Goal: Task Accomplishment & Management: Manage account settings

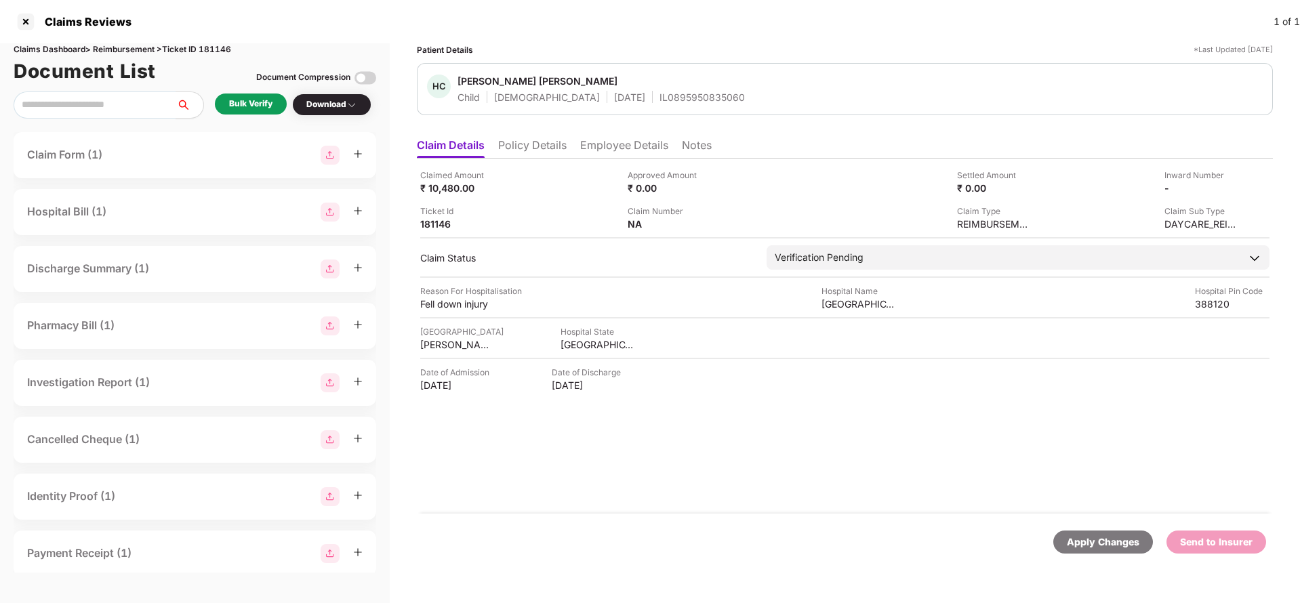
click at [532, 147] on li "Policy Details" at bounding box center [532, 148] width 68 height 20
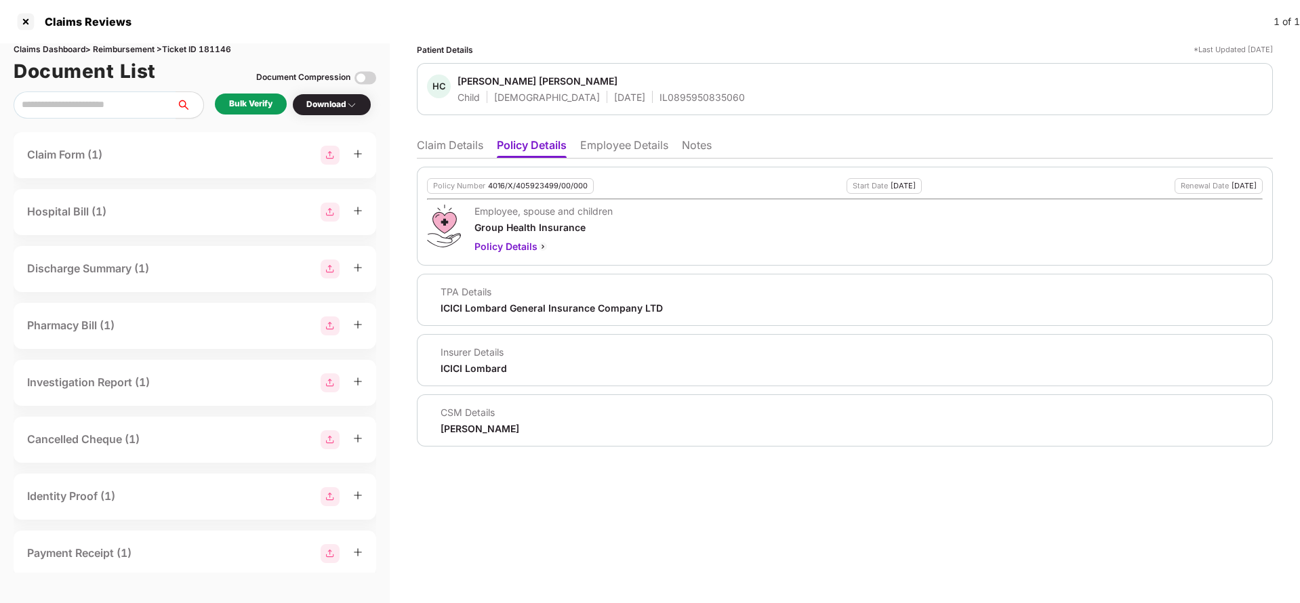
click at [436, 143] on li "Claim Details" at bounding box center [450, 148] width 66 height 20
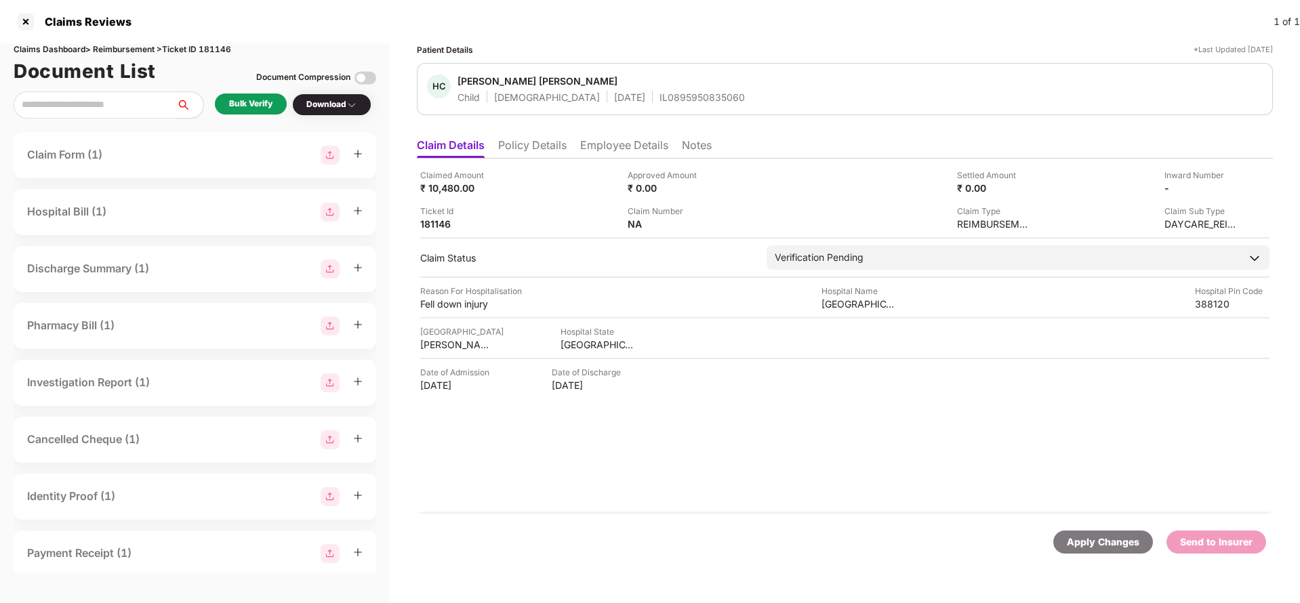
click at [538, 140] on li "Policy Details" at bounding box center [532, 148] width 68 height 20
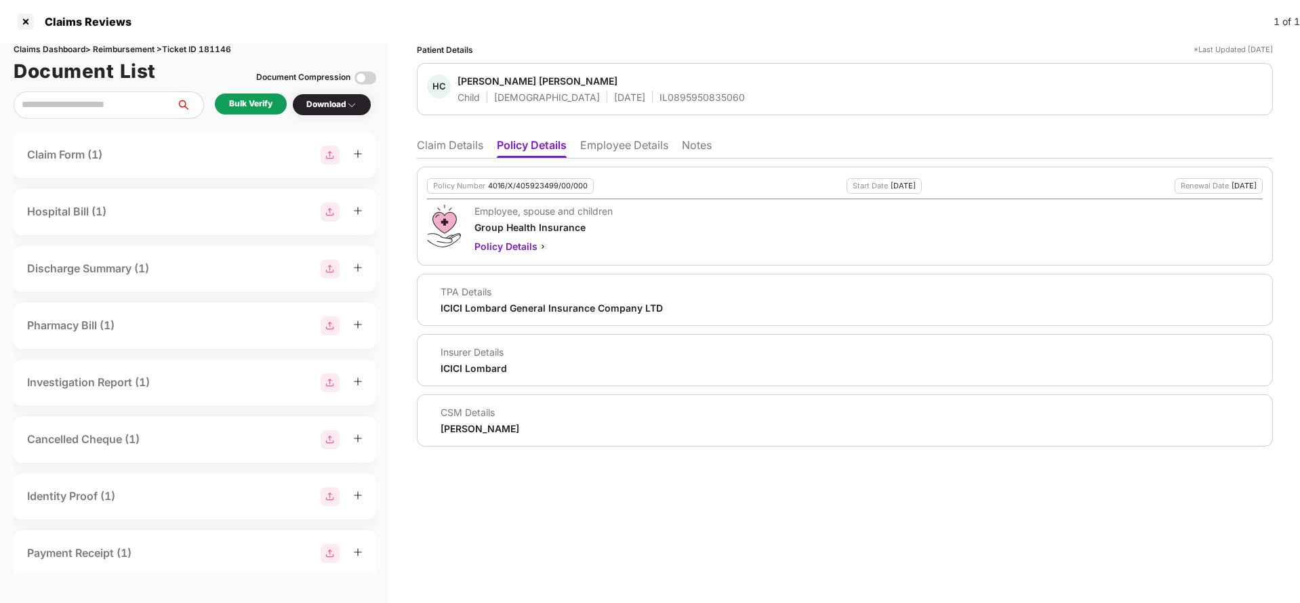
click at [613, 151] on li "Employee Details" at bounding box center [624, 148] width 88 height 20
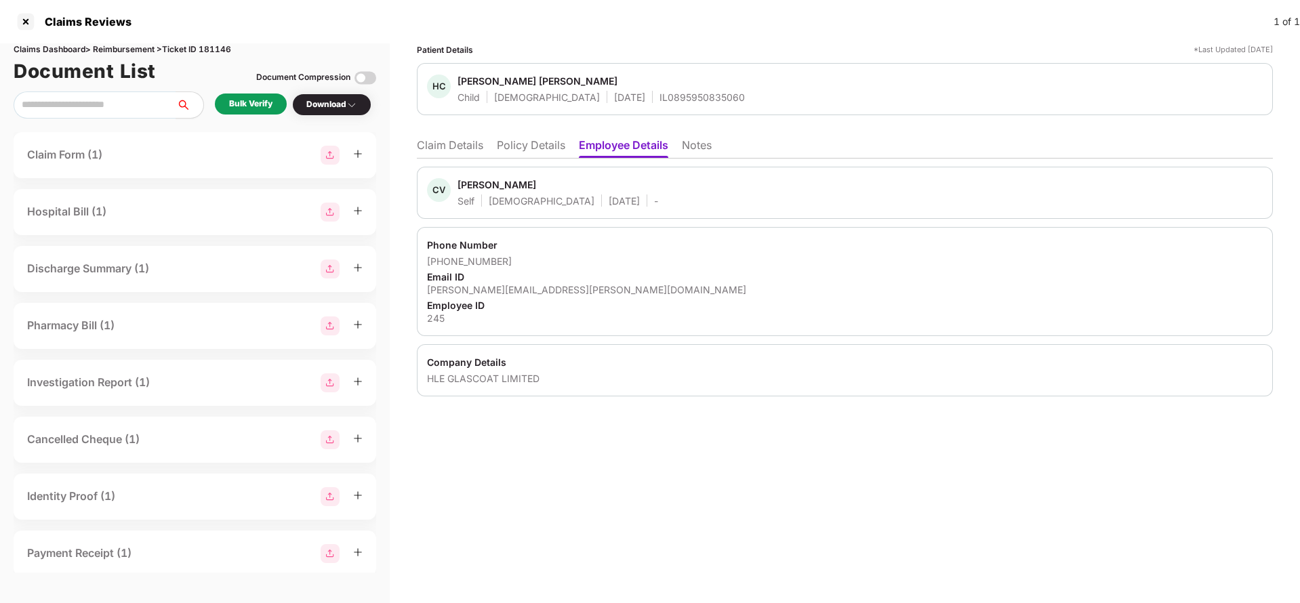
click at [444, 160] on div "CV Chandresh Vitthalbhai Panchal Self Male 28 Sept 1985 - Phone Number +9190337…" at bounding box center [845, 278] width 856 height 238
click at [443, 157] on li "Claim Details" at bounding box center [450, 148] width 66 height 20
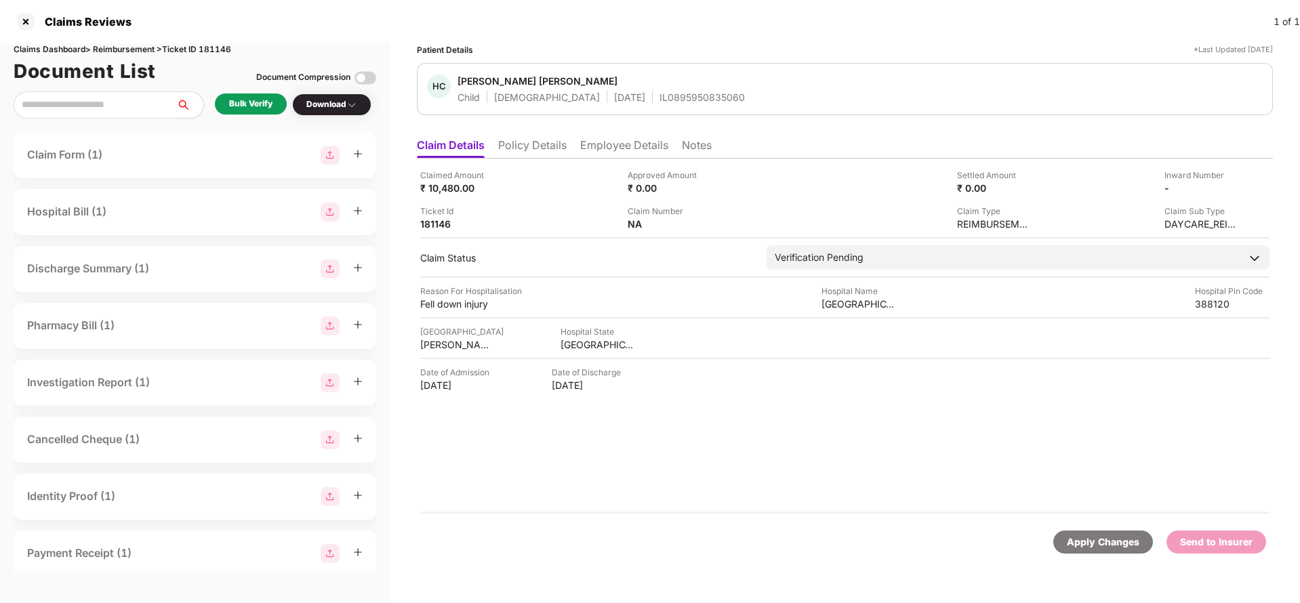
click at [253, 99] on div "Bulk Verify" at bounding box center [250, 104] width 43 height 13
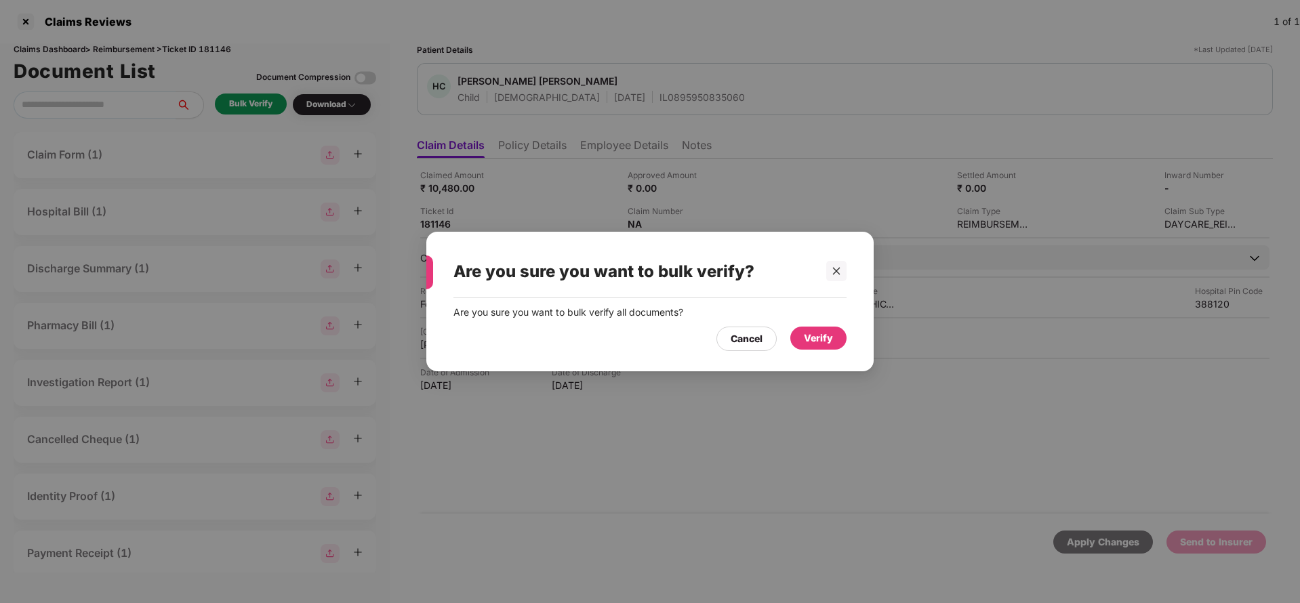
click at [825, 339] on div "Verify" at bounding box center [818, 338] width 29 height 15
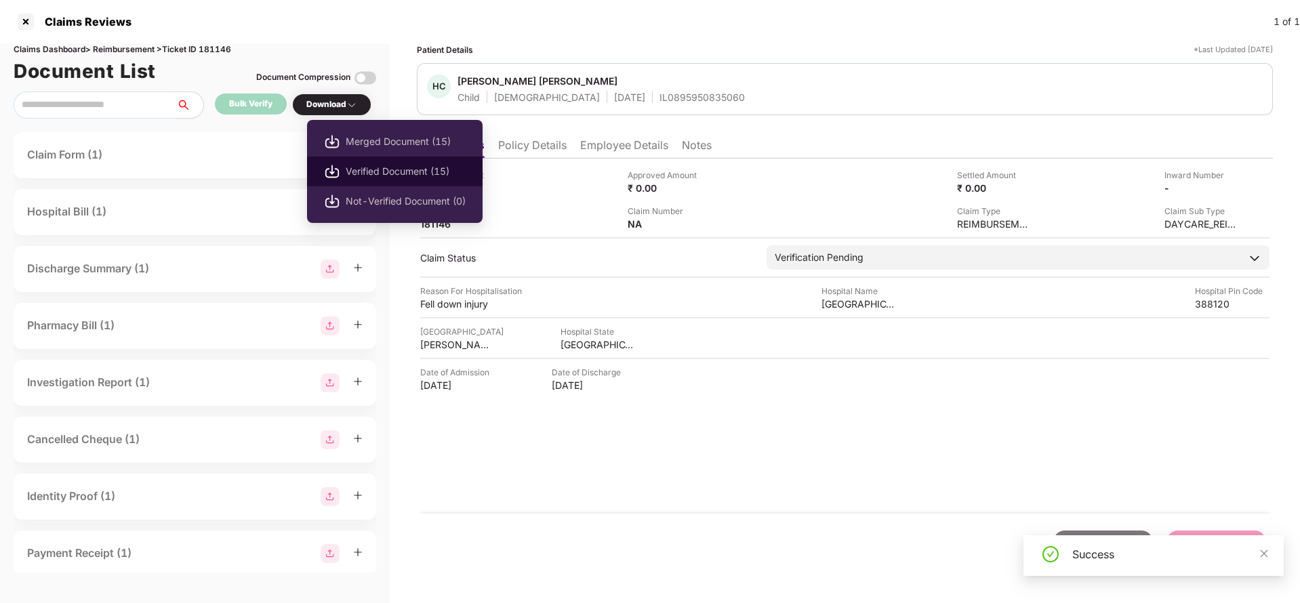
click at [395, 176] on span "Verified Document (15)" at bounding box center [406, 171] width 120 height 15
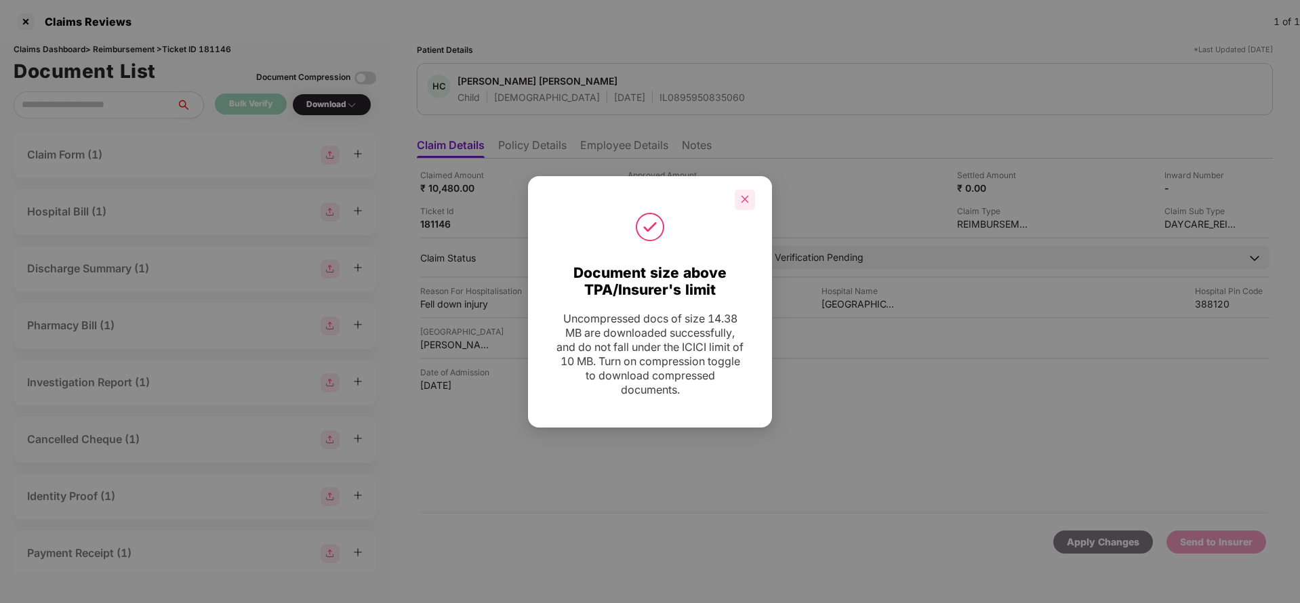
click at [738, 198] on div at bounding box center [745, 200] width 20 height 20
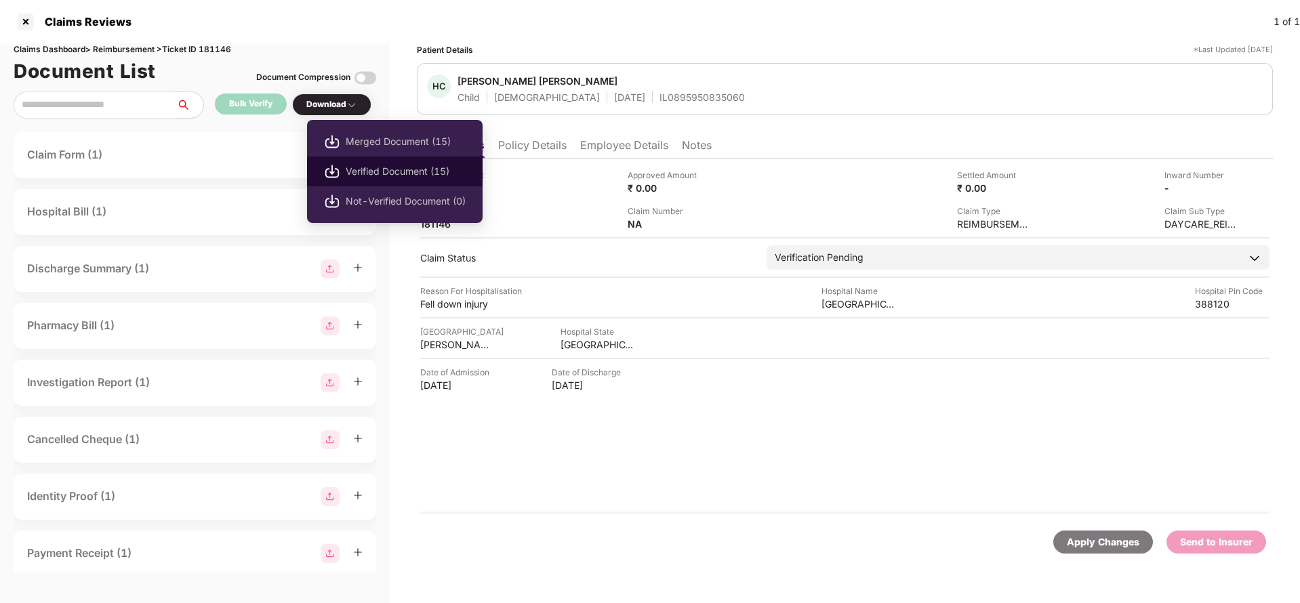
click at [387, 164] on span "Verified Document (15)" at bounding box center [406, 171] width 120 height 15
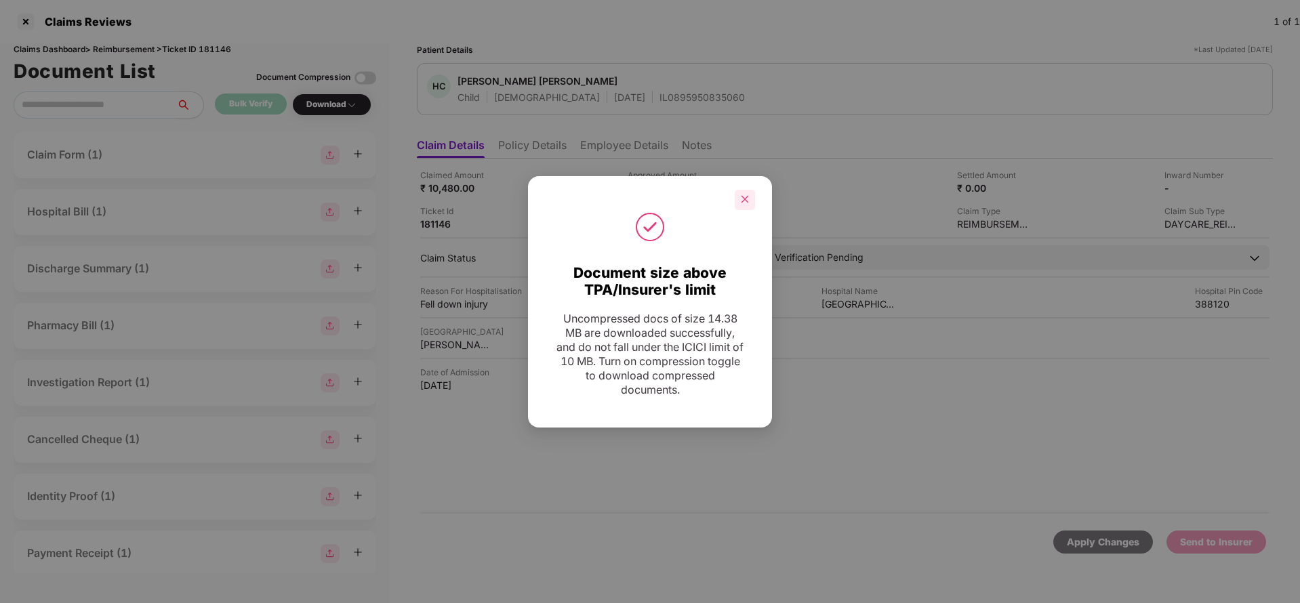
click at [747, 199] on icon "close" at bounding box center [744, 199] width 9 height 9
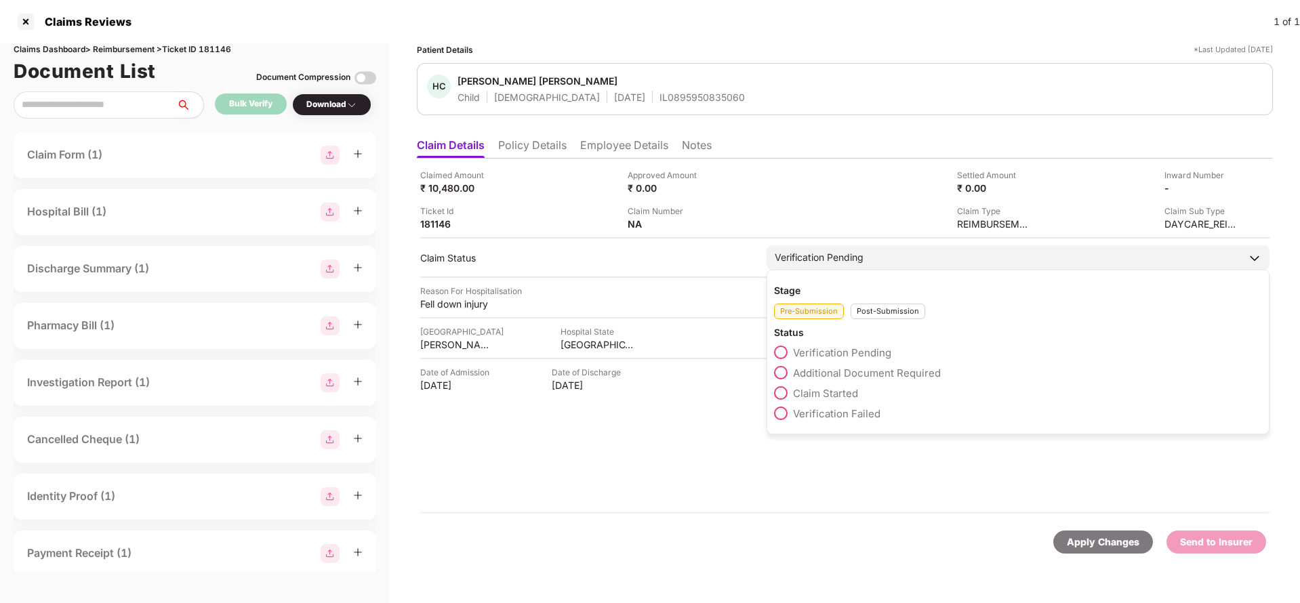
click at [834, 388] on span "Claim Started" at bounding box center [825, 393] width 65 height 13
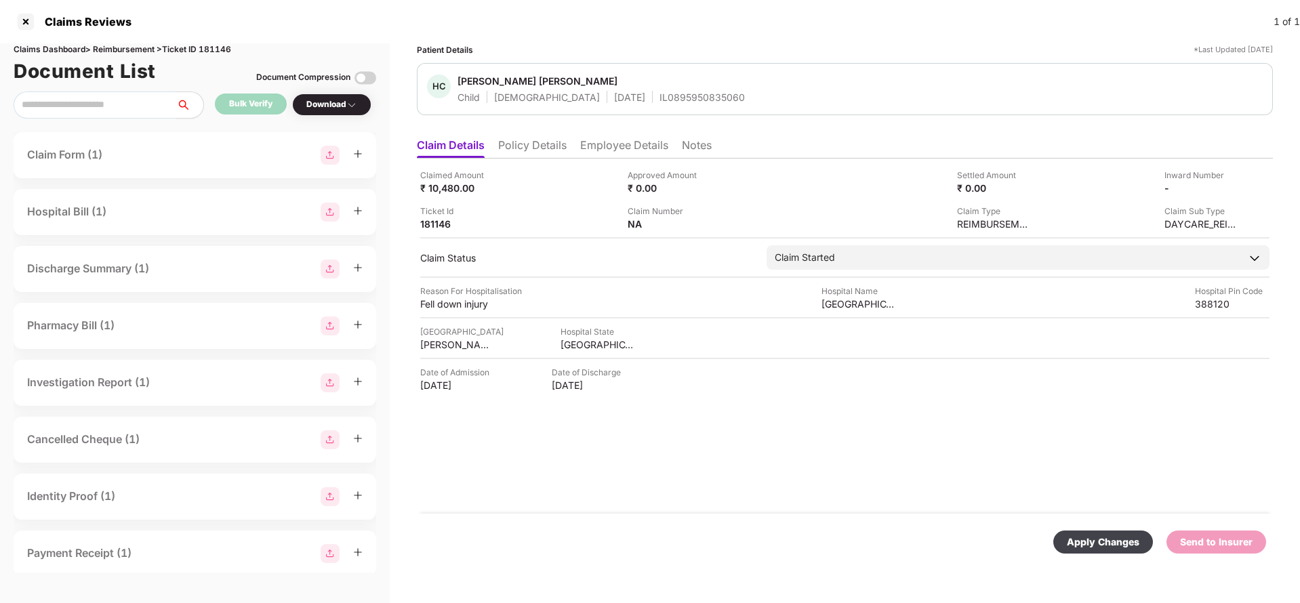
click at [1107, 548] on div "Apply Changes" at bounding box center [1103, 542] width 73 height 15
click at [1212, 543] on div "Send to Insurer" at bounding box center [1216, 542] width 73 height 15
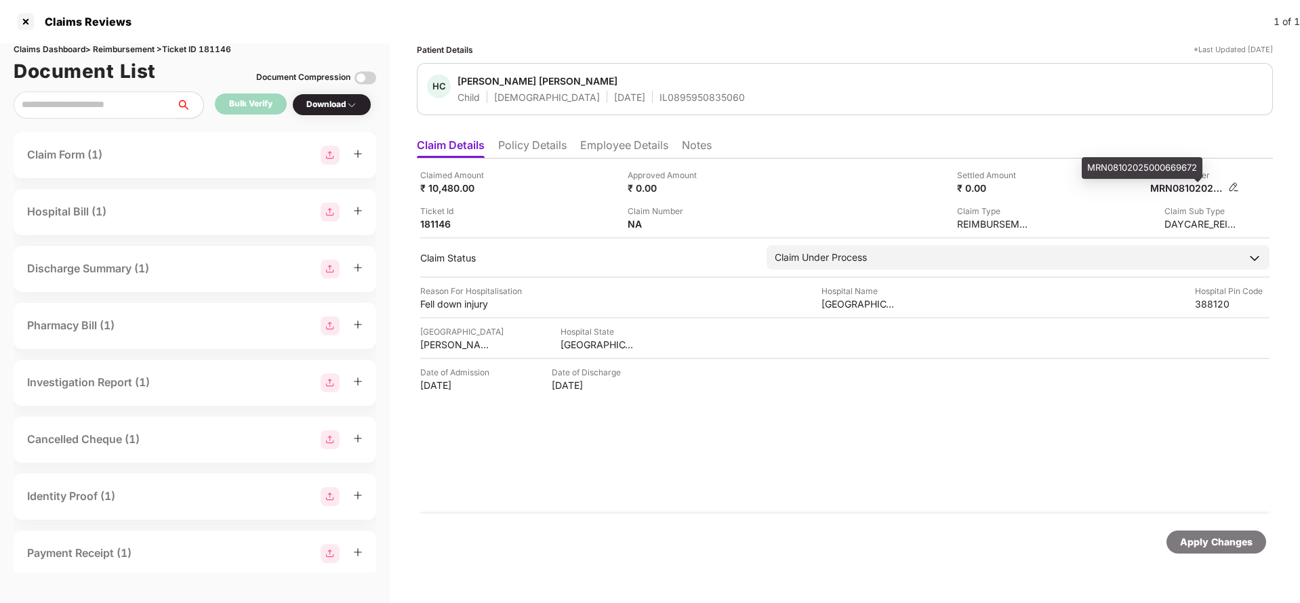
click at [1190, 184] on div "MRN08102025000669672" at bounding box center [1187, 188] width 75 height 13
copy div
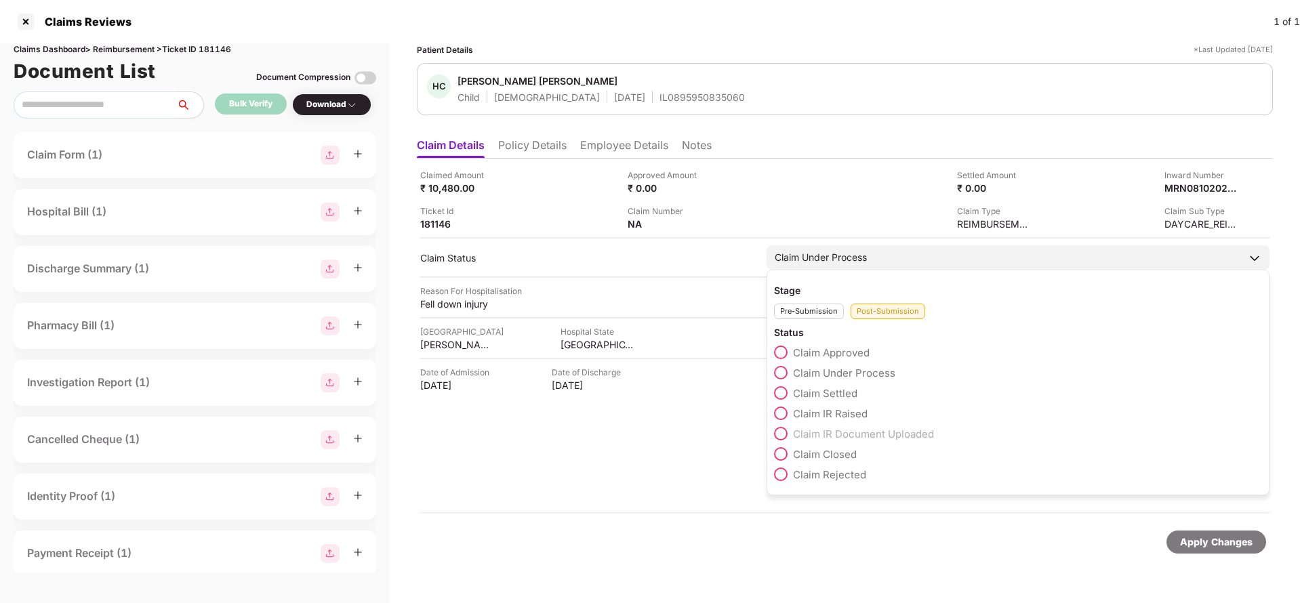
copy div
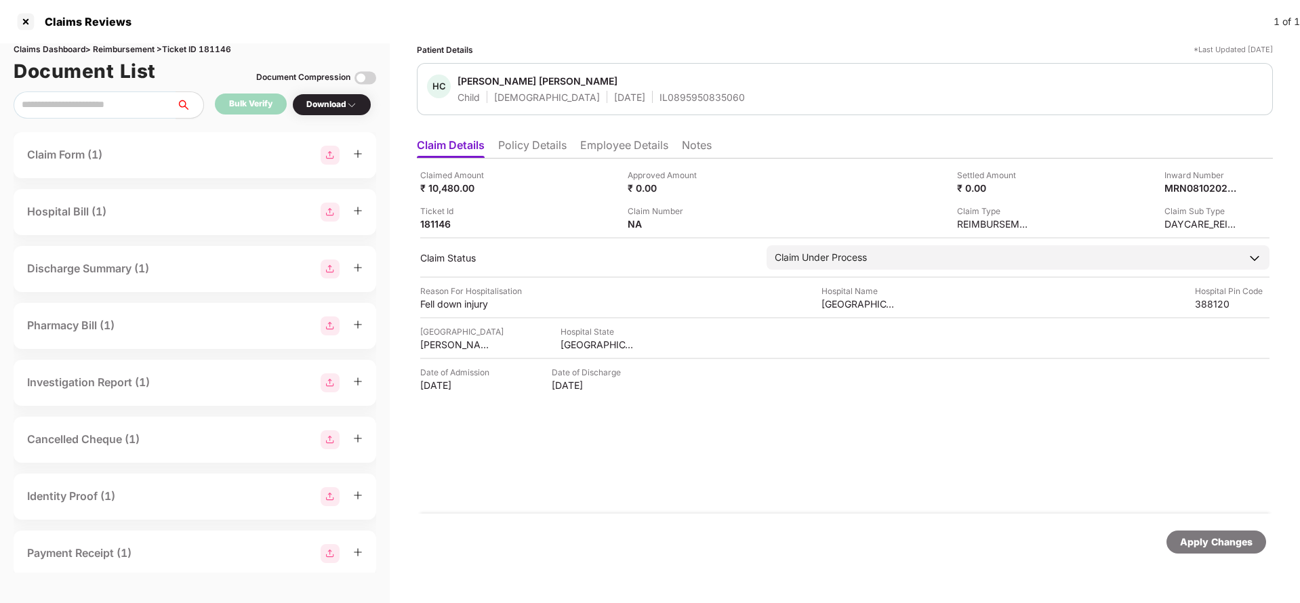
click at [659, 92] on div "IL0895950835060" at bounding box center [701, 97] width 85 height 13
copy div "IL0895950835060"
click at [1219, 537] on div "Apply Changes" at bounding box center [1216, 542] width 73 height 15
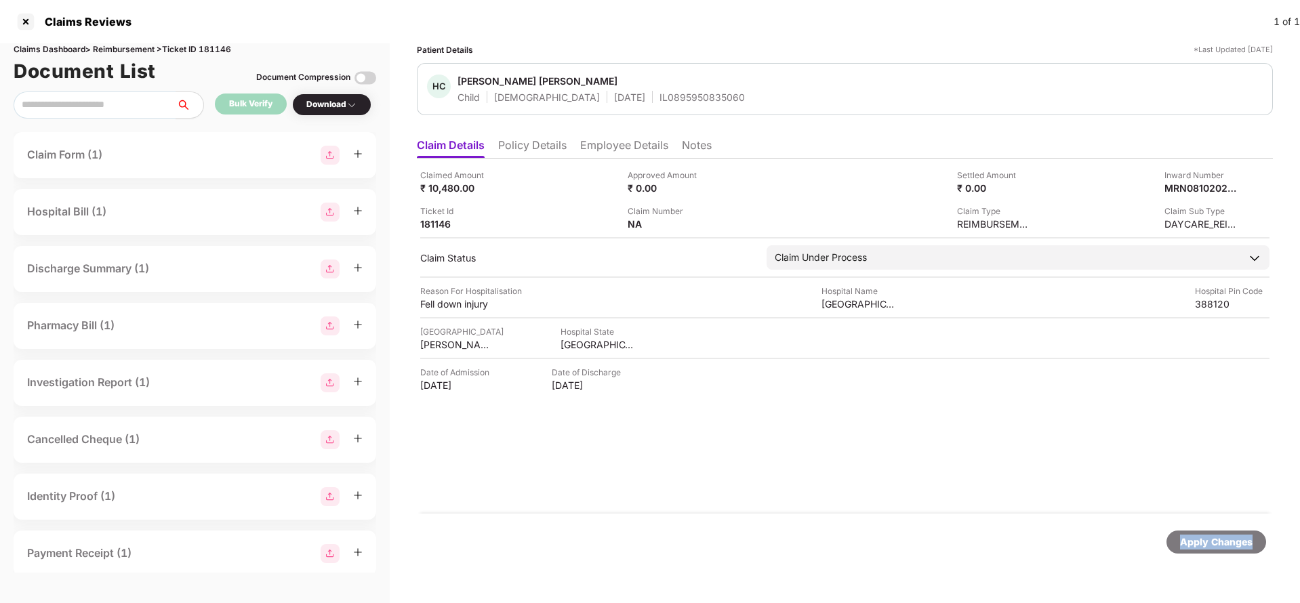
click at [1219, 537] on div "Apply Changes" at bounding box center [1216, 542] width 73 height 15
click at [227, 50] on div "Claims Dashboard > Reimbursement > Ticket ID 181146" at bounding box center [195, 49] width 363 height 13
copy div "181146"
click at [1205, 542] on div "Apply Changes" at bounding box center [1216, 542] width 73 height 15
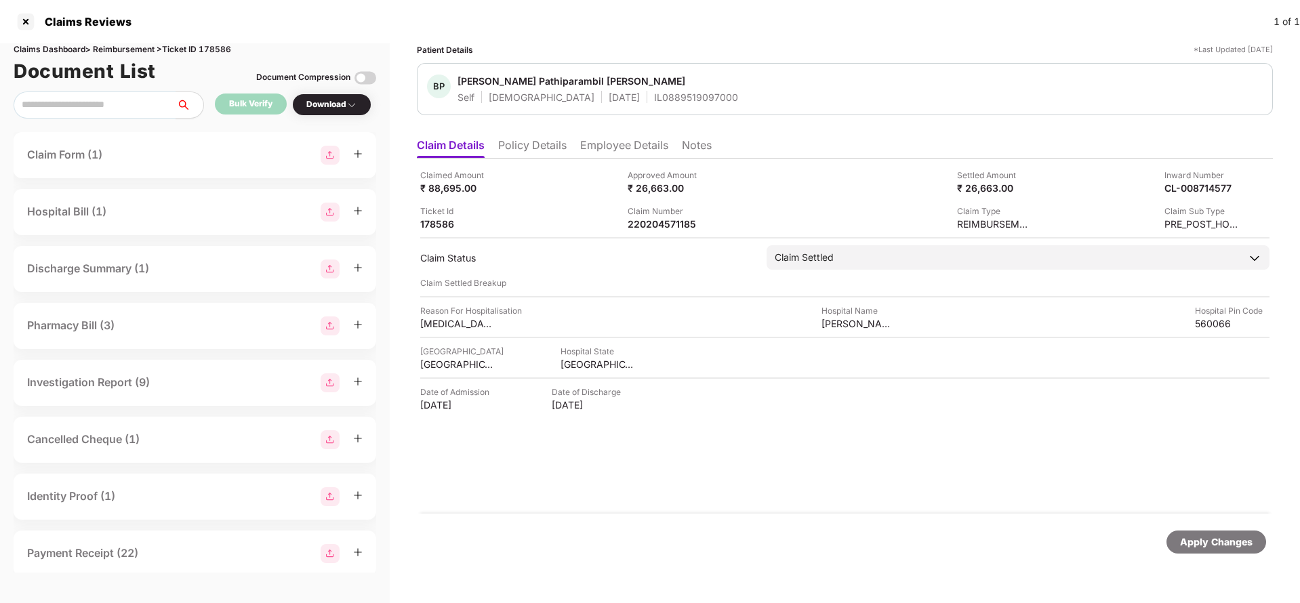
click at [661, 215] on div "Claim Number" at bounding box center [665, 211] width 75 height 13
click at [669, 222] on div "220204571185" at bounding box center [665, 224] width 75 height 13
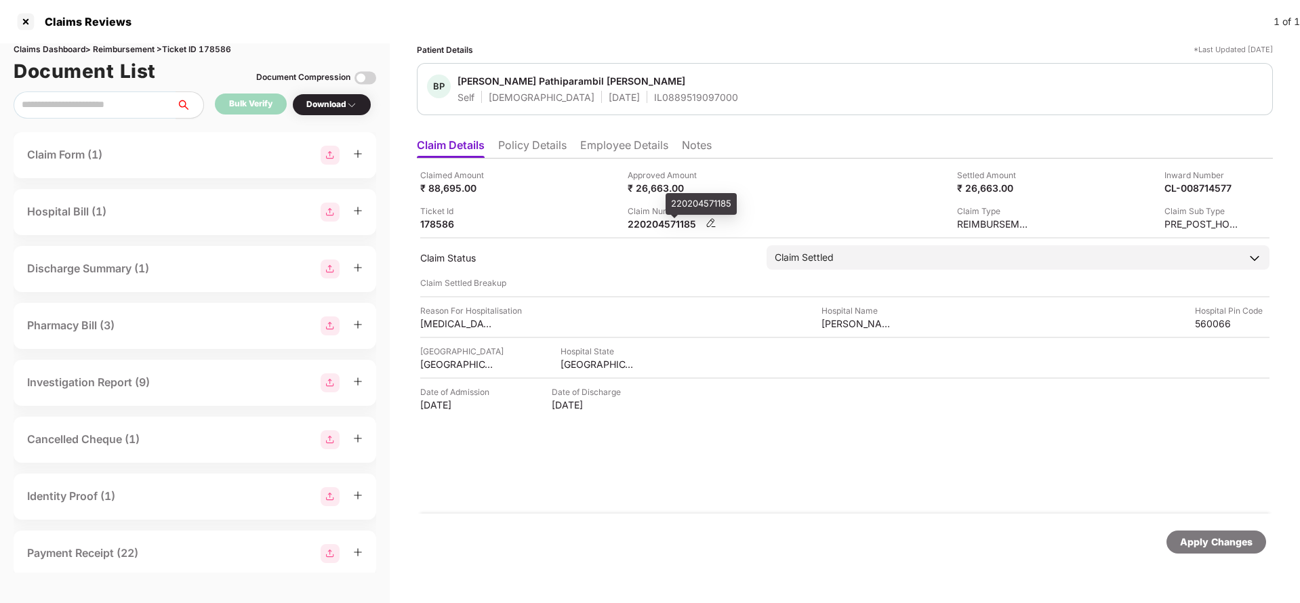
click at [669, 222] on div "220204571185" at bounding box center [665, 224] width 75 height 13
copy div
click at [654, 93] on div "IL0889519097000" at bounding box center [696, 97] width 84 height 13
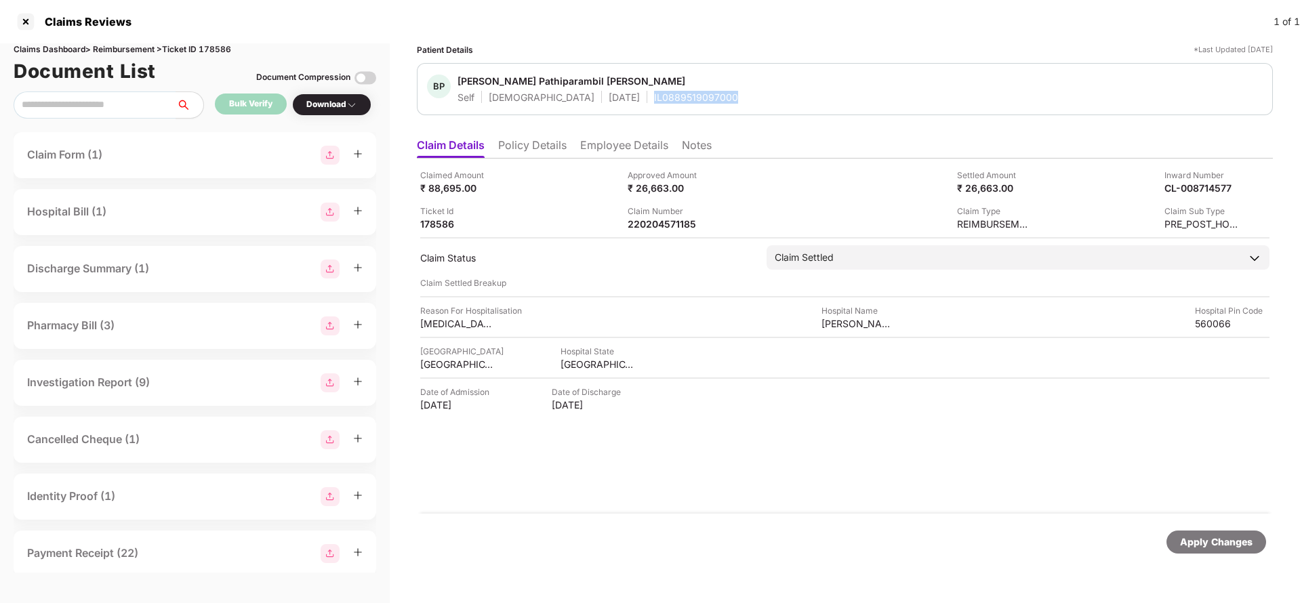
click at [654, 93] on div "IL0889519097000" at bounding box center [696, 97] width 84 height 13
copy div "IL0889519097000"
click at [645, 224] on div "220204571185" at bounding box center [665, 224] width 75 height 13
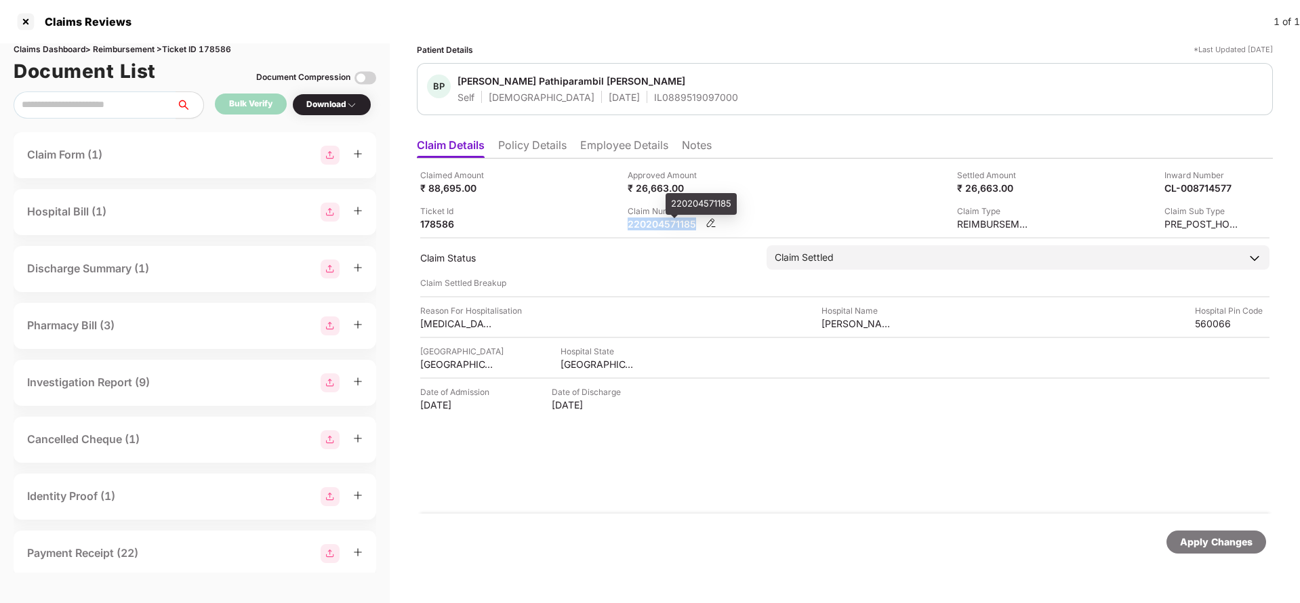
copy div "220204571185"
click at [654, 94] on div "IL0889519097000" at bounding box center [696, 97] width 84 height 13
copy div "IL0889519097000"
click at [1200, 535] on div "Apply Changes" at bounding box center [1216, 542] width 73 height 15
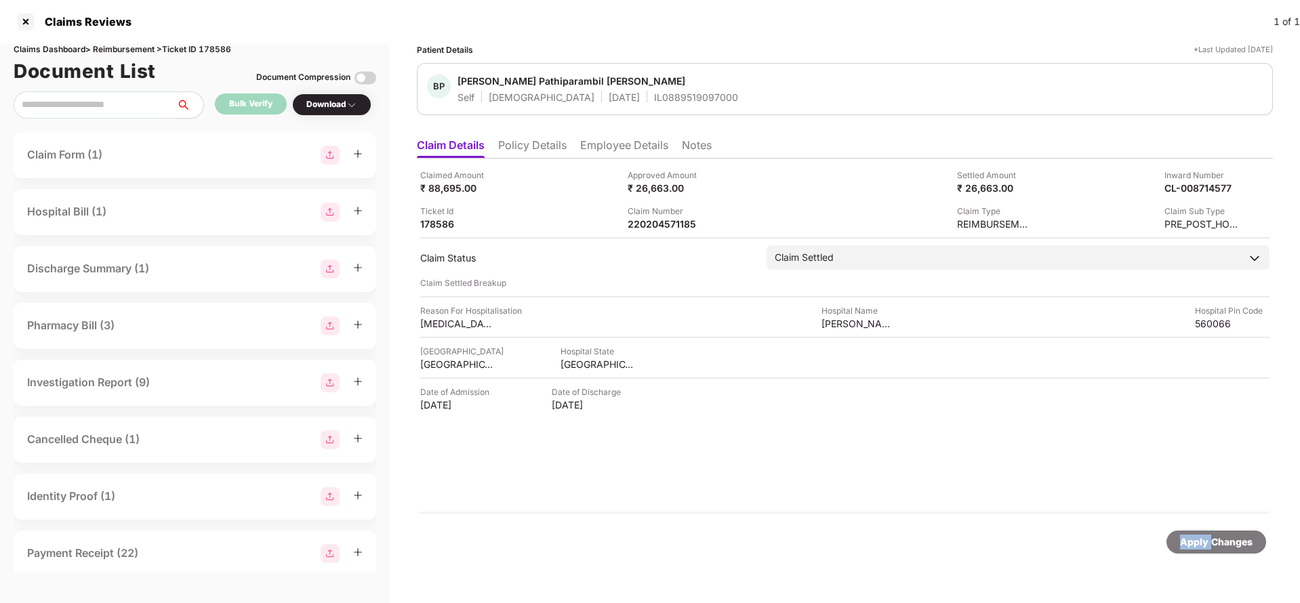
click at [1200, 535] on div "Apply Changes" at bounding box center [1216, 542] width 73 height 15
click at [221, 49] on div "Claims Dashboard > Reimbursement > Ticket ID 178586" at bounding box center [195, 49] width 363 height 13
copy div "178586"
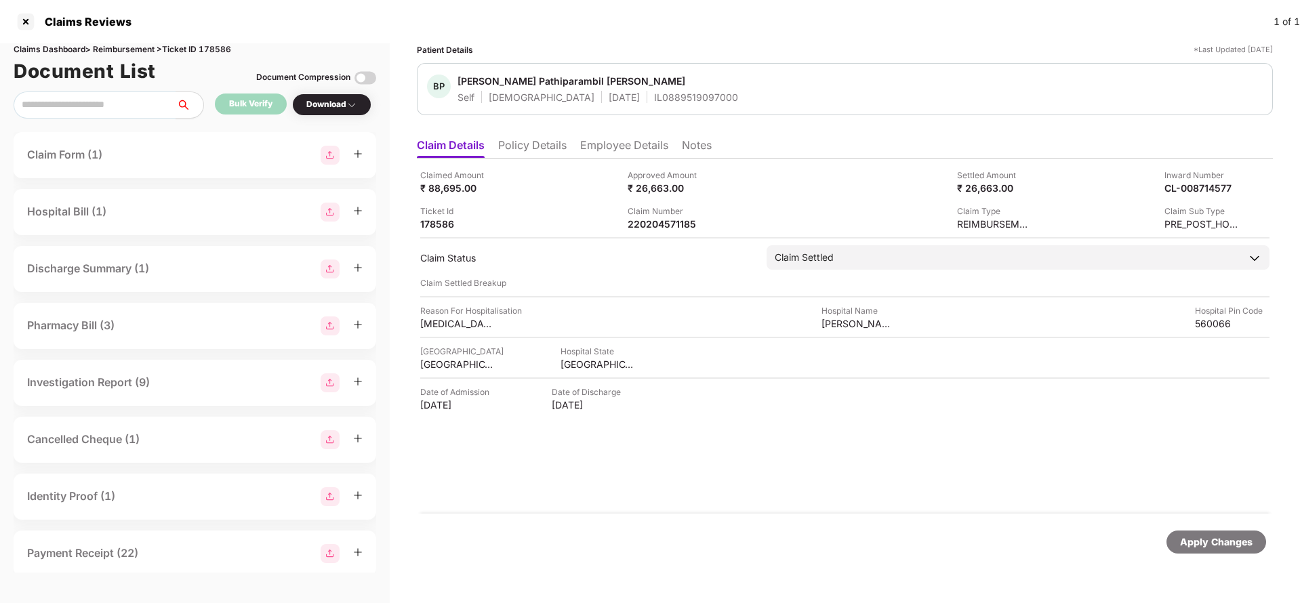
click at [1202, 552] on div "Apply Changes" at bounding box center [1216, 542] width 100 height 23
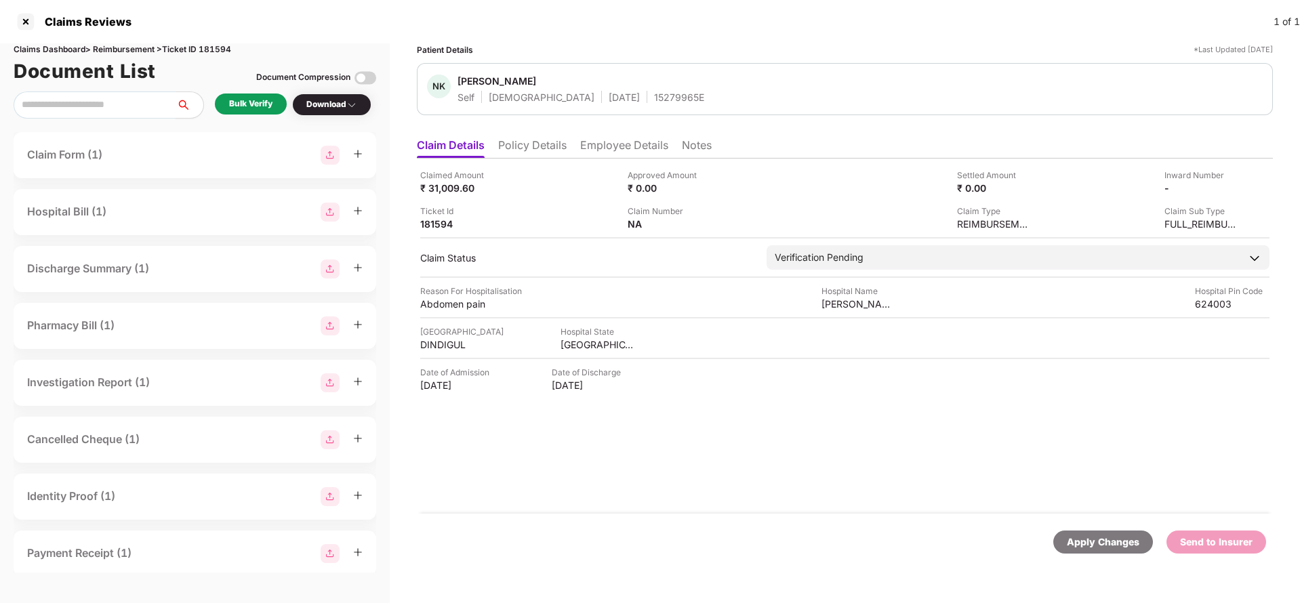
click at [535, 151] on li "Policy Details" at bounding box center [532, 148] width 68 height 20
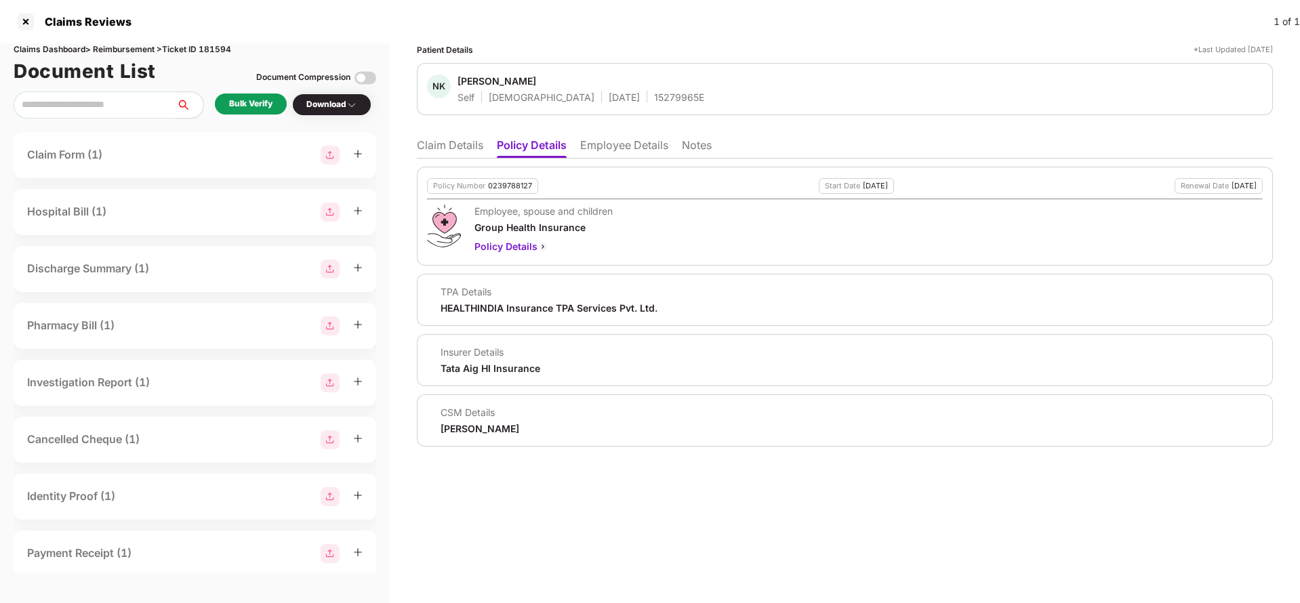
click at [611, 136] on ul "Claim Details Policy Details Employee Details Notes" at bounding box center [845, 144] width 856 height 27
click at [609, 155] on li "Employee Details" at bounding box center [624, 148] width 88 height 20
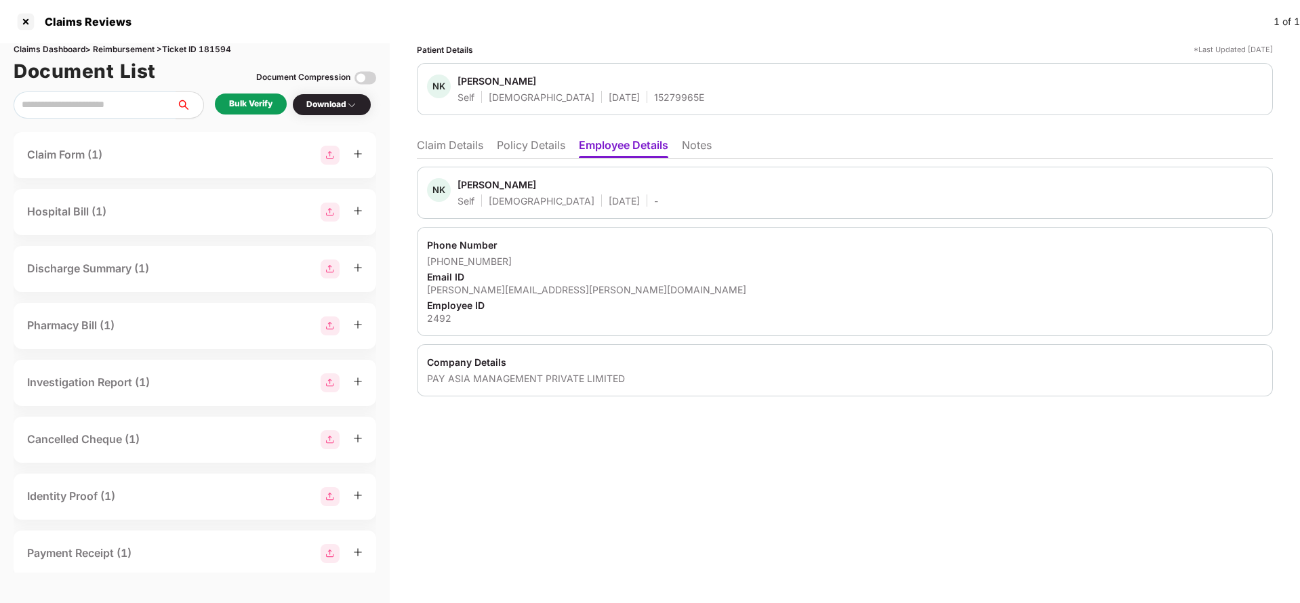
click at [532, 150] on li "Policy Details" at bounding box center [531, 148] width 68 height 20
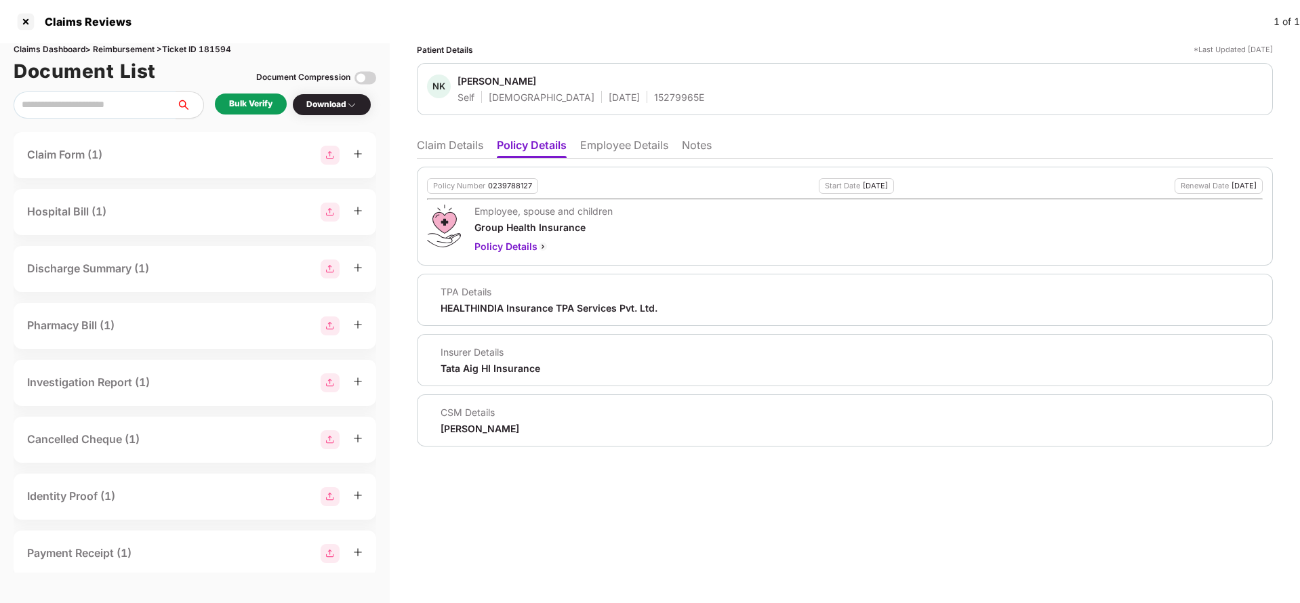
click at [428, 138] on li "Claim Details" at bounding box center [450, 148] width 66 height 20
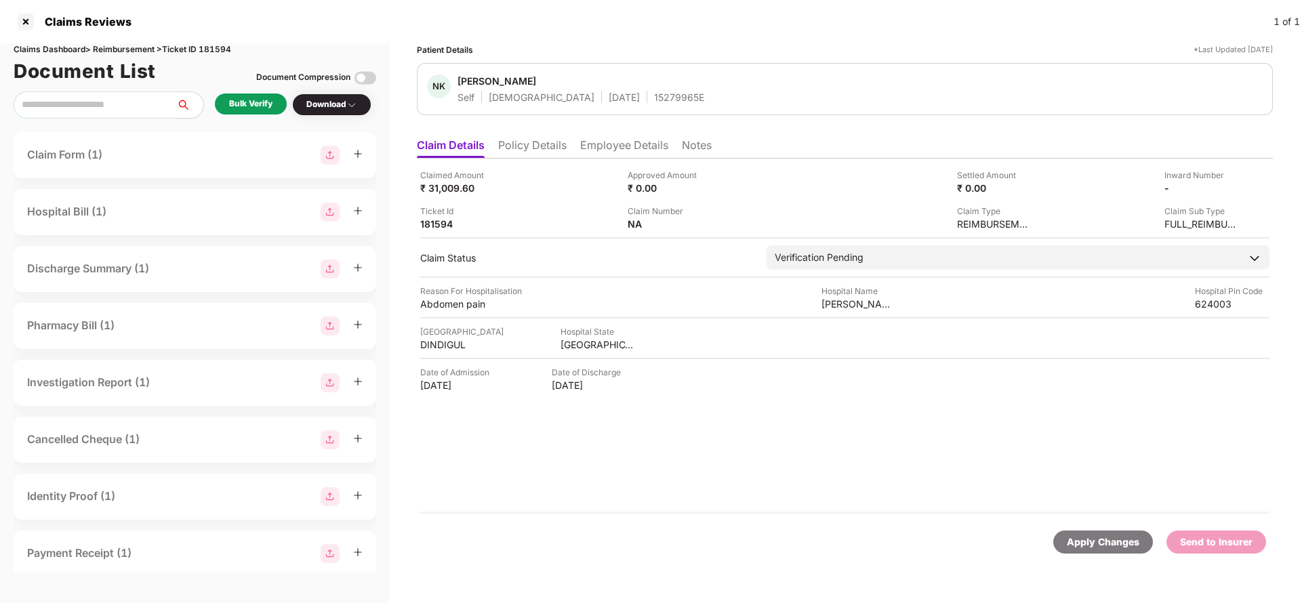
click at [243, 113] on div "Bulk Verify" at bounding box center [251, 104] width 72 height 21
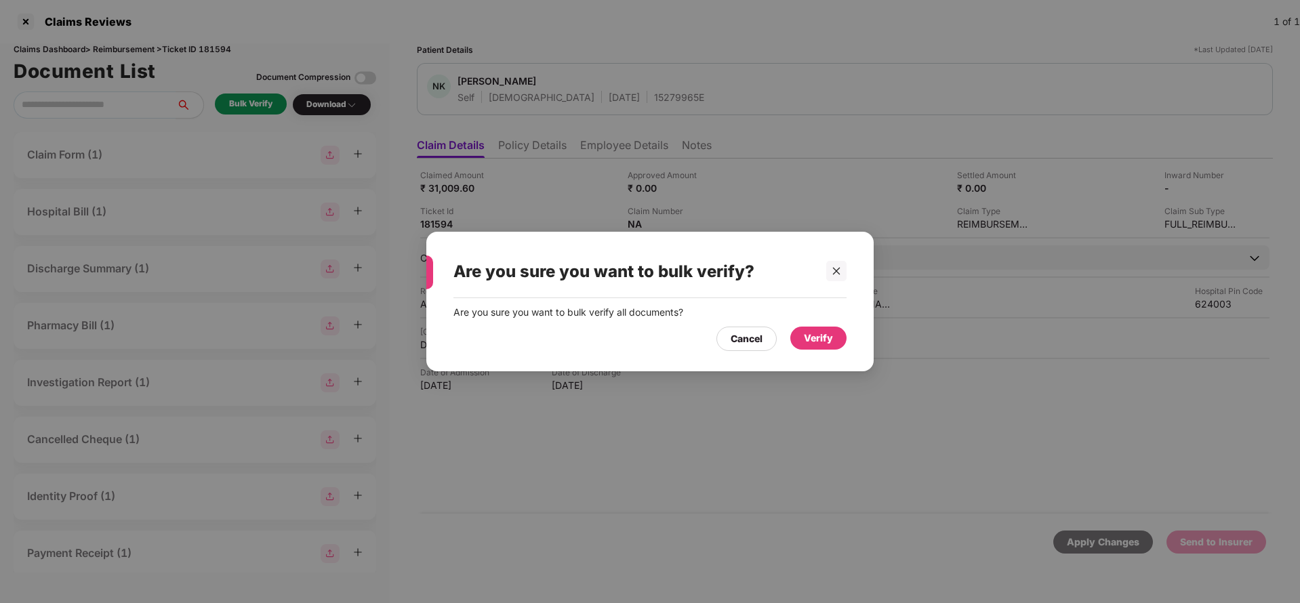
click at [806, 344] on div "Verify" at bounding box center [818, 338] width 29 height 15
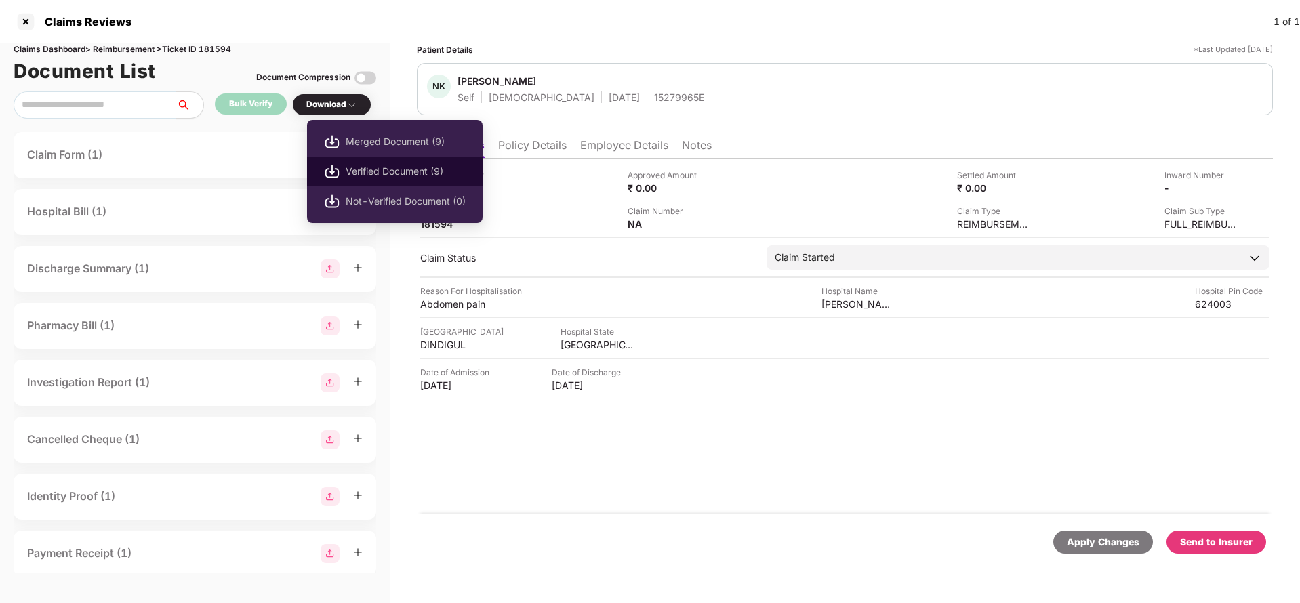
click at [370, 178] on span "Verified Document (9)" at bounding box center [406, 171] width 120 height 15
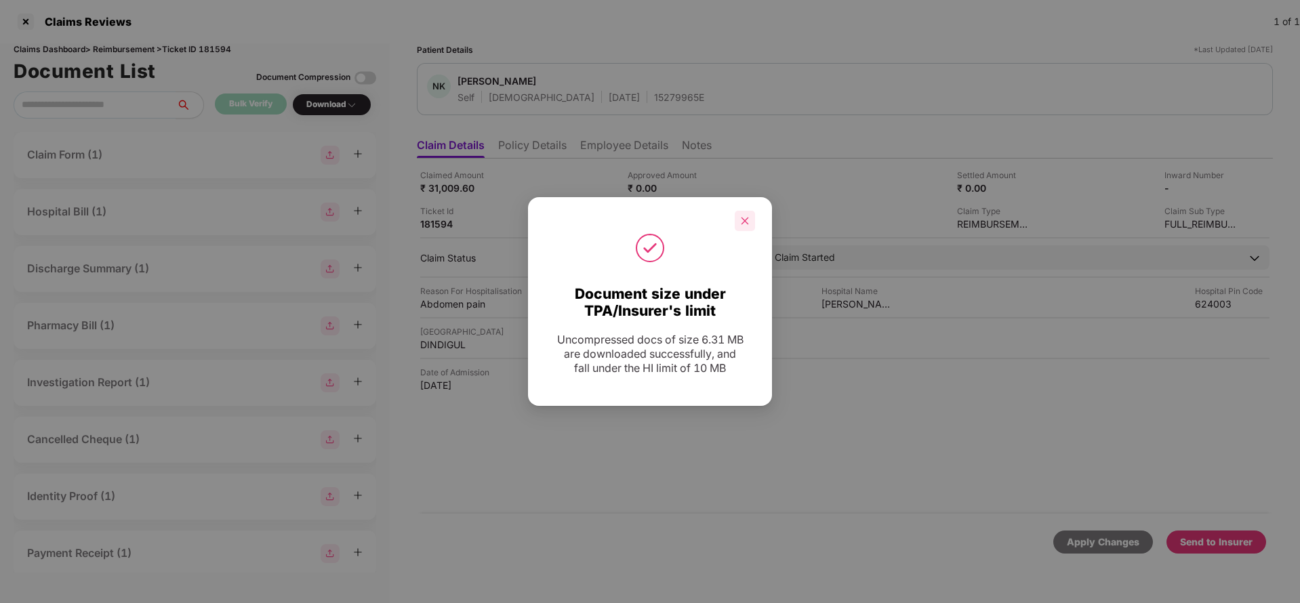
click at [753, 218] on div at bounding box center [745, 221] width 20 height 20
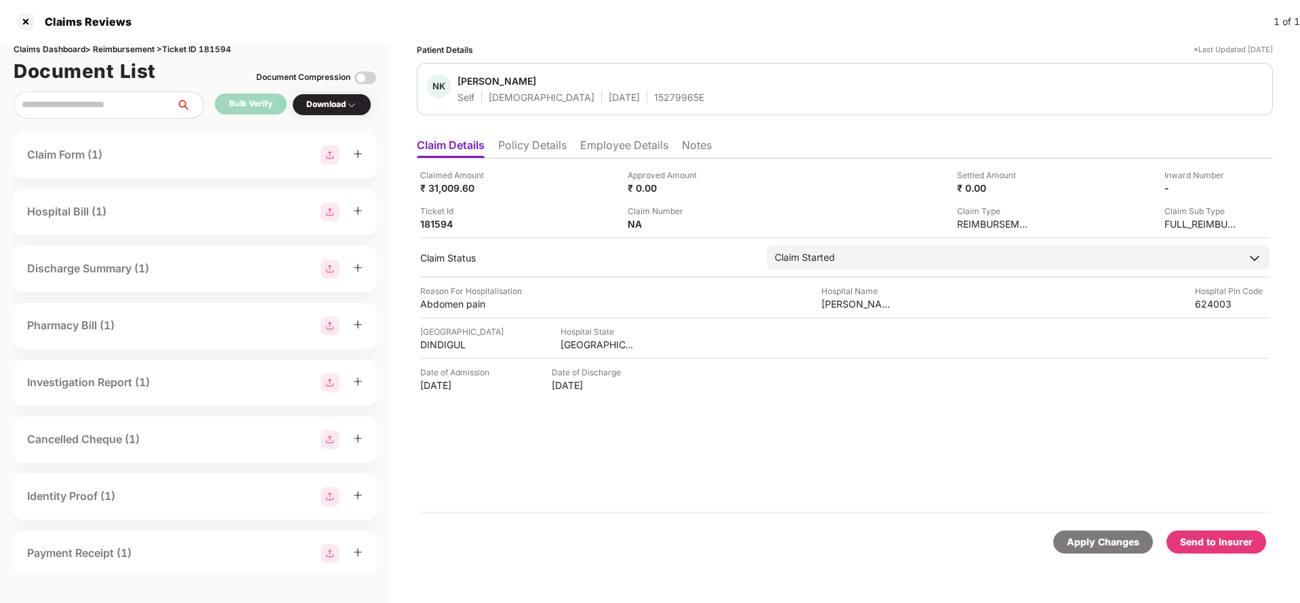
click at [1233, 532] on div "Send to Insurer" at bounding box center [1216, 542] width 100 height 23
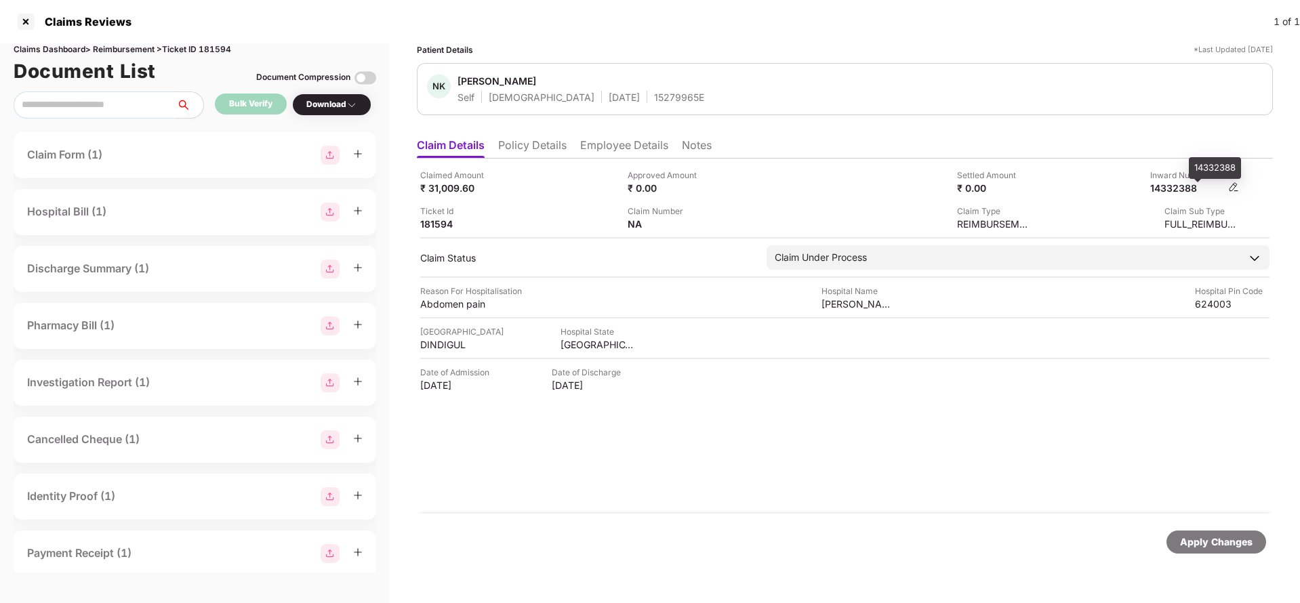
click at [1170, 190] on div "14332388" at bounding box center [1187, 188] width 75 height 13
copy div "14332388"
click at [1195, 535] on div "Apply Changes" at bounding box center [1216, 542] width 73 height 15
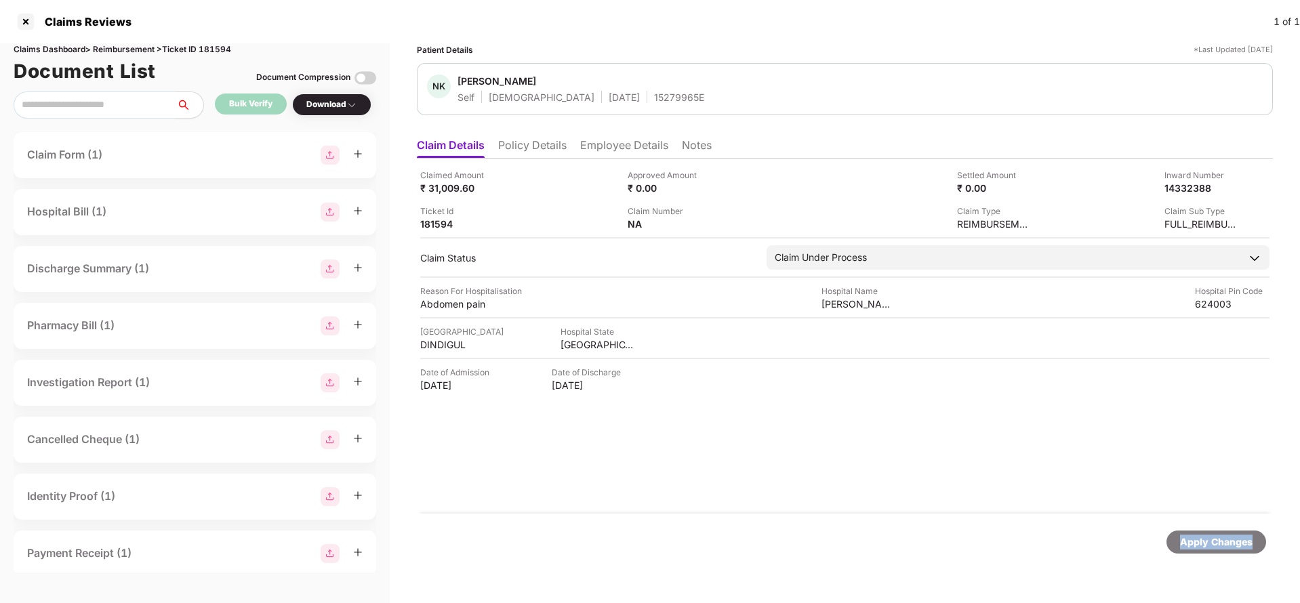
click at [1195, 535] on div "Apply Changes" at bounding box center [1216, 542] width 73 height 15
click at [221, 52] on div "Claims Dashboard > Reimbursement > Ticket ID 181594" at bounding box center [195, 49] width 363 height 13
copy div "181594"
click at [1196, 546] on div "Apply Changes" at bounding box center [1216, 542] width 73 height 15
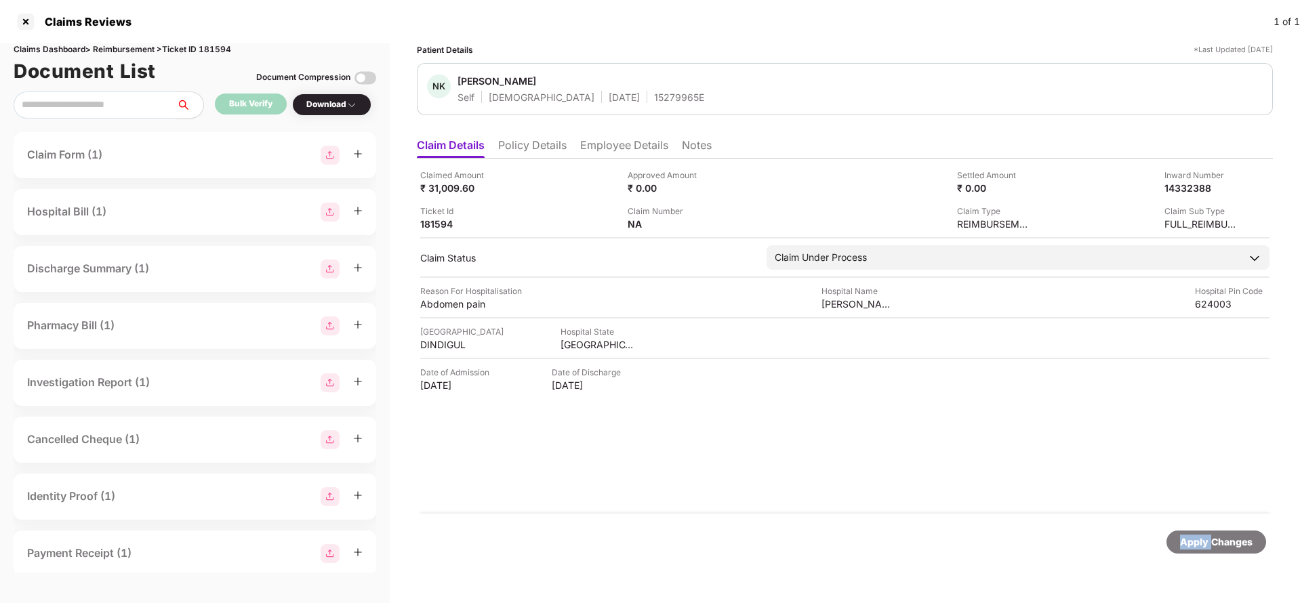
click at [1196, 546] on div "Apply Changes" at bounding box center [1216, 542] width 73 height 15
click at [1193, 545] on div "Apply Changes" at bounding box center [1216, 542] width 73 height 15
drag, startPoint x: 1193, startPoint y: 545, endPoint x: 884, endPoint y: 329, distance: 376.2
click at [1192, 545] on div "Apply Changes" at bounding box center [1216, 542] width 73 height 15
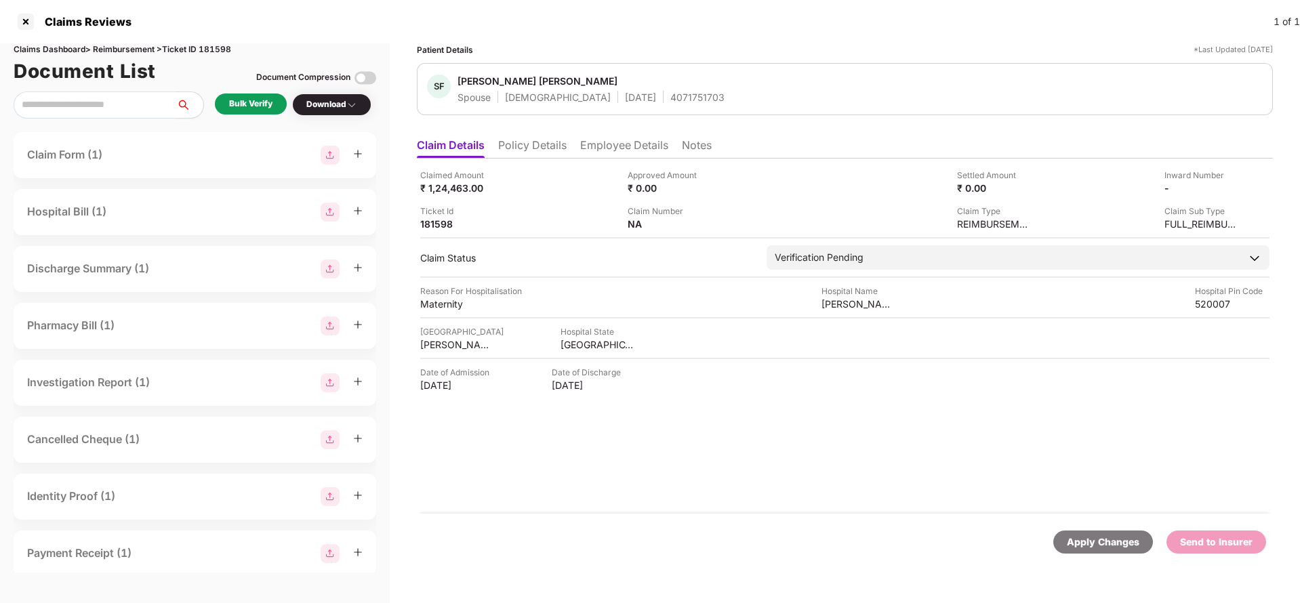
click at [559, 143] on li "Policy Details" at bounding box center [532, 148] width 68 height 20
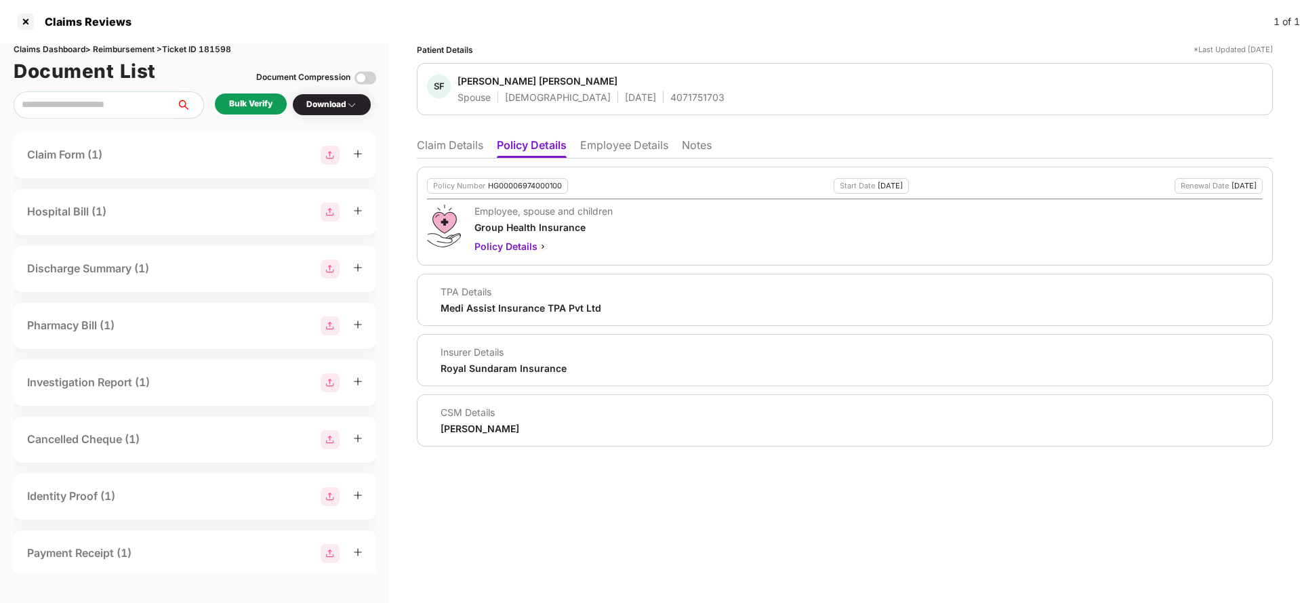
click at [437, 138] on li "Claim Details" at bounding box center [450, 148] width 66 height 20
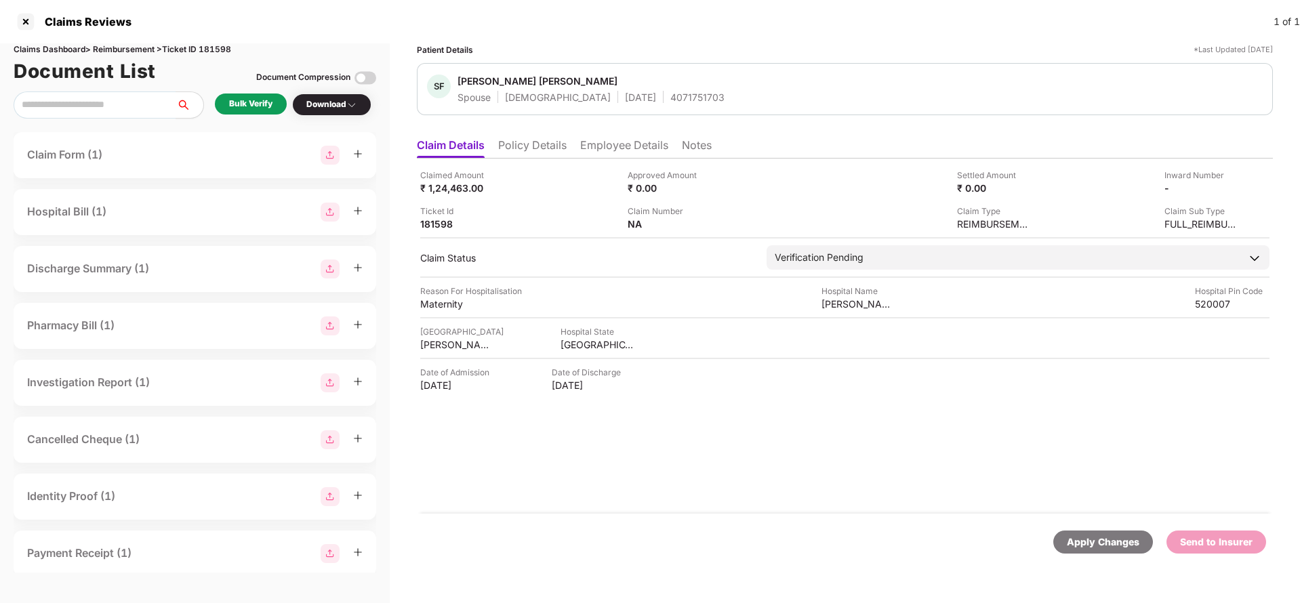
click at [254, 99] on div "Bulk Verify" at bounding box center [250, 104] width 43 height 13
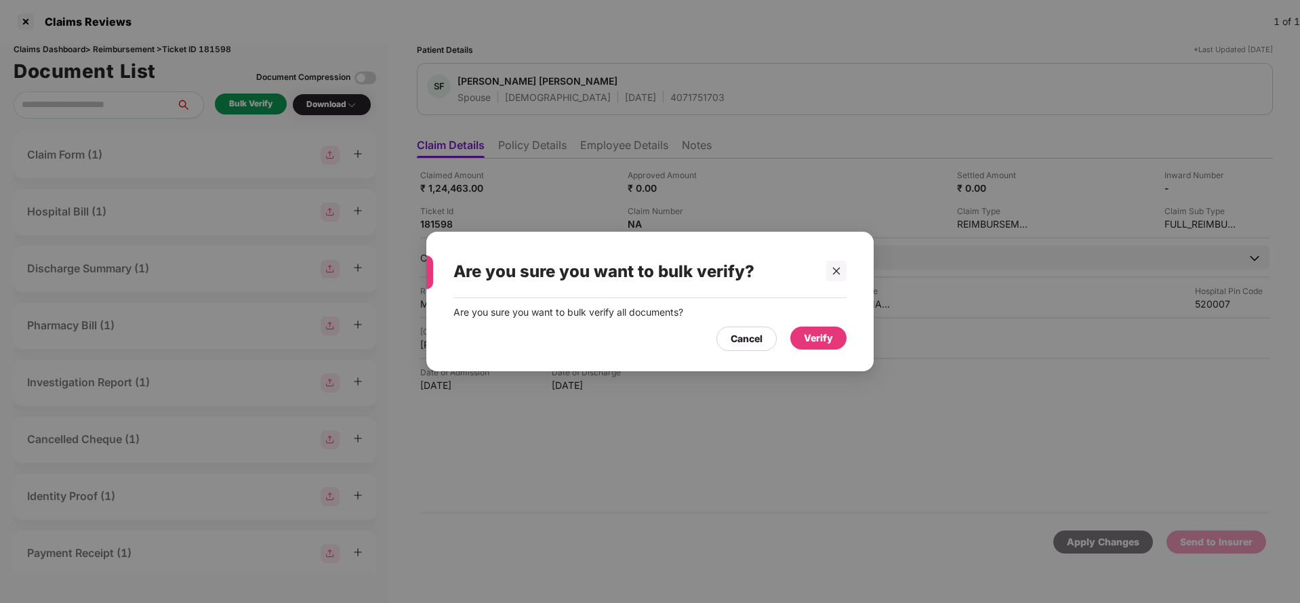
click at [806, 331] on div "Verify" at bounding box center [818, 338] width 29 height 15
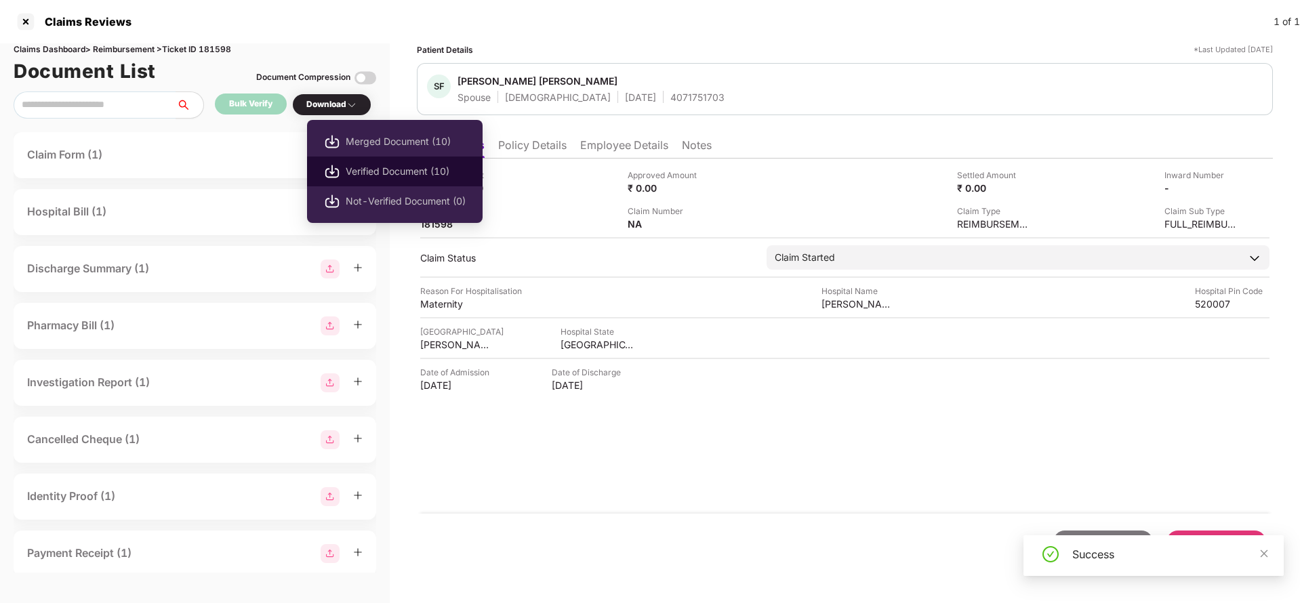
click at [349, 169] on span "Verified Document (10)" at bounding box center [406, 171] width 120 height 15
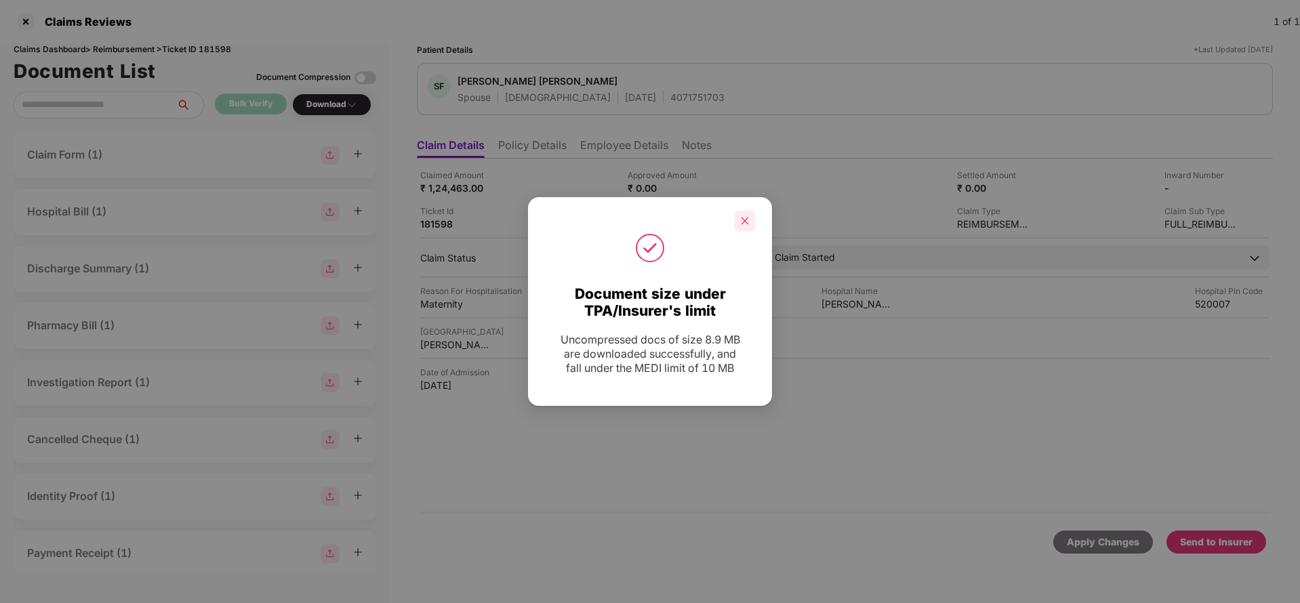
click at [743, 224] on icon "close" at bounding box center [744, 220] width 9 height 9
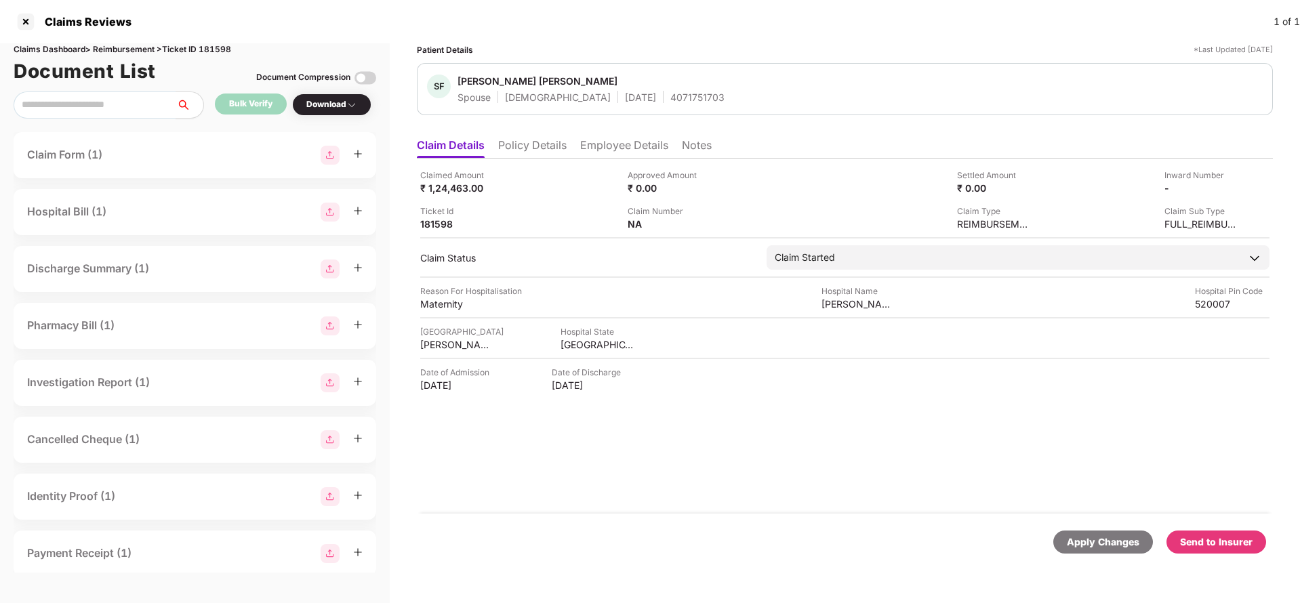
click at [1193, 541] on div "Send to Insurer" at bounding box center [1216, 542] width 73 height 15
click at [1177, 190] on div "H1759938186726OE191" at bounding box center [1187, 188] width 75 height 13
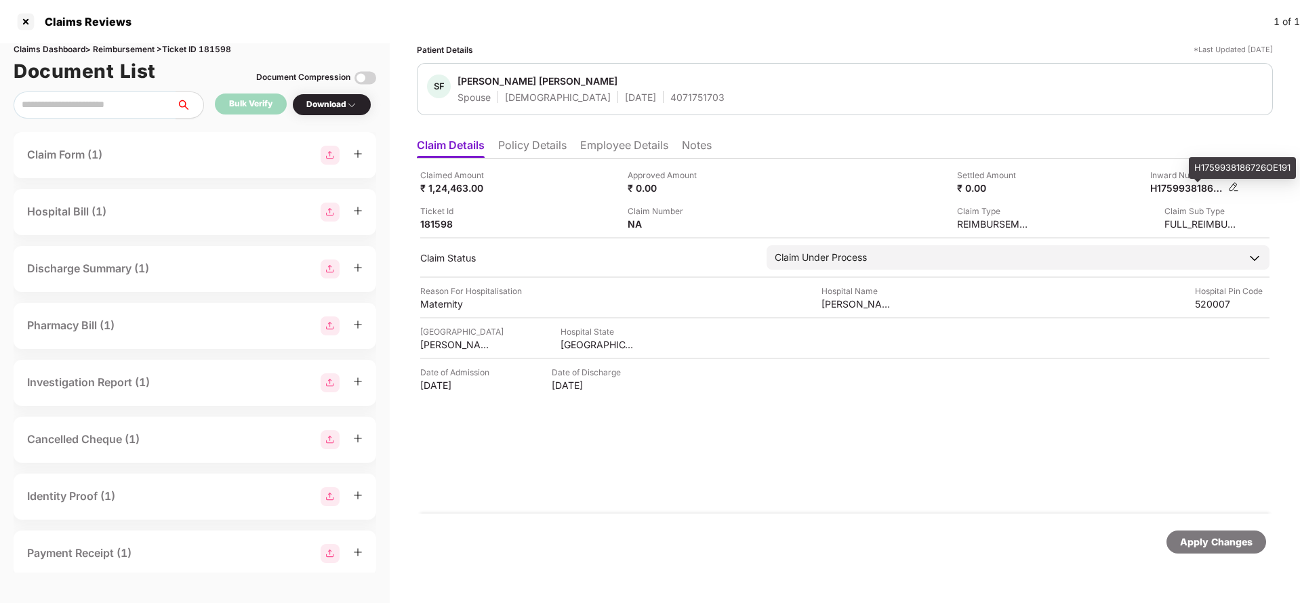
click at [1177, 190] on div "H1759938186726OE191" at bounding box center [1187, 188] width 75 height 13
click at [540, 145] on li "Policy Details" at bounding box center [532, 148] width 68 height 20
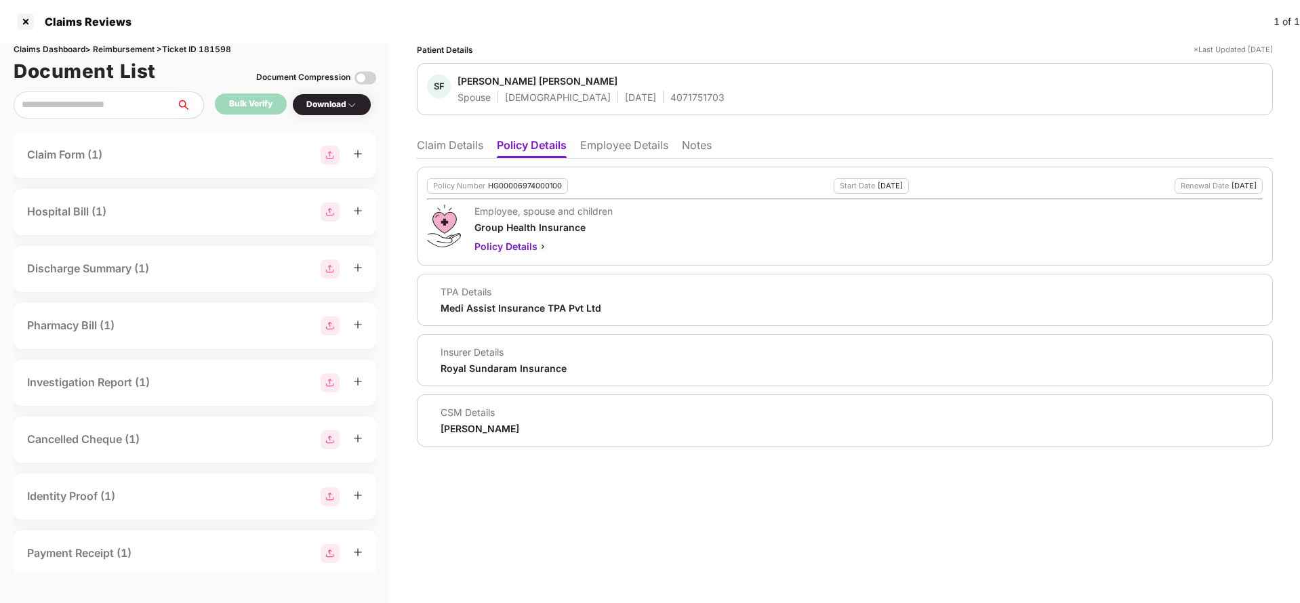
click at [613, 142] on li "Employee Details" at bounding box center [624, 148] width 88 height 20
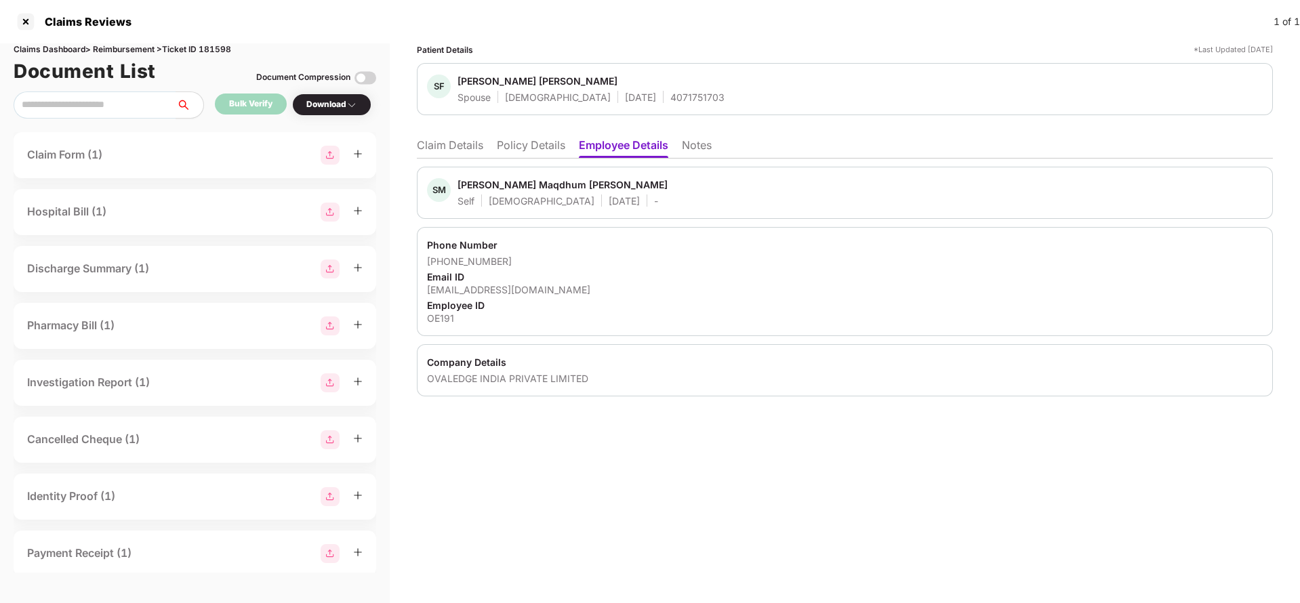
click at [468, 146] on li "Claim Details" at bounding box center [450, 148] width 66 height 20
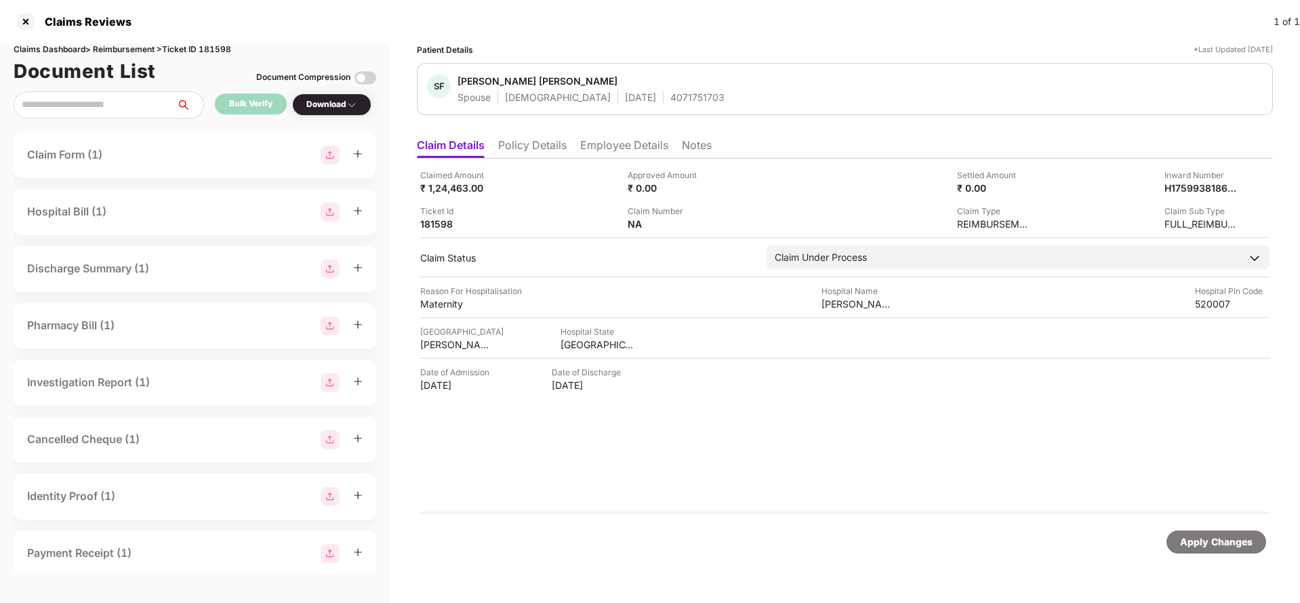
click at [558, 150] on li "Policy Details" at bounding box center [532, 148] width 68 height 20
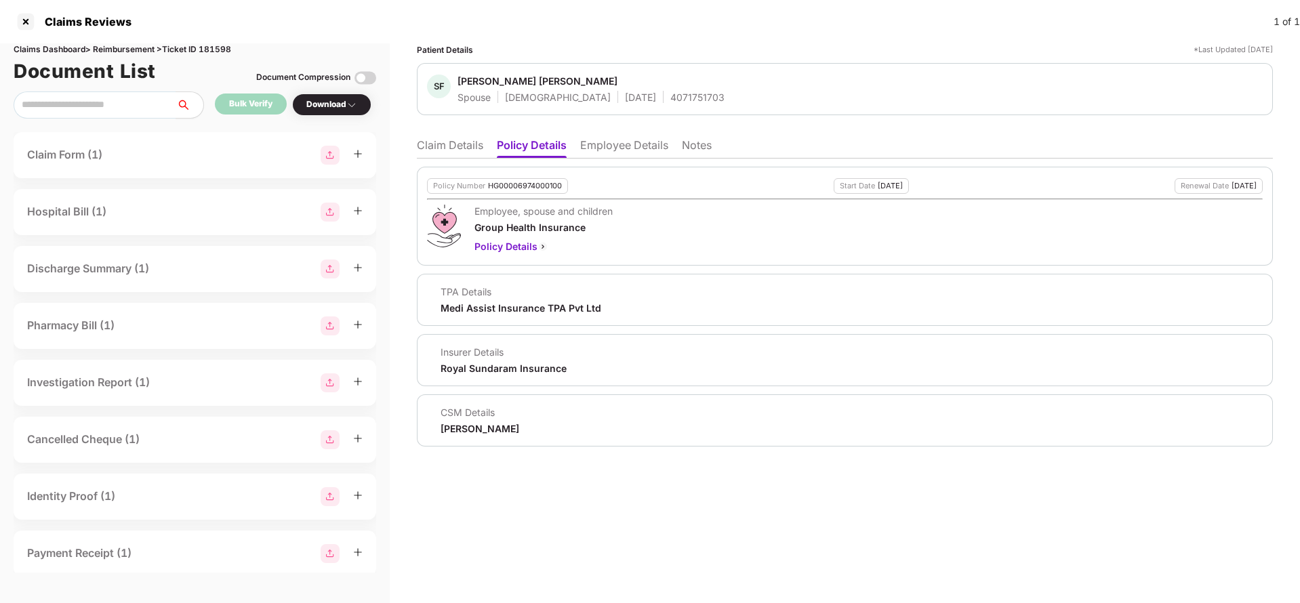
click at [634, 144] on li "Employee Details" at bounding box center [624, 148] width 88 height 20
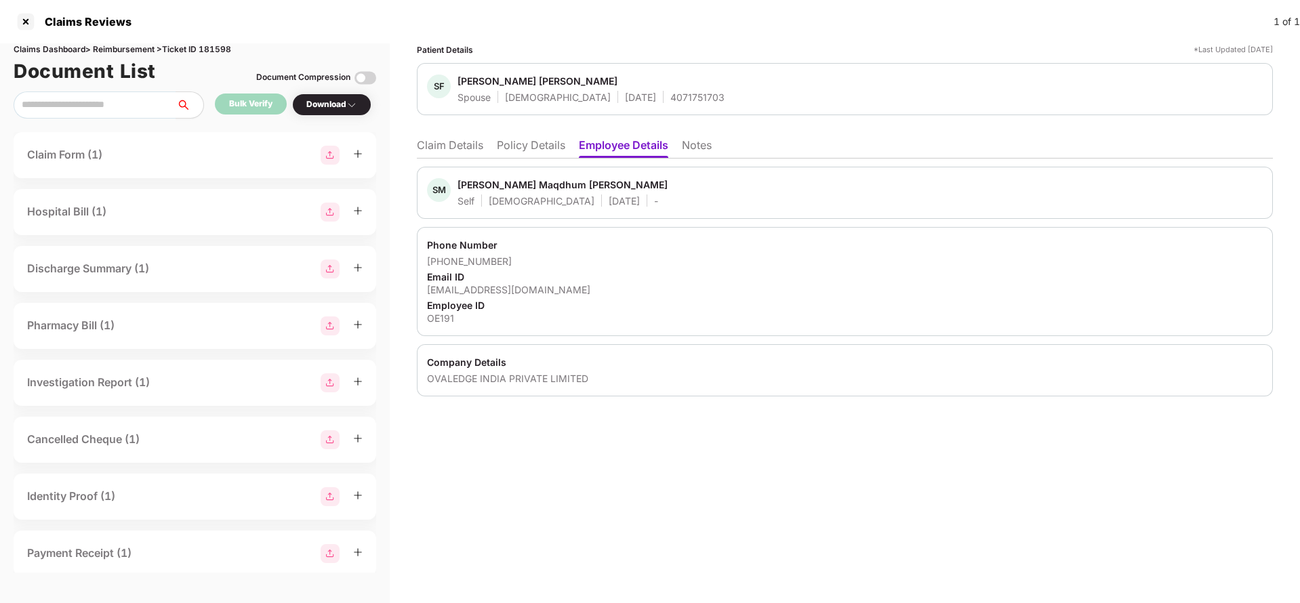
click at [512, 144] on li "Policy Details" at bounding box center [531, 148] width 68 height 20
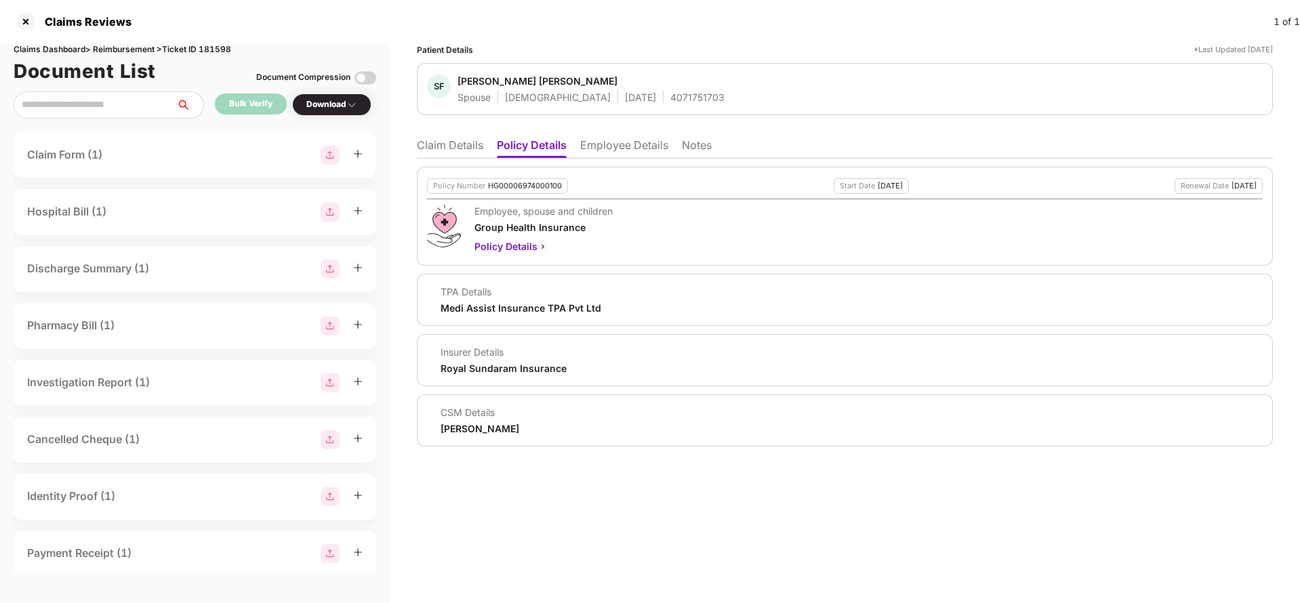
click at [434, 142] on li "Claim Details" at bounding box center [450, 148] width 66 height 20
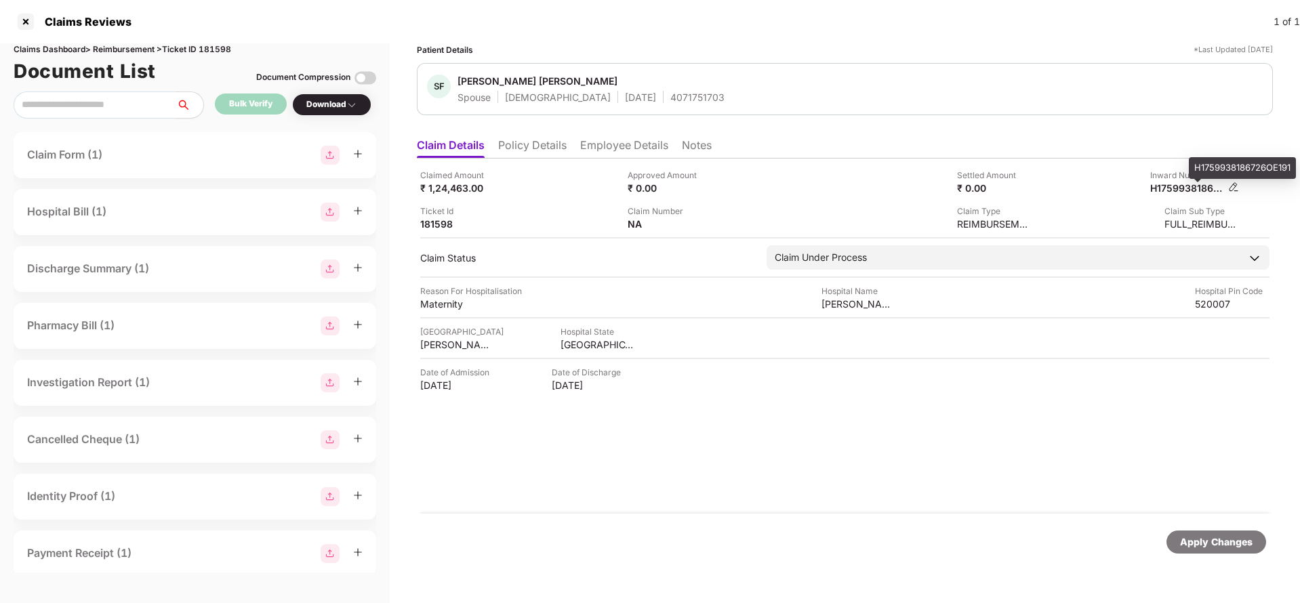
click at [1178, 192] on div "H1759938186726OE191" at bounding box center [1187, 188] width 75 height 13
copy div
click at [646, 104] on div "SF Syed Feroza Kousar Spouse Female 15 Sept 1996 4071751703" at bounding box center [845, 89] width 856 height 52
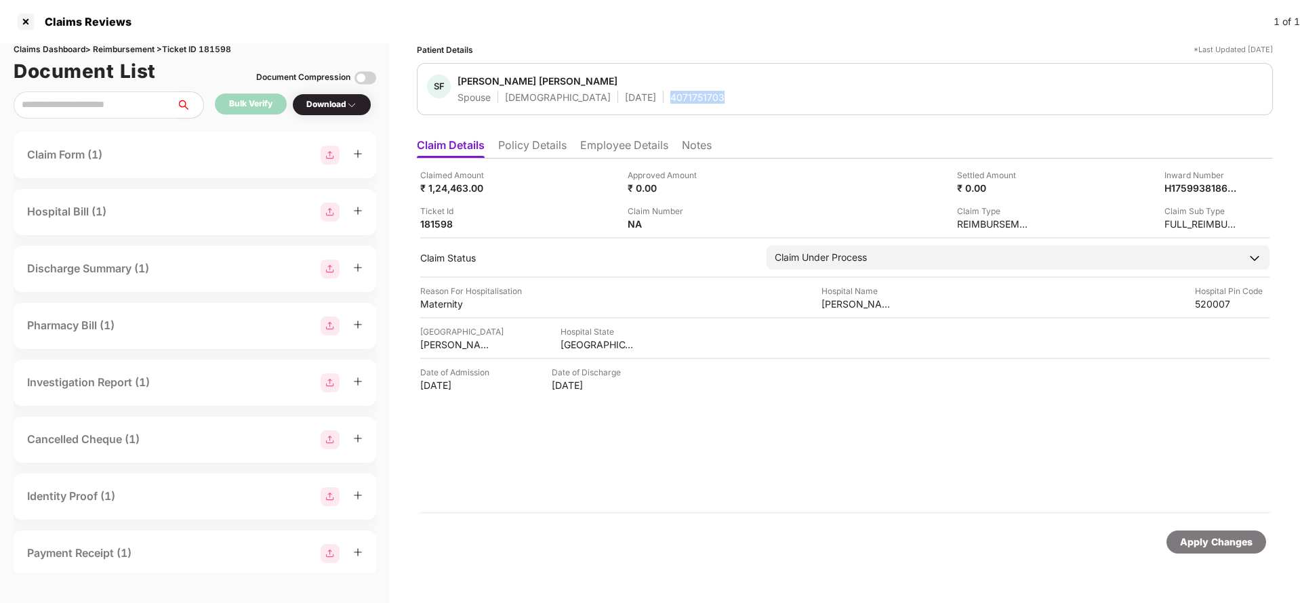
click at [646, 104] on div "SF Syed Feroza Kousar Spouse Female 15 Sept 1996 4071751703" at bounding box center [845, 89] width 856 height 52
copy div "4071751703"
click at [1196, 539] on div "Apply Changes" at bounding box center [1216, 542] width 73 height 15
drag, startPoint x: 1196, startPoint y: 539, endPoint x: 511, endPoint y: 207, distance: 760.5
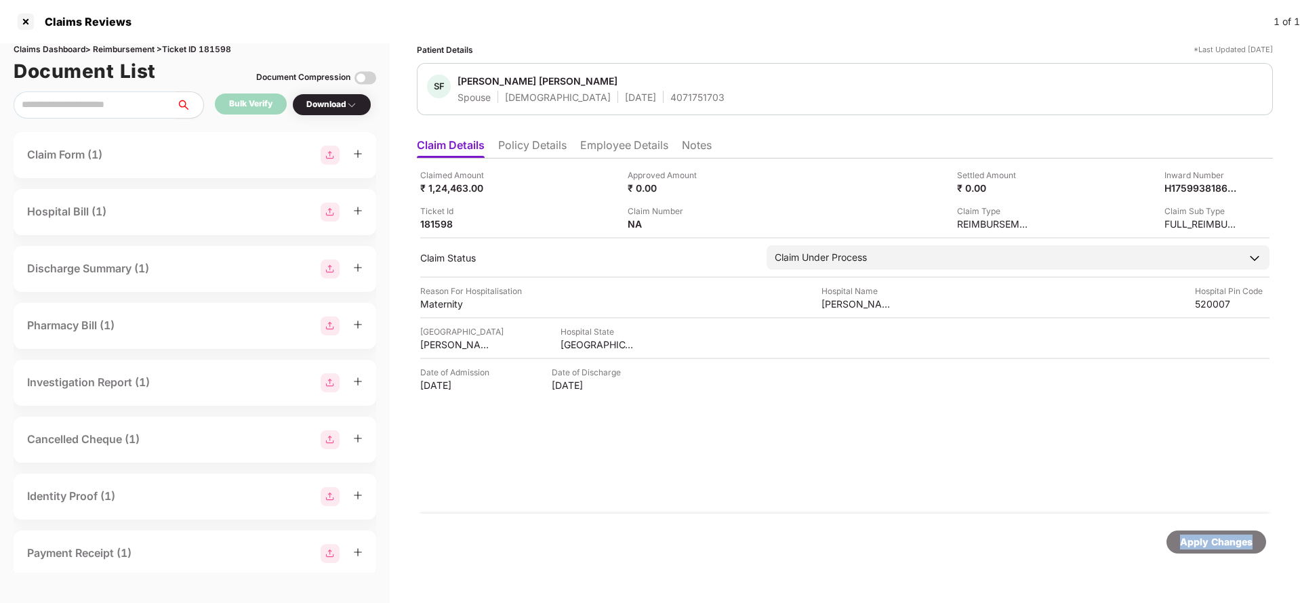
click at [1195, 539] on div "Apply Changes" at bounding box center [1216, 542] width 73 height 15
click at [225, 46] on div "Claims Dashboard > Reimbursement > Ticket ID 181598" at bounding box center [195, 49] width 363 height 13
copy div "181598"
click at [1237, 543] on div "Apply Changes" at bounding box center [1216, 542] width 73 height 15
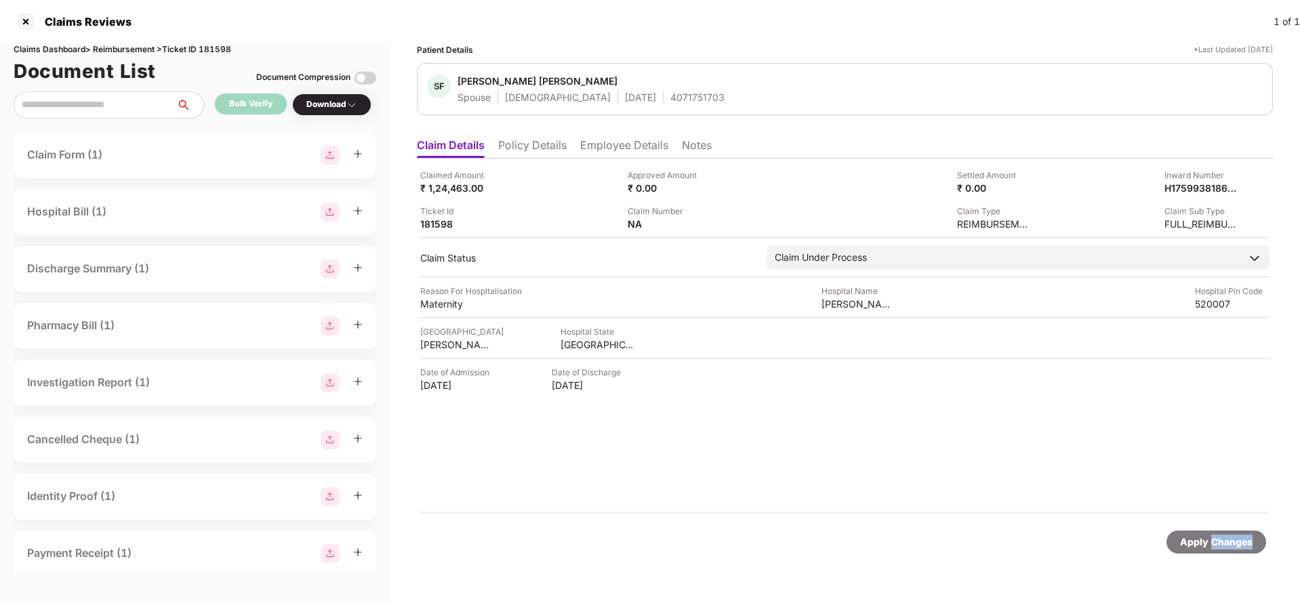
click at [1237, 543] on div "Apply Changes" at bounding box center [1216, 542] width 73 height 15
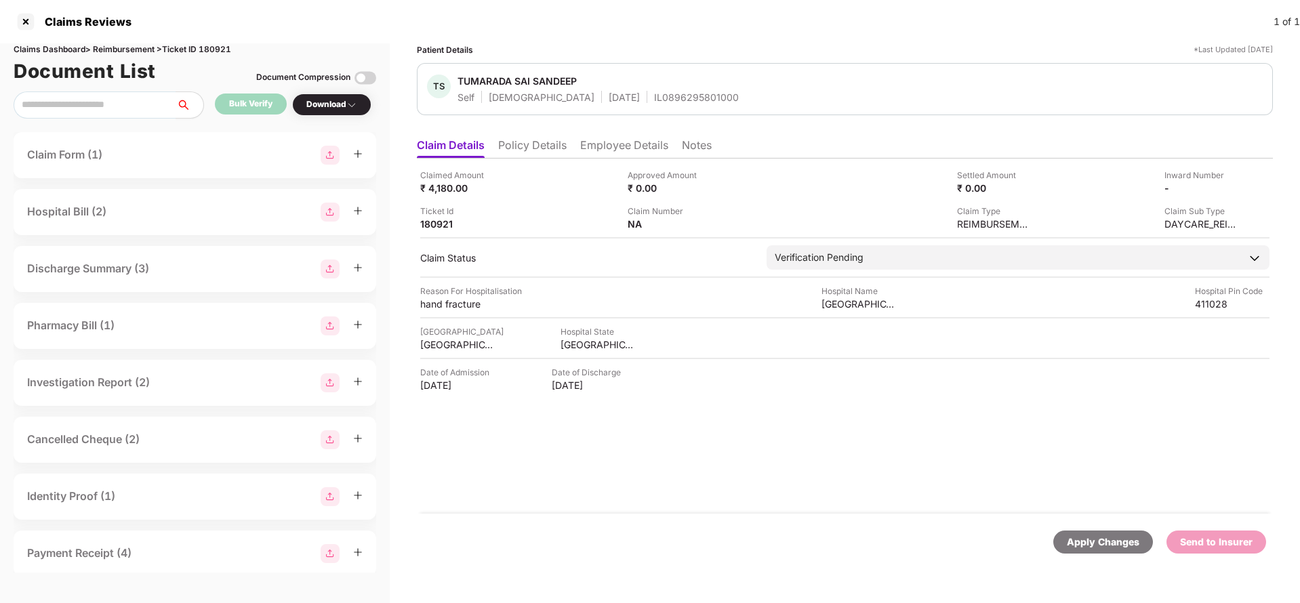
click at [662, 279] on div "Claimed Amount ₹ 4,180.00 Approved Amount ₹ 0.00 Settled Amount ₹ 0.00 Inward N…" at bounding box center [845, 336] width 856 height 355
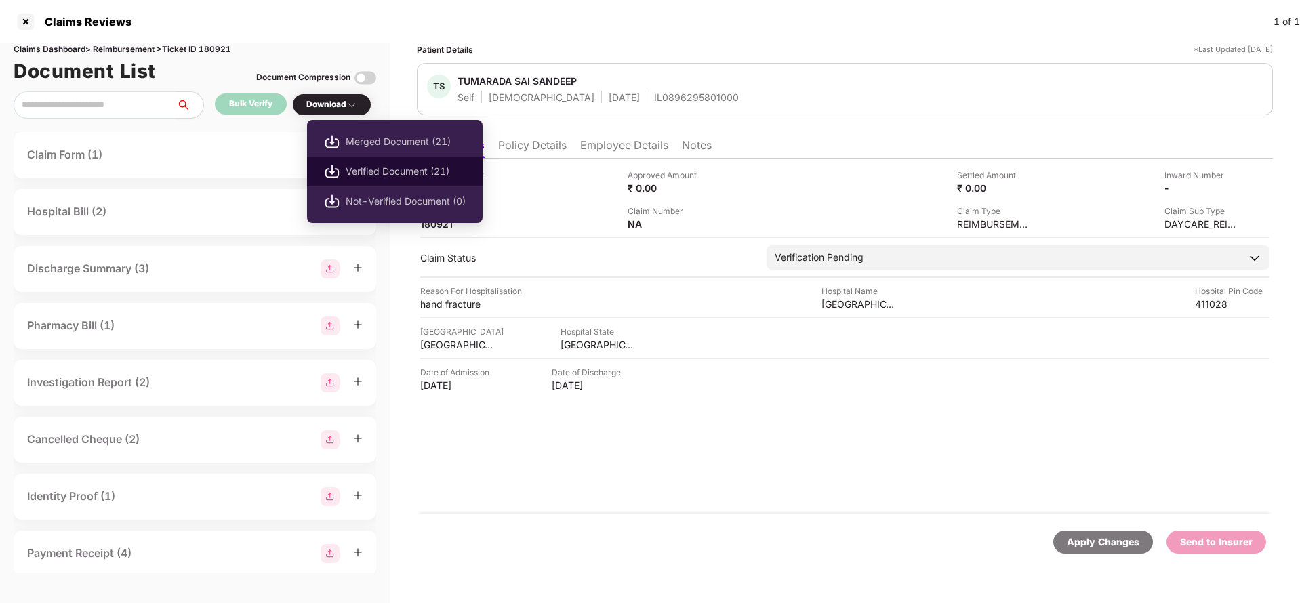
click at [378, 171] on span "Verified Document (21)" at bounding box center [406, 171] width 120 height 15
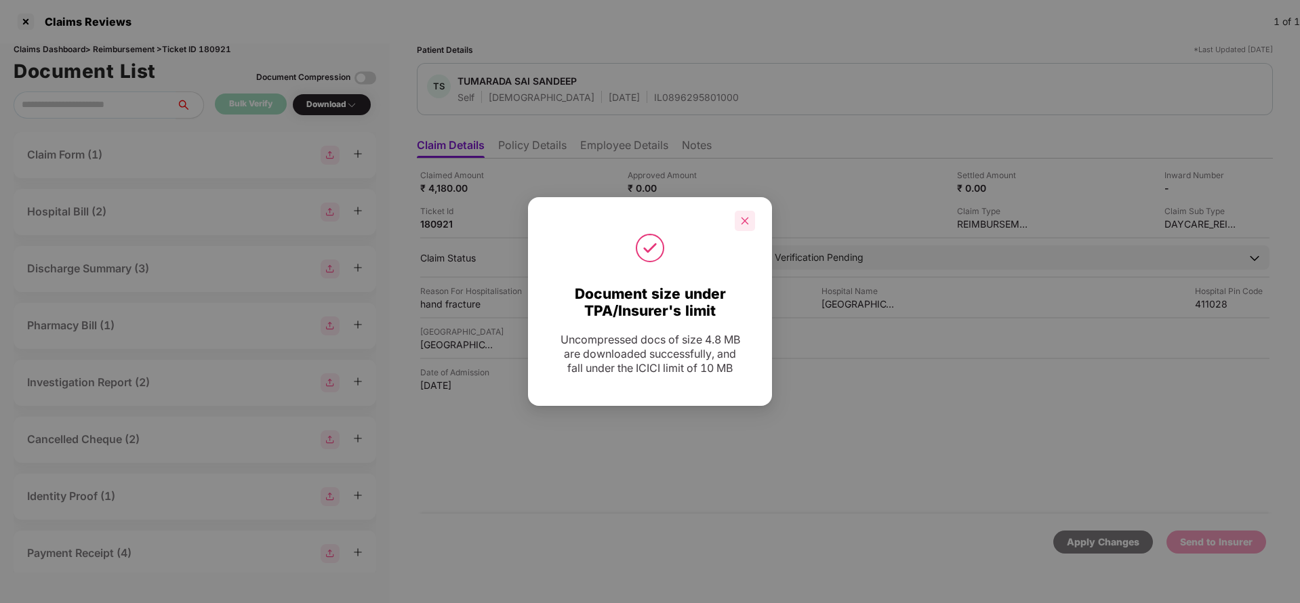
click at [740, 220] on icon "close" at bounding box center [744, 220] width 9 height 9
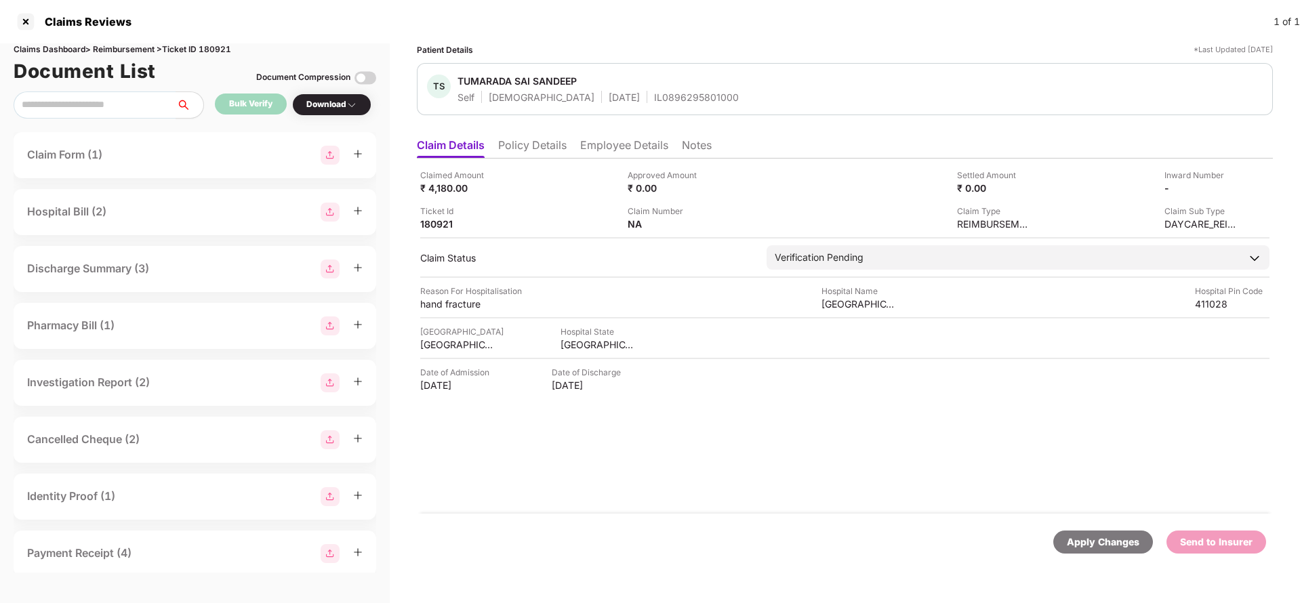
drag, startPoint x: 708, startPoint y: 455, endPoint x: 959, endPoint y: 314, distance: 287.7
click at [708, 455] on div "Claimed Amount ₹ 4,180.00 Approved Amount ₹ 0.00 Settled Amount ₹ 0.00 Inward N…" at bounding box center [845, 336] width 856 height 355
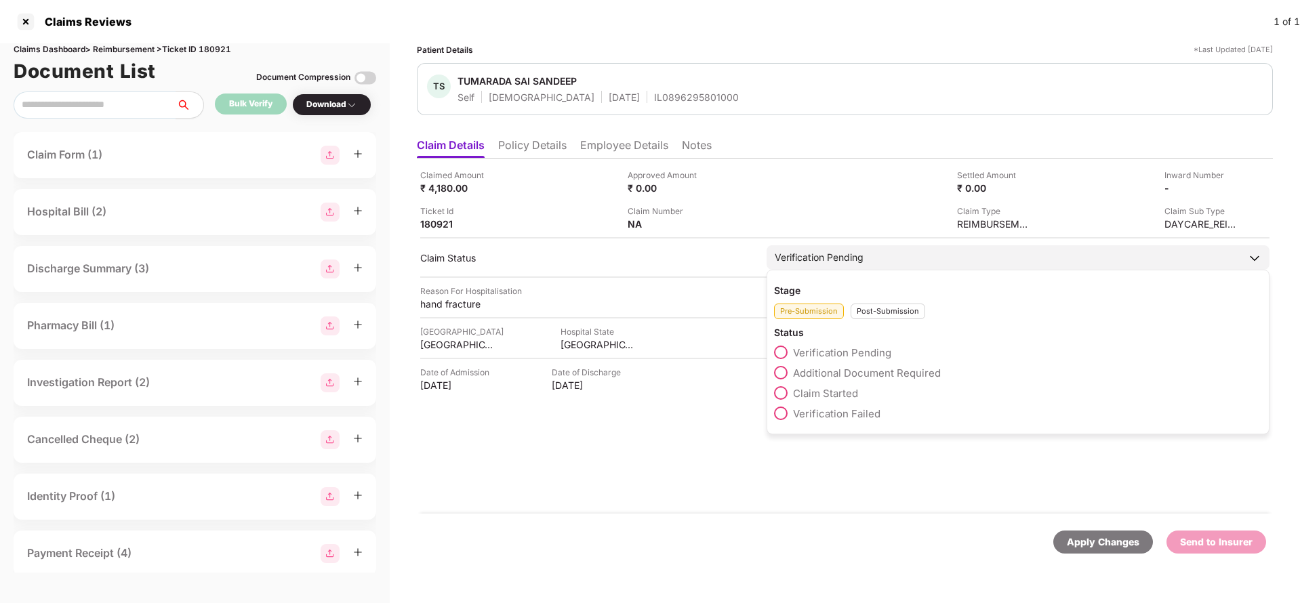
click at [827, 393] on span "Claim Started" at bounding box center [825, 393] width 65 height 13
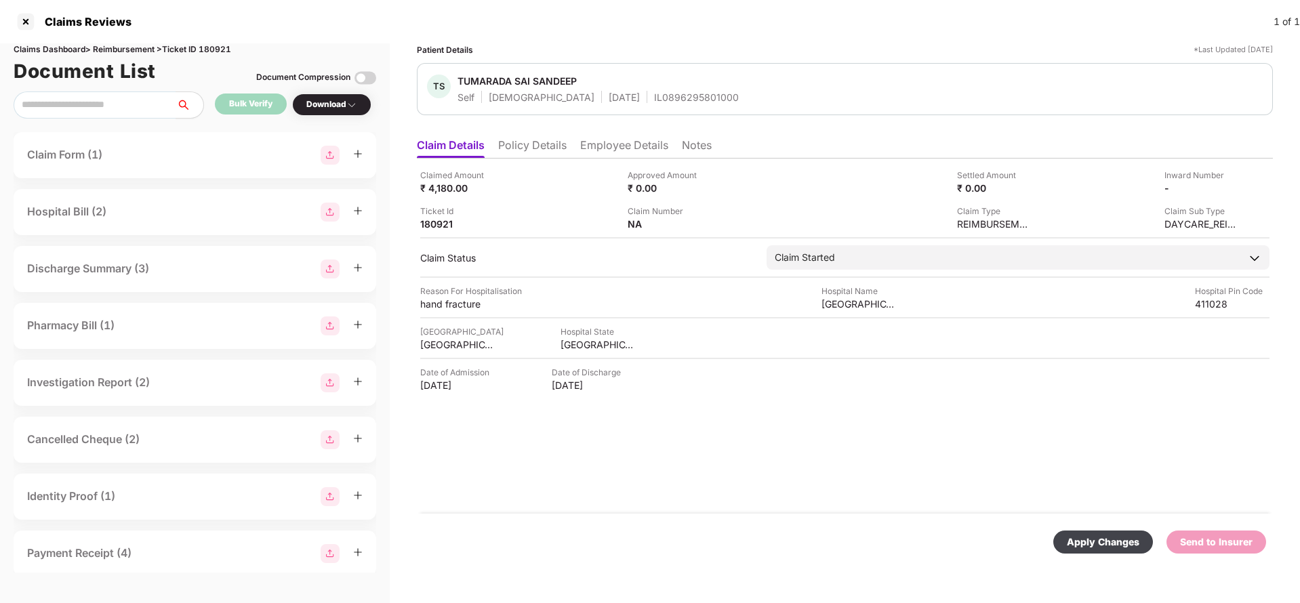
click at [1098, 535] on div "Apply Changes" at bounding box center [1103, 542] width 73 height 15
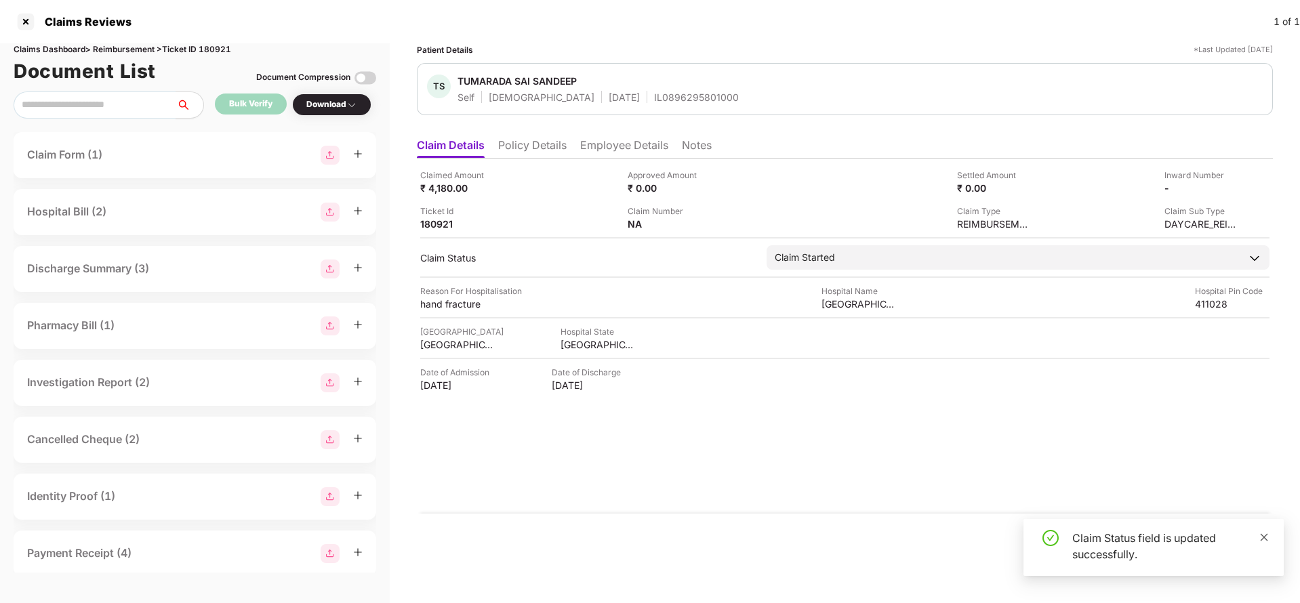
click at [1267, 535] on icon "close" at bounding box center [1264, 536] width 7 height 7
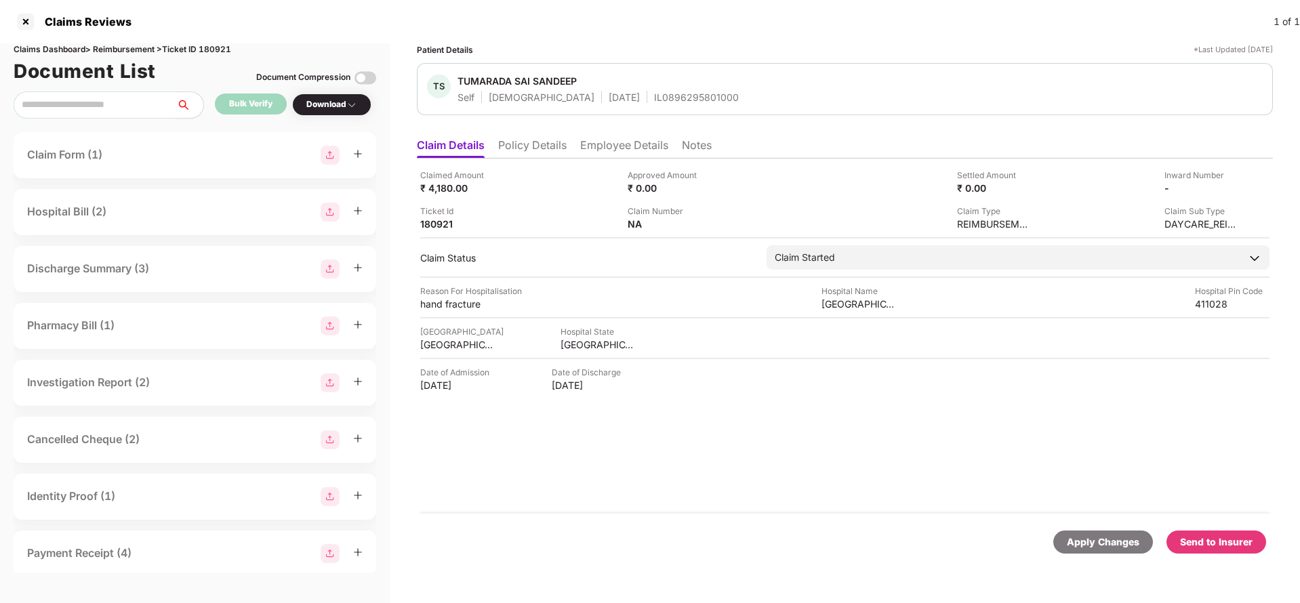
click at [1202, 537] on div "Send to Insurer" at bounding box center [1216, 542] width 73 height 15
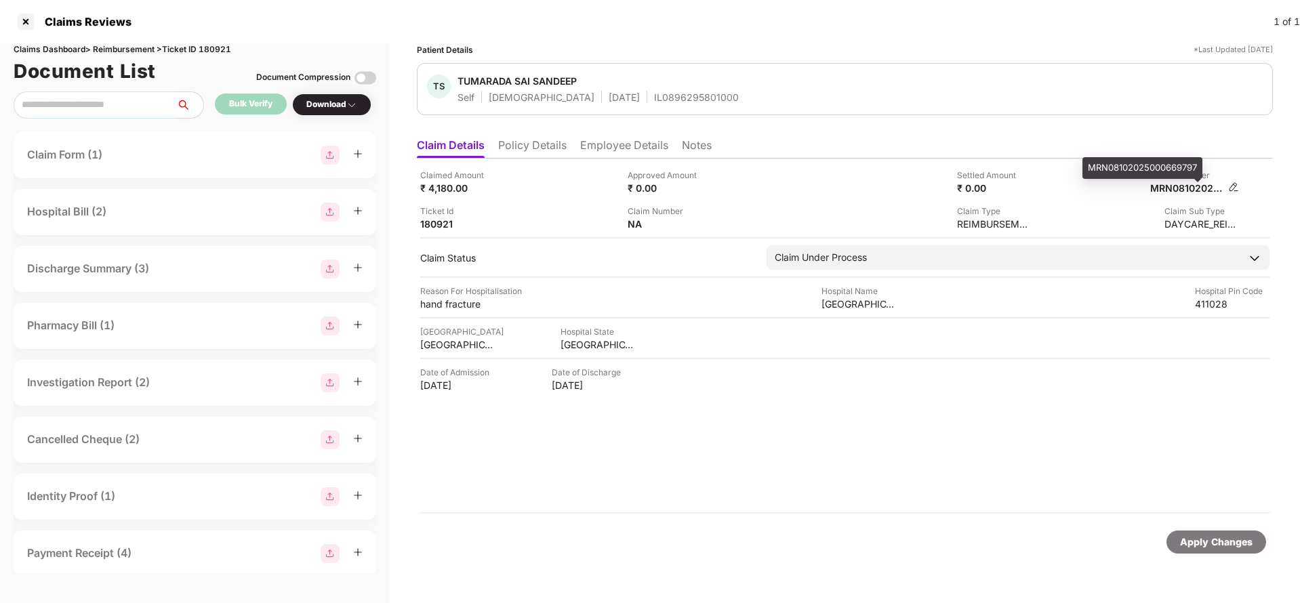
click at [1193, 189] on div "MRN08102025000669797" at bounding box center [1187, 188] width 75 height 13
copy div "MRN08102025000669797"
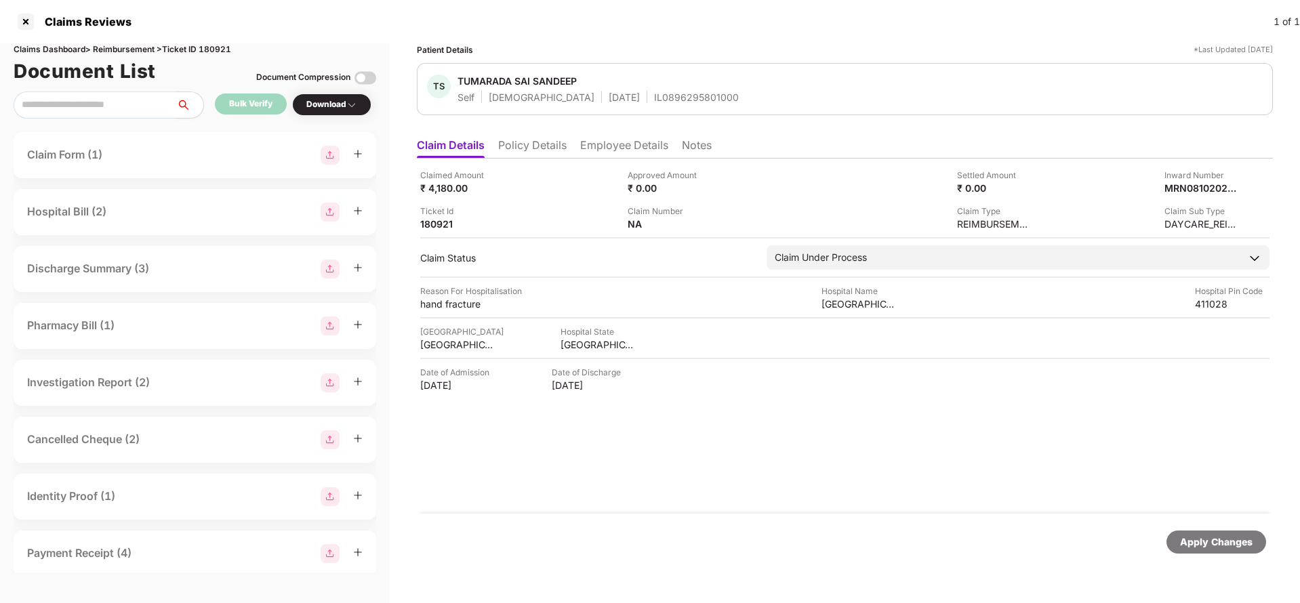
click at [654, 99] on div "IL0896295801000" at bounding box center [696, 97] width 85 height 13
copy div "IL0896295801000"
click at [1212, 535] on div "Apply Changes" at bounding box center [1216, 542] width 73 height 15
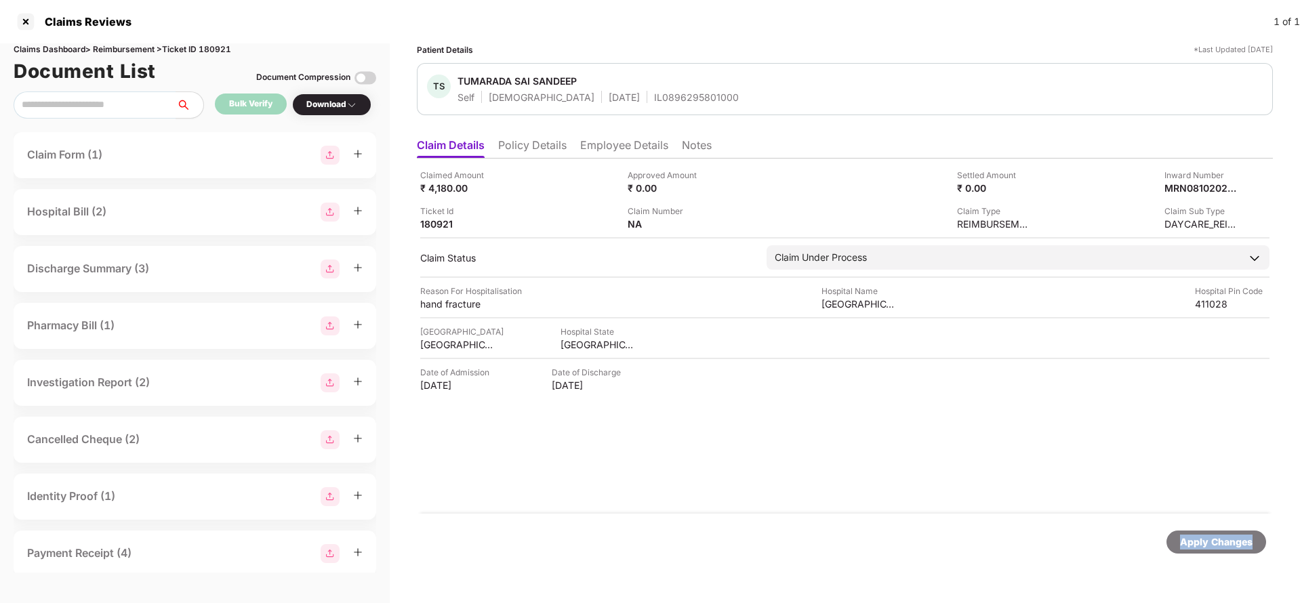
click at [1212, 535] on div "Apply Changes" at bounding box center [1216, 542] width 73 height 15
click at [224, 48] on div "Claims Dashboard > Reimbursement > Ticket ID 180921" at bounding box center [195, 49] width 363 height 13
copy div "180921"
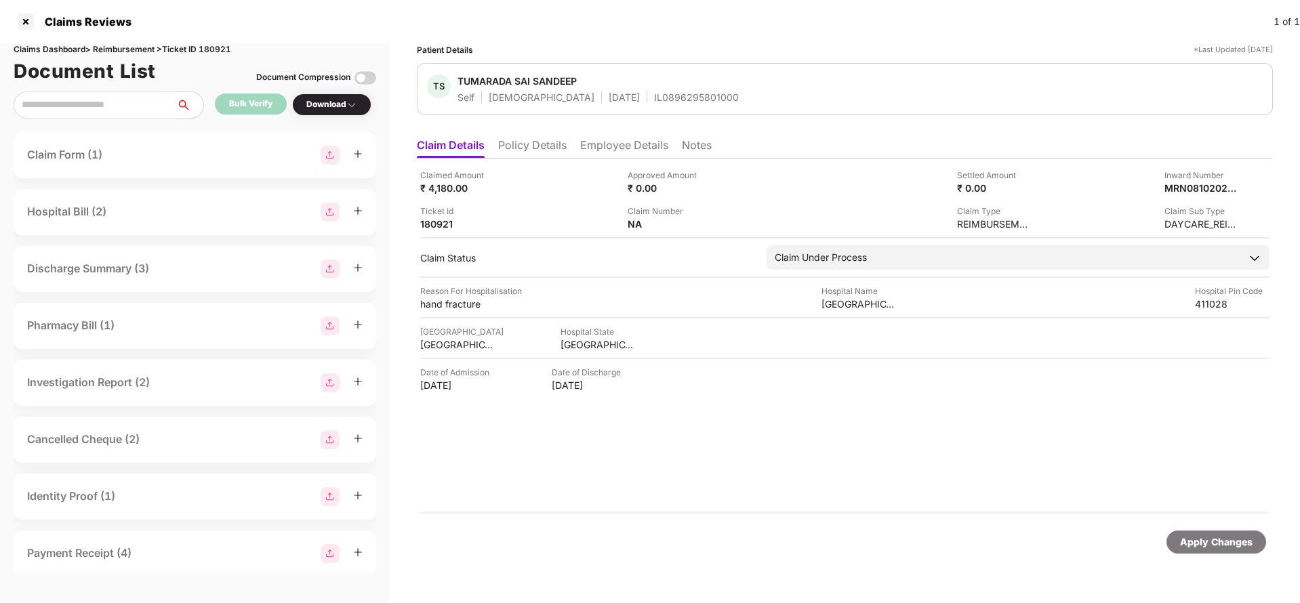
click at [1217, 549] on div "Apply Changes" at bounding box center [1216, 542] width 73 height 15
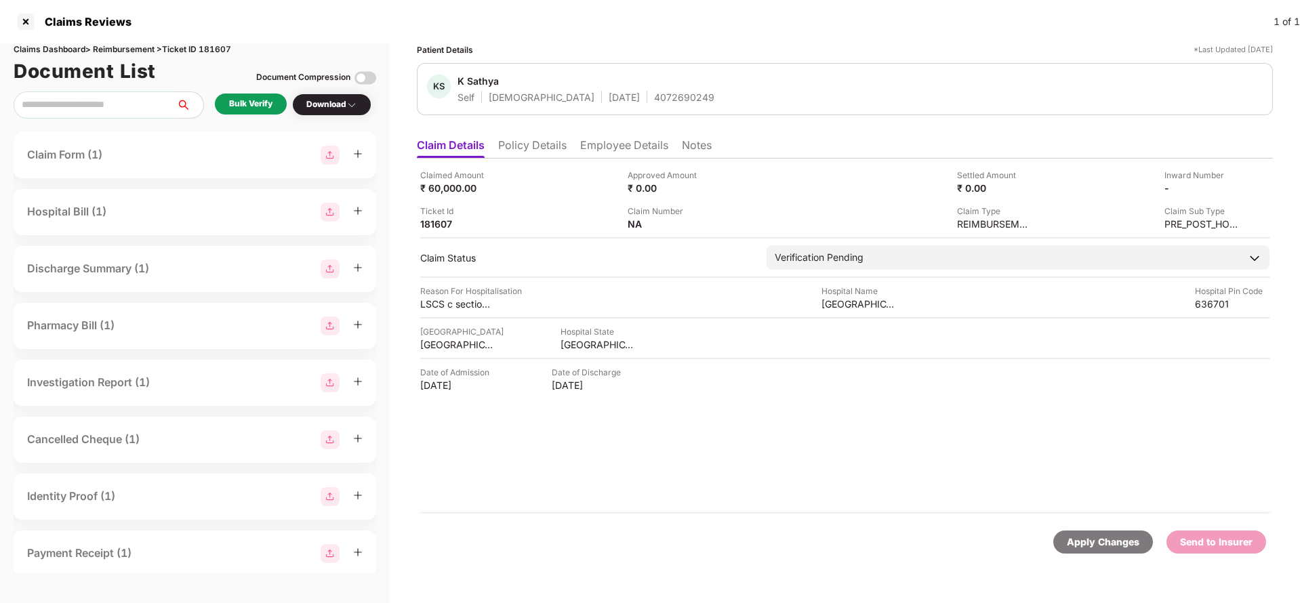
click at [535, 150] on li "Policy Details" at bounding box center [532, 148] width 68 height 20
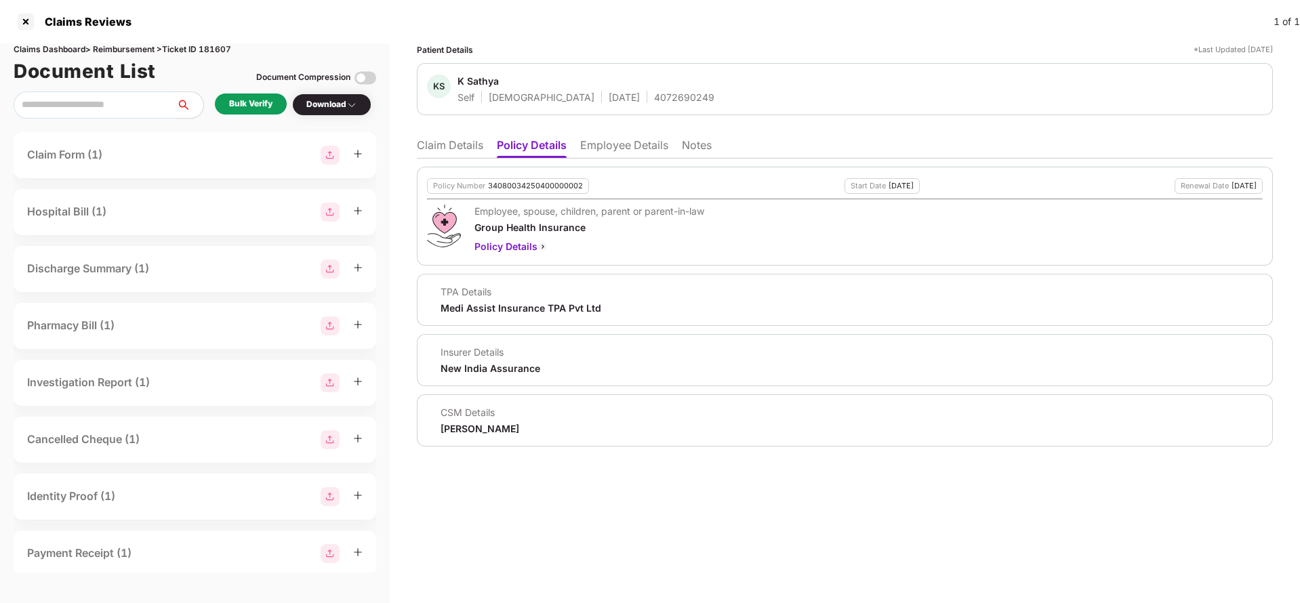
click at [620, 159] on div "Policy Number 34080034250400000002 Start Date [DATE] Renewal Date [DATE] Employ…" at bounding box center [845, 303] width 856 height 288
click at [619, 150] on li "Employee Details" at bounding box center [624, 148] width 88 height 20
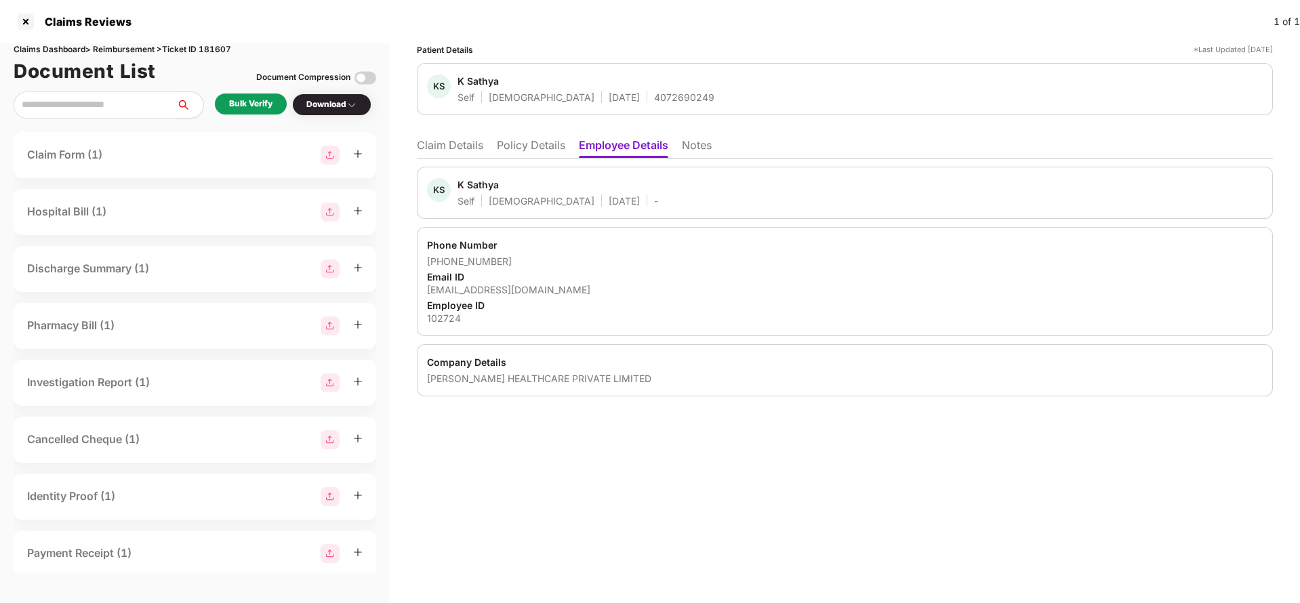
click at [449, 141] on li "Claim Details" at bounding box center [450, 148] width 66 height 20
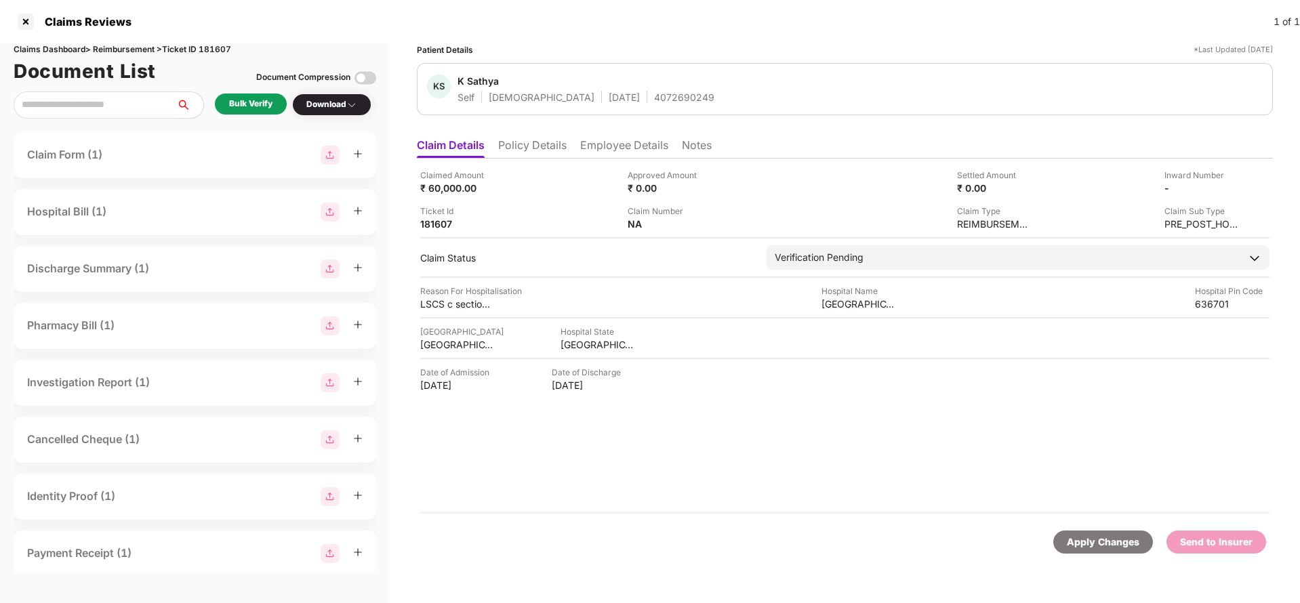
click at [259, 112] on div "Bulk Verify" at bounding box center [251, 104] width 72 height 21
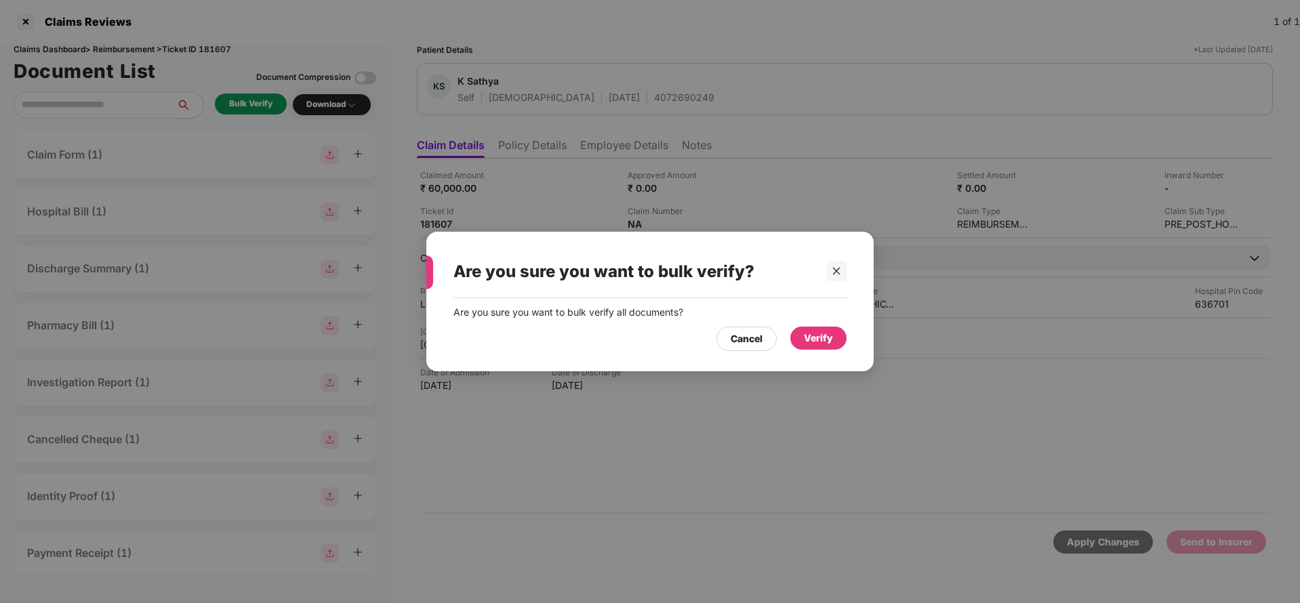
click at [827, 333] on div "Verify" at bounding box center [818, 338] width 29 height 15
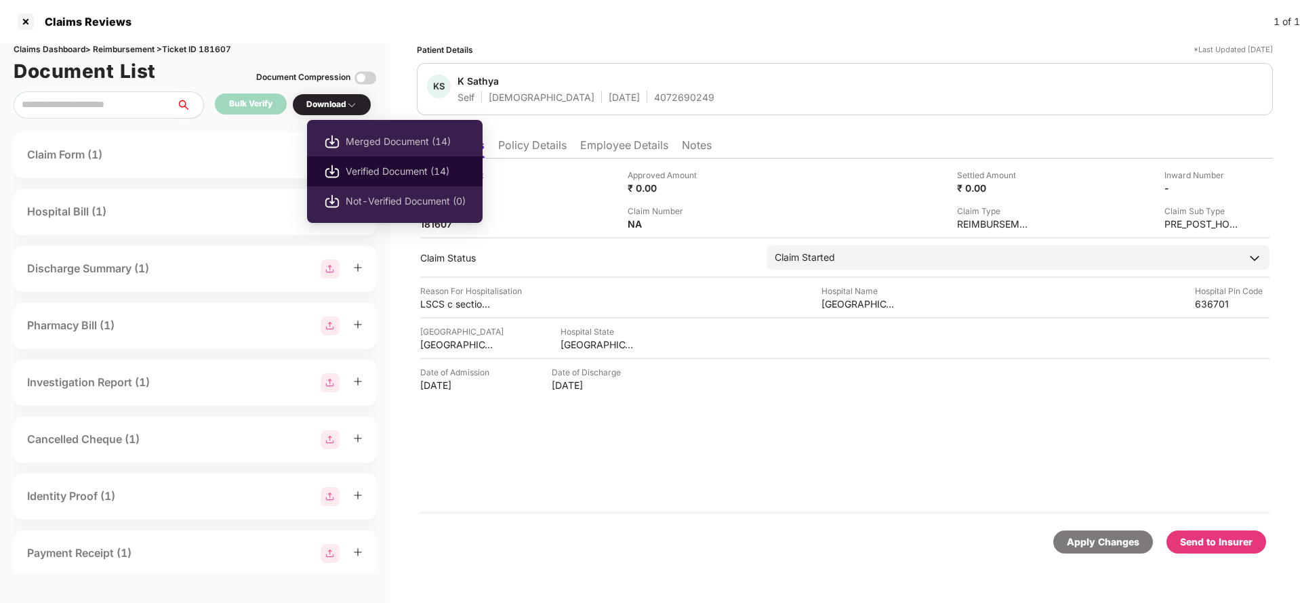
click at [373, 165] on span "Verified Document (14)" at bounding box center [406, 171] width 120 height 15
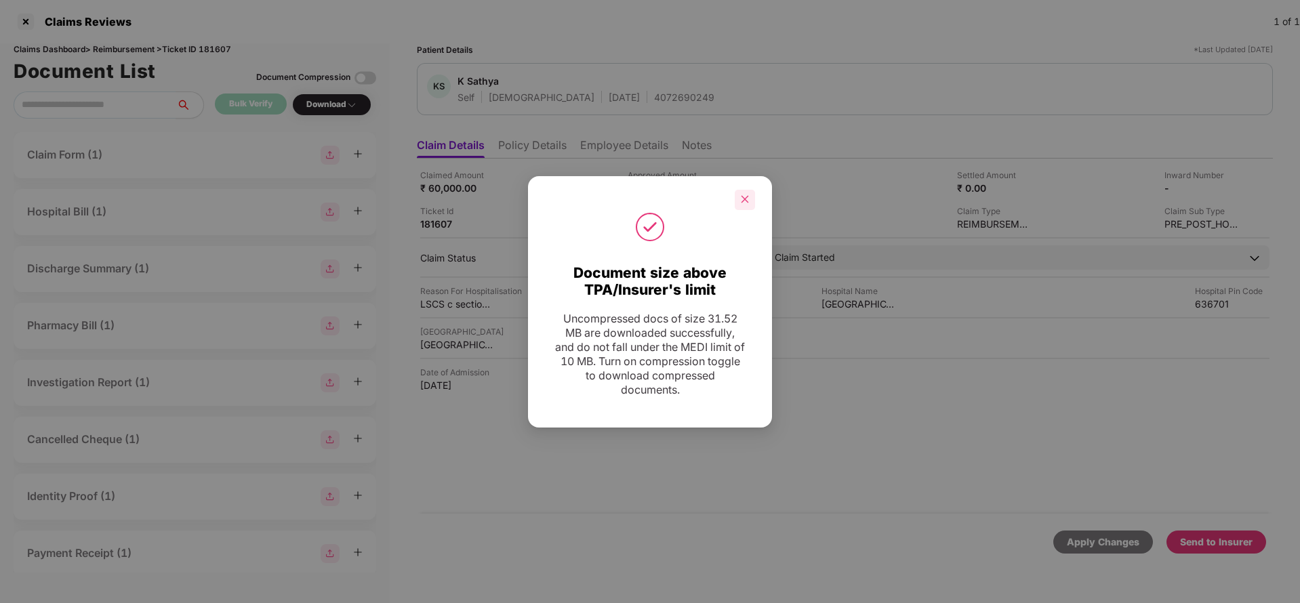
click at [743, 198] on icon "close" at bounding box center [744, 199] width 7 height 7
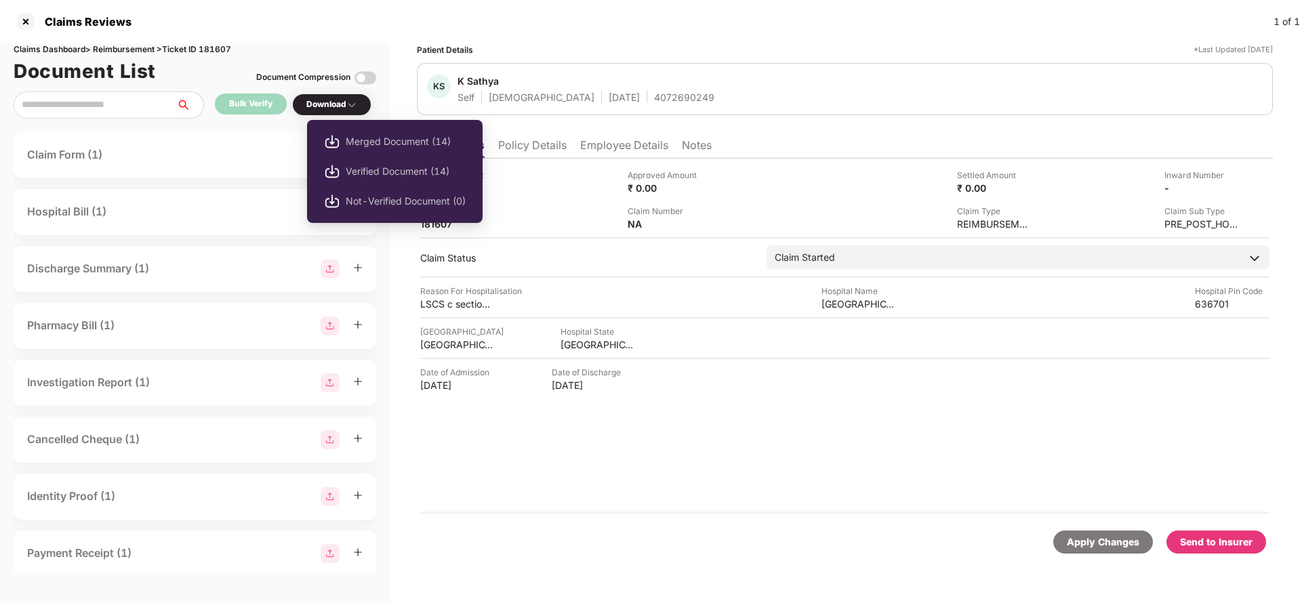
click at [363, 178] on span "Verified Document (14)" at bounding box center [406, 171] width 120 height 15
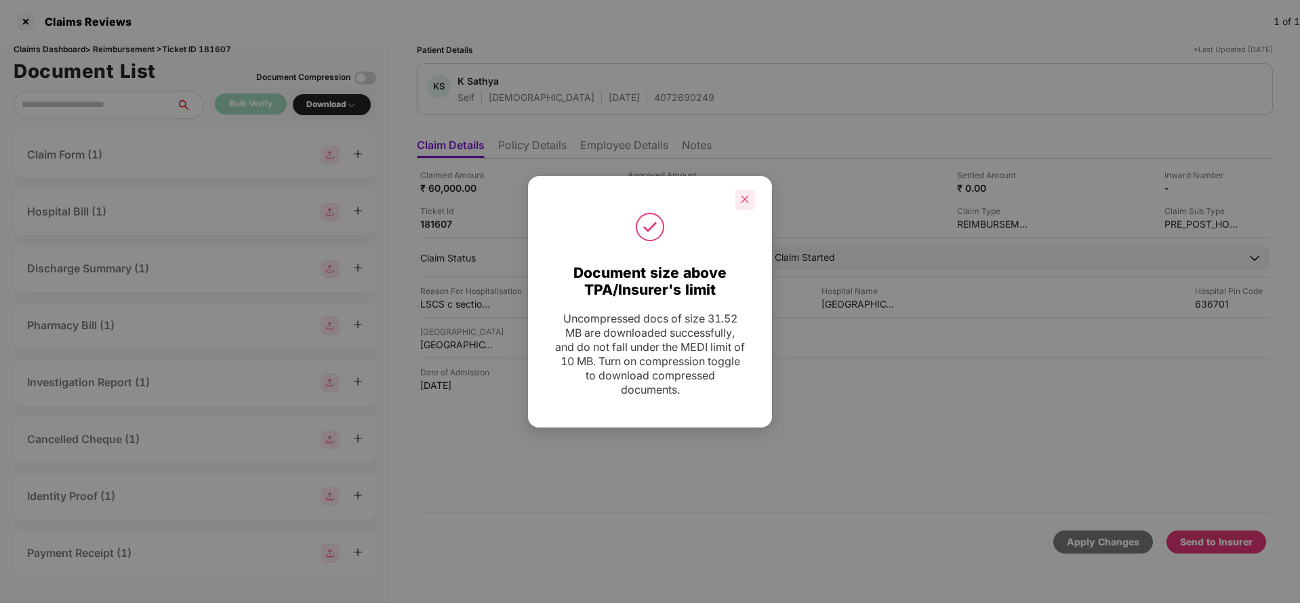
click at [740, 201] on icon "close" at bounding box center [744, 199] width 9 height 9
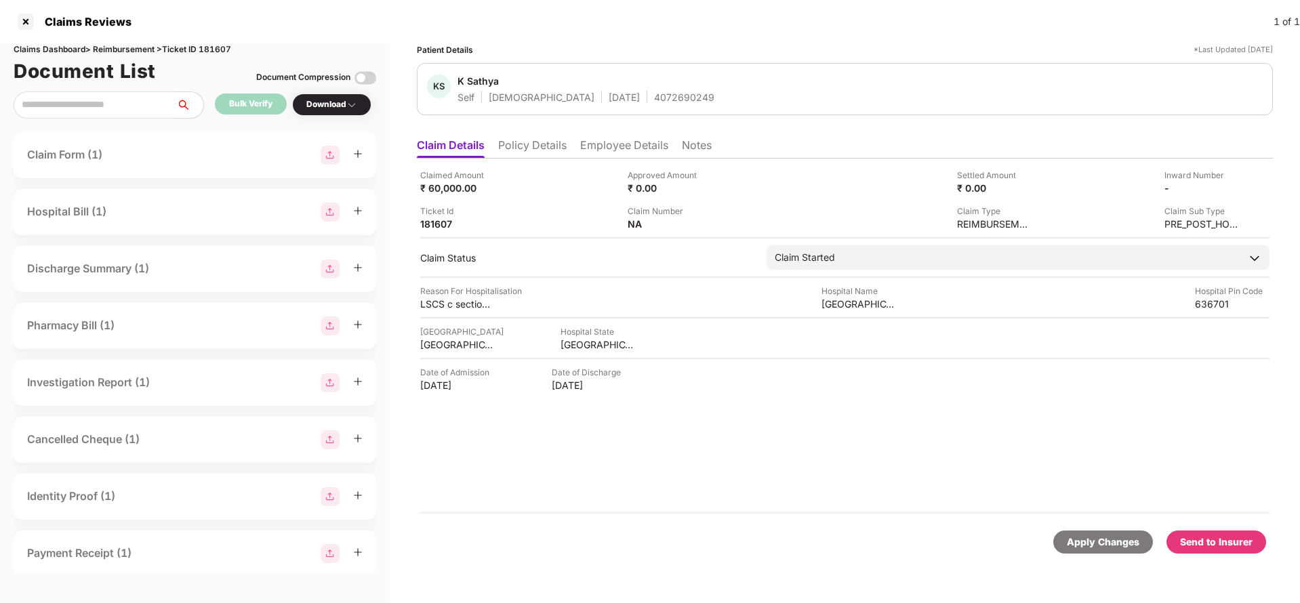
click at [1214, 543] on div "Send to Insurer" at bounding box center [1216, 542] width 73 height 15
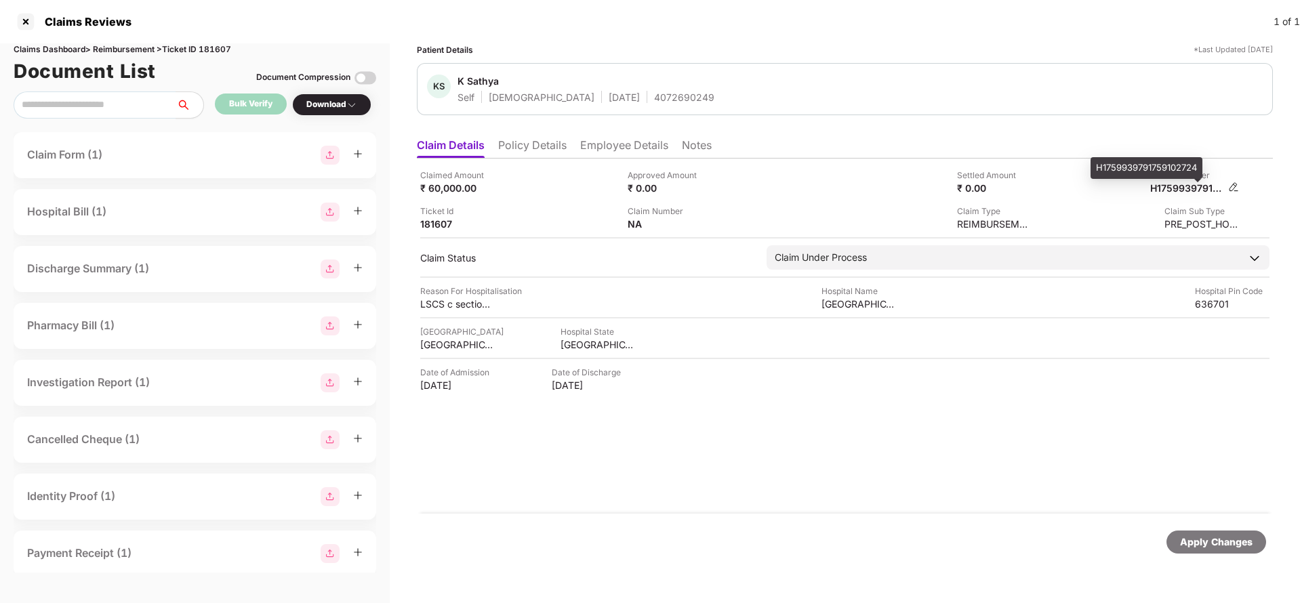
click at [1204, 194] on div "H1759939791759102724" at bounding box center [1187, 188] width 75 height 13
copy div "H1759939791759102724"
click at [544, 156] on li "Policy Details" at bounding box center [532, 148] width 68 height 20
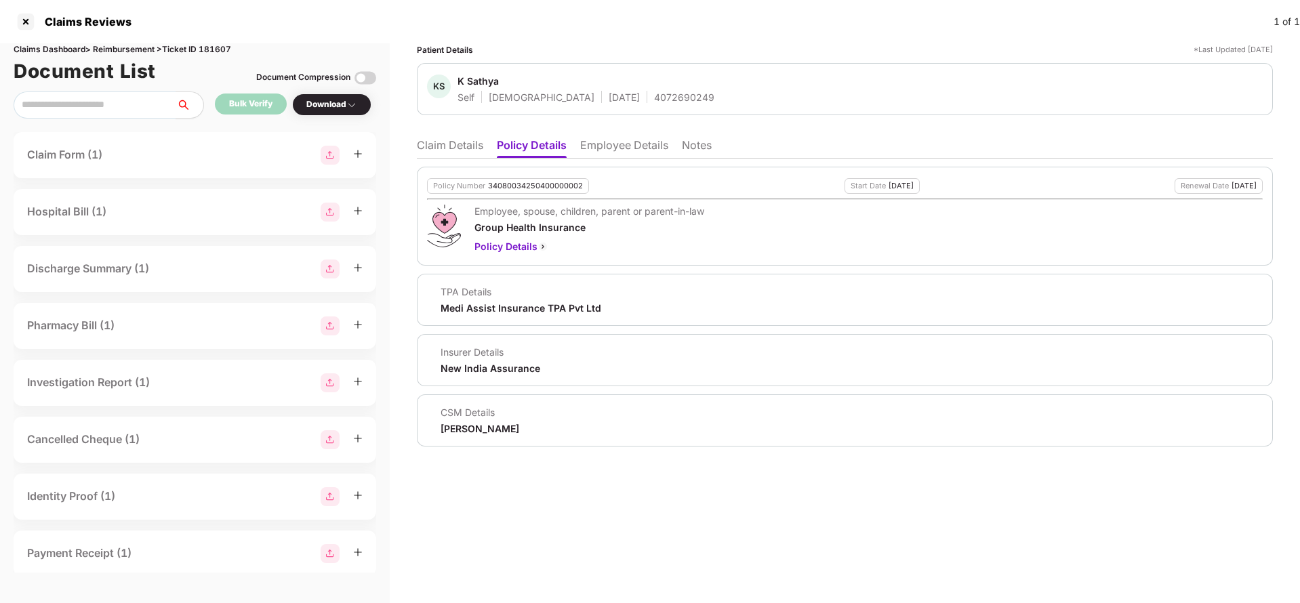
click at [446, 147] on li "Claim Details" at bounding box center [450, 148] width 66 height 20
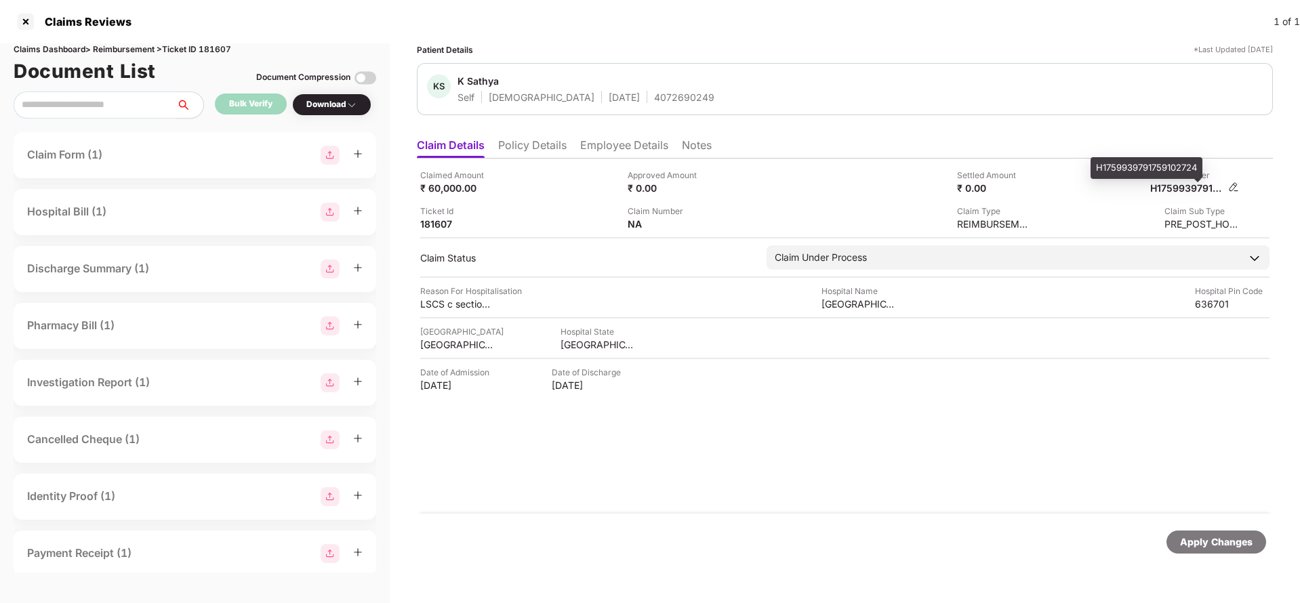
click at [1186, 193] on div "H1759939791759102724" at bounding box center [1187, 188] width 75 height 13
copy div
click at [654, 95] on div "4072690249" at bounding box center [684, 97] width 60 height 13
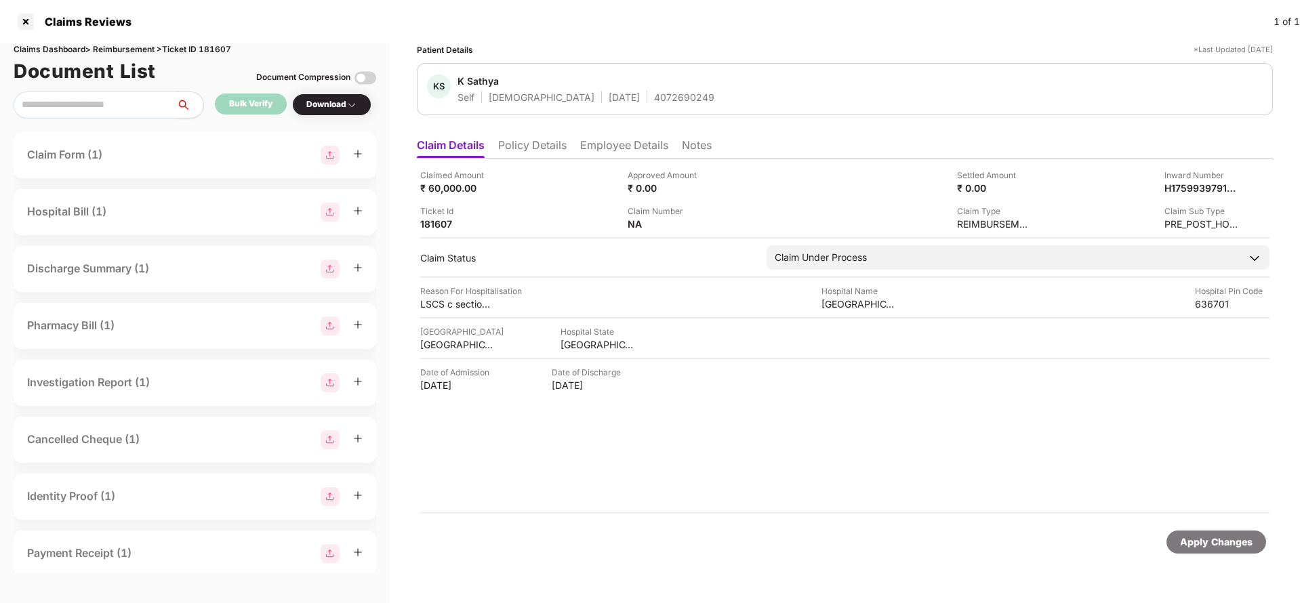
click at [654, 95] on div "4072690249" at bounding box center [684, 97] width 60 height 13
copy div "4072690249"
click at [1200, 537] on div "Apply Changes" at bounding box center [1216, 542] width 73 height 15
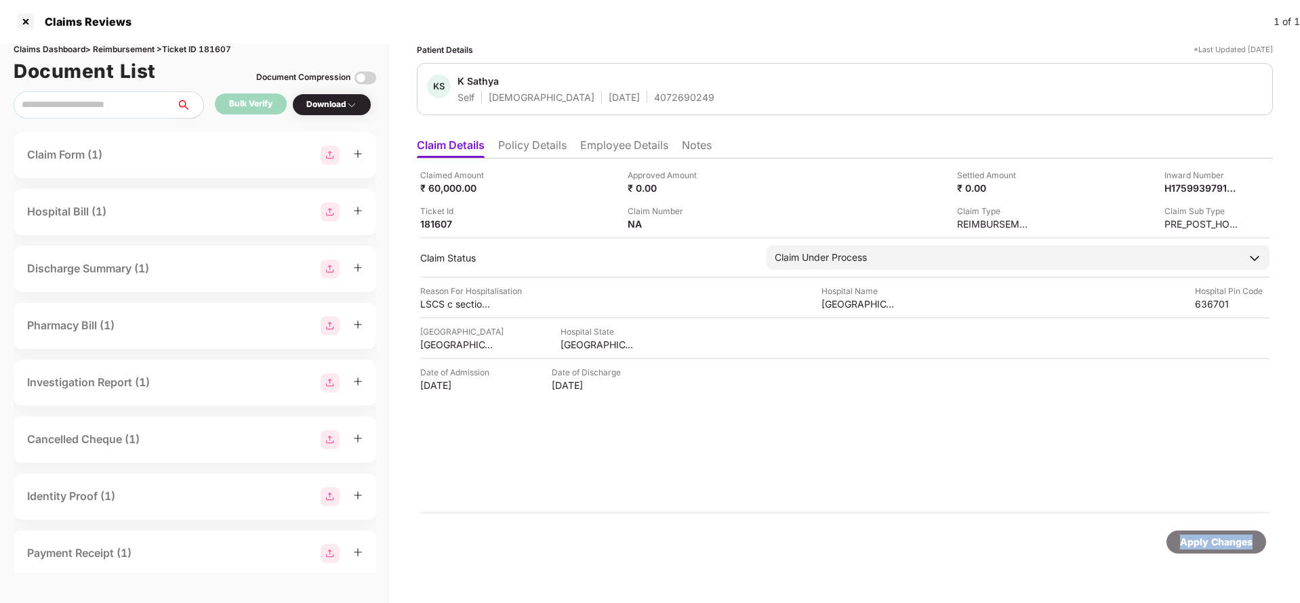
click at [1200, 537] on div "Apply Changes" at bounding box center [1216, 542] width 73 height 15
click at [215, 44] on div "Claims Dashboard > Reimbursement > Ticket ID 181607" at bounding box center [195, 49] width 363 height 13
copy div "181607"
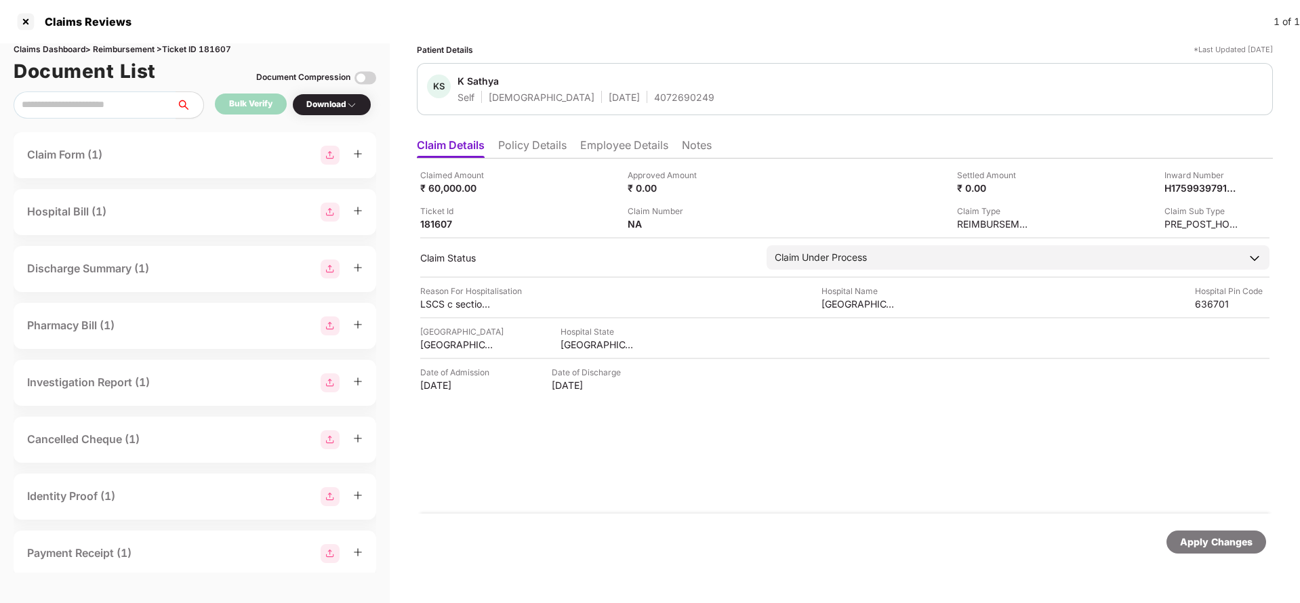
click at [1189, 544] on div "Apply Changes" at bounding box center [1216, 542] width 73 height 15
click at [1190, 544] on div "Apply Changes" at bounding box center [1216, 542] width 73 height 15
click at [1112, 495] on div "Claimed Amount ₹ 60,000.00 Approved Amount ₹ 0.00 Settled Amount ₹ 0.00 Inward …" at bounding box center [845, 336] width 856 height 355
click at [1206, 543] on div "Apply Changes" at bounding box center [1216, 542] width 73 height 15
click at [1207, 544] on div "Apply Changes" at bounding box center [1216, 542] width 73 height 15
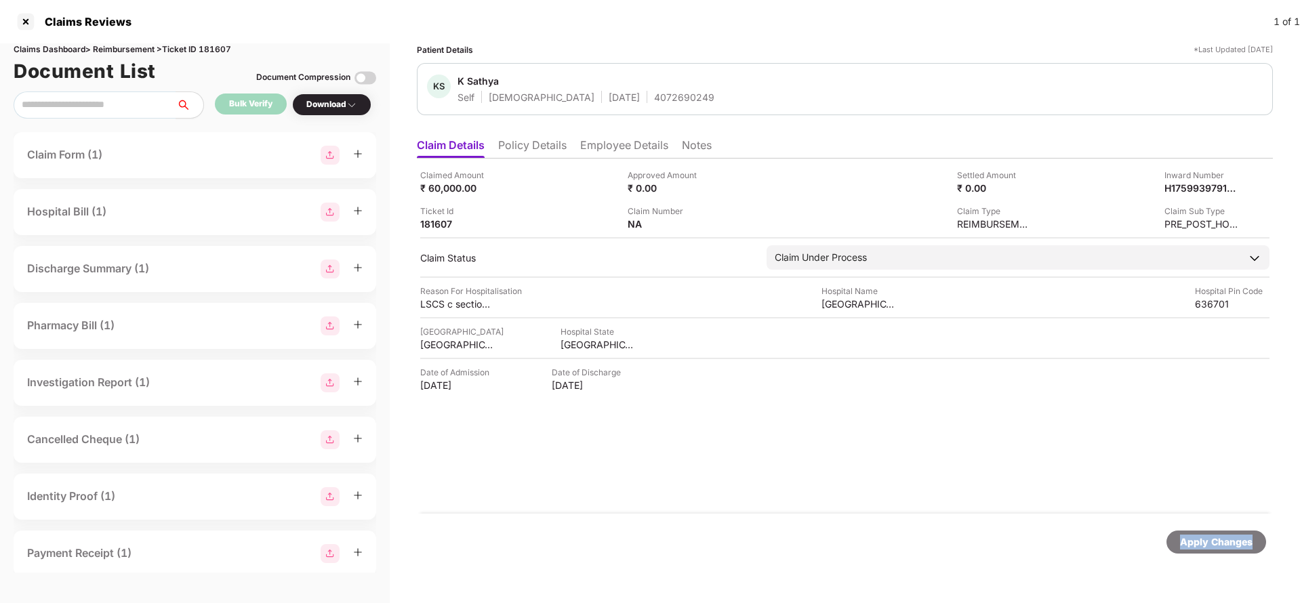
click at [1207, 544] on div "Apply Changes" at bounding box center [1216, 542] width 73 height 15
click at [216, 42] on div "Claims Reviews 1 of 1" at bounding box center [650, 21] width 1300 height 43
click at [232, 51] on div "Claims Dashboard > Reimbursement > Ticket ID 181607" at bounding box center [195, 49] width 363 height 13
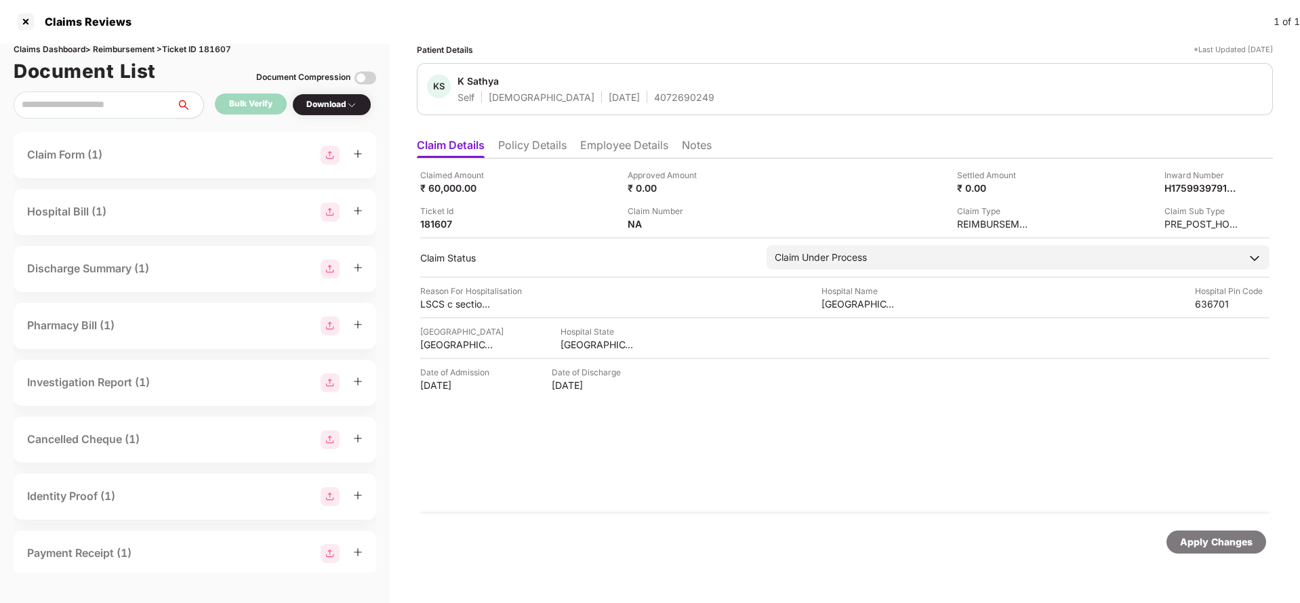
click at [232, 51] on div "Claims Dashboard > Reimbursement > Ticket ID 181607" at bounding box center [195, 49] width 363 height 13
click at [226, 43] on div "Claims Dashboard > Reimbursement > Ticket ID 181607" at bounding box center [195, 49] width 363 height 13
copy div "181607"
click at [1244, 546] on div "Apply Changes" at bounding box center [1216, 542] width 73 height 15
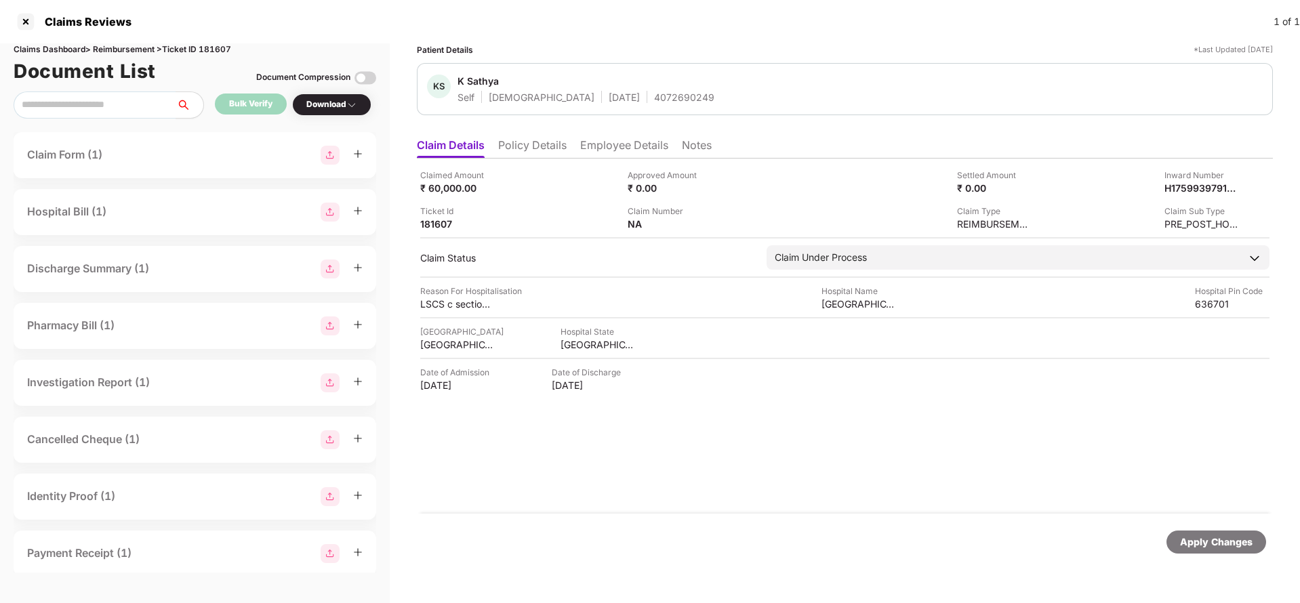
click at [1244, 551] on div "Apply Changes" at bounding box center [1216, 542] width 100 height 23
click at [1243, 552] on div "Apply Changes" at bounding box center [1216, 542] width 100 height 23
click at [1189, 531] on div "Apply Changes" at bounding box center [1216, 542] width 100 height 23
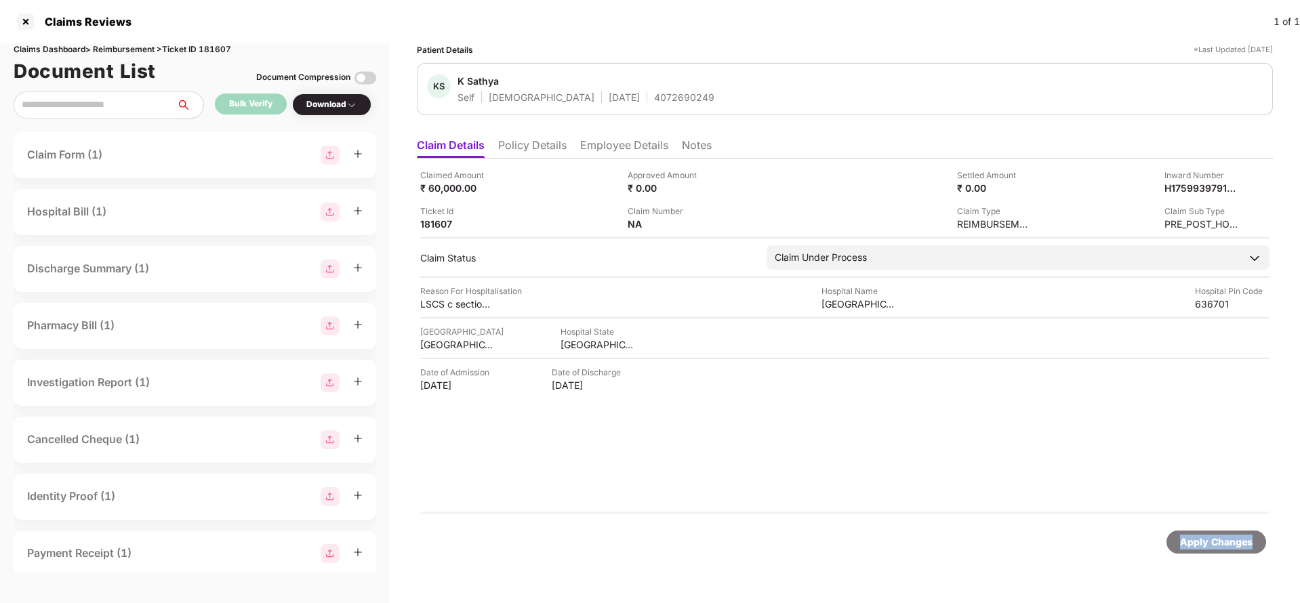
click at [1189, 531] on div "Apply Changes" at bounding box center [1216, 542] width 100 height 23
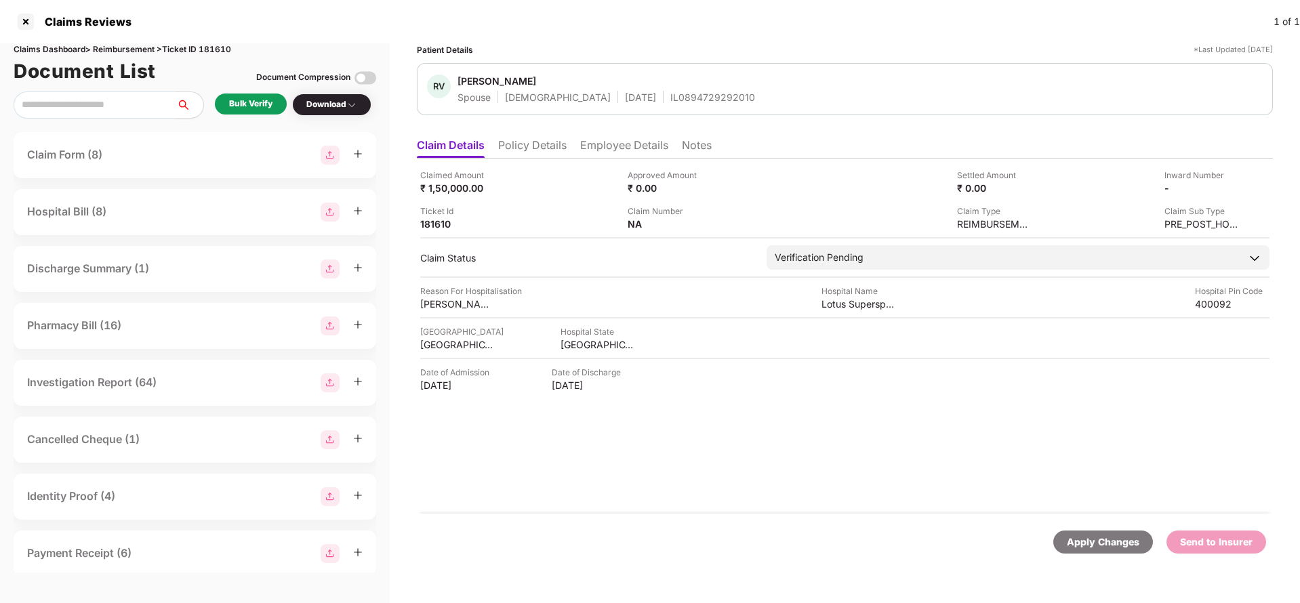
click at [268, 100] on div "Bulk Verify" at bounding box center [250, 104] width 43 height 13
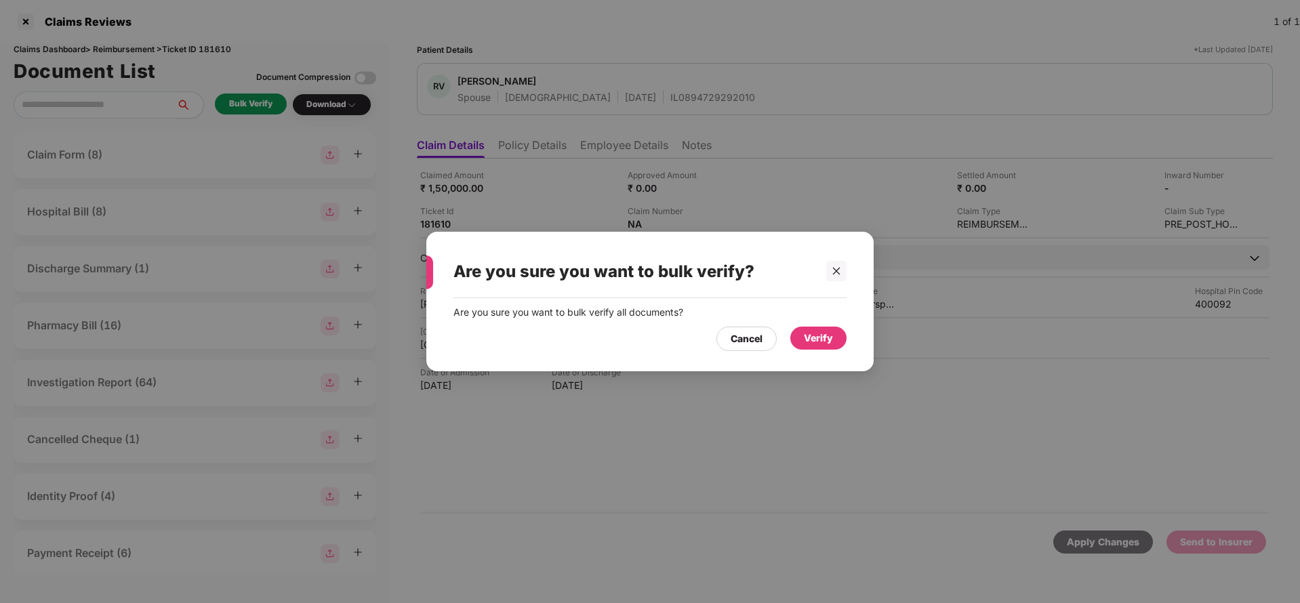
click at [817, 338] on div "Verify" at bounding box center [818, 338] width 29 height 15
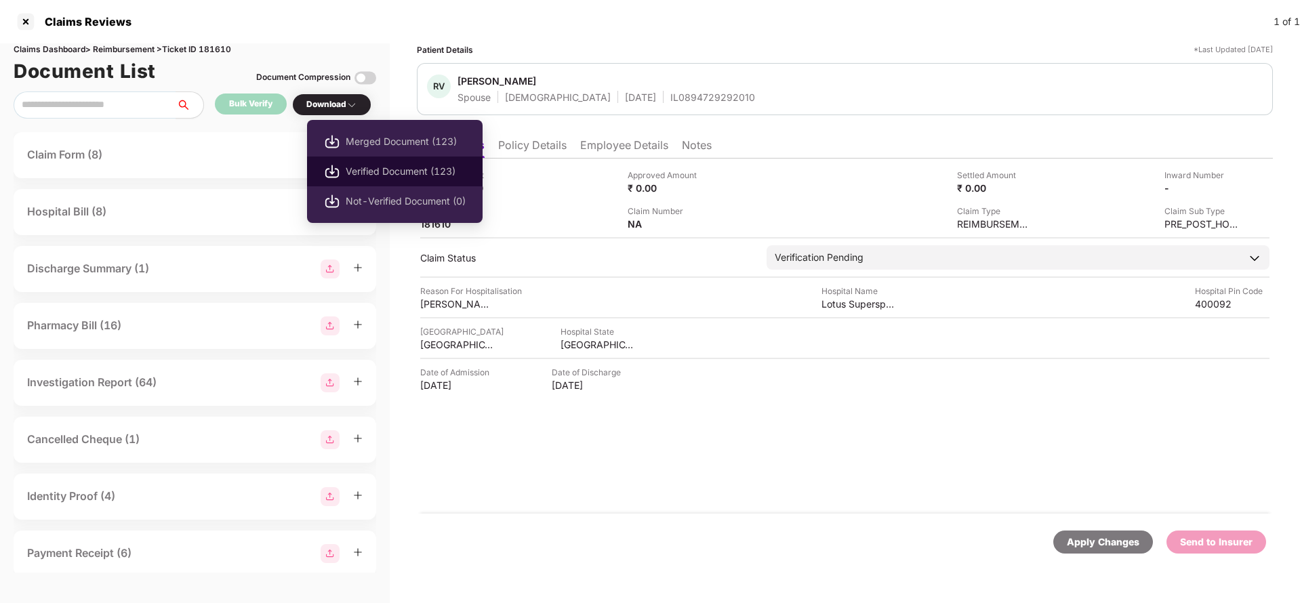
click at [359, 174] on span "Verified Document (123)" at bounding box center [406, 171] width 120 height 15
click at [377, 173] on span "Verified Document (123)" at bounding box center [406, 171] width 120 height 15
click at [410, 175] on span "Verified Document (123)" at bounding box center [406, 171] width 120 height 15
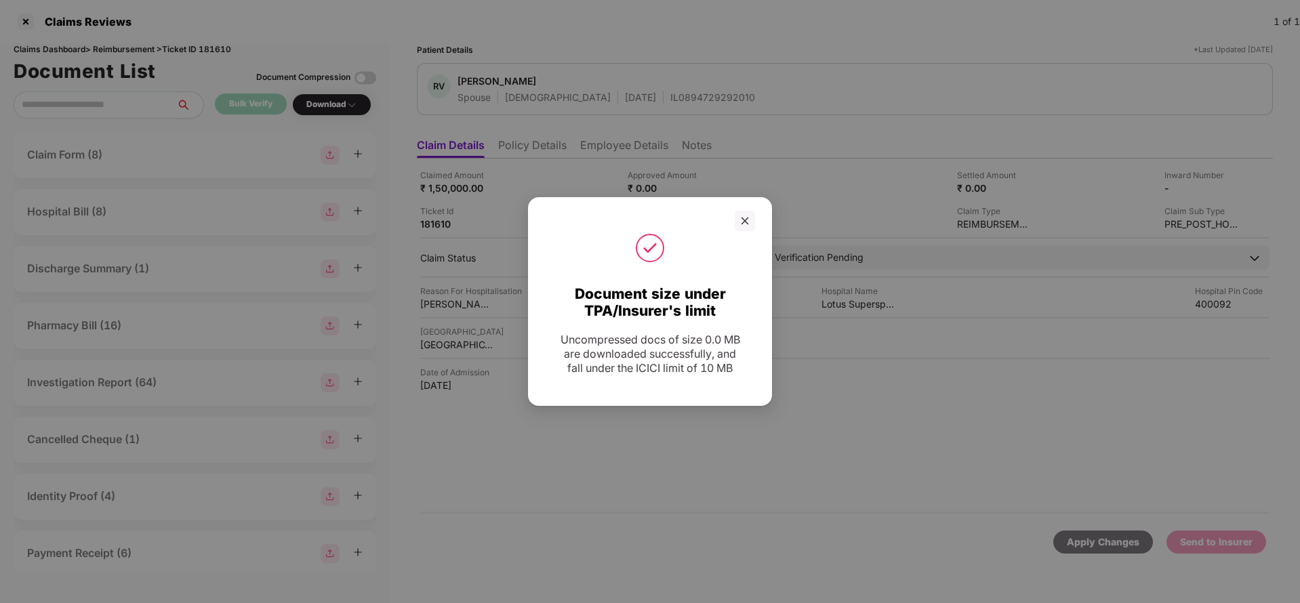
click at [746, 231] on div at bounding box center [650, 248] width 210 height 34
click at [741, 220] on icon "close" at bounding box center [744, 220] width 9 height 9
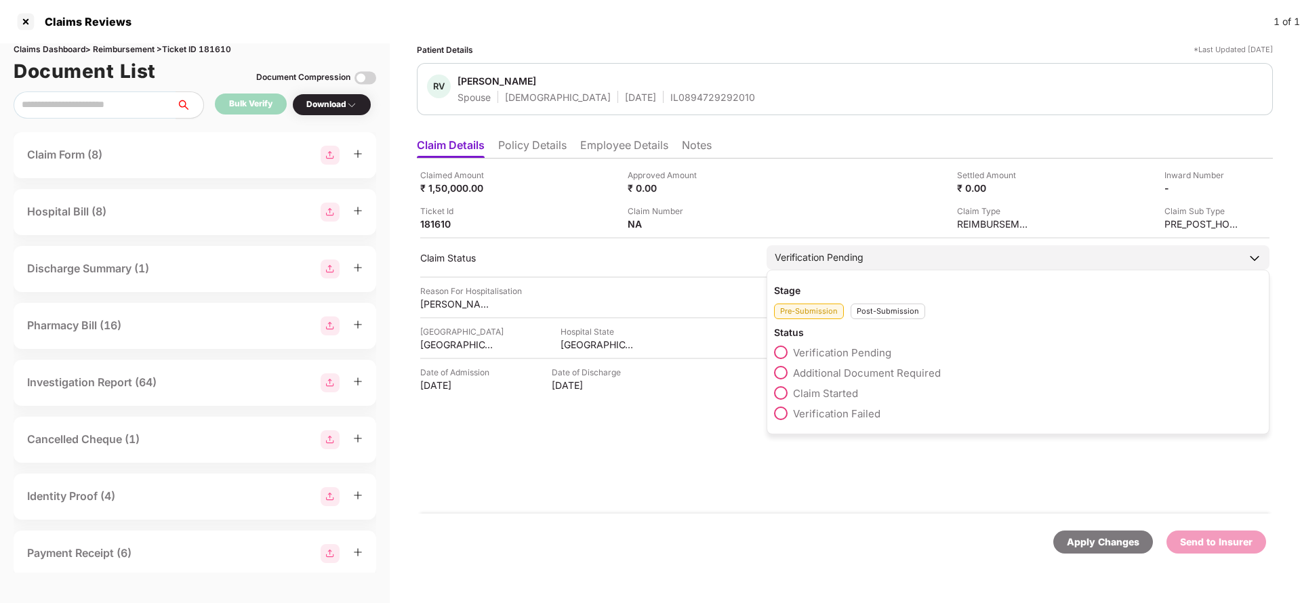
click at [882, 258] on div "Verification Pending" at bounding box center [1018, 257] width 503 height 24
click at [815, 392] on span "Claim Started" at bounding box center [825, 393] width 65 height 13
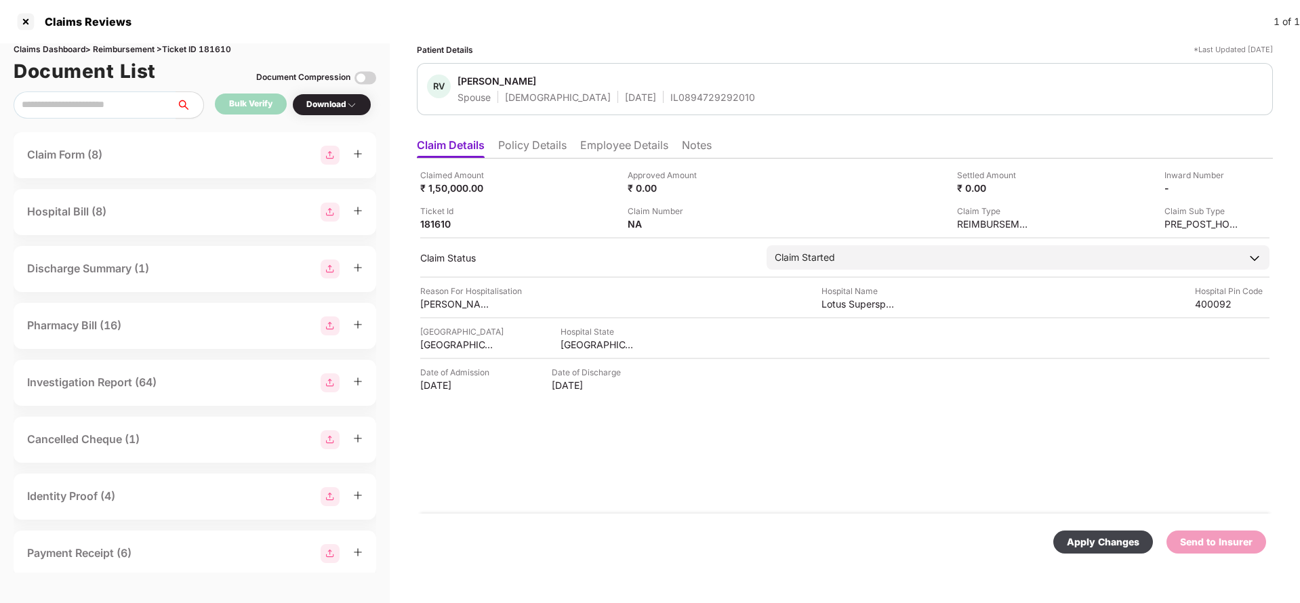
click at [1118, 547] on div "Apply Changes" at bounding box center [1103, 542] width 73 height 15
click at [1217, 542] on div "Send to Insurer" at bounding box center [1216, 542] width 73 height 15
click at [1223, 537] on div "Send to Insurer" at bounding box center [1216, 542] width 73 height 15
click at [524, 140] on li "Policy Details" at bounding box center [532, 148] width 68 height 20
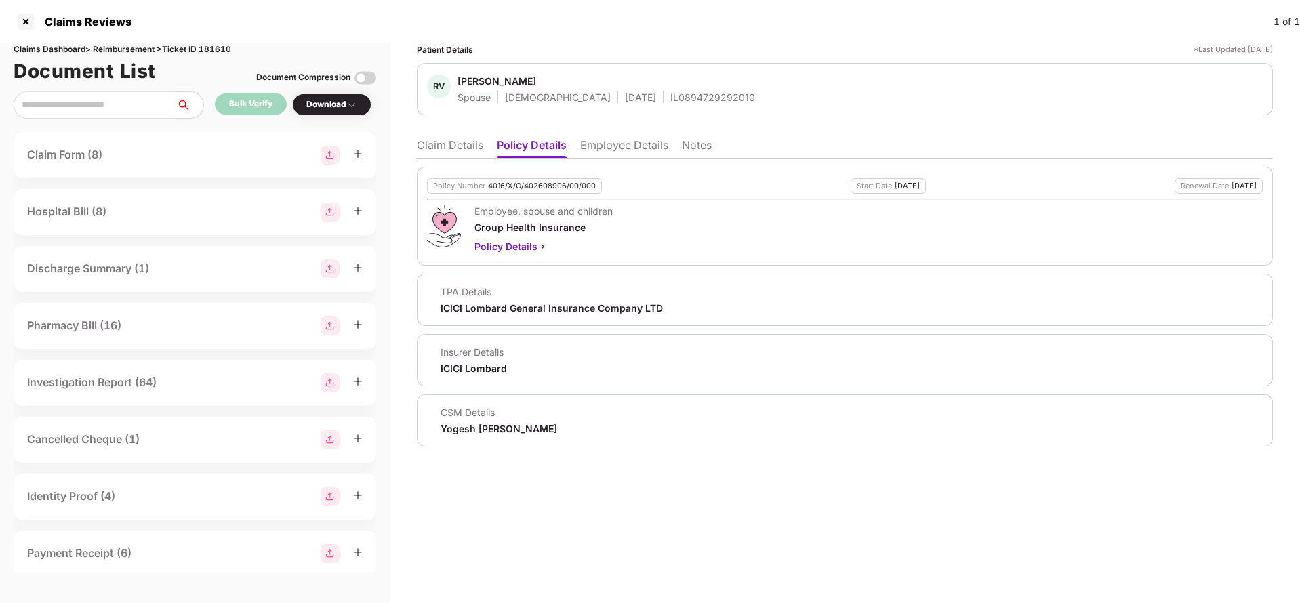
click at [621, 148] on li "Employee Details" at bounding box center [624, 148] width 88 height 20
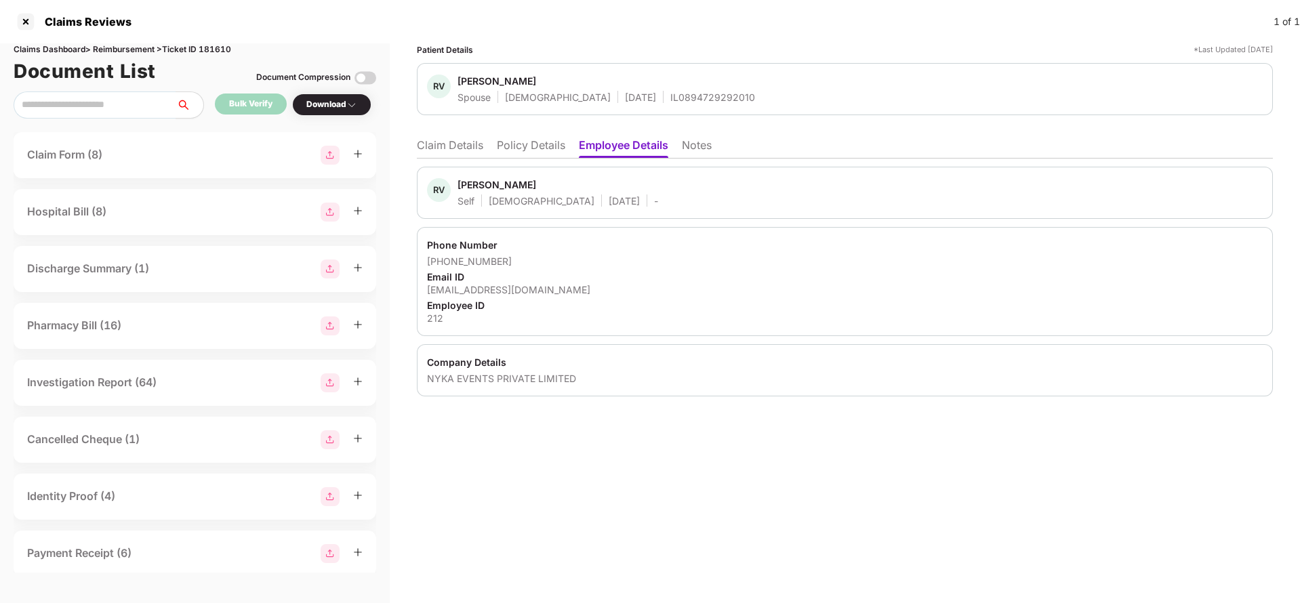
click at [533, 146] on li "Policy Details" at bounding box center [531, 148] width 68 height 20
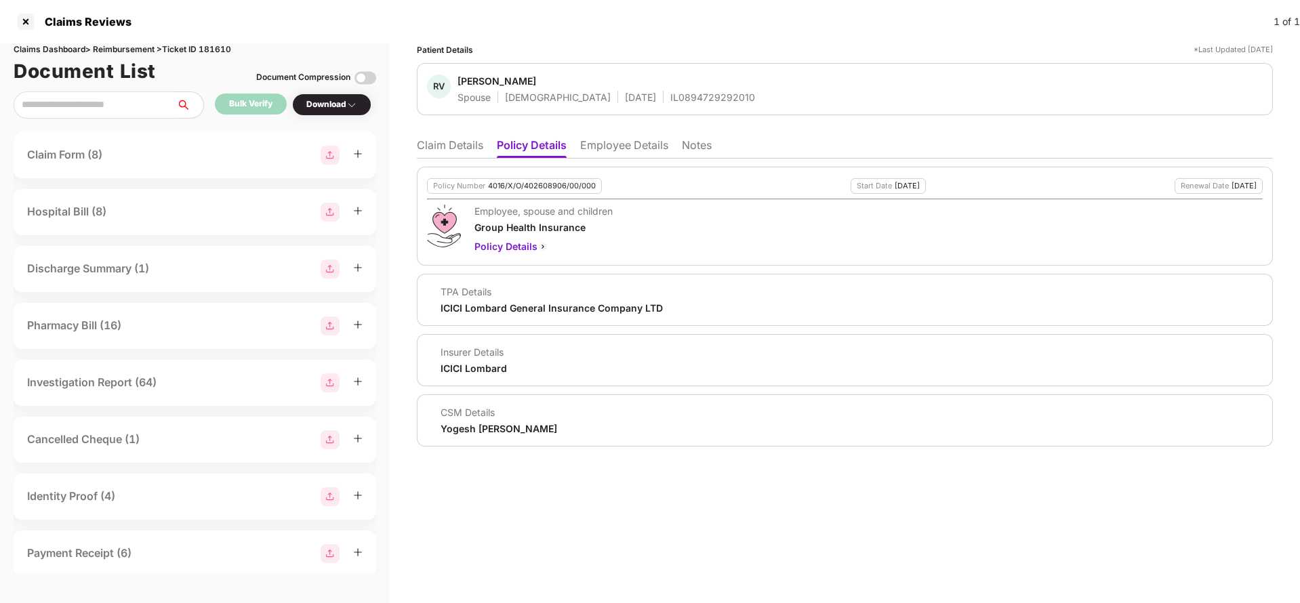
click at [454, 151] on li "Claim Details" at bounding box center [450, 148] width 66 height 20
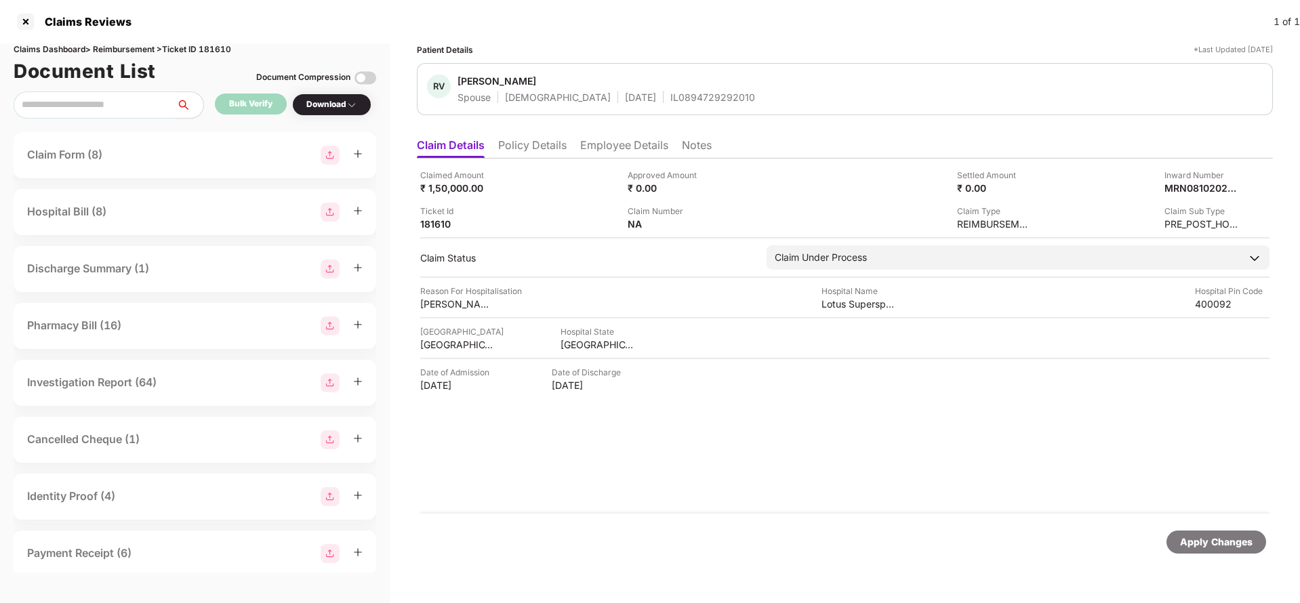
click at [1220, 545] on div "Apply Changes" at bounding box center [1216, 542] width 73 height 15
click at [1232, 535] on div "Apply Changes" at bounding box center [1216, 542] width 73 height 15
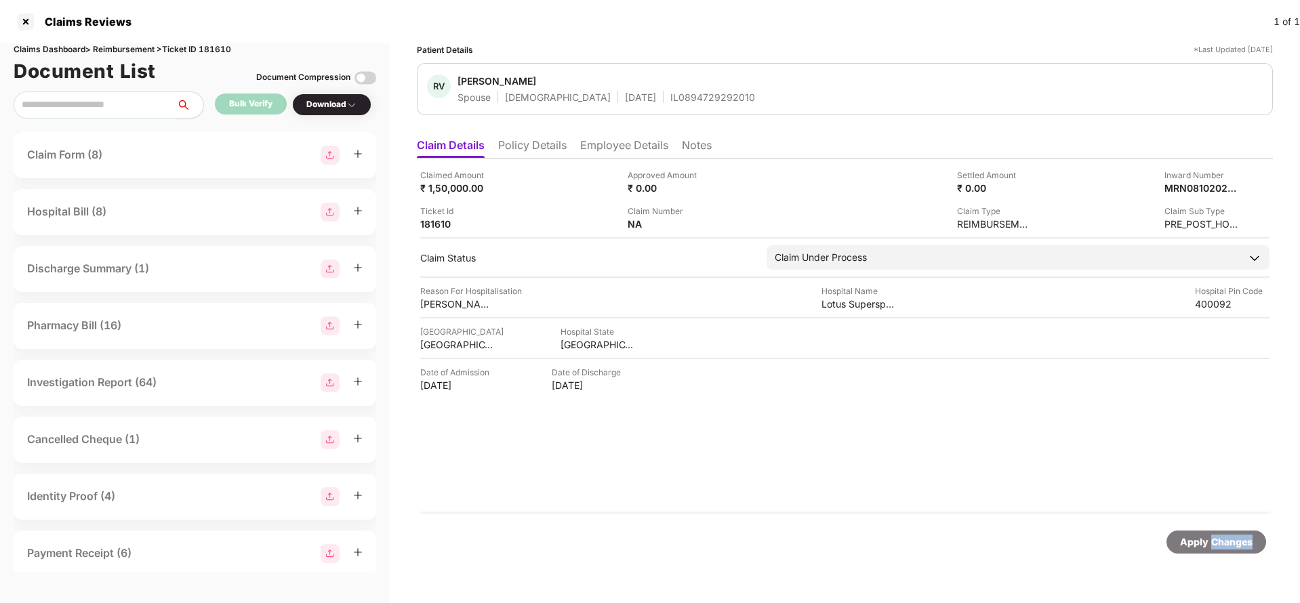
click at [1232, 535] on div "Apply Changes" at bounding box center [1216, 542] width 73 height 15
click at [1196, 186] on div "MRN08102025000669894" at bounding box center [1187, 188] width 75 height 13
copy div "MRN08102025000669894"
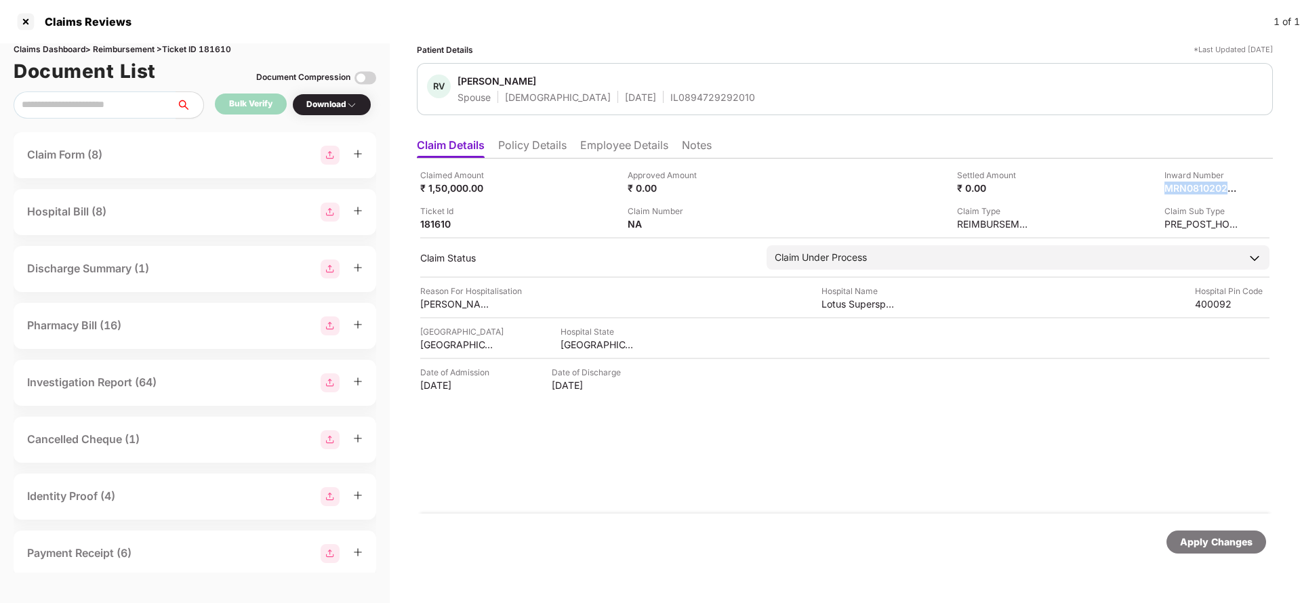
copy div "MRN08102025000669894"
click at [670, 98] on div "IL0894729292010" at bounding box center [712, 97] width 85 height 13
copy div "IL0894729292010"
click at [1207, 544] on div "Apply Changes" at bounding box center [1216, 542] width 73 height 15
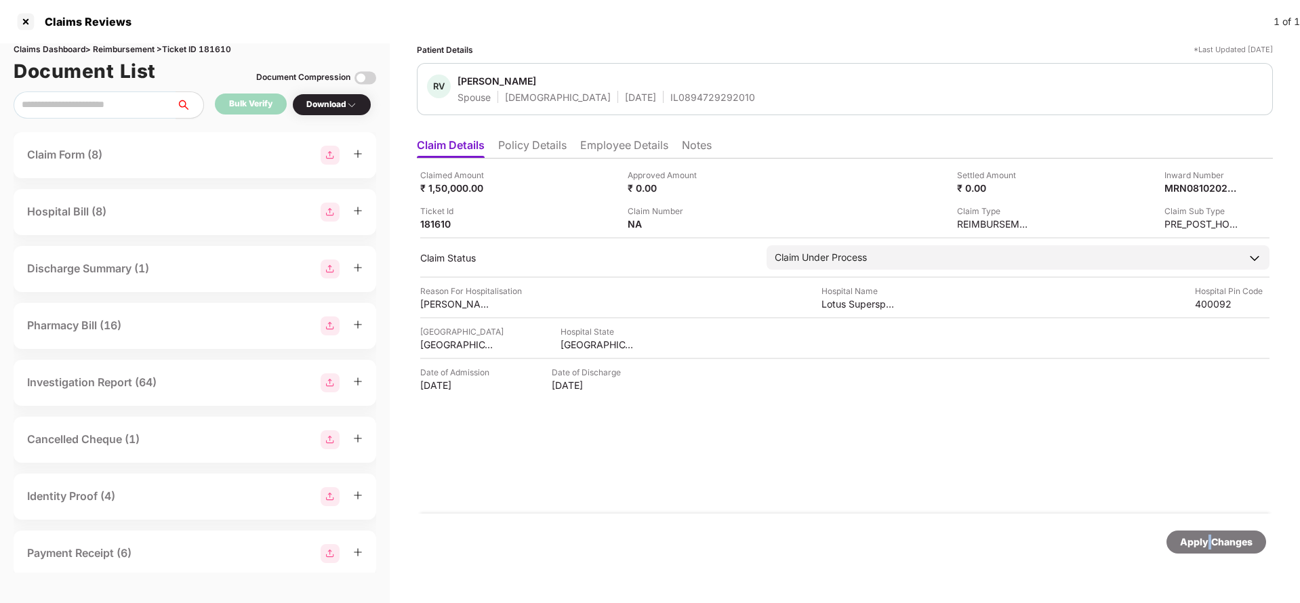
click at [1207, 544] on div "Apply Changes" at bounding box center [1216, 542] width 73 height 15
click at [231, 45] on div "Claims Dashboard > Reimbursement > Ticket ID 181610" at bounding box center [195, 49] width 363 height 13
copy div "181610"
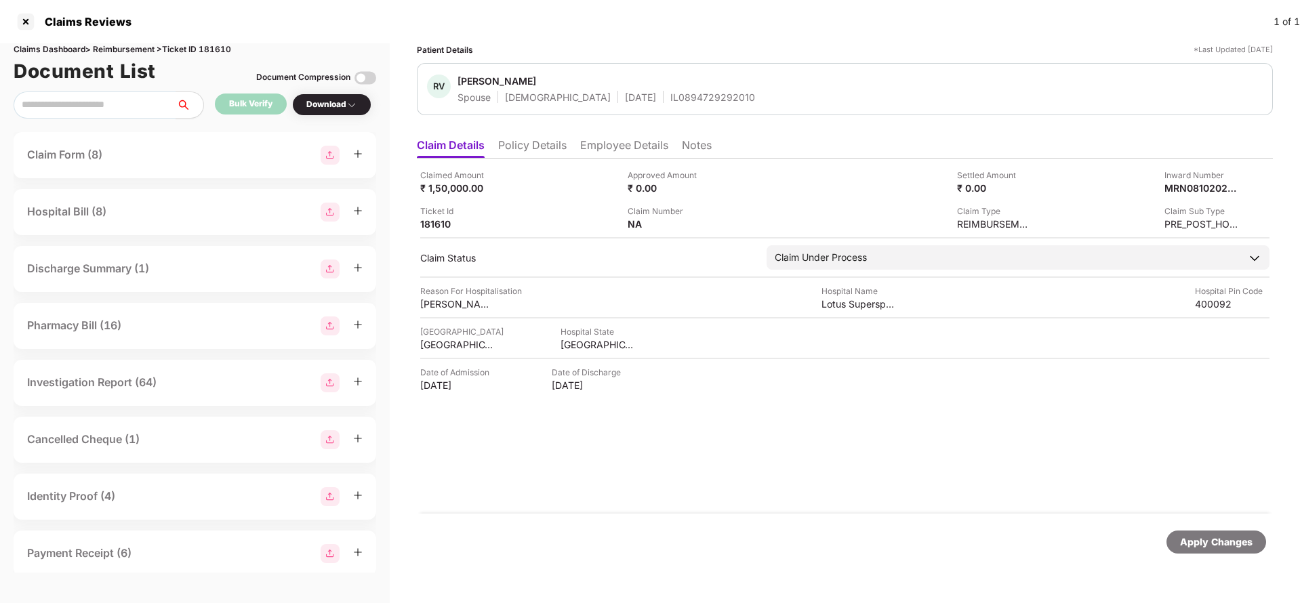
click at [1220, 537] on div "Apply Changes" at bounding box center [1216, 542] width 73 height 15
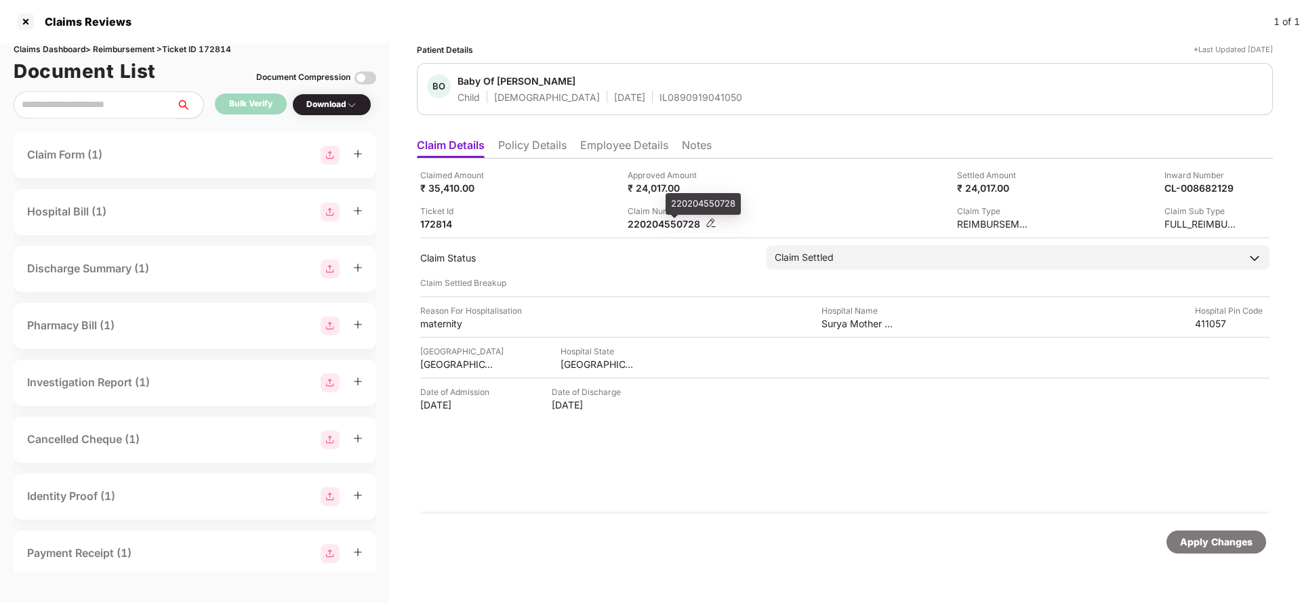
click at [666, 226] on div "220204550728" at bounding box center [665, 224] width 75 height 13
drag, startPoint x: 684, startPoint y: 551, endPoint x: 690, endPoint y: 538, distance: 14.0
click at [684, 550] on div "Apply Changes" at bounding box center [845, 542] width 842 height 23
click at [1213, 539] on div "Apply Changes" at bounding box center [1216, 542] width 73 height 15
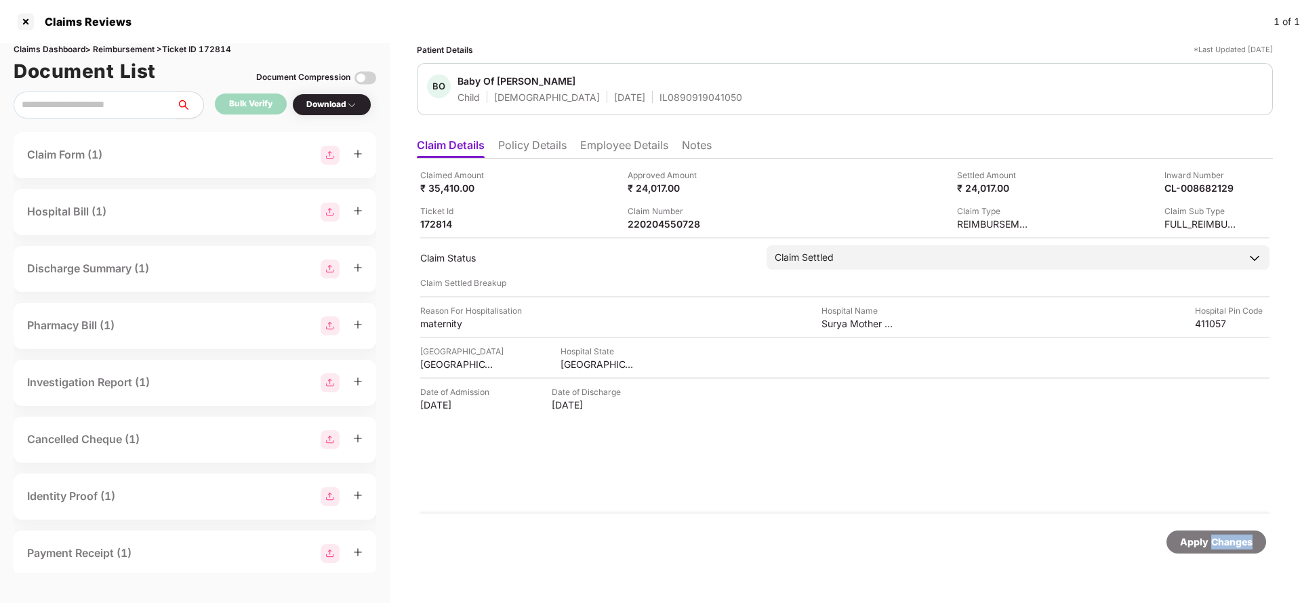
click at [1213, 539] on div "Apply Changes" at bounding box center [1216, 542] width 73 height 15
click at [1217, 539] on div "Apply Changes" at bounding box center [1216, 542] width 73 height 15
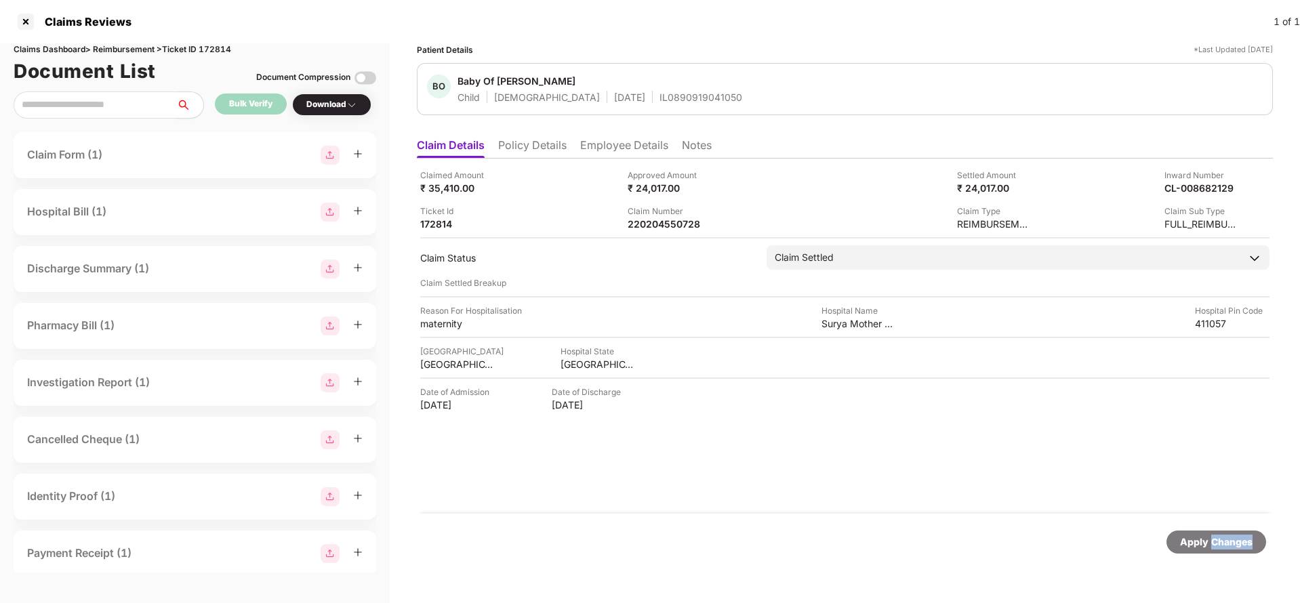
click at [1217, 539] on div "Apply Changes" at bounding box center [1216, 542] width 73 height 15
click at [651, 224] on div "220204550728" at bounding box center [665, 224] width 75 height 13
copy div "220204550728"
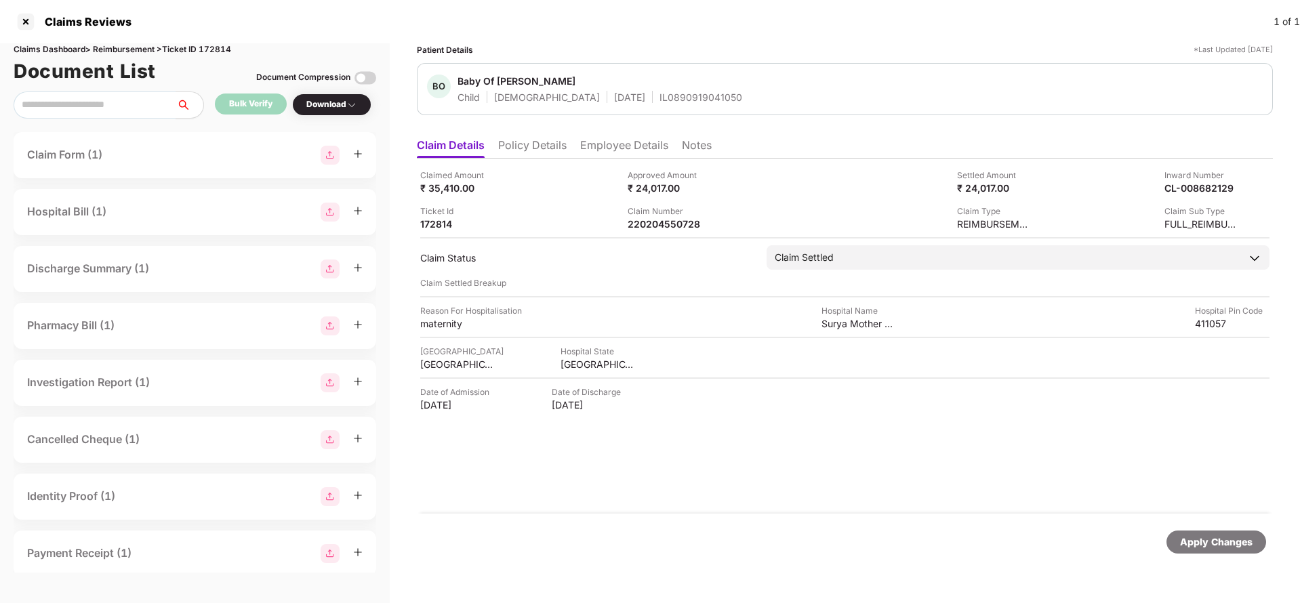
click at [1199, 542] on div "Apply Changes" at bounding box center [1216, 542] width 73 height 15
click at [1200, 546] on div "Apply Changes" at bounding box center [1216, 542] width 73 height 15
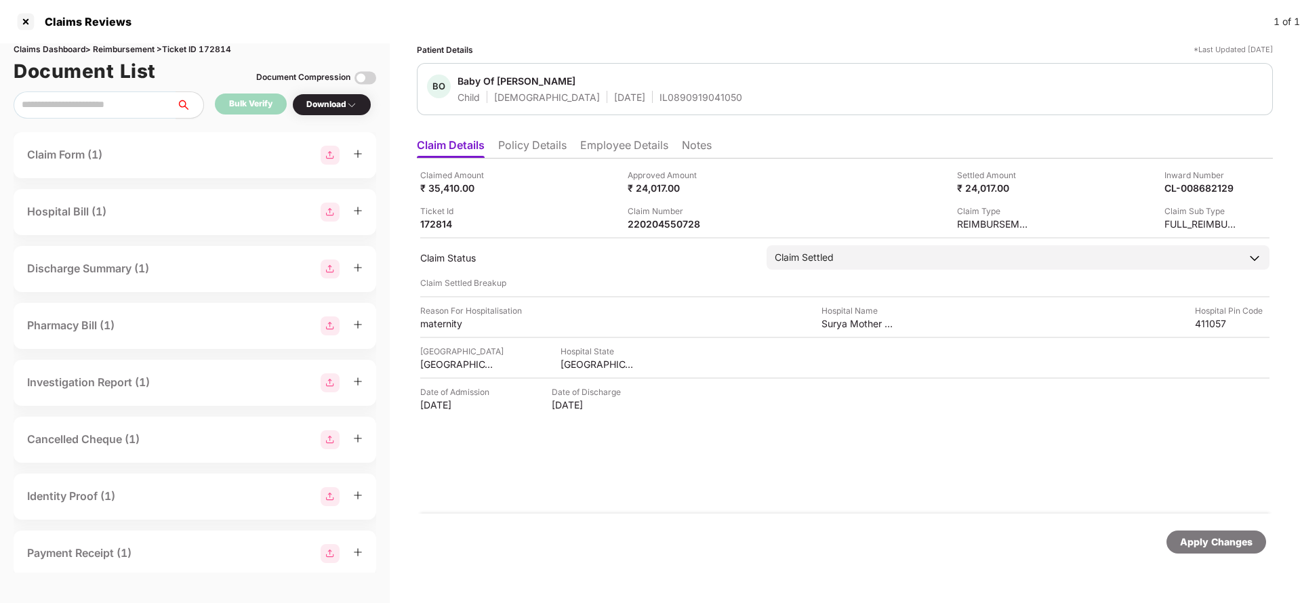
click at [1200, 546] on div "Apply Changes" at bounding box center [1216, 542] width 73 height 15
click at [1198, 550] on div "Apply Changes" at bounding box center [1216, 542] width 100 height 23
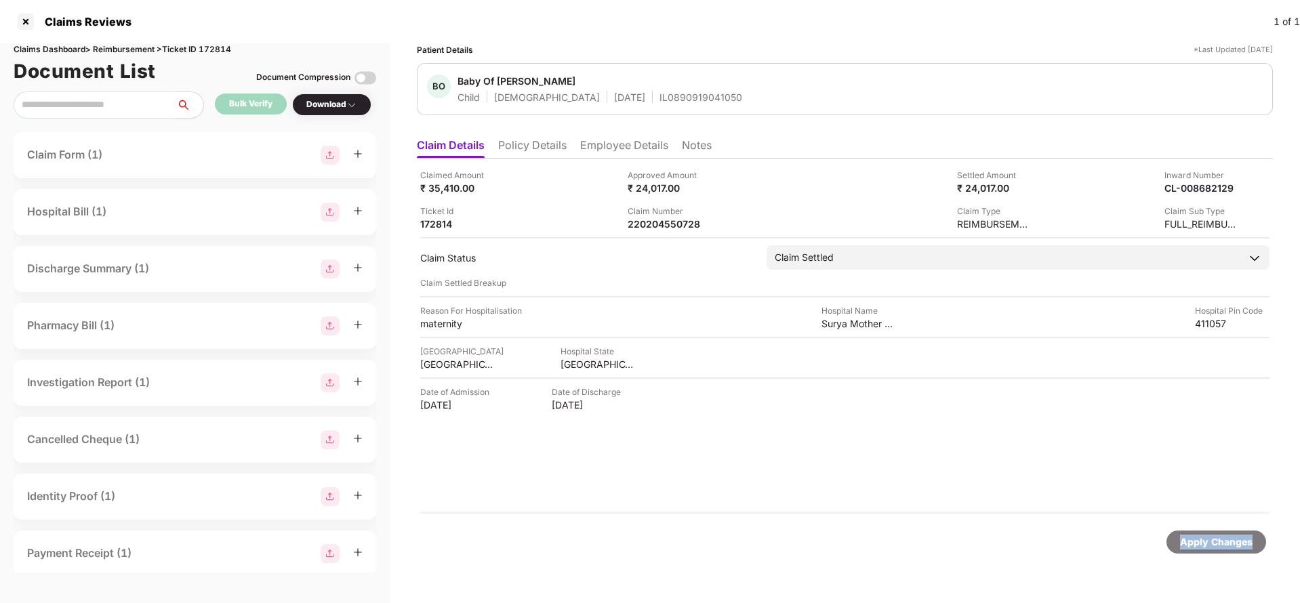
click at [1198, 550] on div "Apply Changes" at bounding box center [1216, 542] width 100 height 23
click at [211, 52] on div "Claims Dashboard > Reimbursement > Ticket ID 172814" at bounding box center [195, 49] width 363 height 13
copy div "172814"
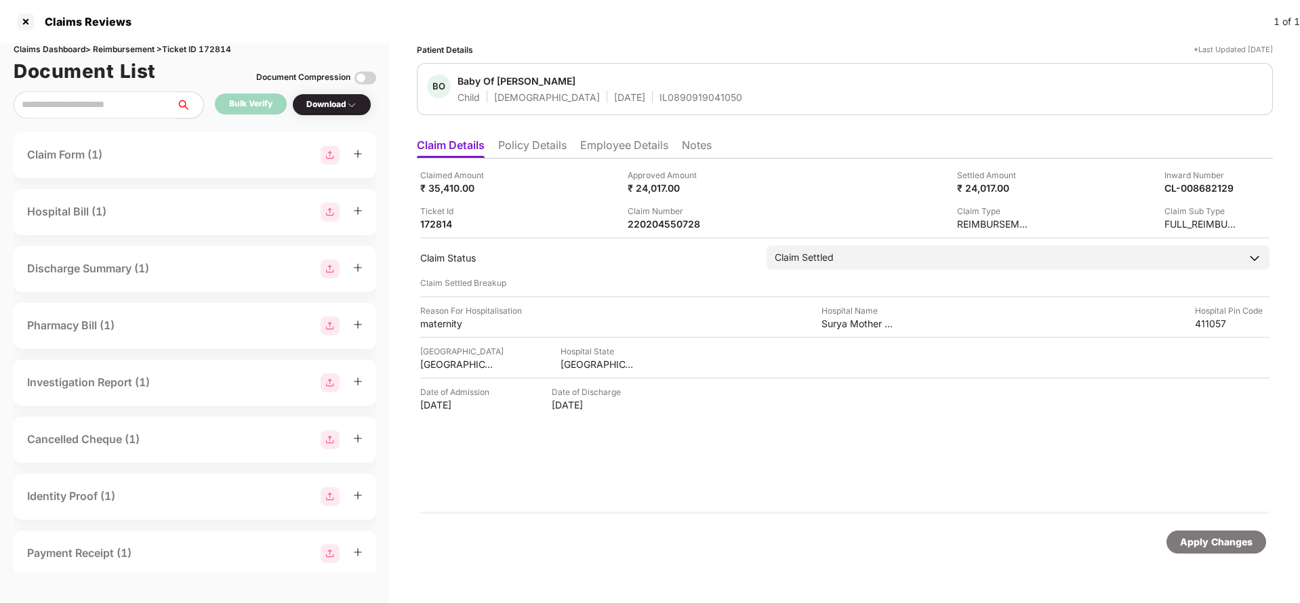
click at [1197, 532] on div "Apply Changes" at bounding box center [1216, 542] width 100 height 23
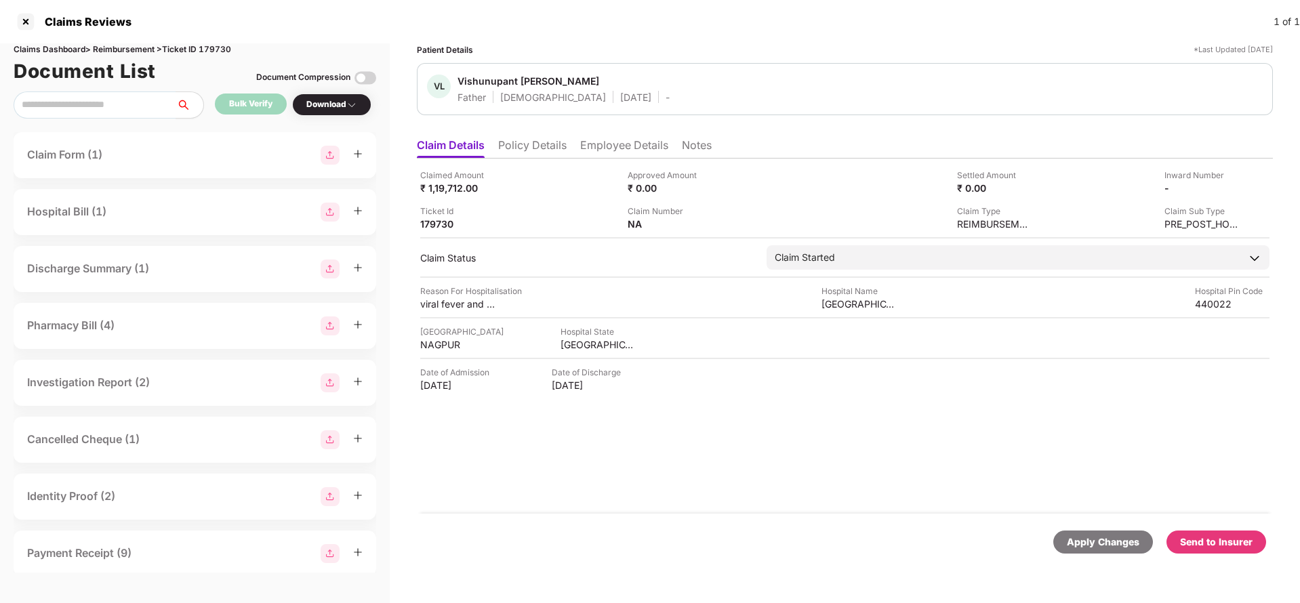
click at [525, 142] on li "Policy Details" at bounding box center [532, 148] width 68 height 20
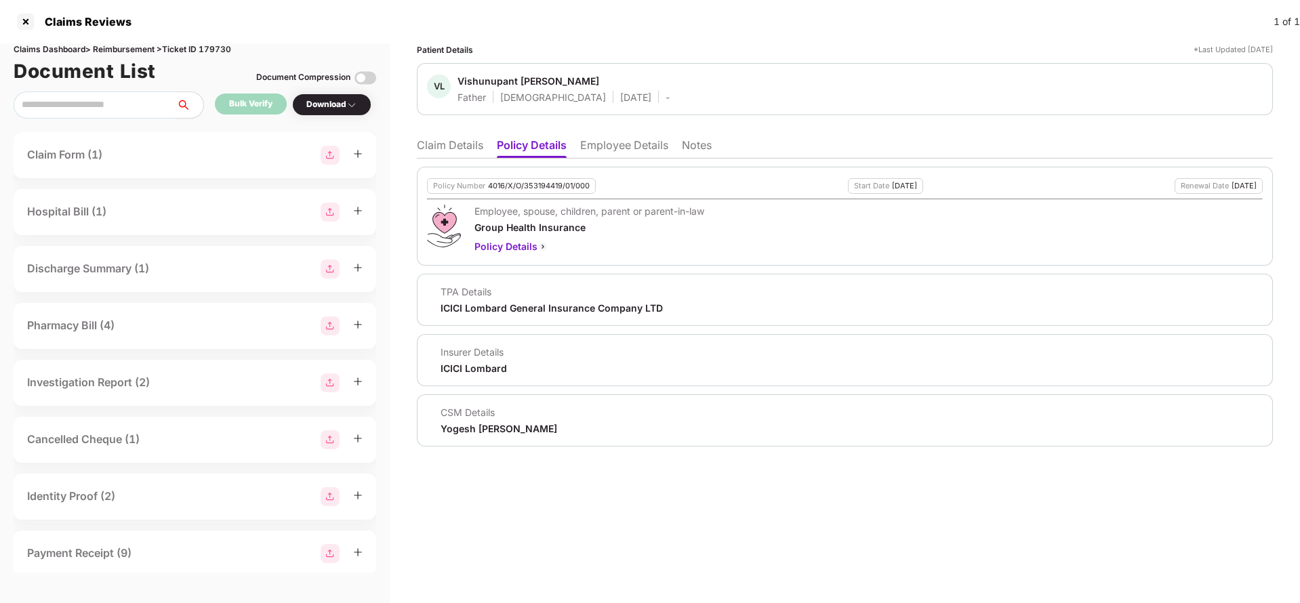
click at [630, 148] on li "Employee Details" at bounding box center [624, 148] width 88 height 20
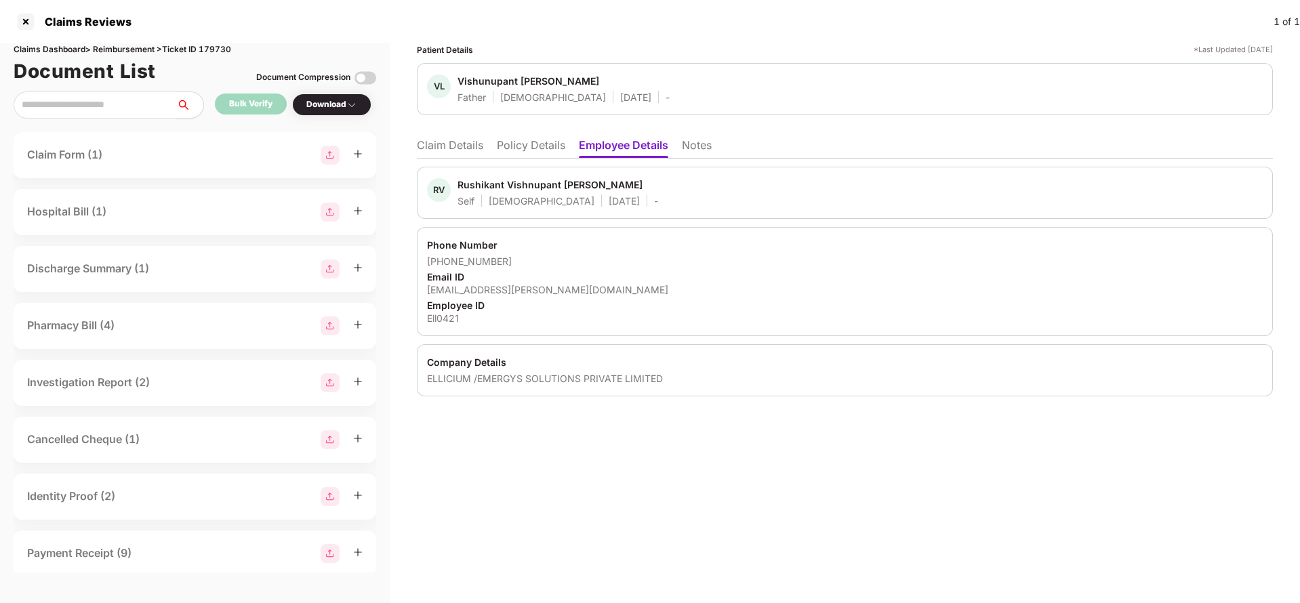
click at [528, 157] on li "Policy Details" at bounding box center [531, 148] width 68 height 20
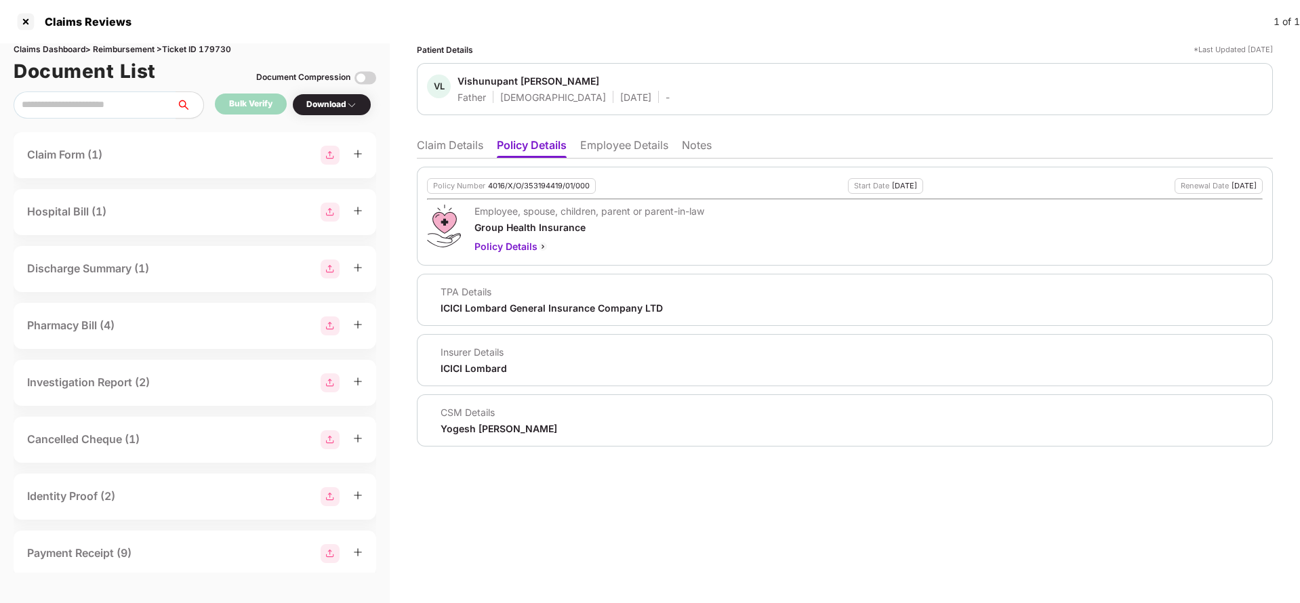
click at [535, 183] on div "4016/X/O/353194419/01/000" at bounding box center [539, 186] width 102 height 9
copy div "4016/X/O/353194419/01/000"
drag, startPoint x: 618, startPoint y: 144, endPoint x: 615, endPoint y: 161, distance: 17.2
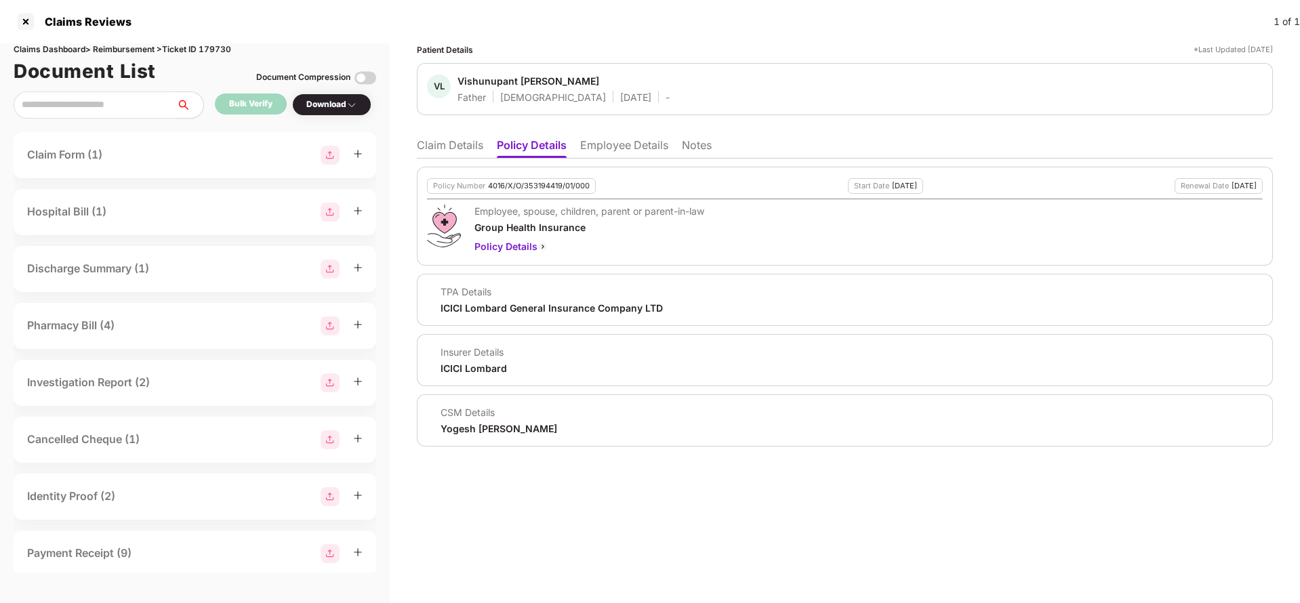
click at [619, 144] on li "Employee Details" at bounding box center [624, 148] width 88 height 20
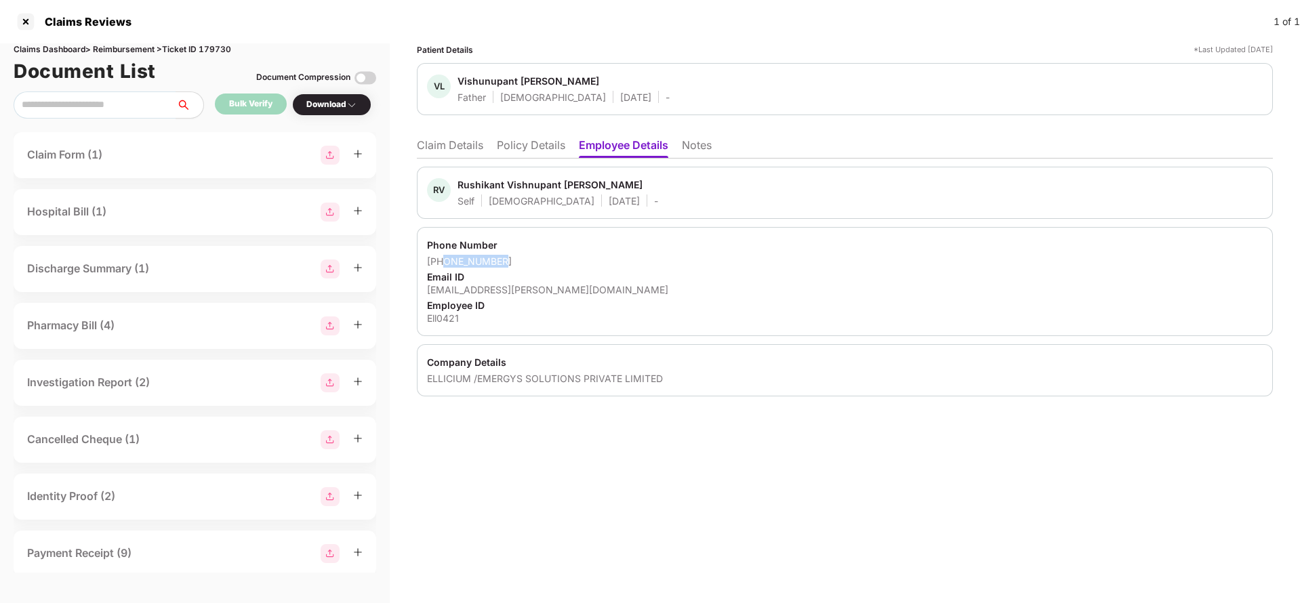
drag, startPoint x: 443, startPoint y: 259, endPoint x: 682, endPoint y: 260, distance: 239.2
click at [682, 260] on div "+919028355579" at bounding box center [845, 261] width 836 height 13
copy div "9028355579"
click at [505, 290] on div "rushikant.satpute@emergys.com" at bounding box center [845, 289] width 836 height 13
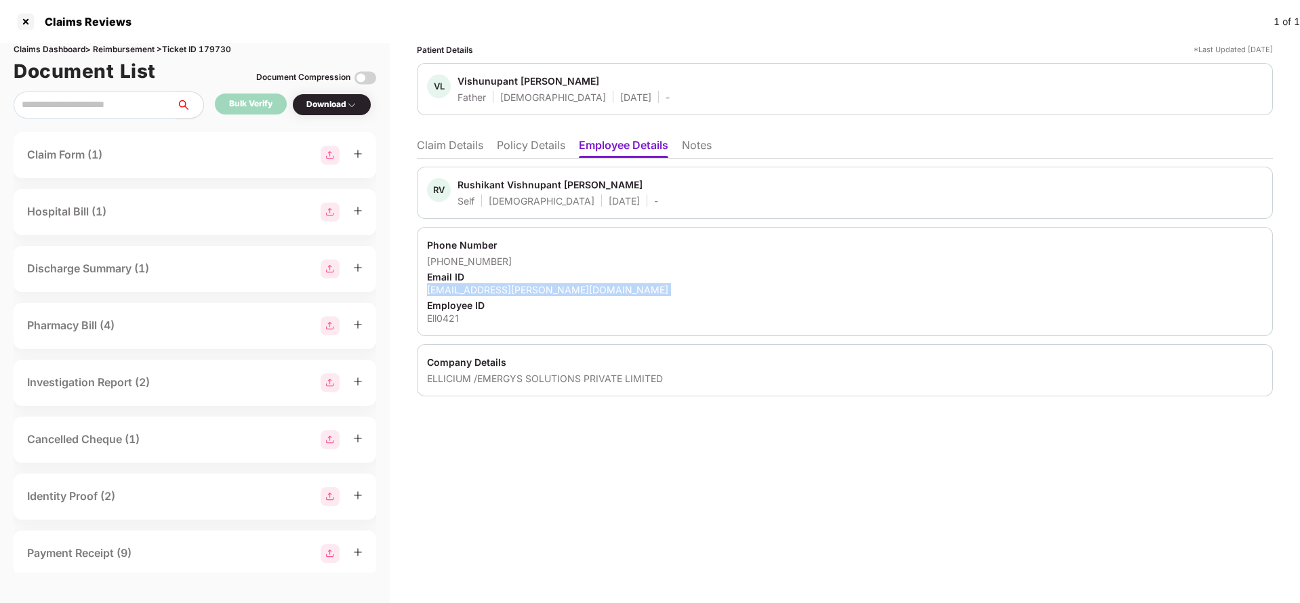
click at [505, 290] on div "rushikant.satpute@emergys.com" at bounding box center [845, 289] width 836 height 13
copy div "rushikant.satpute@emergys.com"
click at [452, 144] on li "Claim Details" at bounding box center [450, 148] width 66 height 20
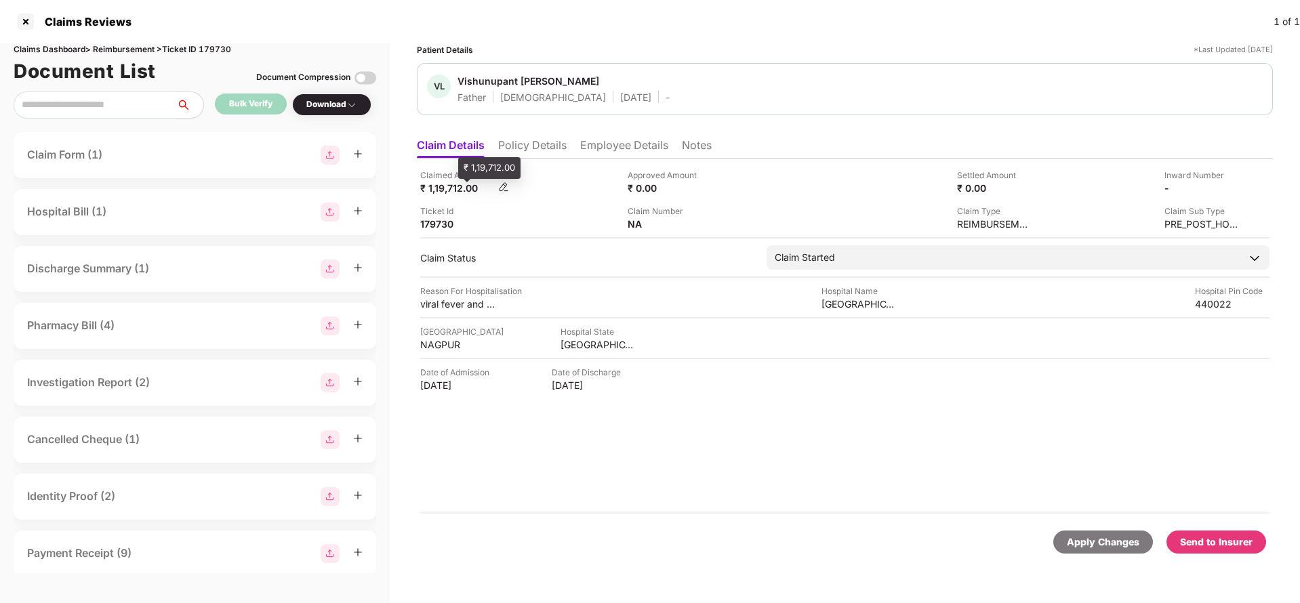
click at [458, 192] on div "₹ 1,19,712.00" at bounding box center [457, 188] width 75 height 13
copy div "1,19,712"
click at [871, 311] on div "Claimed Amount ₹ 1,19,712.00 Approved Amount ₹ 0.00 Settled Amount ₹ 0.00 Inwar…" at bounding box center [845, 336] width 856 height 355
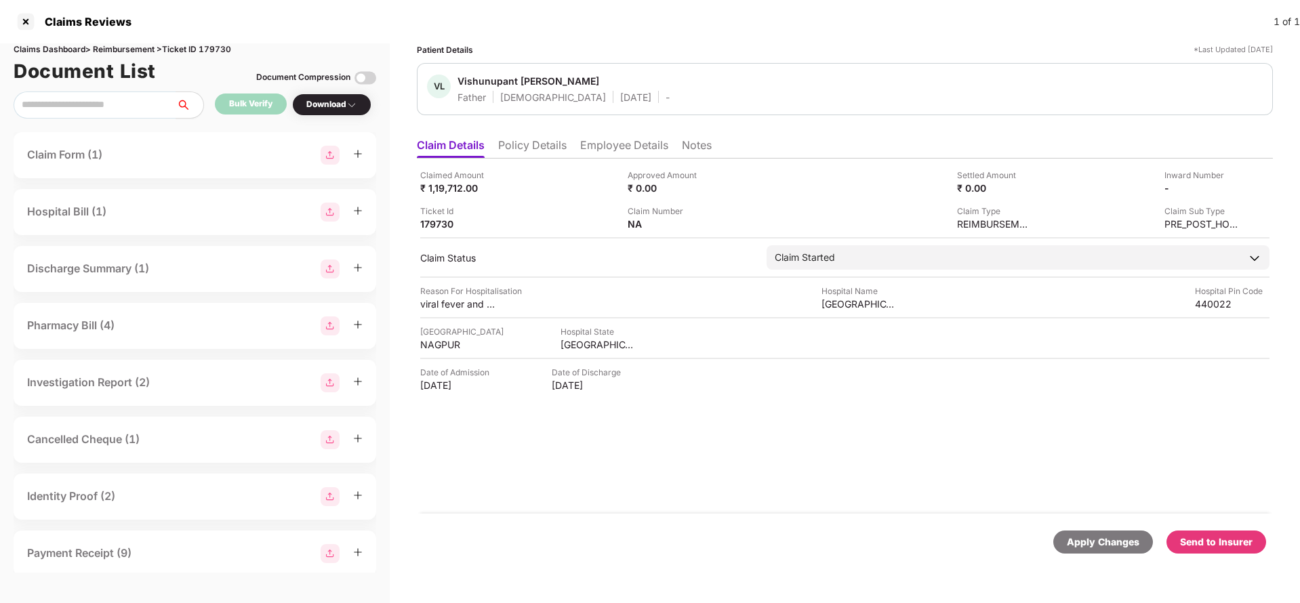
click at [871, 311] on div "Claimed Amount ₹ 1,19,712.00 Approved Amount ₹ 0.00 Settled Amount ₹ 0.00 Inwar…" at bounding box center [845, 336] width 856 height 355
click at [872, 305] on div "[GEOGRAPHIC_DATA]" at bounding box center [858, 304] width 75 height 13
copy div "[GEOGRAPHIC_DATA]"
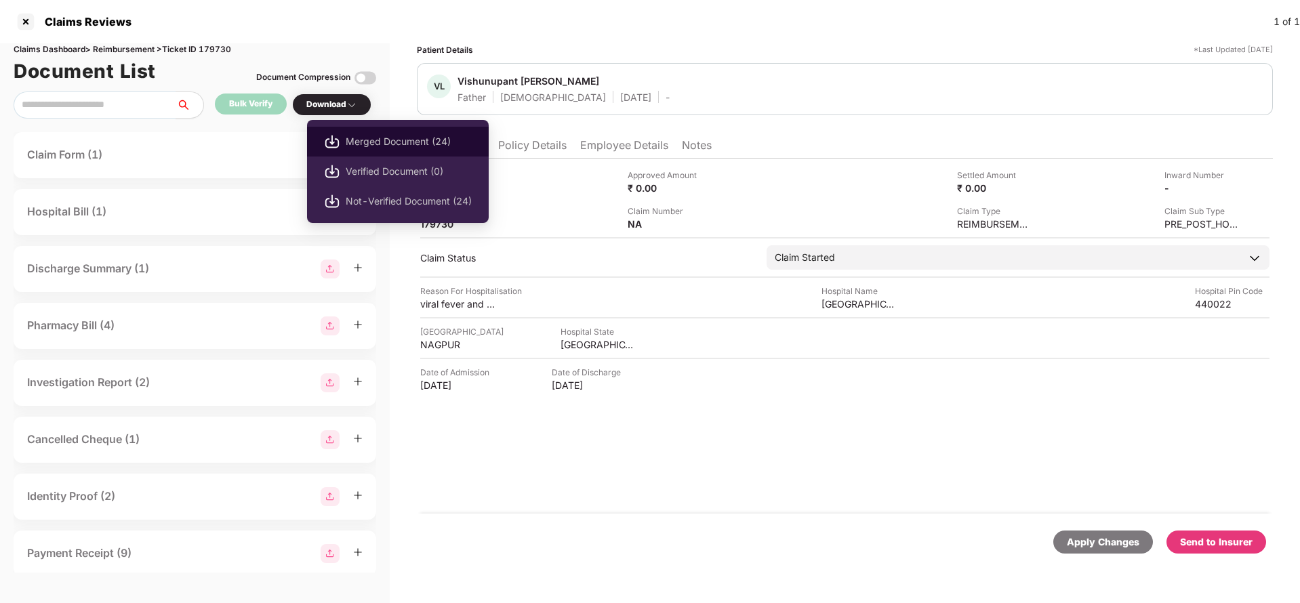
click at [390, 132] on li "Merged Document (24)" at bounding box center [398, 142] width 182 height 30
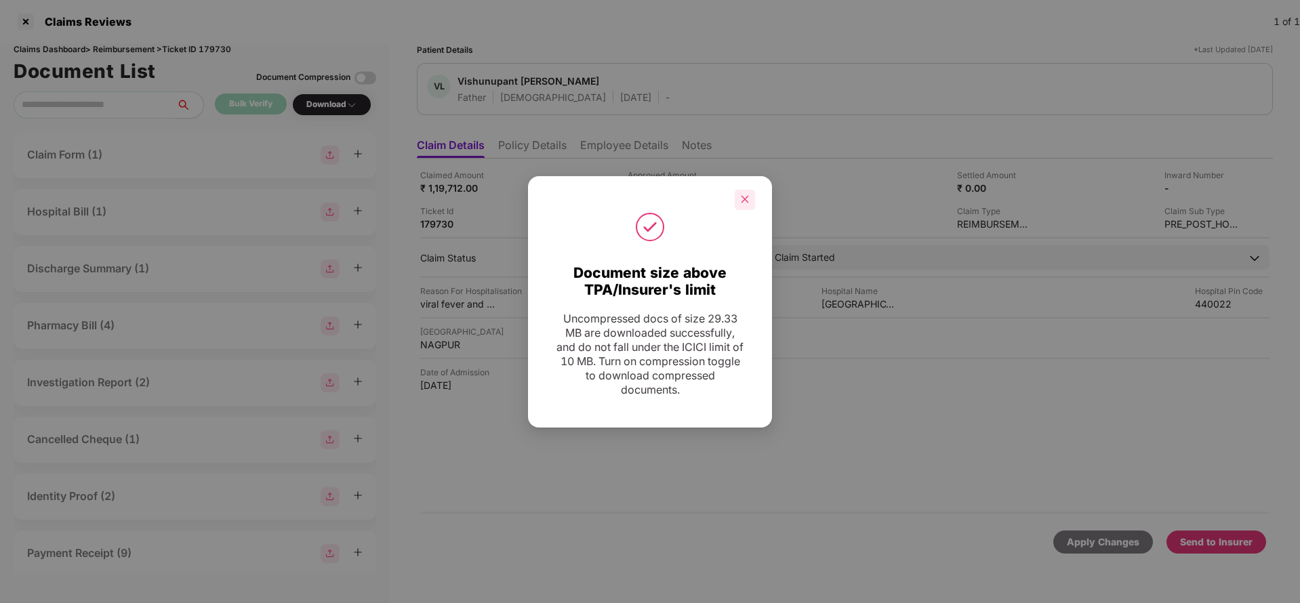
click at [742, 207] on div at bounding box center [745, 200] width 20 height 20
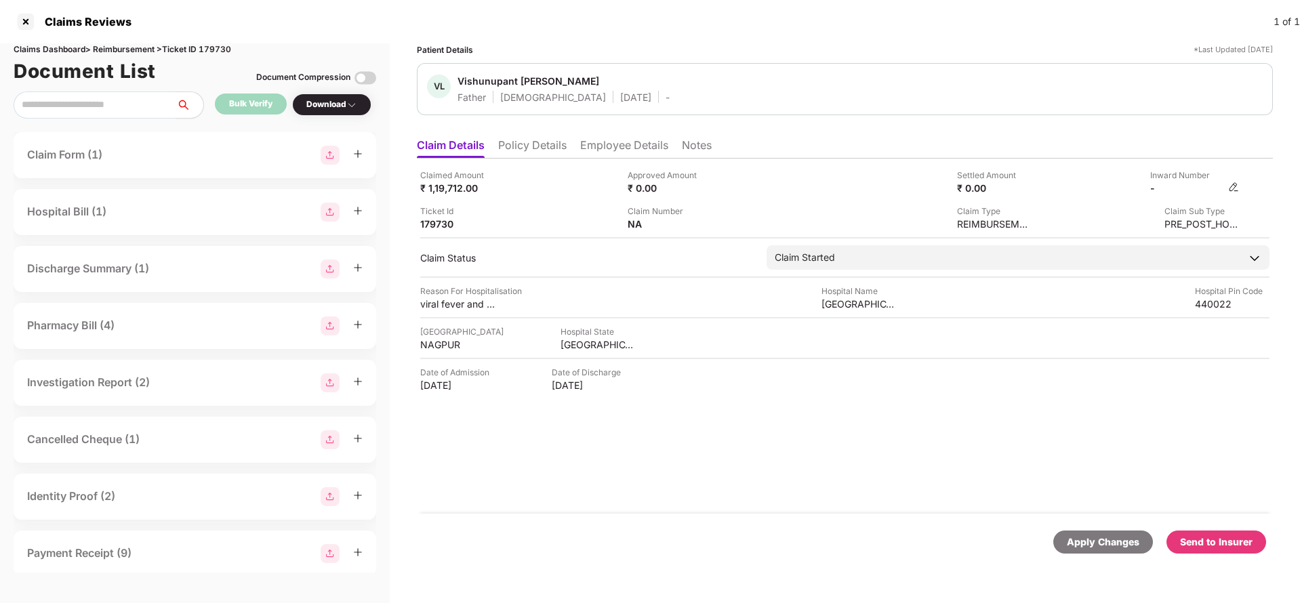
click at [1231, 189] on img at bounding box center [1233, 187] width 11 height 11
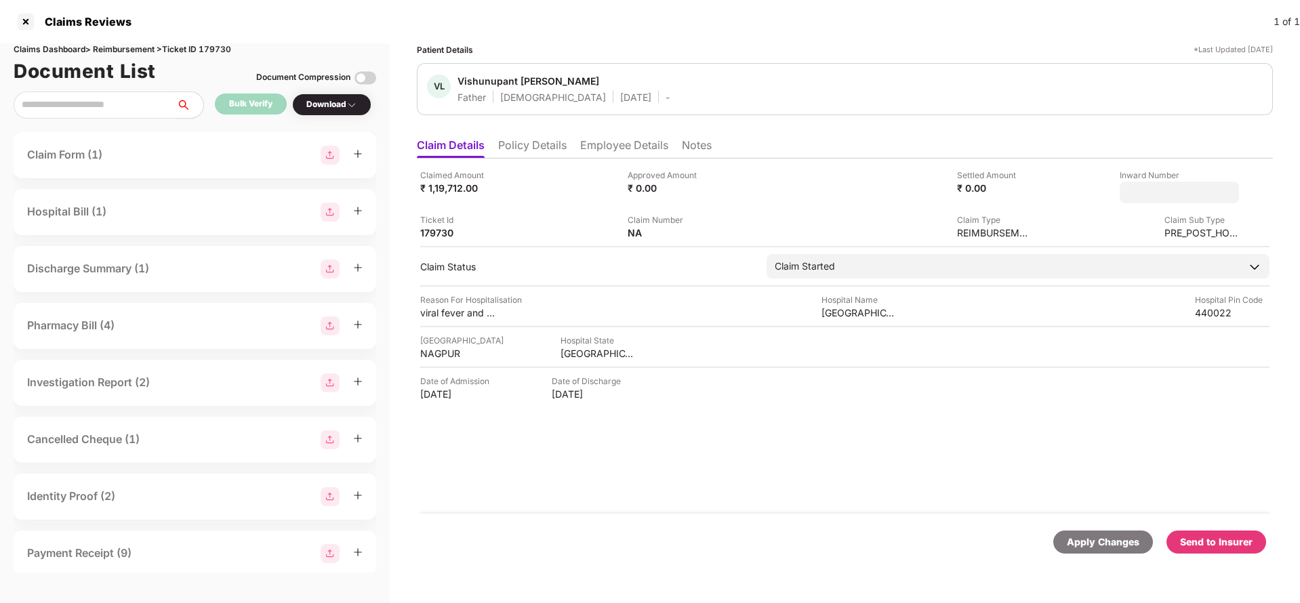
type input "**********"
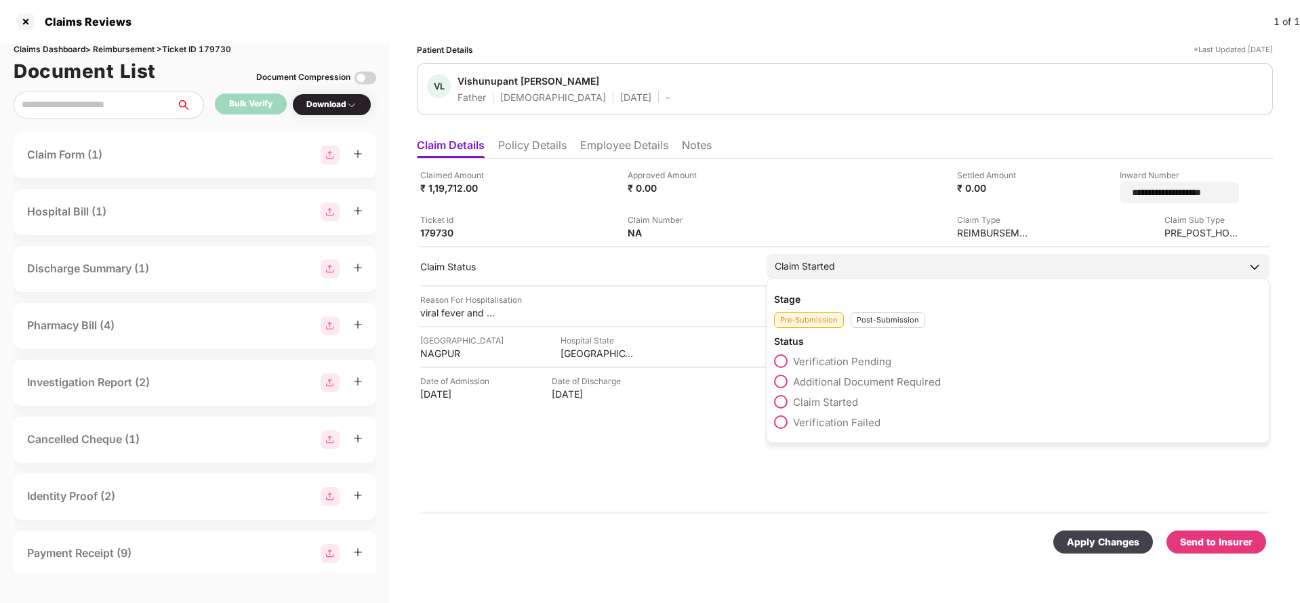
click at [845, 268] on div "Claim Started" at bounding box center [1018, 266] width 503 height 24
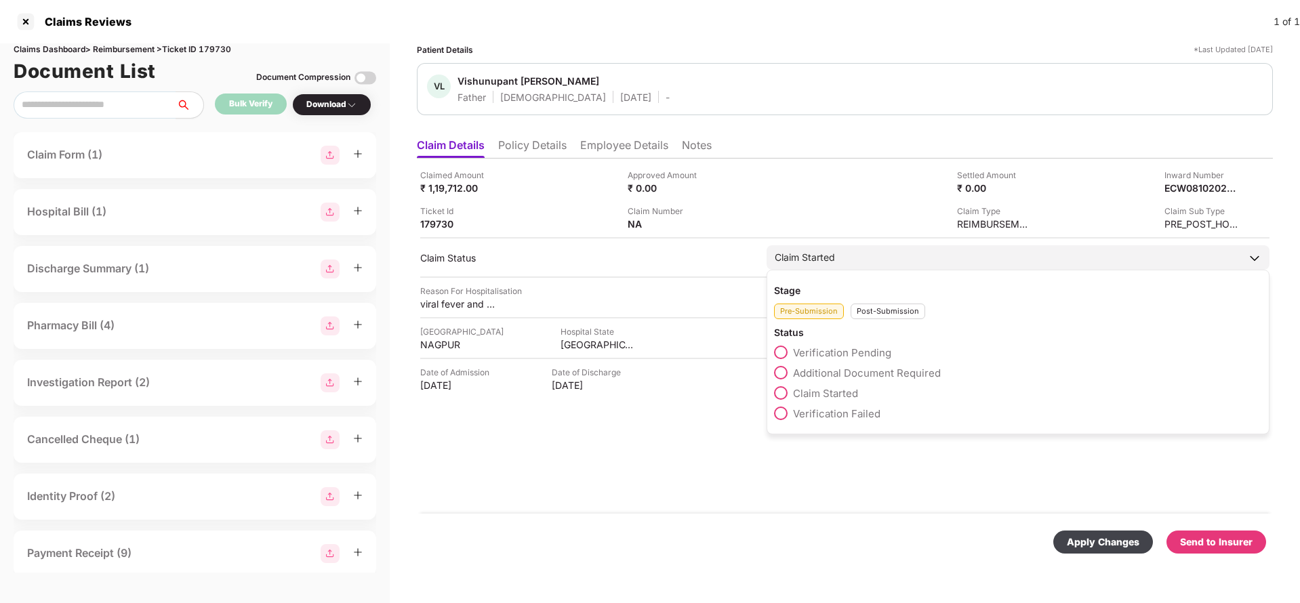
click at [865, 312] on div "Post-Submission" at bounding box center [888, 312] width 75 height 16
click at [853, 378] on span "Claim Under Process" at bounding box center [844, 373] width 102 height 13
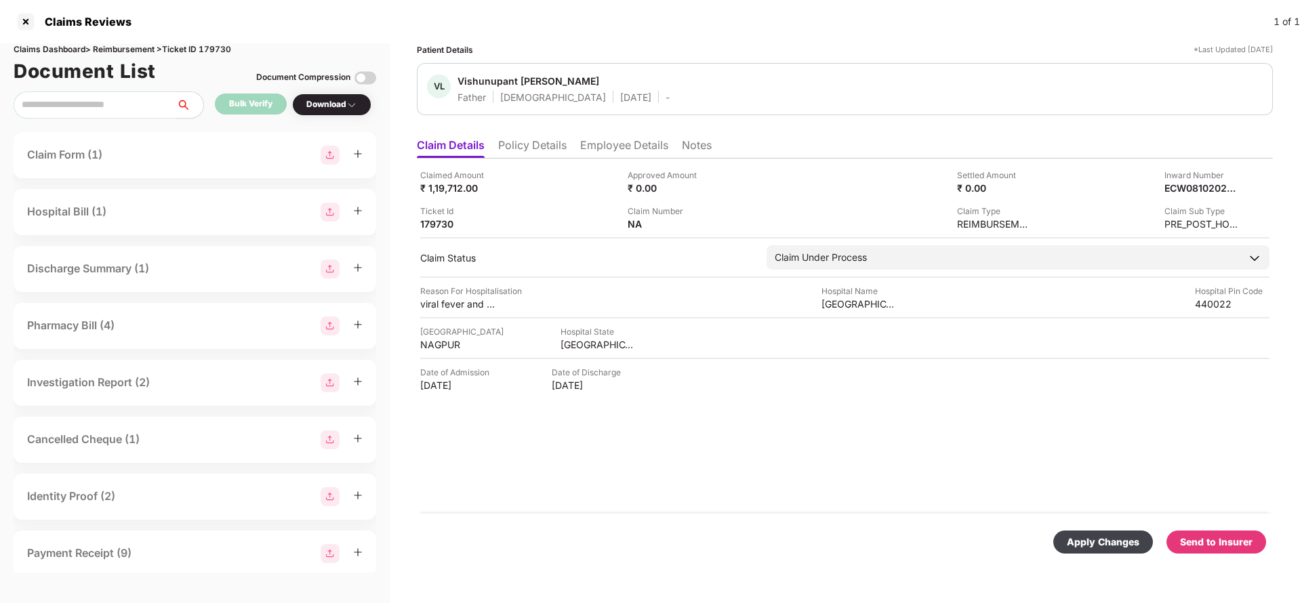
click at [1080, 537] on div "Apply Changes" at bounding box center [1103, 542] width 73 height 15
click at [1185, 178] on div "Inward Number" at bounding box center [1201, 175] width 75 height 13
click at [1181, 195] on div "Claimed Amount ₹ 1,19,712.00 Approved Amount ₹ 0.00 Settled Amount ₹ 0.00 Inwar…" at bounding box center [844, 200] width 849 height 62
click at [1179, 194] on div "ECW08102025000000585" at bounding box center [1201, 188] width 75 height 13
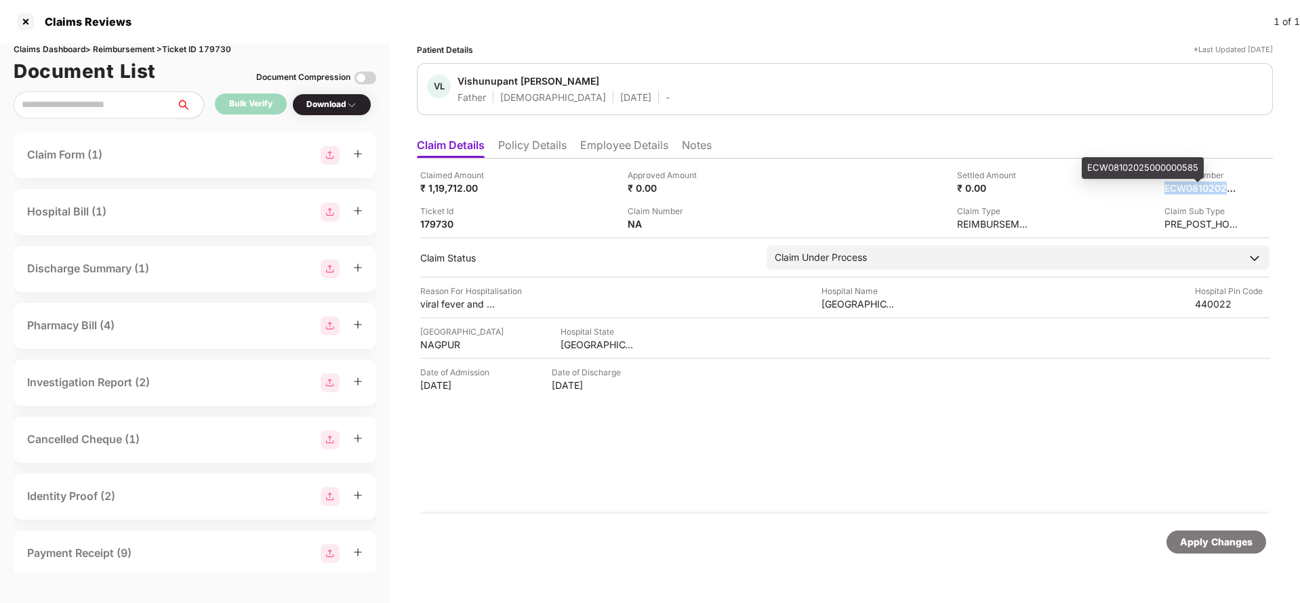
click at [1179, 194] on div "ECW08102025000000585" at bounding box center [1201, 188] width 75 height 13
copy div
click at [1214, 552] on div "Apply Changes" at bounding box center [1216, 542] width 100 height 23
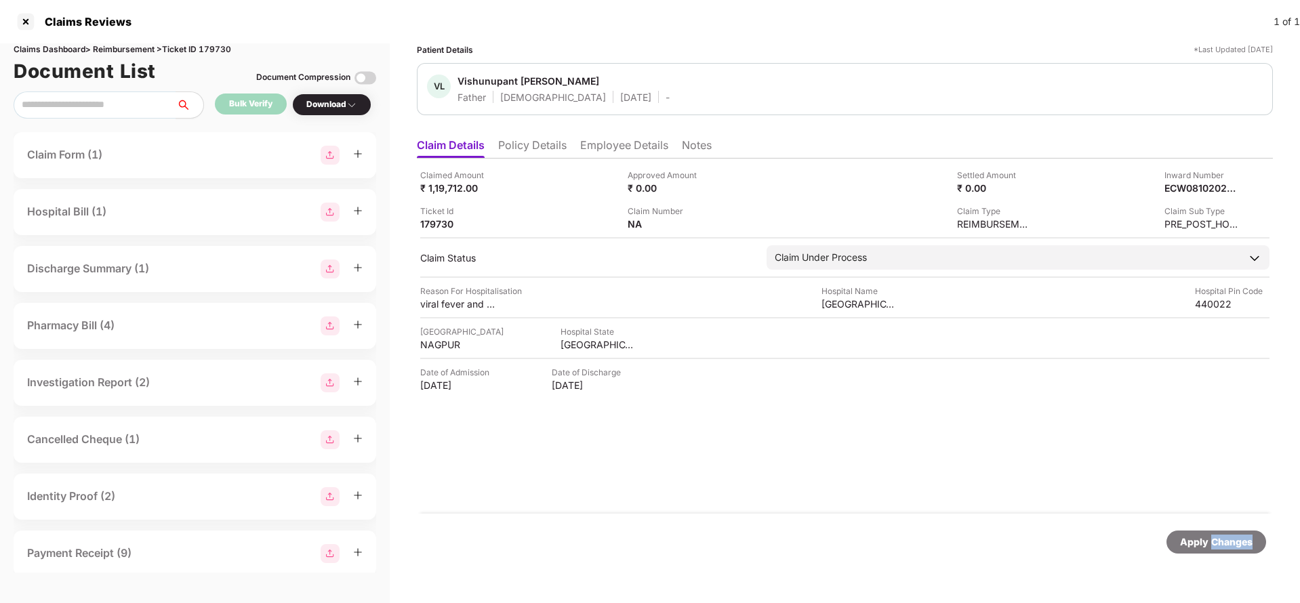
click at [1214, 552] on div "Apply Changes" at bounding box center [1216, 542] width 100 height 23
click at [222, 49] on div "Claims Dashboard > Reimbursement > Ticket ID 179730" at bounding box center [195, 49] width 363 height 13
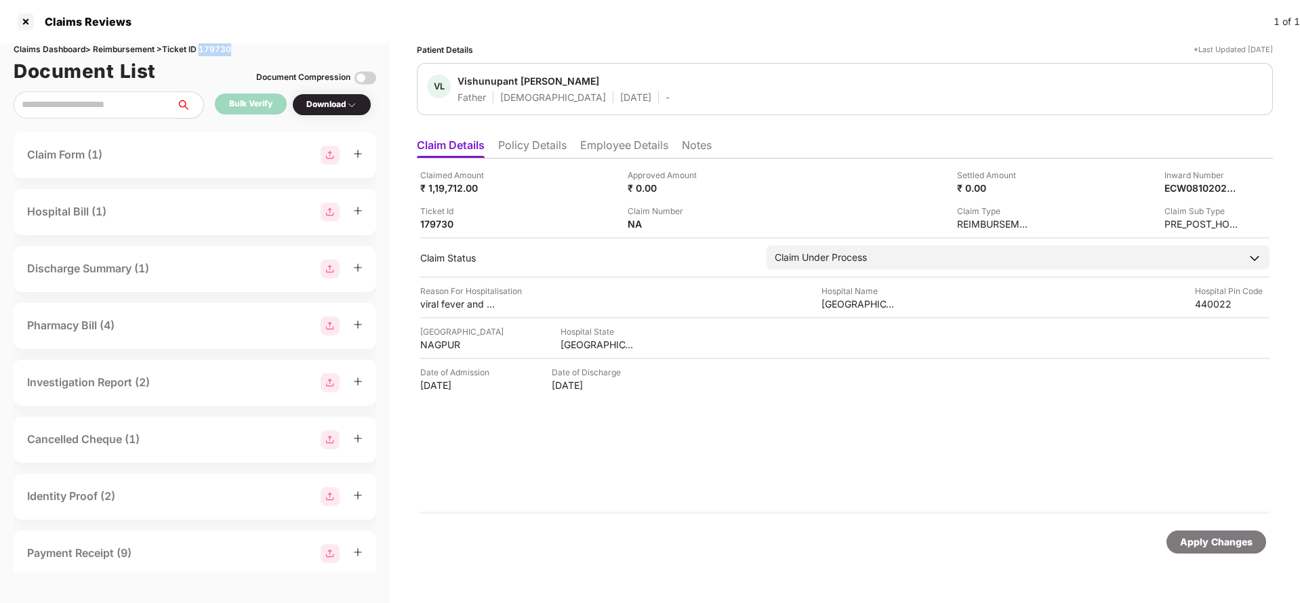
copy div "179730"
click at [1206, 539] on div "Apply Changes" at bounding box center [1216, 542] width 73 height 15
click at [1205, 543] on div "Apply Changes" at bounding box center [1216, 542] width 73 height 15
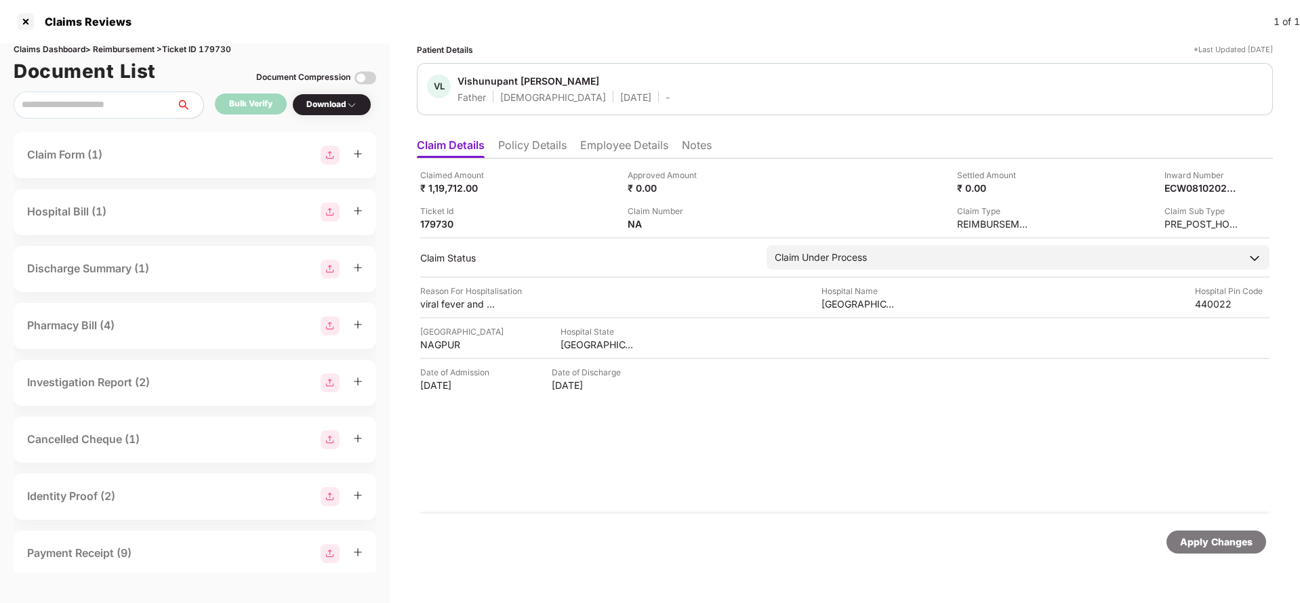
click at [1240, 543] on div "Apply Changes" at bounding box center [1216, 542] width 73 height 15
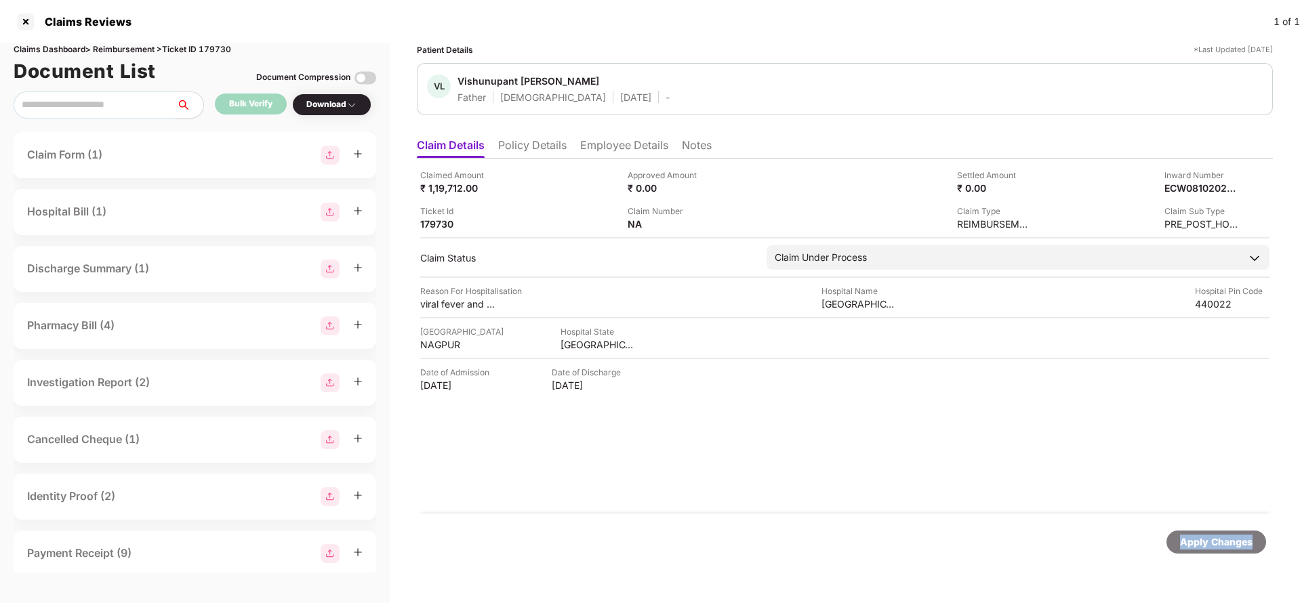
click at [1240, 543] on div "Apply Changes" at bounding box center [1216, 542] width 73 height 15
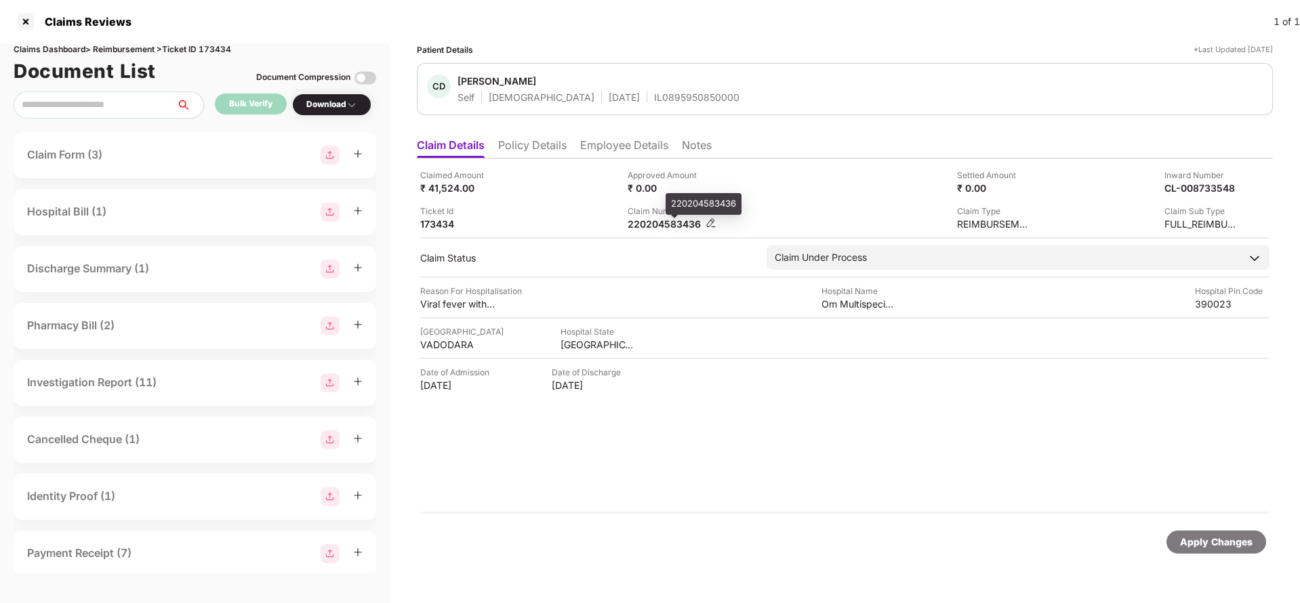
click at [651, 228] on div "220204583436" at bounding box center [665, 224] width 75 height 13
copy div
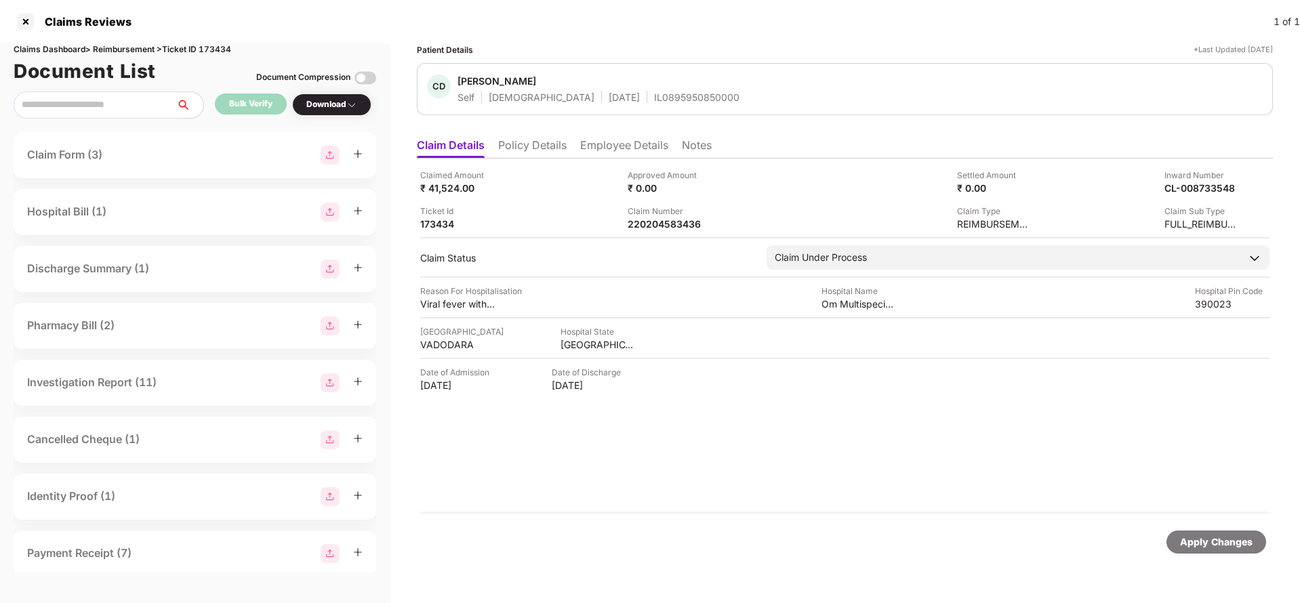
click at [654, 99] on div "IL0895950850000" at bounding box center [696, 97] width 85 height 13
copy div "IL0895950850000"
click at [638, 146] on li "Employee Details" at bounding box center [624, 148] width 88 height 20
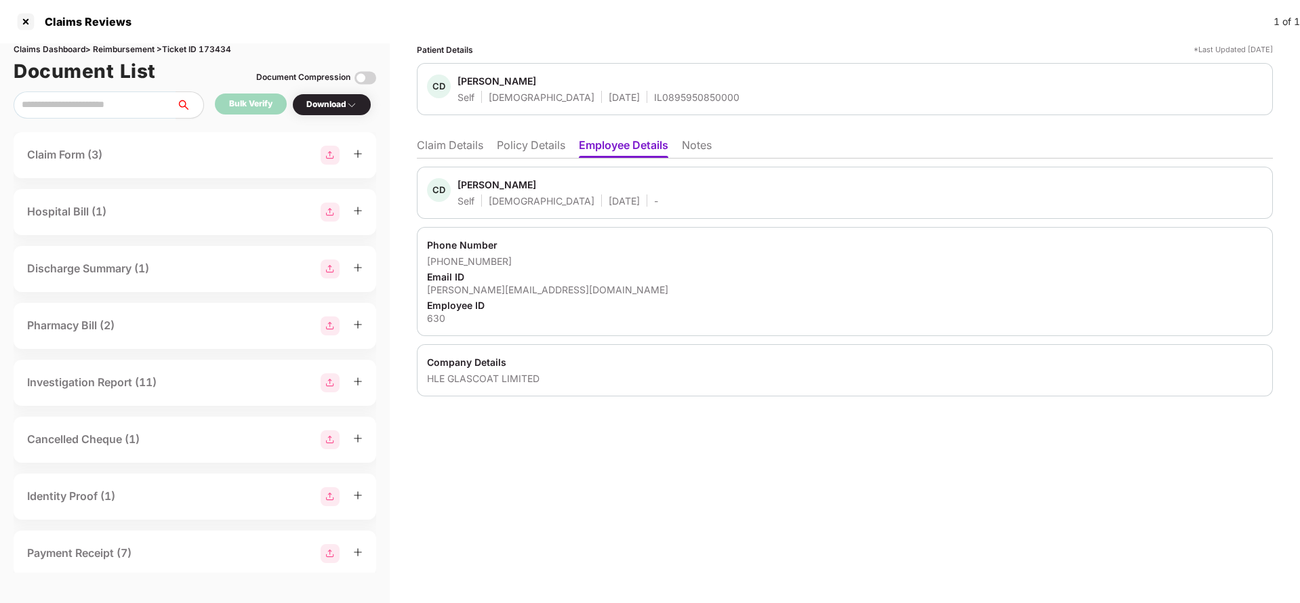
click at [447, 148] on li "Claim Details" at bounding box center [450, 148] width 66 height 20
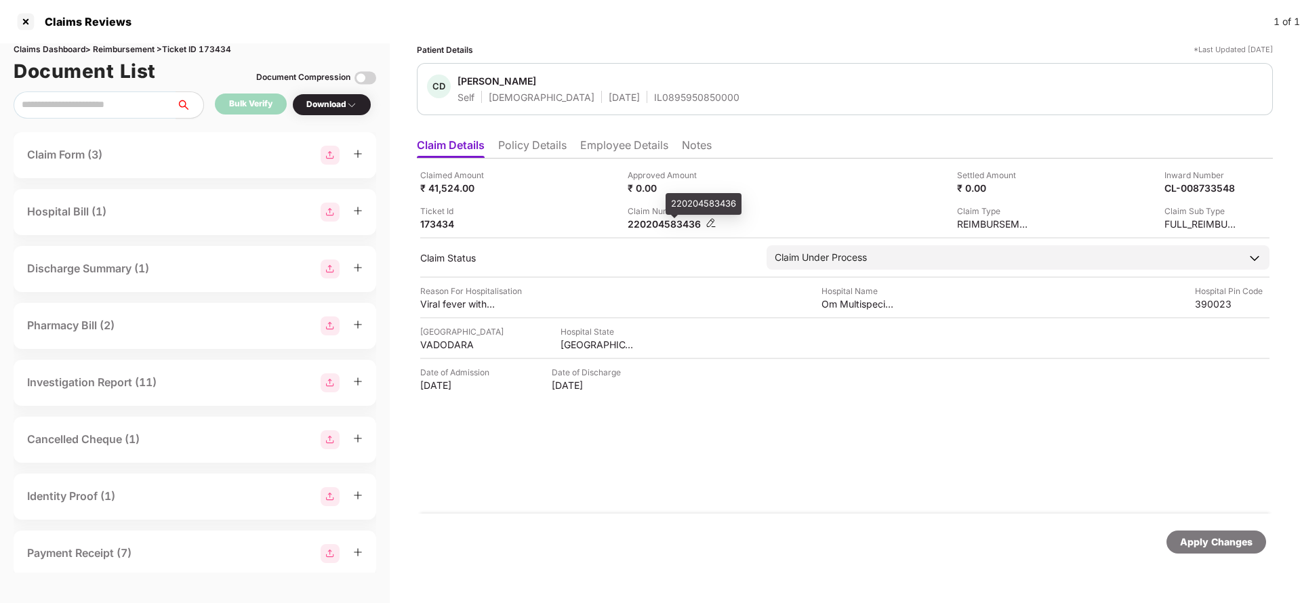
click at [666, 222] on div "220204583436" at bounding box center [665, 224] width 75 height 13
copy div "220204583436"
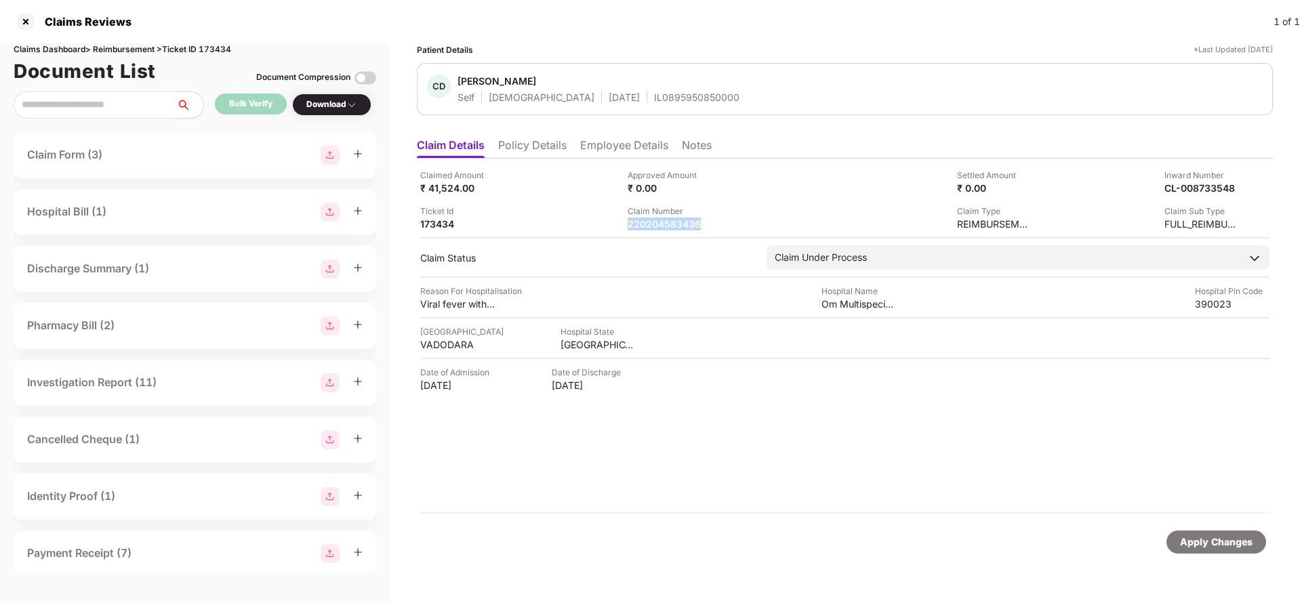
copy div "220204583436"
click at [1194, 186] on div "CL-008733548" at bounding box center [1187, 188] width 75 height 13
copy div
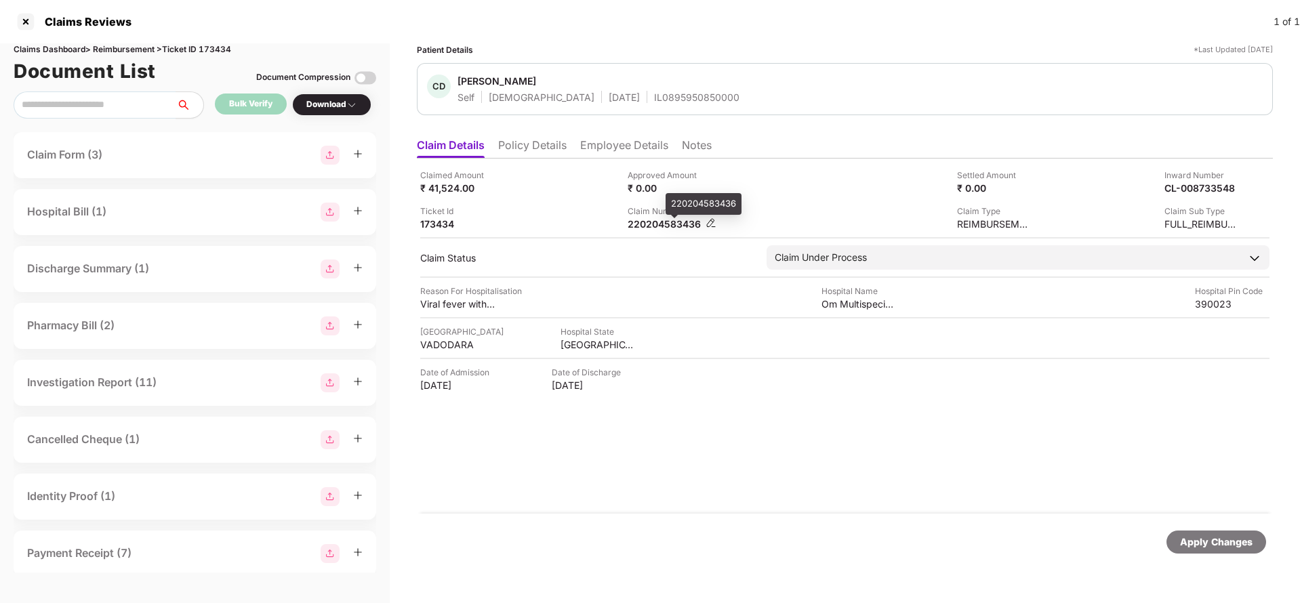
click at [655, 229] on div "220204583436" at bounding box center [665, 224] width 75 height 13
copy div "220204583436"
click at [1229, 539] on div "Apply Changes" at bounding box center [1216, 542] width 73 height 15
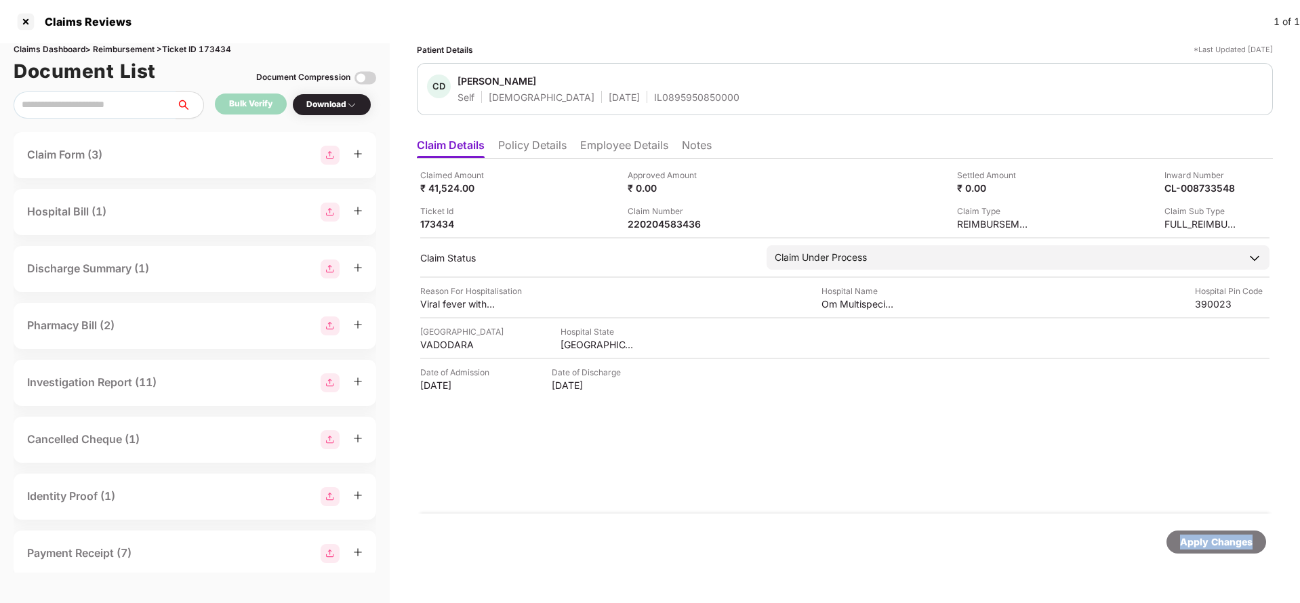
drag, startPoint x: 1229, startPoint y: 539, endPoint x: 1198, endPoint y: 525, distance: 34.3
click at [1229, 539] on div "Apply Changes" at bounding box center [1216, 542] width 73 height 15
click at [221, 48] on div "Claims Dashboard > Reimbursement > Ticket ID 173434" at bounding box center [195, 49] width 363 height 13
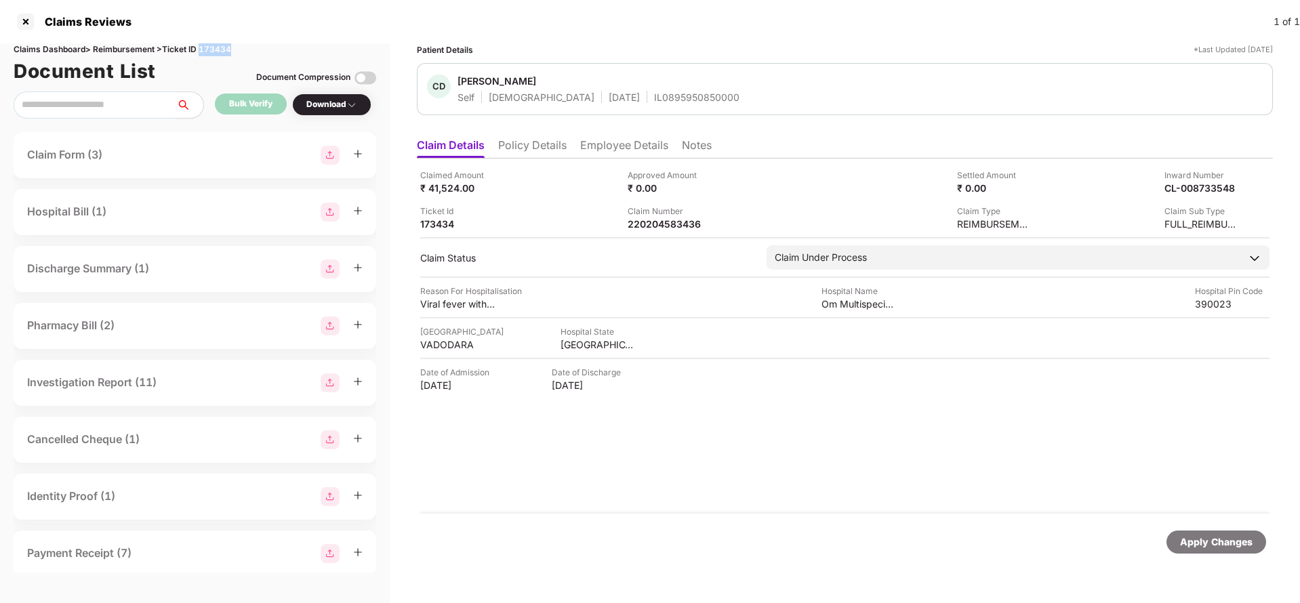
click at [1198, 539] on div "Apply Changes" at bounding box center [1216, 542] width 73 height 15
drag, startPoint x: 1198, startPoint y: 540, endPoint x: 1154, endPoint y: 474, distance: 78.8
click at [1198, 537] on div "Apply Changes" at bounding box center [1216, 542] width 73 height 15
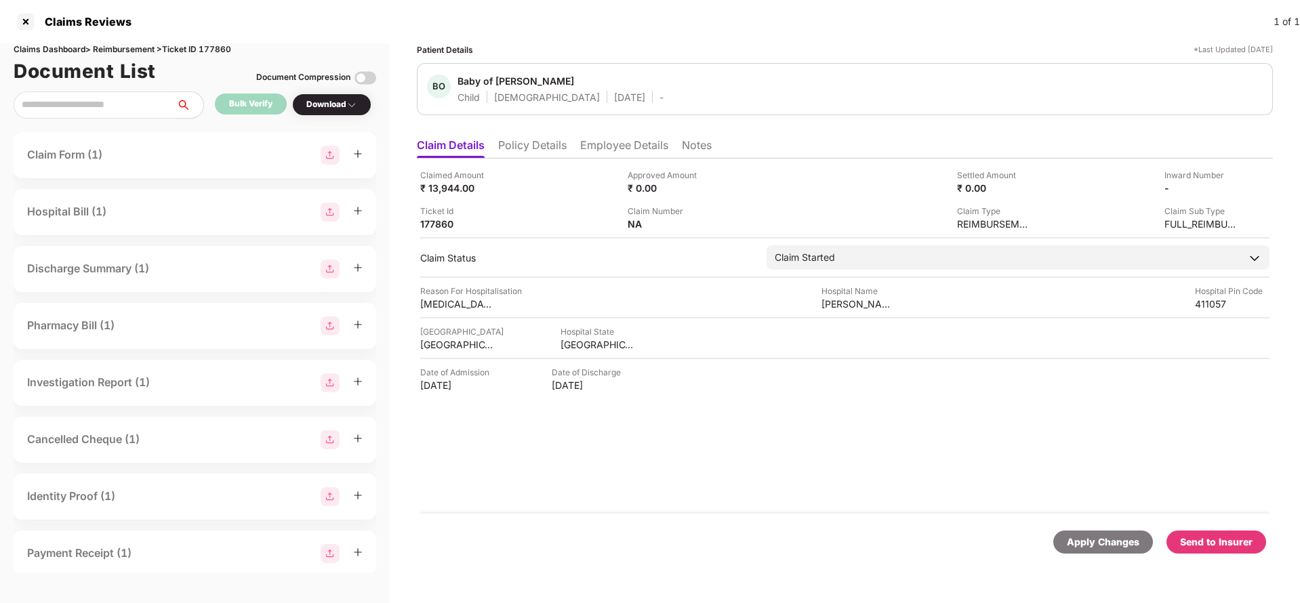
drag, startPoint x: 526, startPoint y: 156, endPoint x: 584, endPoint y: 150, distance: 57.9
click at [523, 156] on li "Policy Details" at bounding box center [532, 148] width 68 height 20
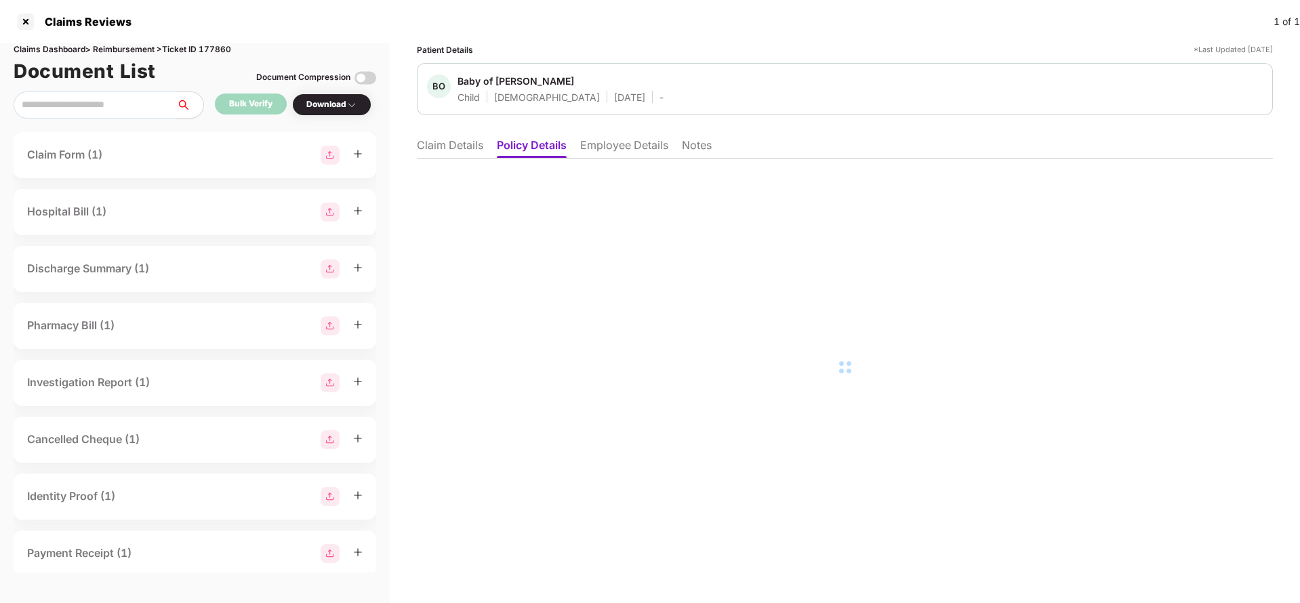
click at [633, 150] on li "Employee Details" at bounding box center [624, 148] width 88 height 20
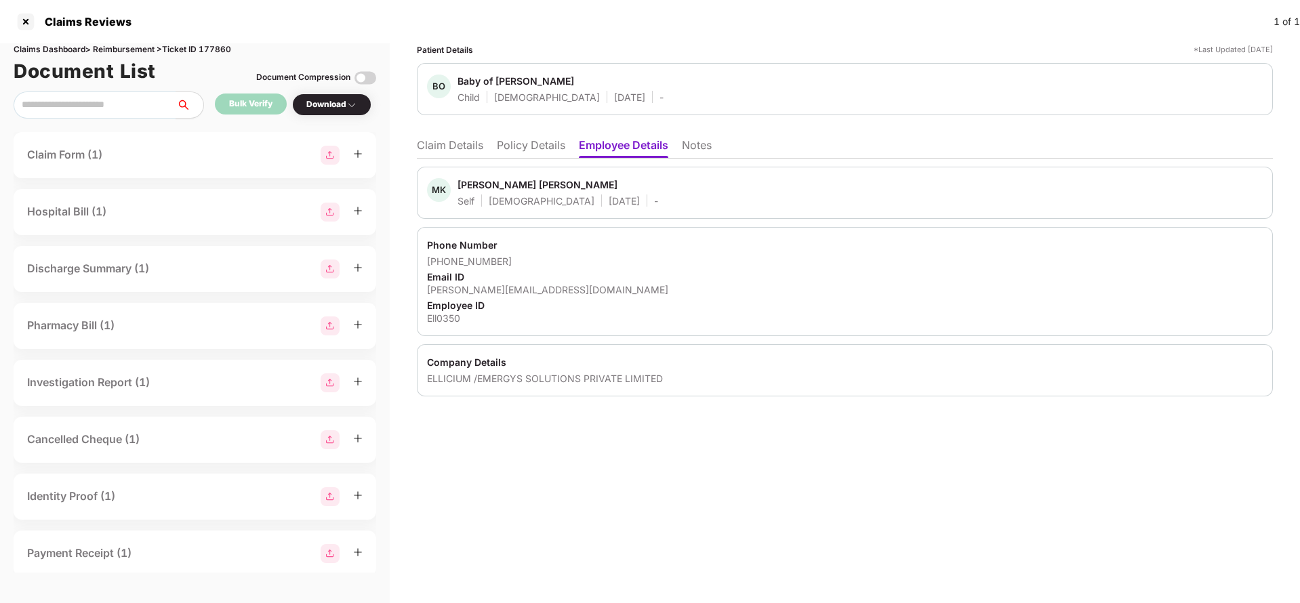
click at [558, 141] on li "Policy Details" at bounding box center [531, 148] width 68 height 20
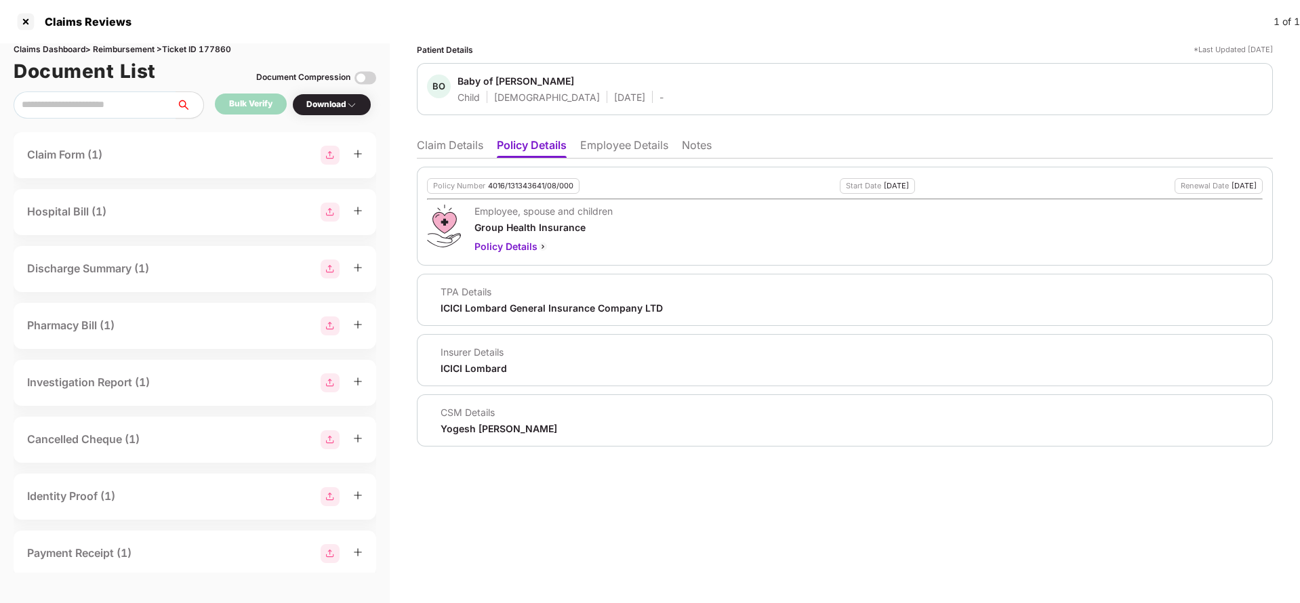
click at [556, 186] on div "4016/131343641/08/000" at bounding box center [530, 186] width 85 height 9
copy div "4016/131343641/08/000"
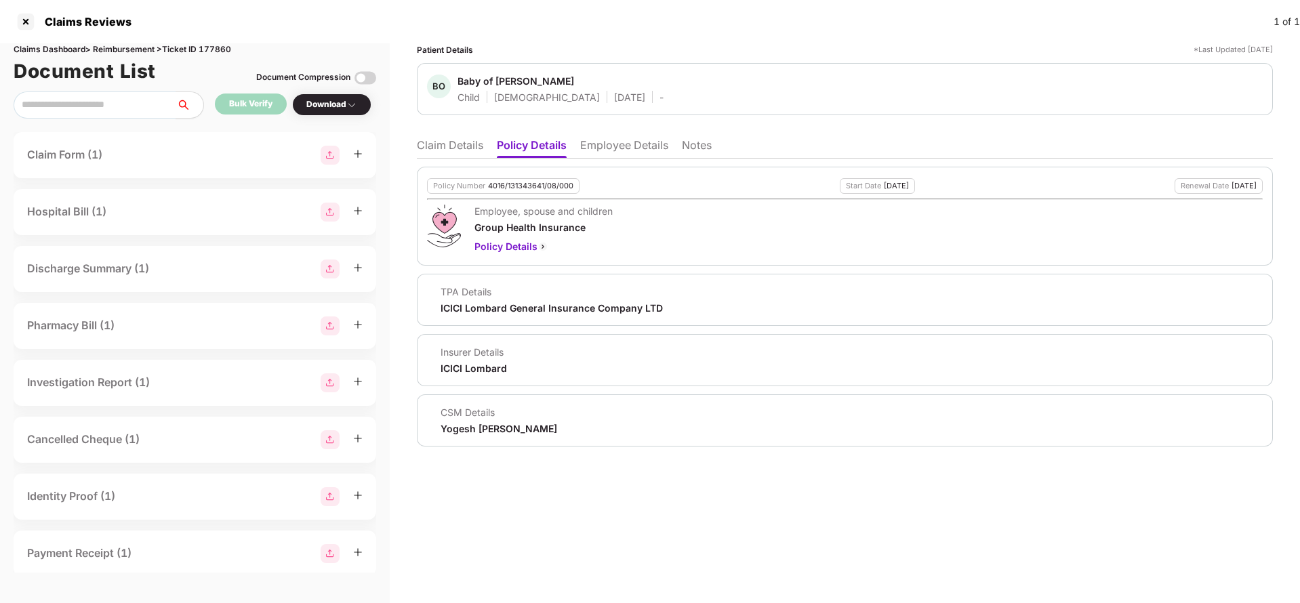
click at [607, 145] on li "Employee Details" at bounding box center [624, 148] width 88 height 20
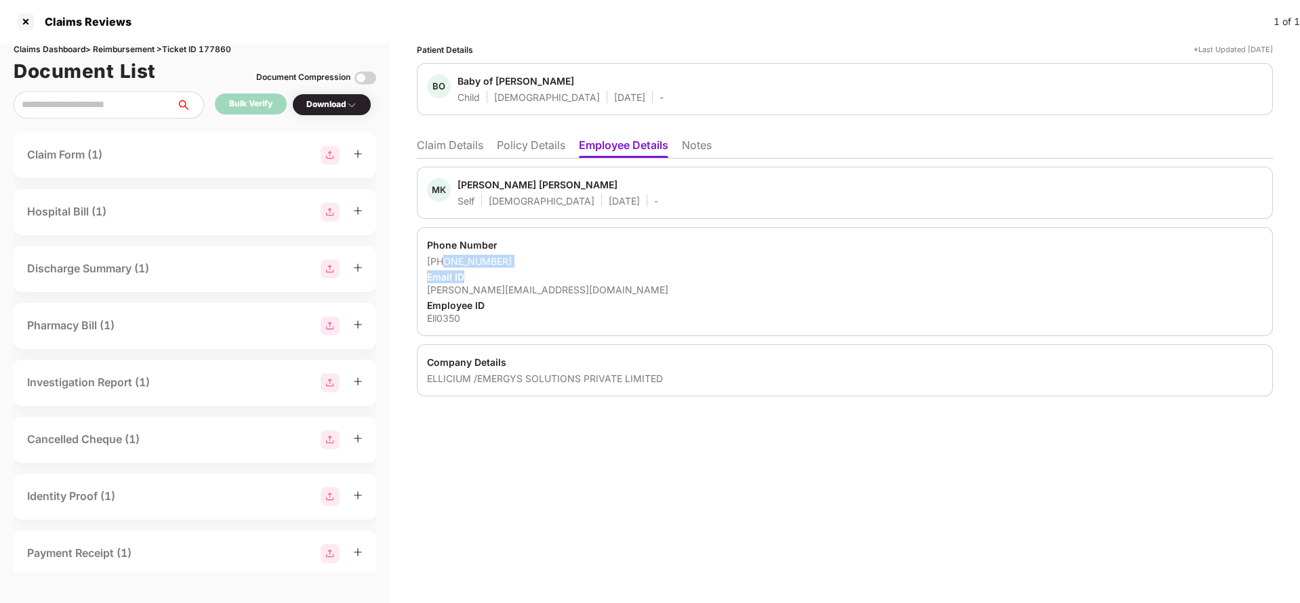
drag, startPoint x: 443, startPoint y: 262, endPoint x: 592, endPoint y: 271, distance: 148.7
click at [592, 271] on div "Phone Number [PHONE_NUMBER] Email ID [PERSON_NAME][EMAIL_ADDRESS][DOMAIN_NAME] …" at bounding box center [845, 281] width 856 height 109
click at [592, 271] on div "Email ID" at bounding box center [845, 276] width 836 height 13
drag, startPoint x: 445, startPoint y: 257, endPoint x: 512, endPoint y: 255, distance: 67.1
click at [512, 255] on div "[PHONE_NUMBER]" at bounding box center [845, 261] width 836 height 13
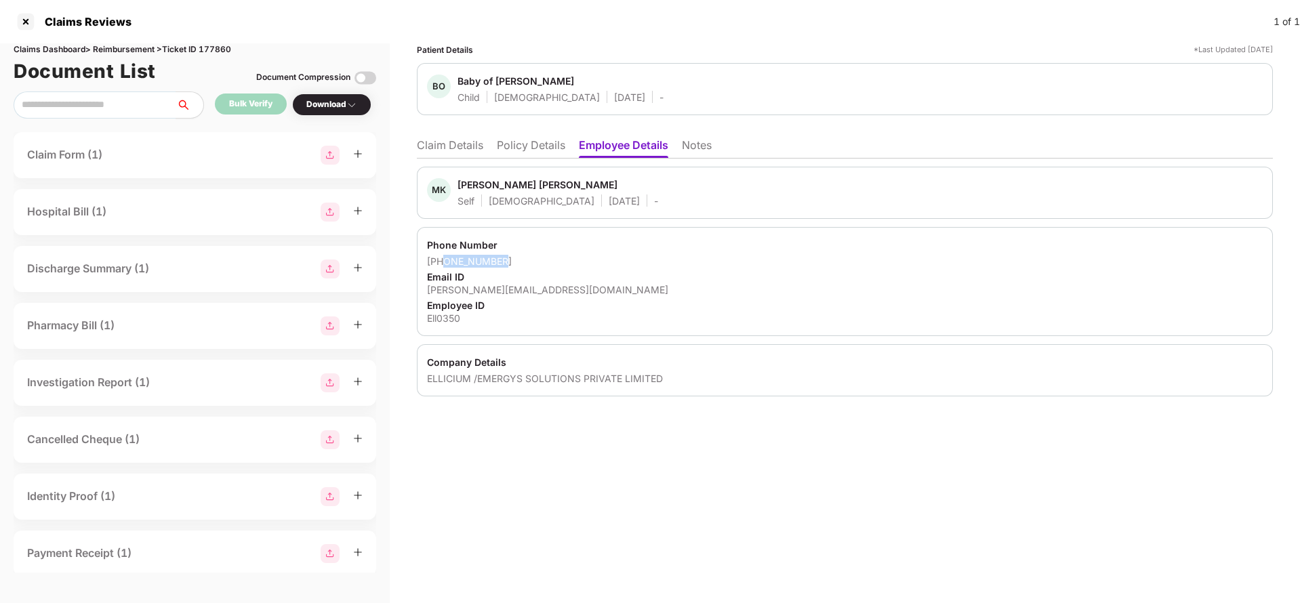
copy div "8888210098"
click at [491, 298] on div "Phone Number [PHONE_NUMBER] Email ID [PERSON_NAME][EMAIL_ADDRESS][DOMAIN_NAME] …" at bounding box center [845, 281] width 856 height 109
click at [502, 291] on div "[PERSON_NAME][EMAIL_ADDRESS][DOMAIN_NAME]" at bounding box center [845, 289] width 836 height 13
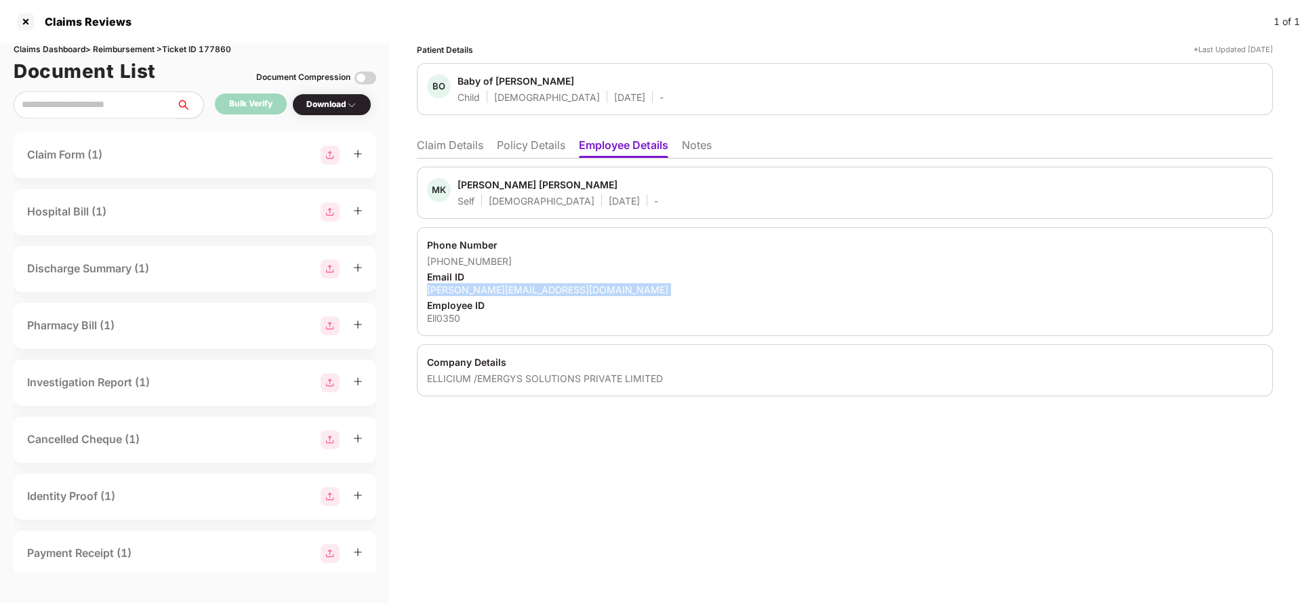
click at [502, 291] on div "mayur.patil1@emergys.com" at bounding box center [845, 289] width 836 height 13
copy div "mayur.patil1@emergys.com"
click at [442, 152] on li "Claim Details" at bounding box center [450, 148] width 66 height 20
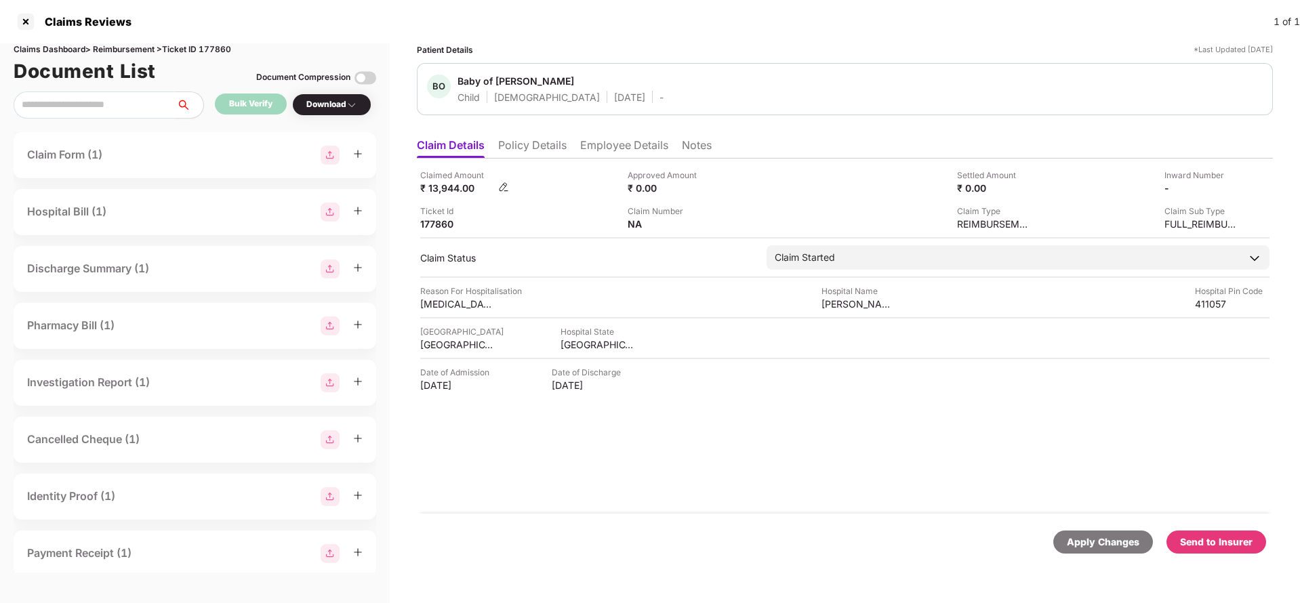
click at [447, 189] on div "₹ 13,944.00" at bounding box center [457, 188] width 75 height 13
drag, startPoint x: 447, startPoint y: 189, endPoint x: 724, endPoint y: 207, distance: 277.8
click at [447, 188] on div "₹ 13,944.00" at bounding box center [457, 188] width 75 height 13
copy div "13,944"
click at [863, 309] on div "[PERSON_NAME][GEOGRAPHIC_DATA]" at bounding box center [858, 304] width 75 height 13
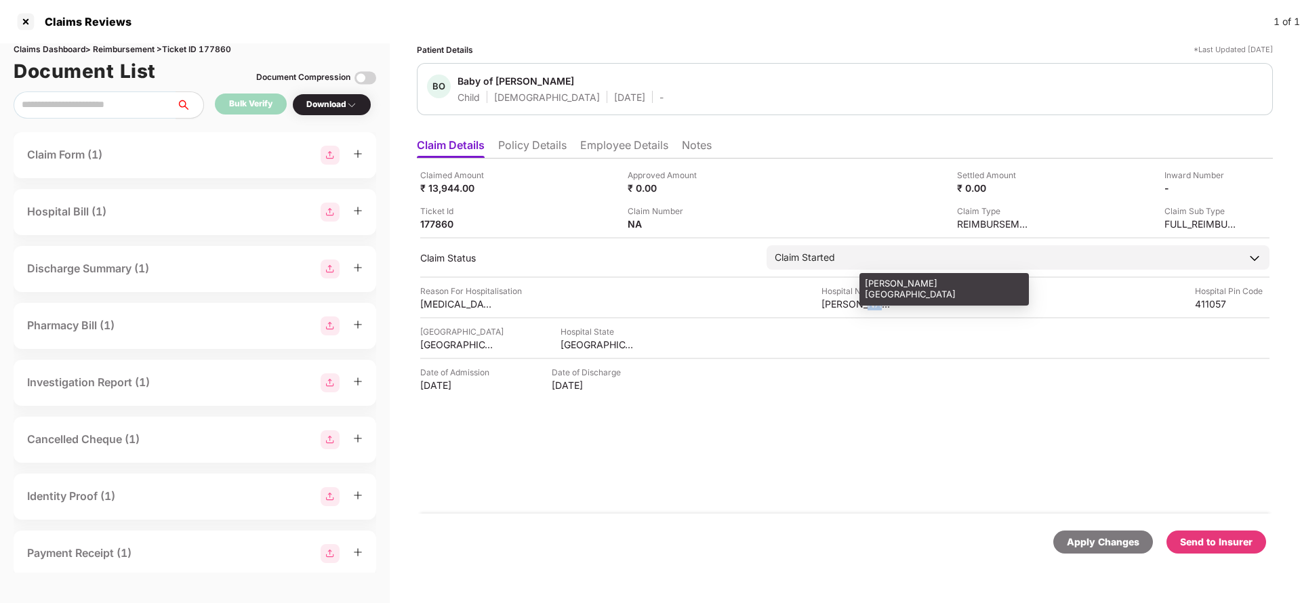
click at [863, 309] on div "[PERSON_NAME][GEOGRAPHIC_DATA]" at bounding box center [858, 304] width 75 height 13
copy div "[PERSON_NAME][GEOGRAPHIC_DATA]"
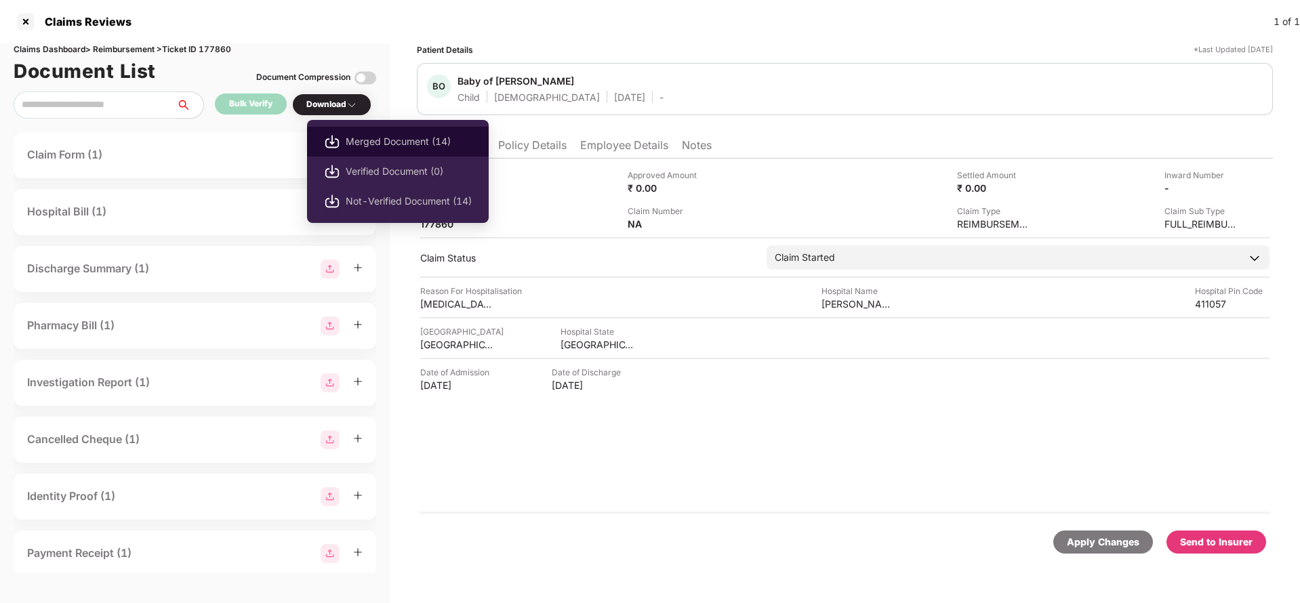
click at [374, 144] on span "Merged Document (14)" at bounding box center [409, 141] width 126 height 15
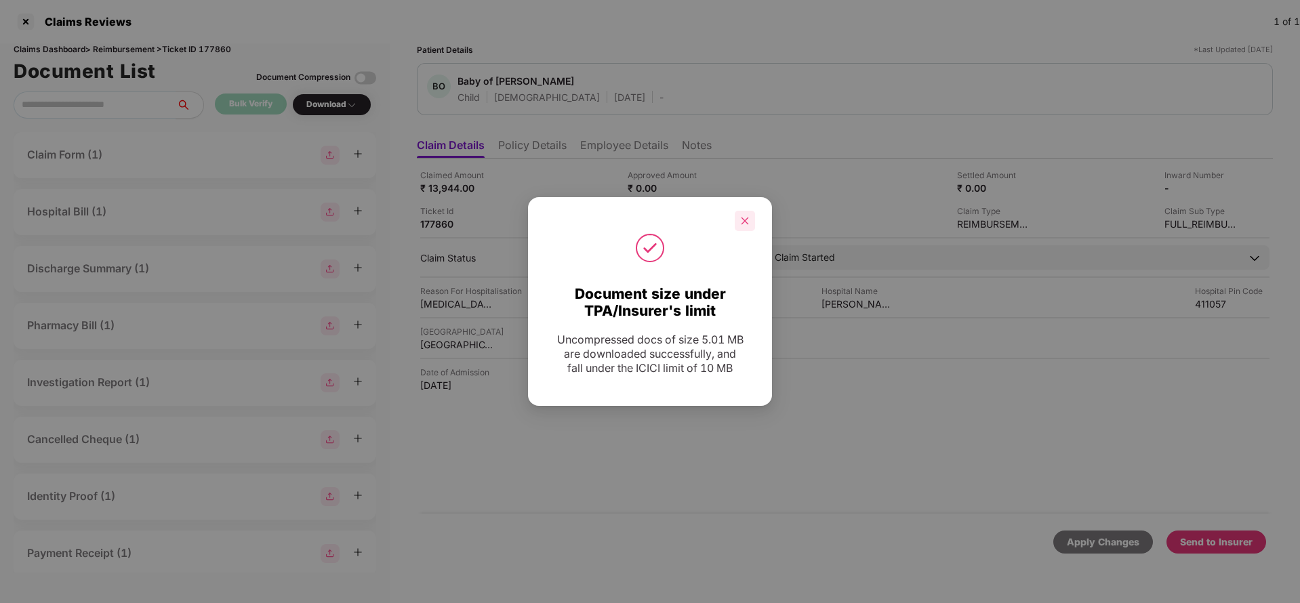
click at [753, 221] on div at bounding box center [745, 221] width 20 height 20
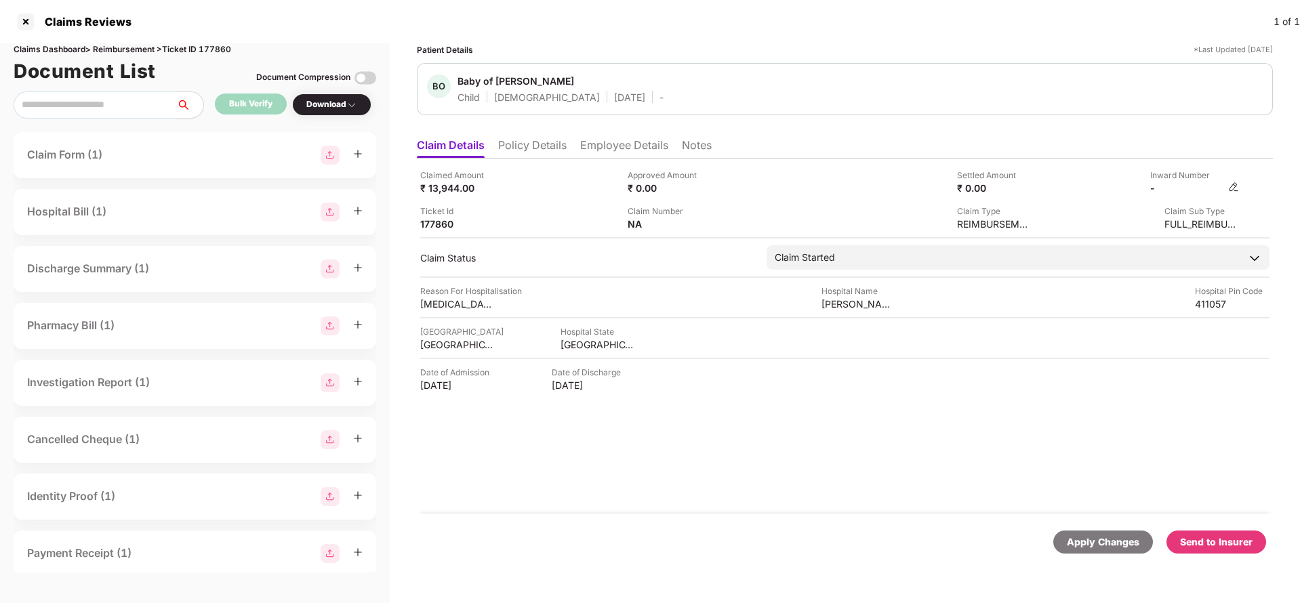
click at [1231, 186] on img at bounding box center [1233, 187] width 11 height 11
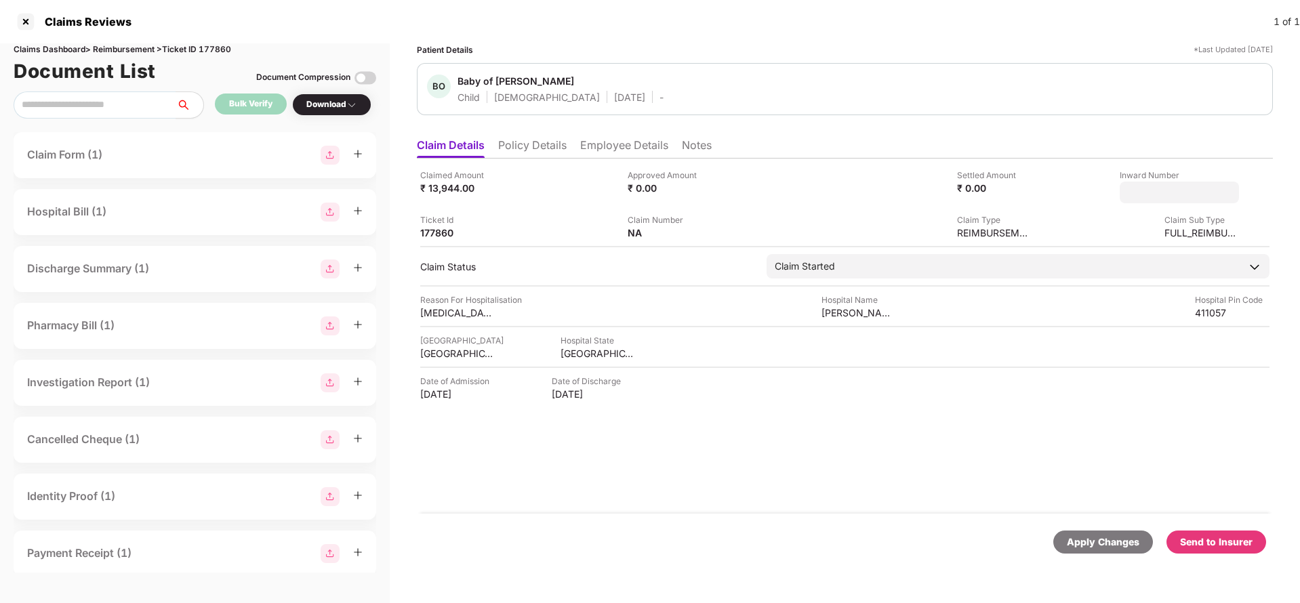
type input "**********"
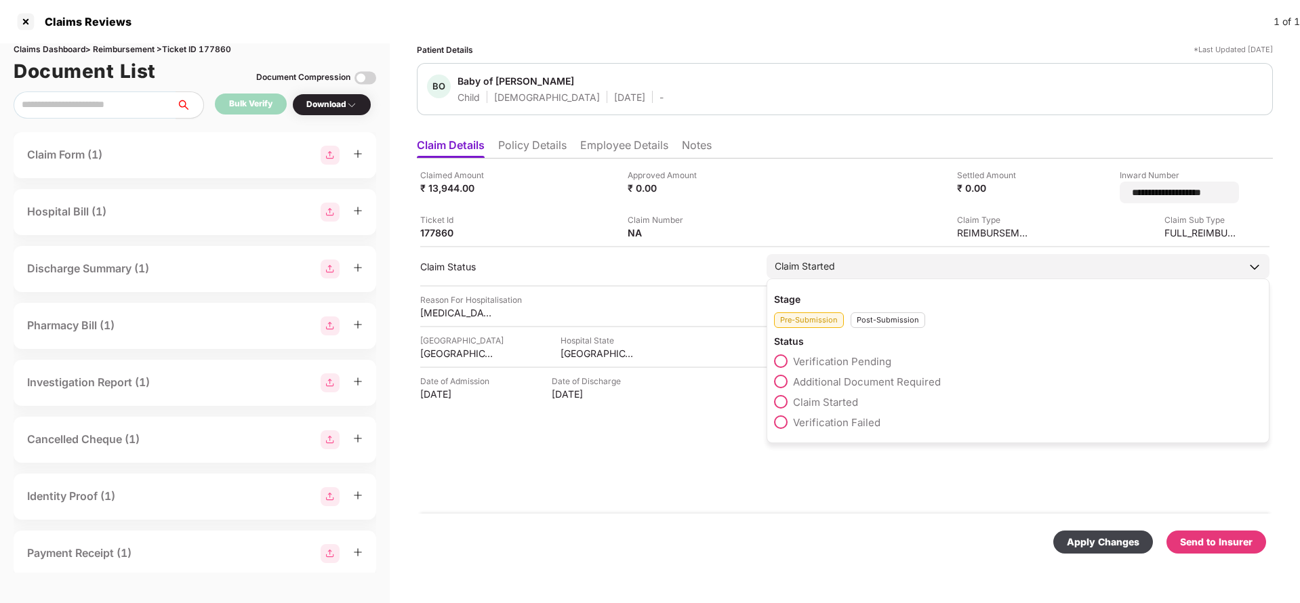
click at [872, 254] on div "Claim Started" at bounding box center [1018, 266] width 503 height 24
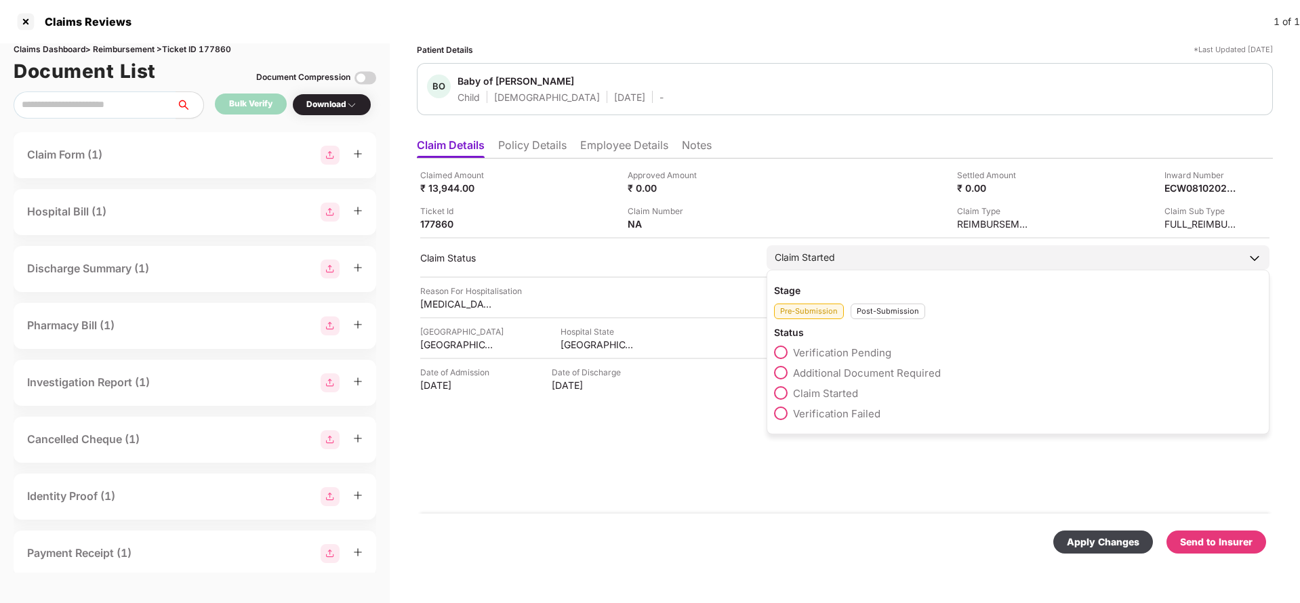
click at [886, 310] on div "Post-Submission" at bounding box center [888, 312] width 75 height 16
click at [861, 373] on span "Claim Under Process" at bounding box center [844, 373] width 102 height 13
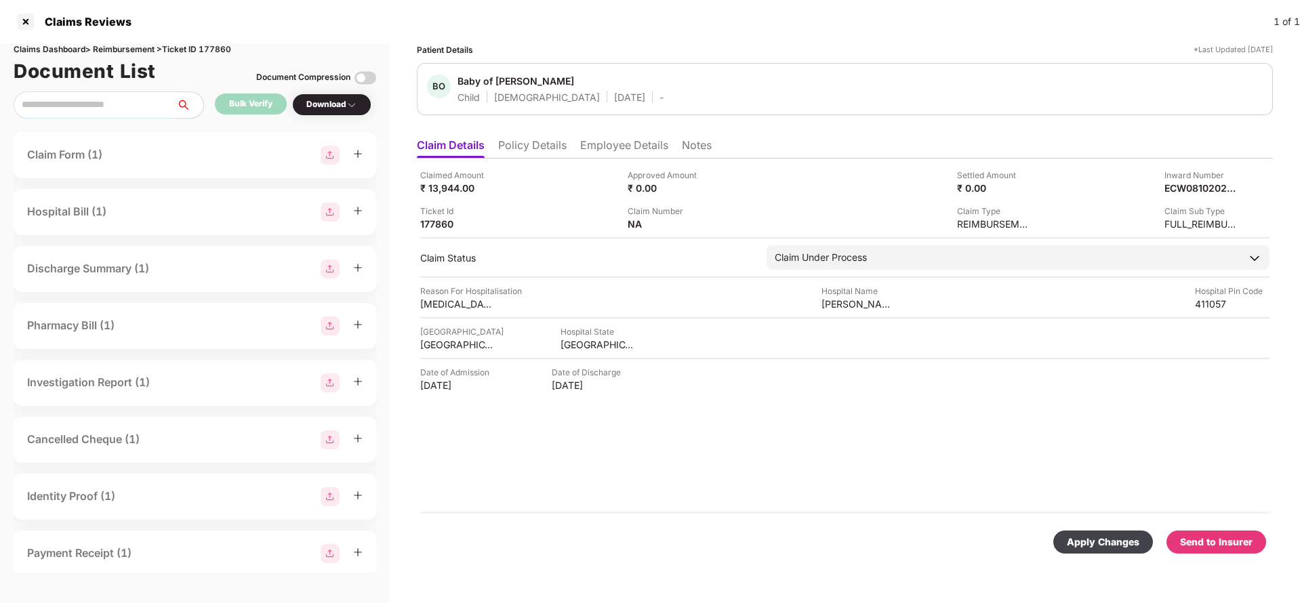
click at [1097, 547] on div "Apply Changes" at bounding box center [1103, 542] width 73 height 15
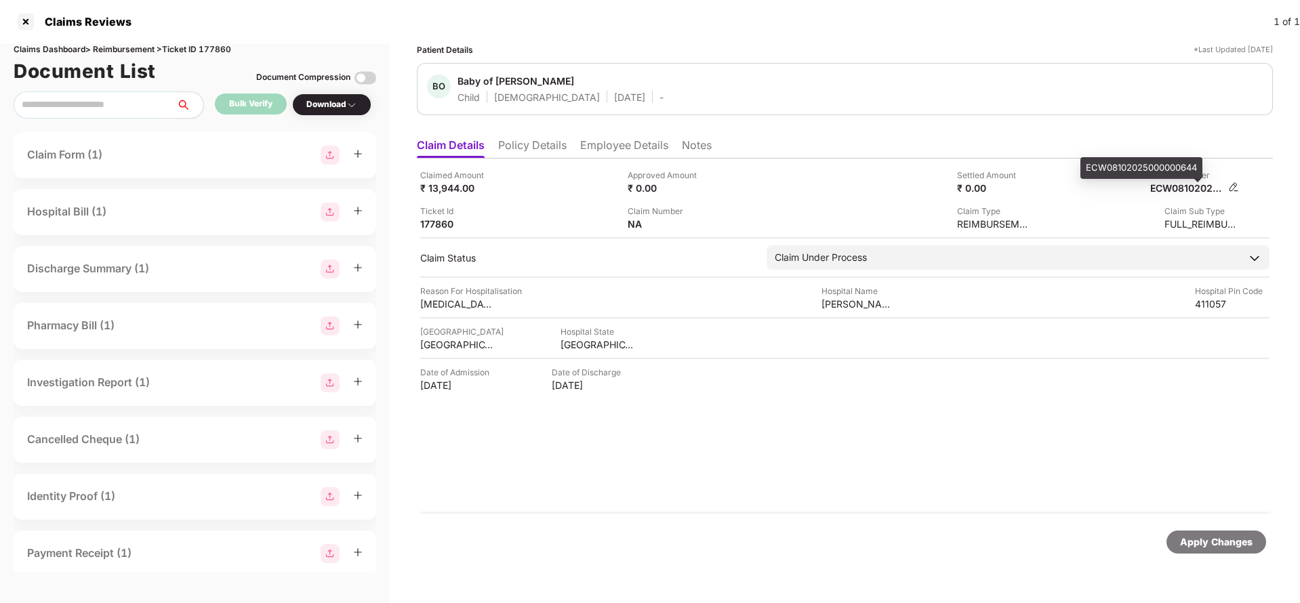
click at [1192, 188] on div "ECW08102025000000644" at bounding box center [1187, 188] width 75 height 13
copy div "ECW08102025000000644"
click at [1208, 546] on div "Apply Changes" at bounding box center [1216, 542] width 73 height 15
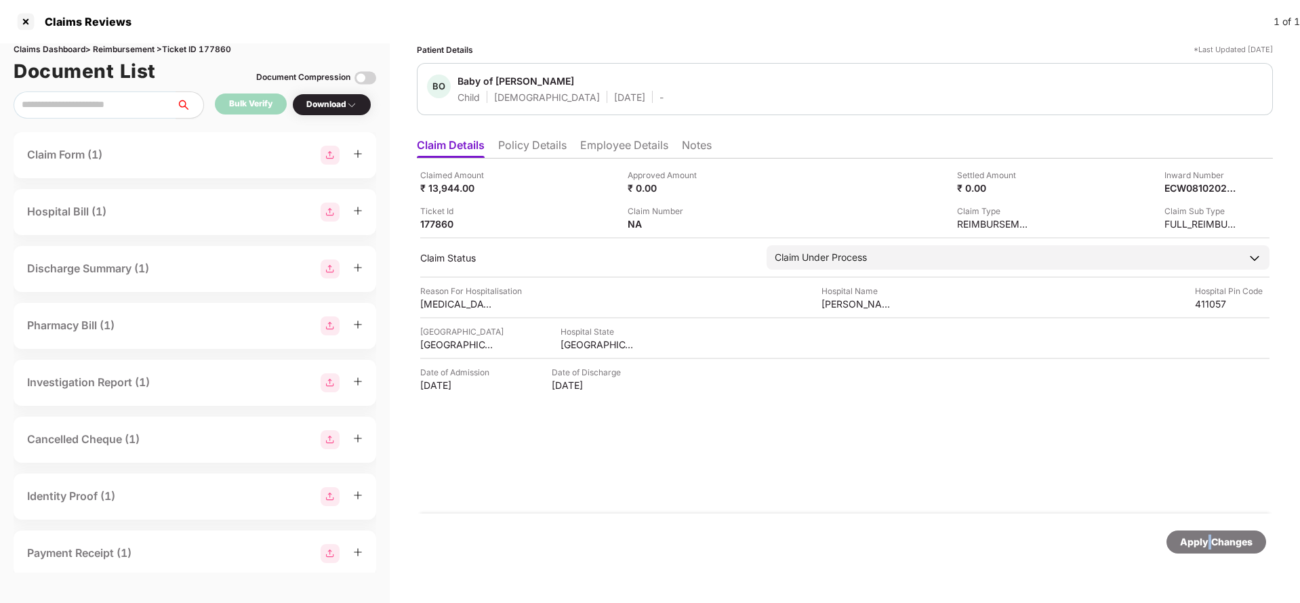
click at [1208, 546] on div "Apply Changes" at bounding box center [1216, 542] width 73 height 15
click at [226, 48] on div "Claims Dashboard > Reimbursement > Ticket ID 177860" at bounding box center [195, 49] width 363 height 13
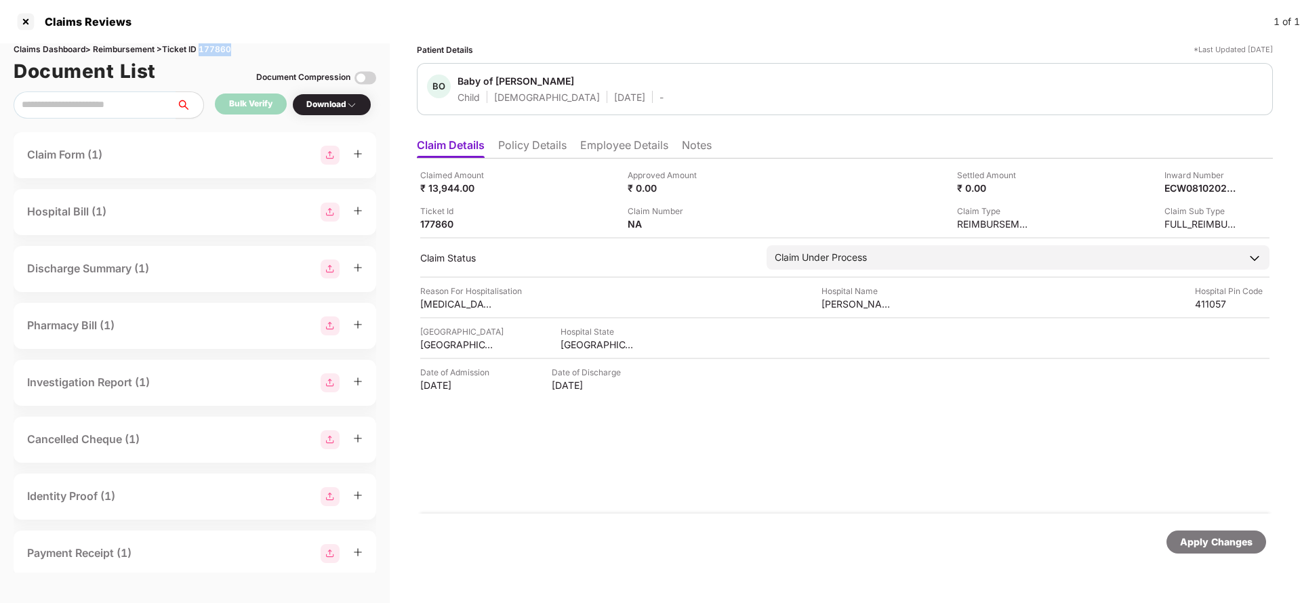
copy div "177860"
click at [1200, 539] on div "Apply Changes" at bounding box center [1216, 542] width 73 height 15
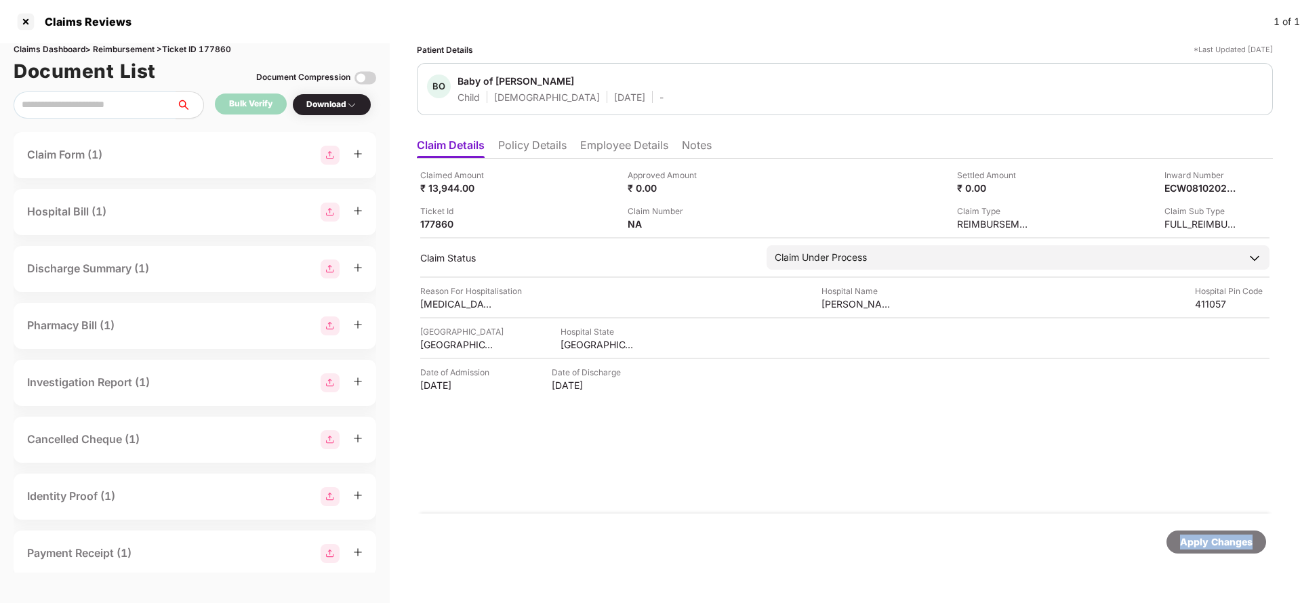
click at [1200, 539] on div "Apply Changes" at bounding box center [1216, 542] width 73 height 15
click at [523, 142] on li "Policy Details" at bounding box center [532, 148] width 68 height 20
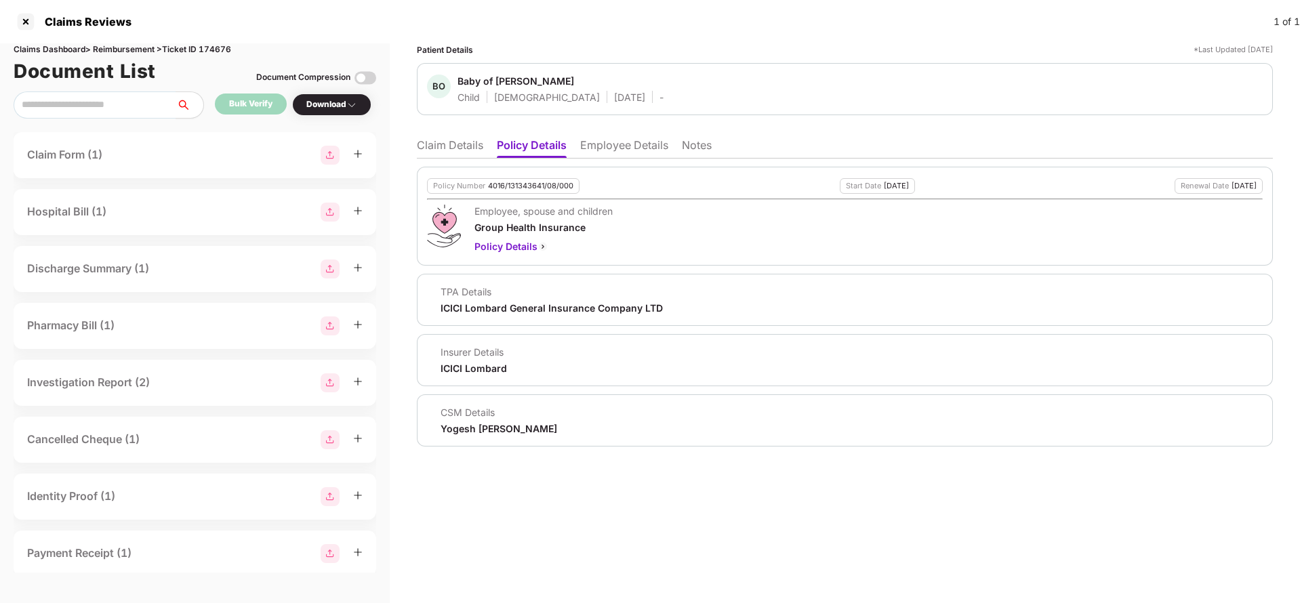
click at [537, 182] on div "4016/131343641/08/000" at bounding box center [530, 186] width 85 height 9
copy div "4016/131343641/08/000"
click at [604, 147] on li "Employee Details" at bounding box center [624, 148] width 88 height 20
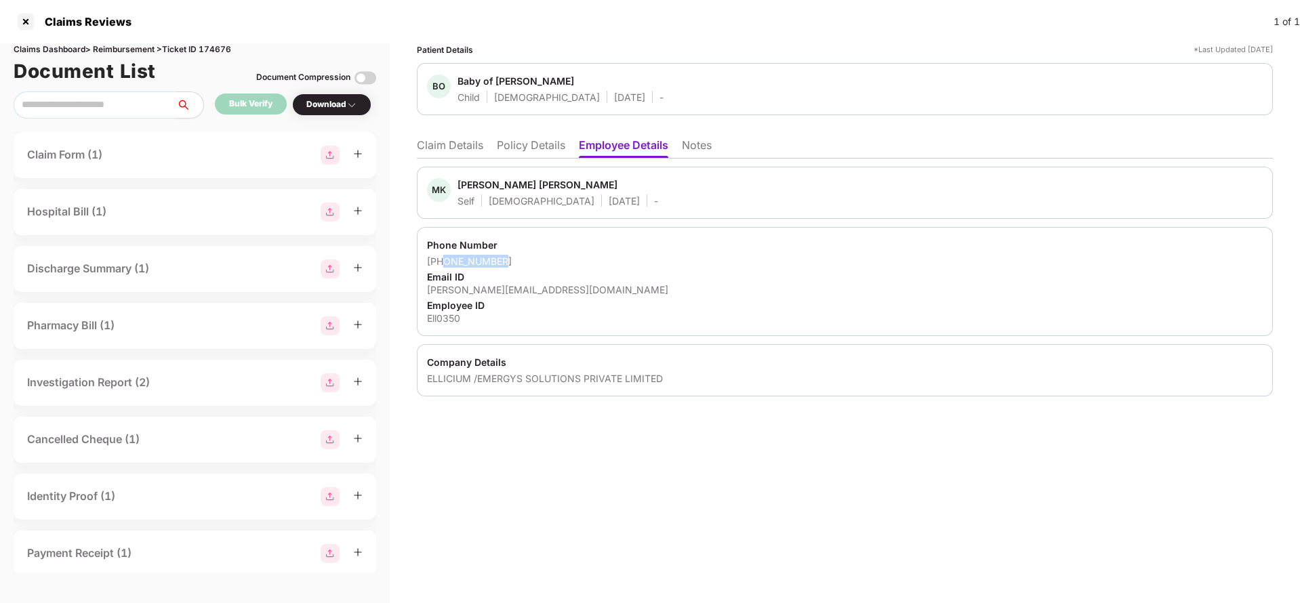
drag, startPoint x: 444, startPoint y: 263, endPoint x: 600, endPoint y: 264, distance: 155.9
click at [600, 264] on div "+918888210098" at bounding box center [845, 261] width 836 height 13
copy div "8888210098"
click at [487, 291] on div "mayur.patil1@emergys.com" at bounding box center [845, 289] width 836 height 13
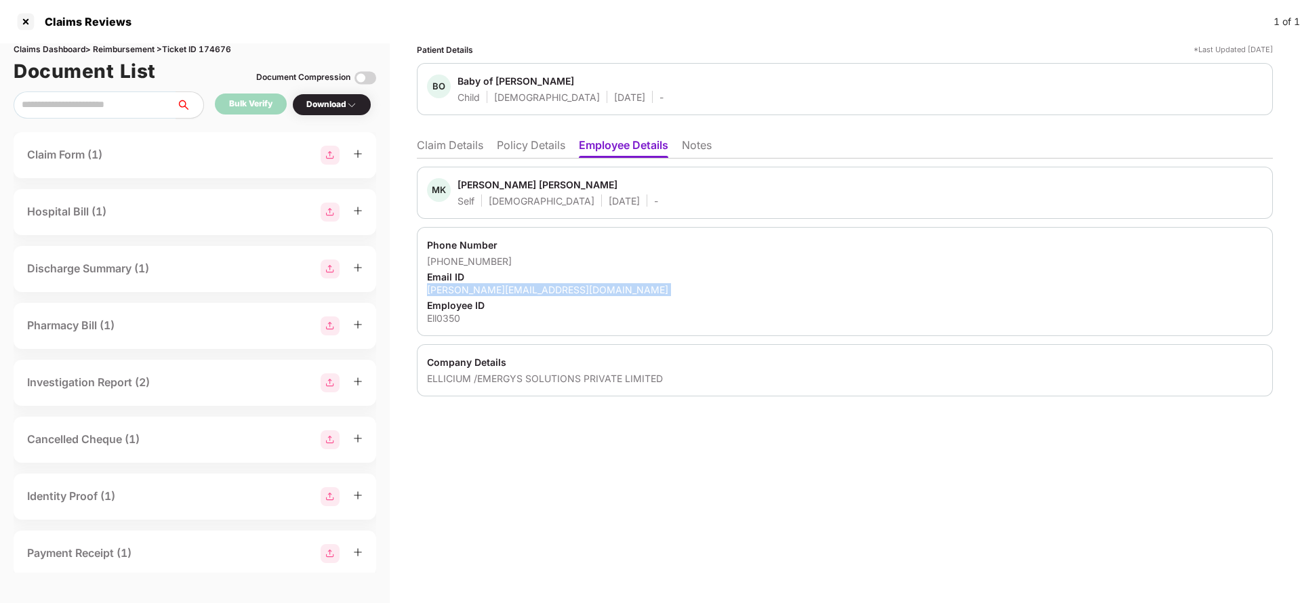
click at [487, 291] on div "mayur.patil1@emergys.com" at bounding box center [845, 289] width 836 height 13
copy div "mayur.patil1@emergys.com"
click at [468, 157] on li "Claim Details" at bounding box center [450, 148] width 66 height 20
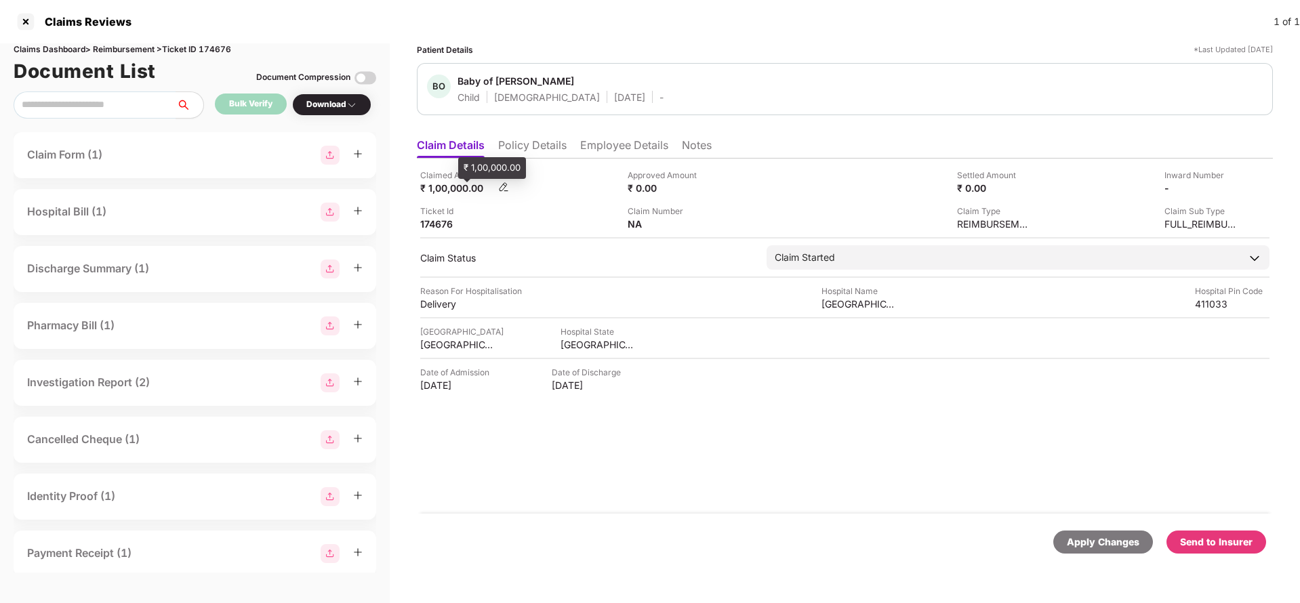
click at [443, 189] on div "₹ 1,00,000.00" at bounding box center [457, 188] width 75 height 13
copy div "1,00,000"
click at [860, 306] on div "Shiv Shakti Hospital" at bounding box center [858, 304] width 75 height 13
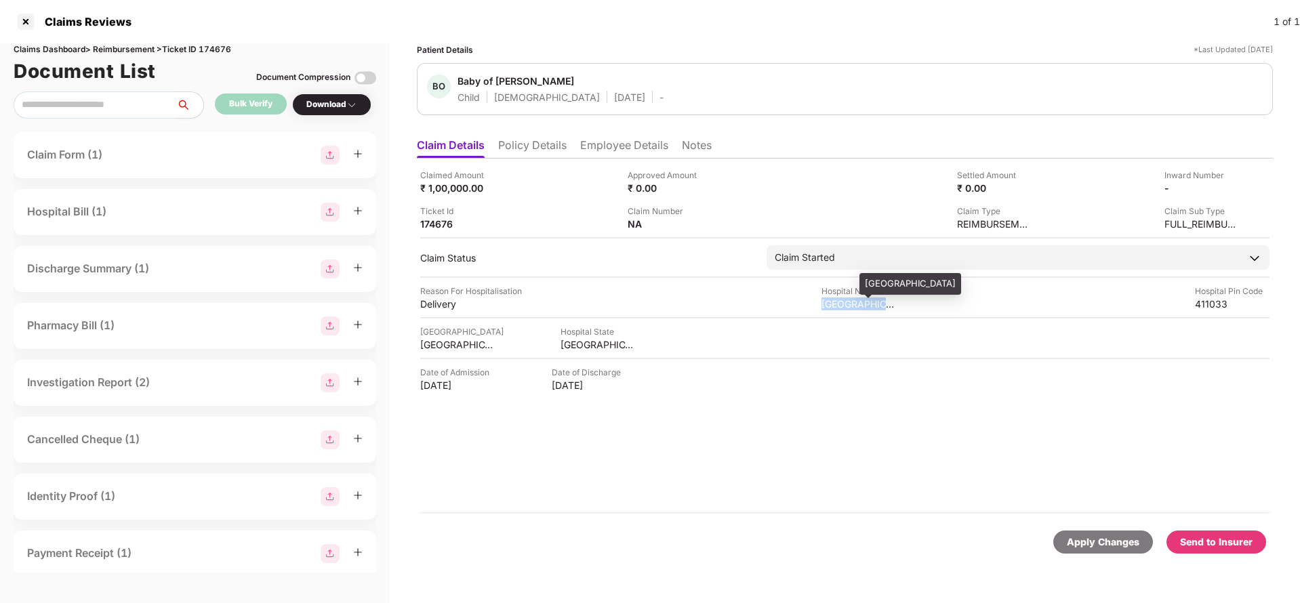
click at [860, 306] on div "Shiv Shakti Hospital" at bounding box center [858, 304] width 75 height 13
copy div "Shiv Shakti Hospital"
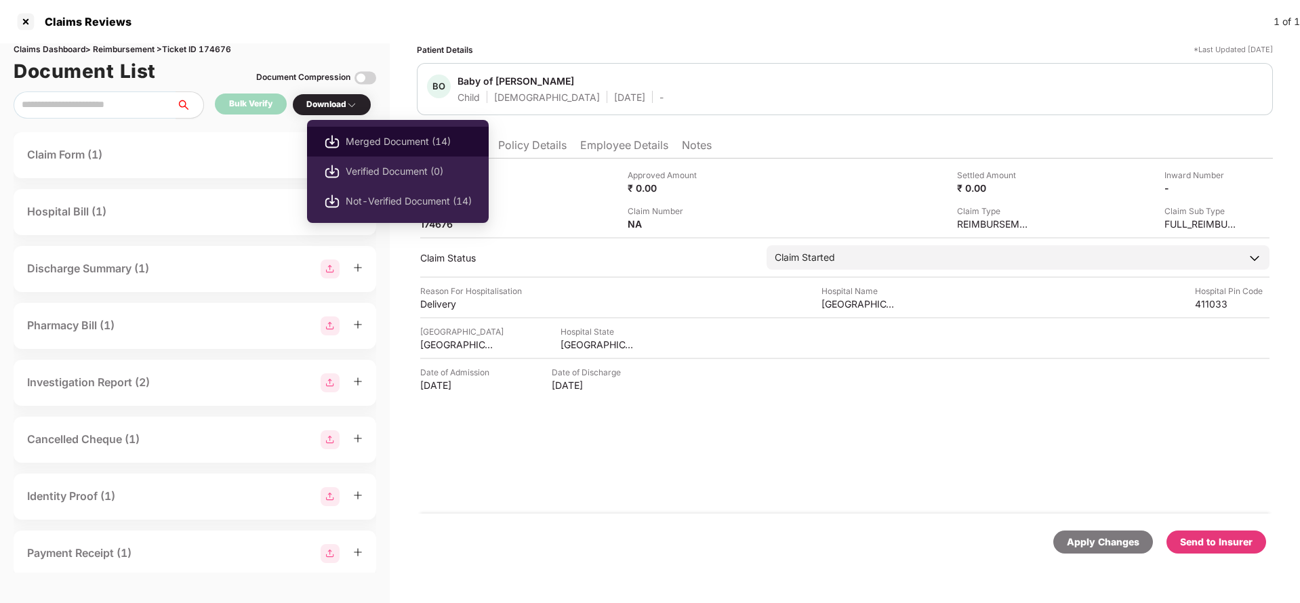
click at [386, 136] on span "Merged Document (14)" at bounding box center [409, 141] width 126 height 15
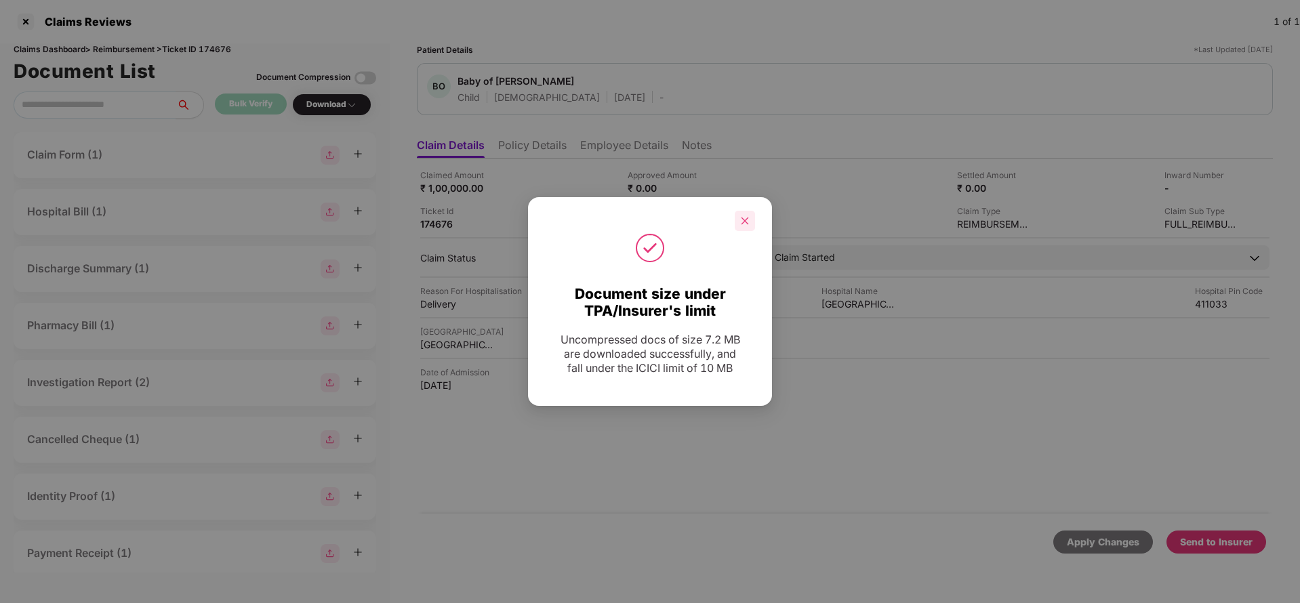
click at [750, 220] on div at bounding box center [745, 221] width 20 height 20
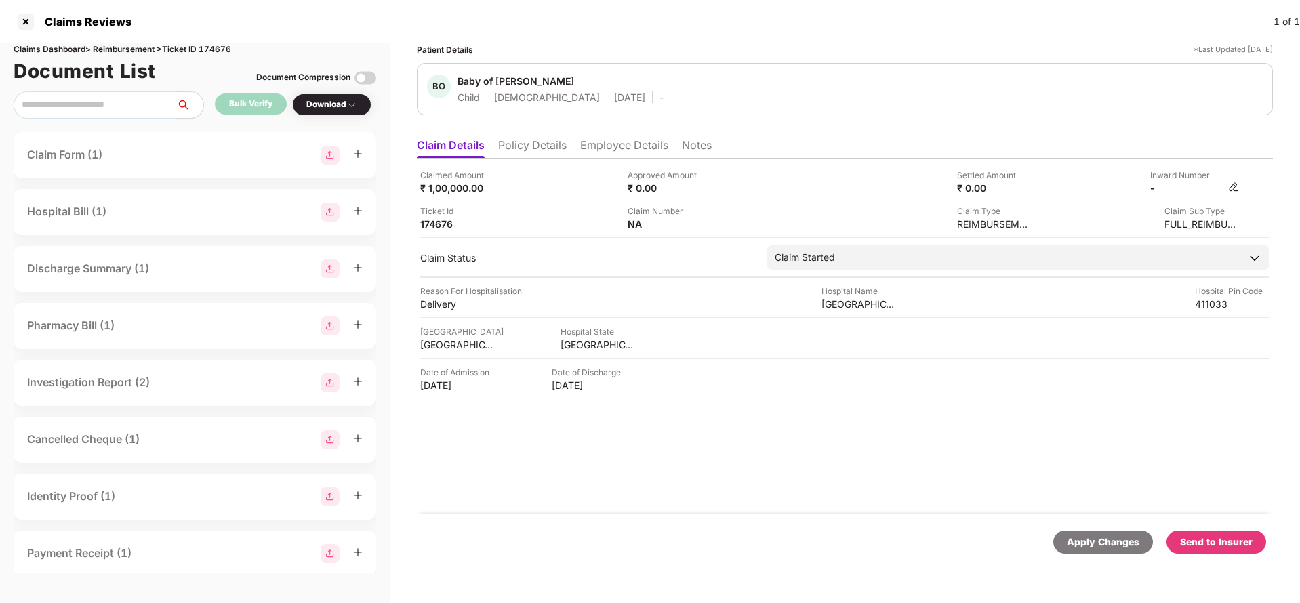
click at [1234, 184] on img at bounding box center [1233, 187] width 11 height 11
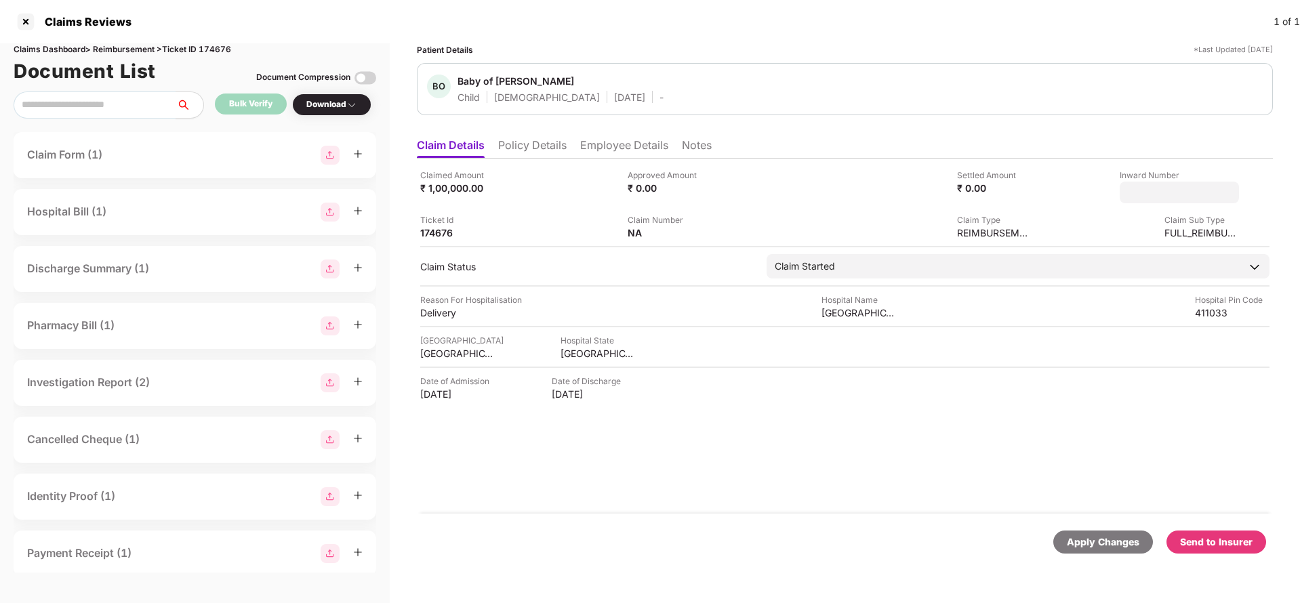
type input "**********"
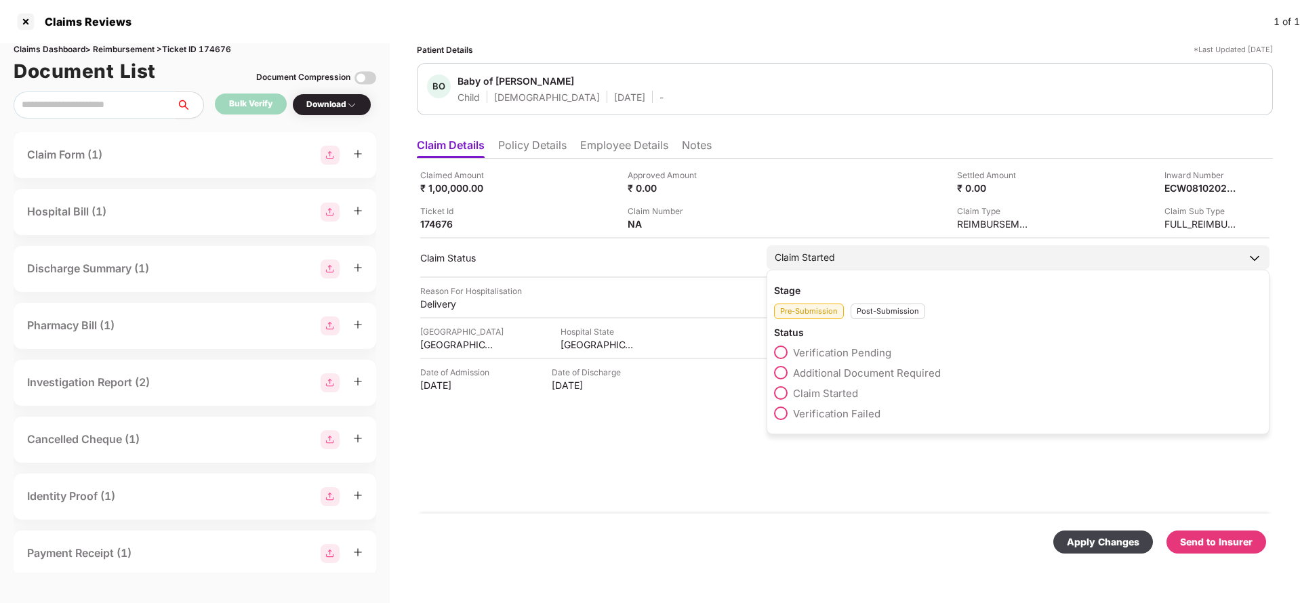
click at [844, 264] on div "Claim Started" at bounding box center [1018, 257] width 503 height 24
click at [877, 316] on div "Post-Submission" at bounding box center [888, 312] width 75 height 16
click at [853, 369] on span "Claim Under Process" at bounding box center [844, 373] width 102 height 13
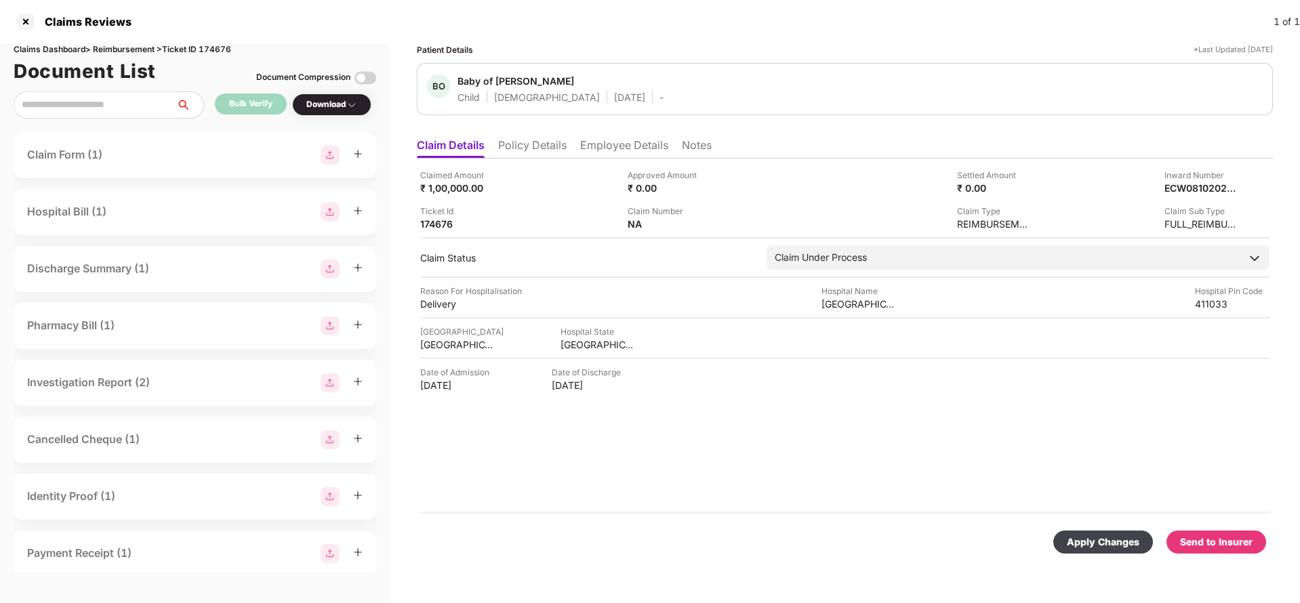
click at [1129, 539] on div "Apply Changes" at bounding box center [1103, 542] width 73 height 15
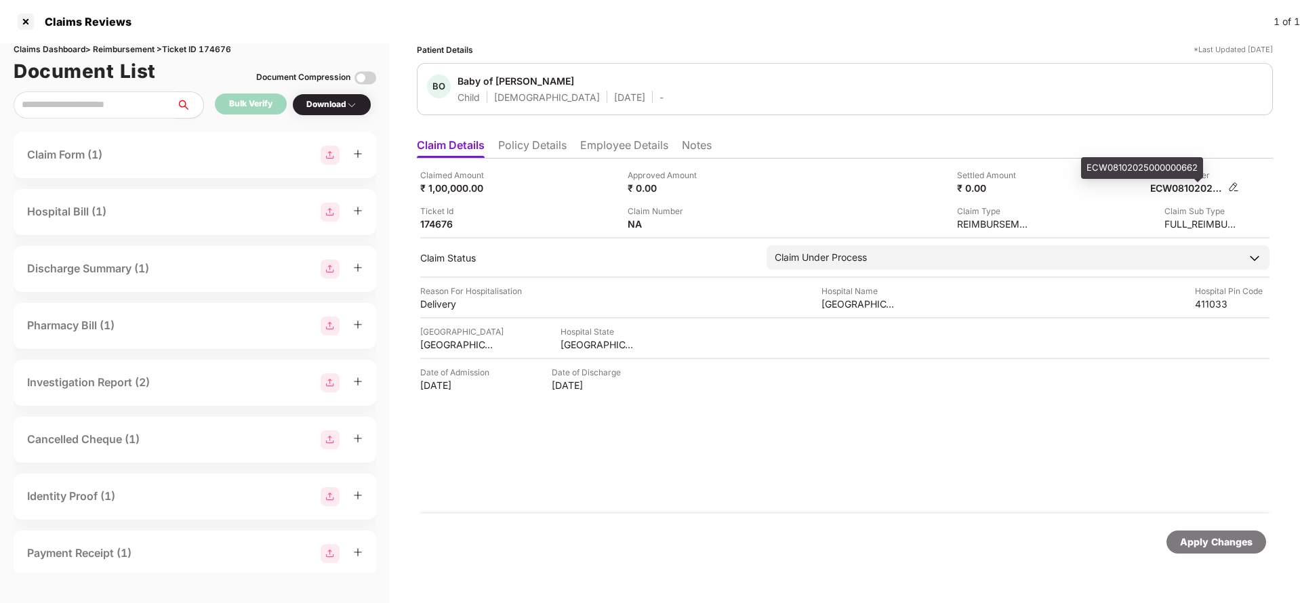
click at [1182, 182] on div "ECW08102025000000662" at bounding box center [1187, 188] width 75 height 13
copy div "ECW08102025000000662"
click at [1222, 539] on div "Apply Changes" at bounding box center [1216, 542] width 73 height 15
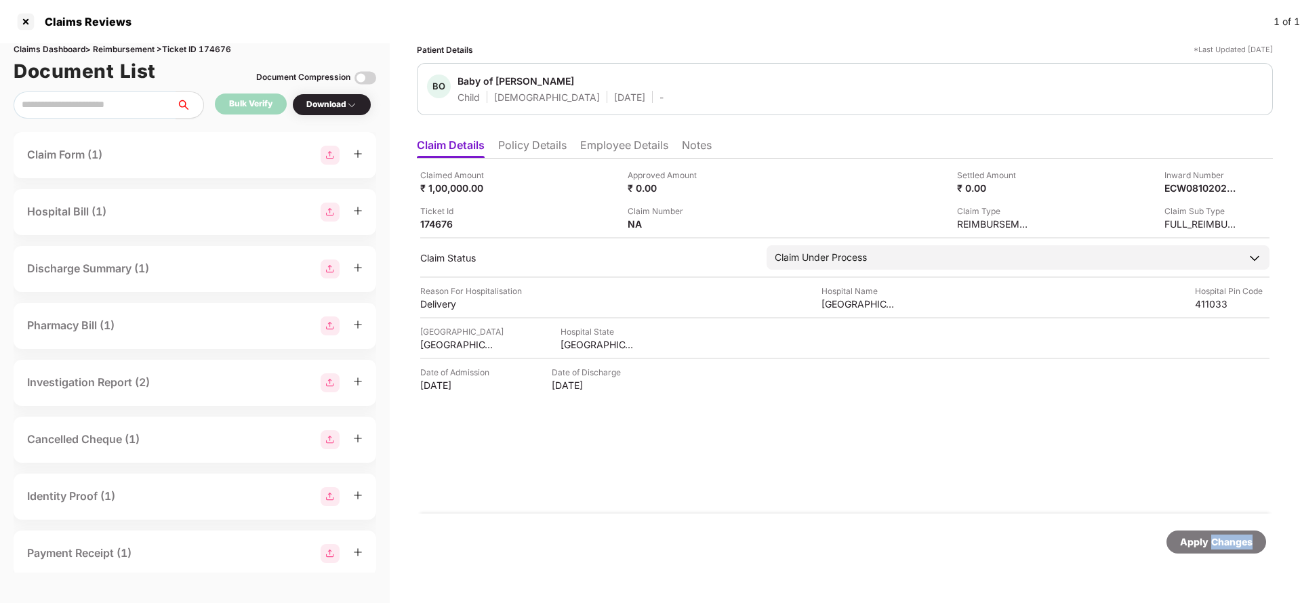
click at [1222, 539] on div "Apply Changes" at bounding box center [1216, 542] width 73 height 15
click at [215, 52] on div "Claims Dashboard > Reimbursement > Ticket ID 174676" at bounding box center [195, 49] width 363 height 13
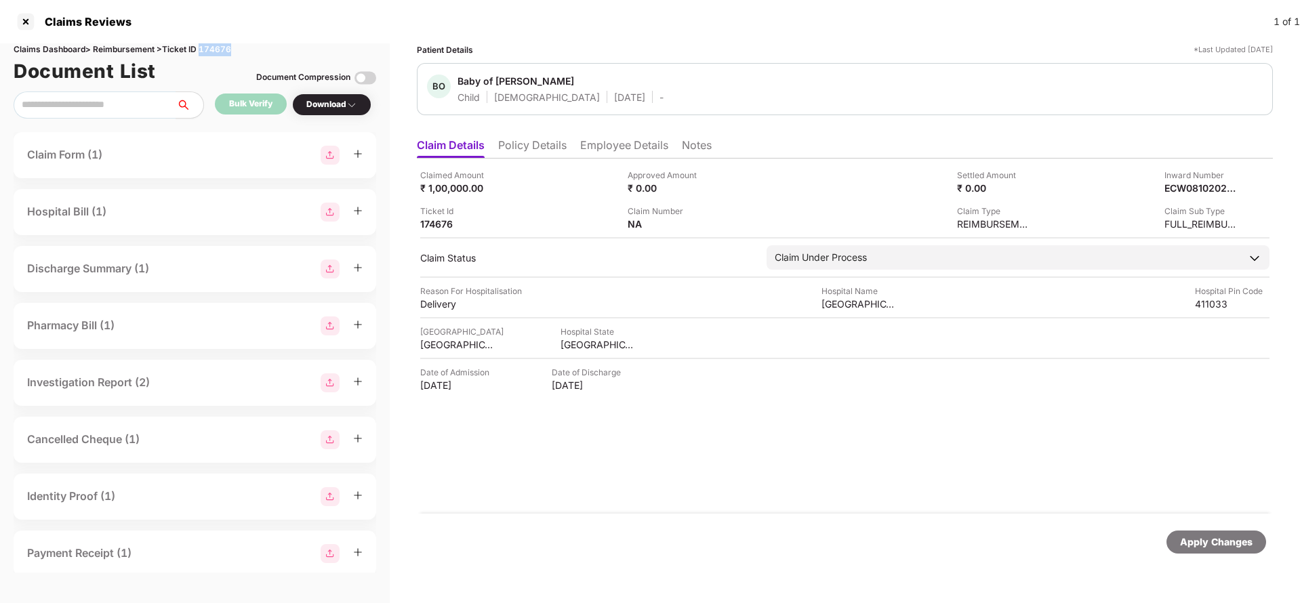
copy div "174676"
click at [1223, 540] on div "Apply Changes" at bounding box center [1216, 542] width 73 height 15
click at [1221, 539] on div "Apply Changes" at bounding box center [1216, 542] width 73 height 15
click at [537, 147] on li "Policy Details" at bounding box center [532, 148] width 68 height 20
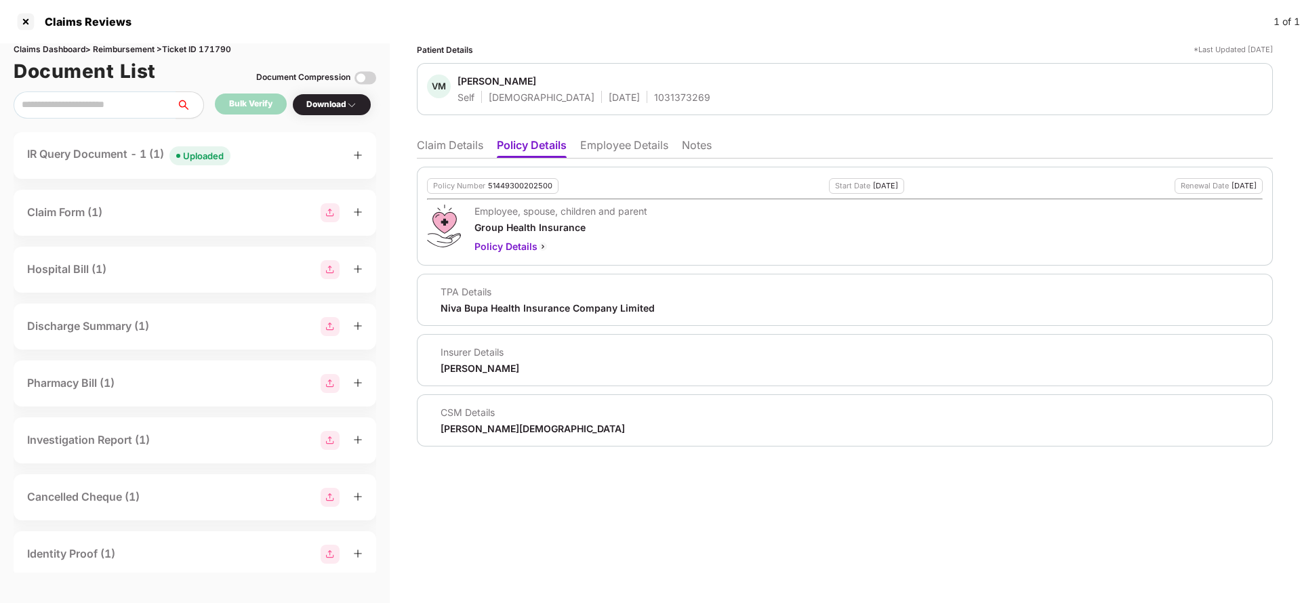
click at [628, 150] on li "Employee Details" at bounding box center [624, 148] width 88 height 20
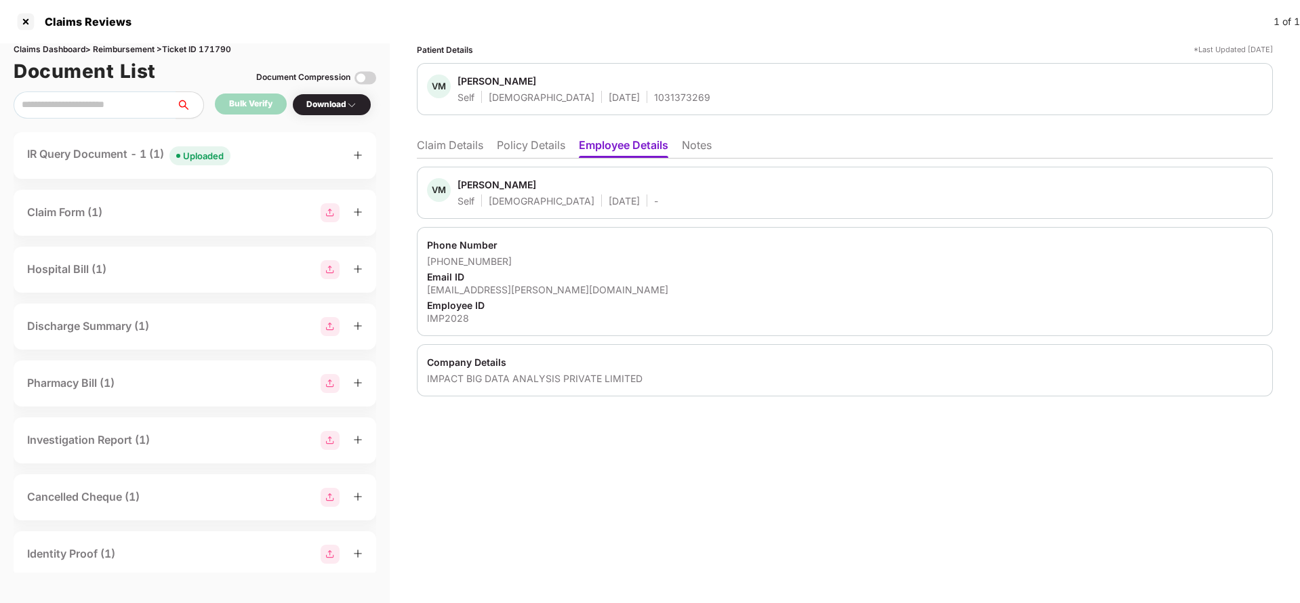
click at [635, 106] on div "VM [PERSON_NAME] Self [DEMOGRAPHIC_DATA] [DATE] 1031373269" at bounding box center [845, 89] width 856 height 52
copy div "1031373269"
click at [432, 146] on li "Claim Details" at bounding box center [450, 148] width 66 height 20
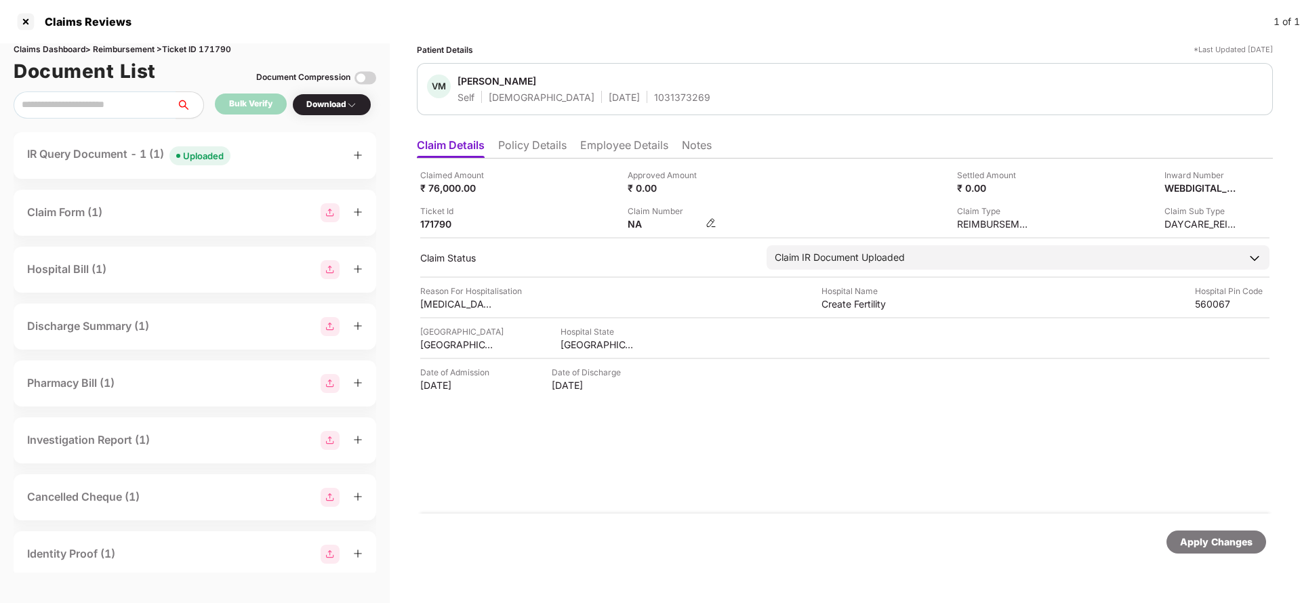
click at [703, 222] on div "NA" at bounding box center [672, 224] width 89 height 13
click at [711, 222] on img at bounding box center [711, 223] width 11 height 11
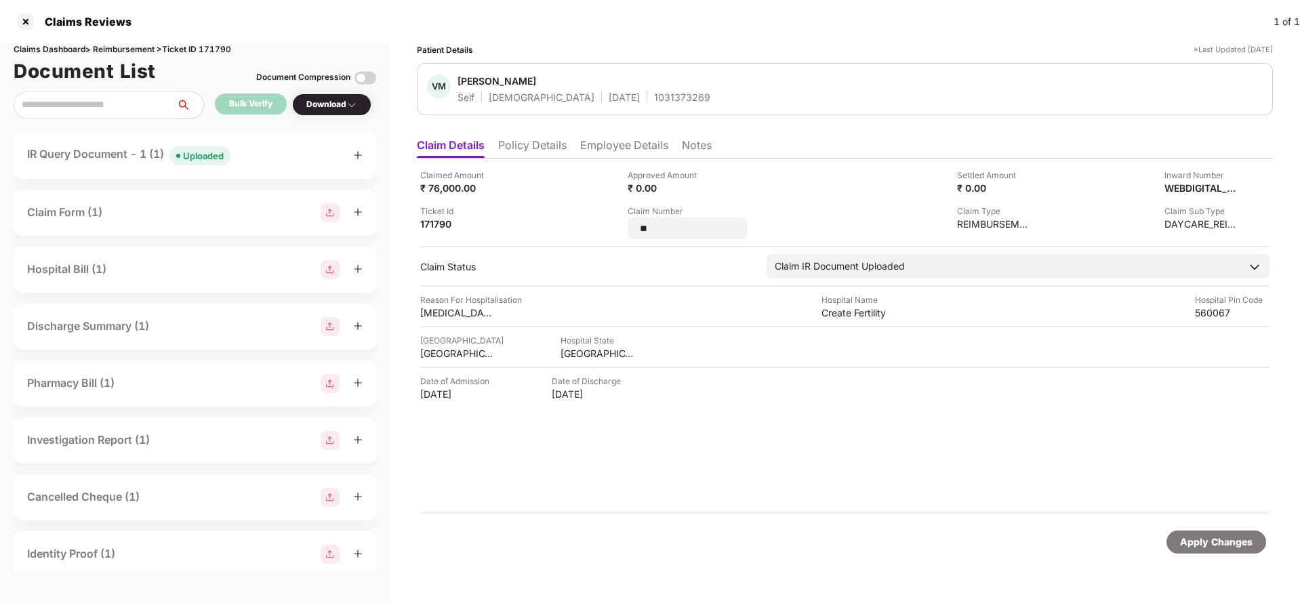
type input "*"
type input "**********"
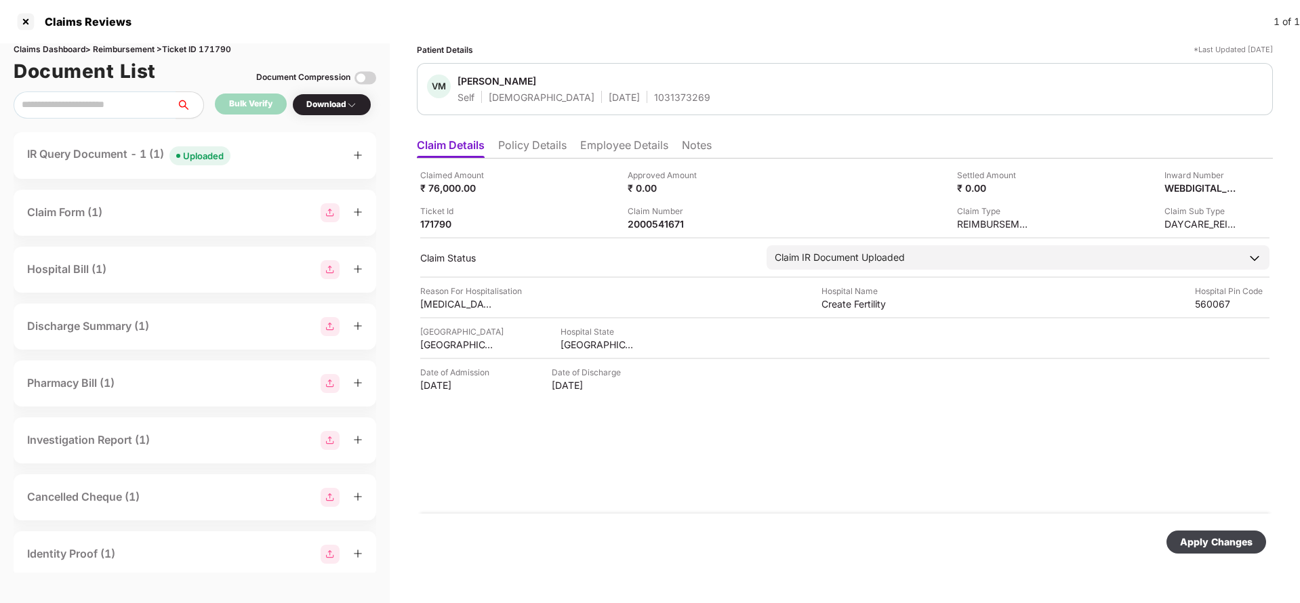
click at [1201, 541] on div "Apply Changes" at bounding box center [1216, 542] width 73 height 15
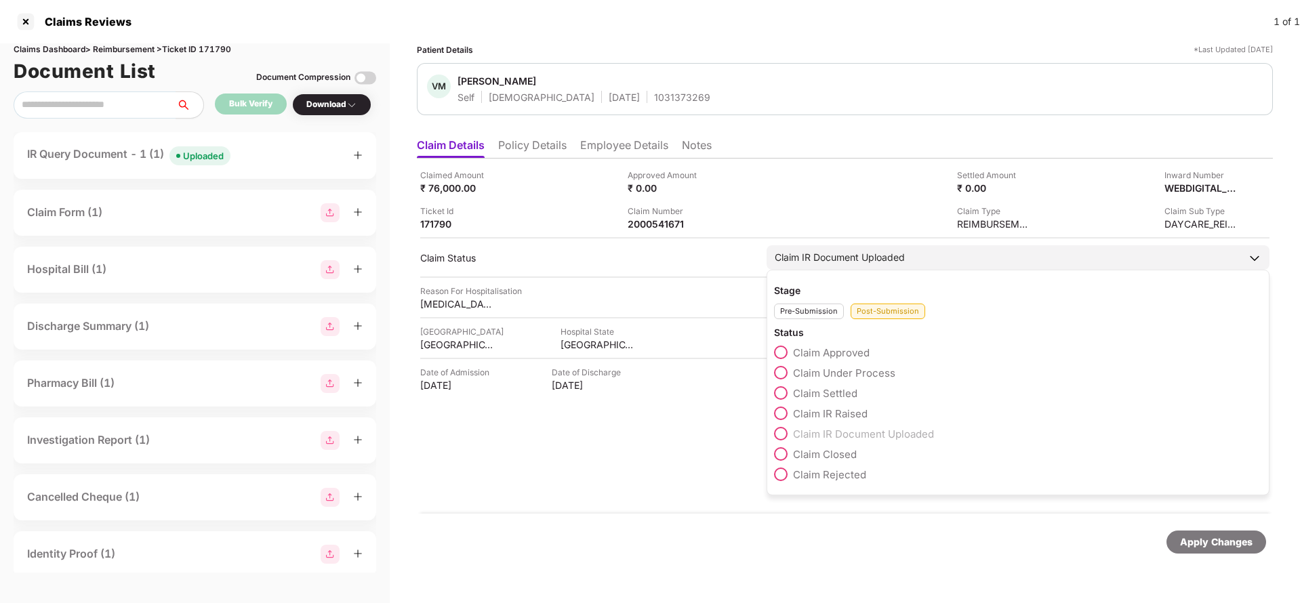
click at [836, 355] on span "Claim Approved" at bounding box center [831, 352] width 77 height 13
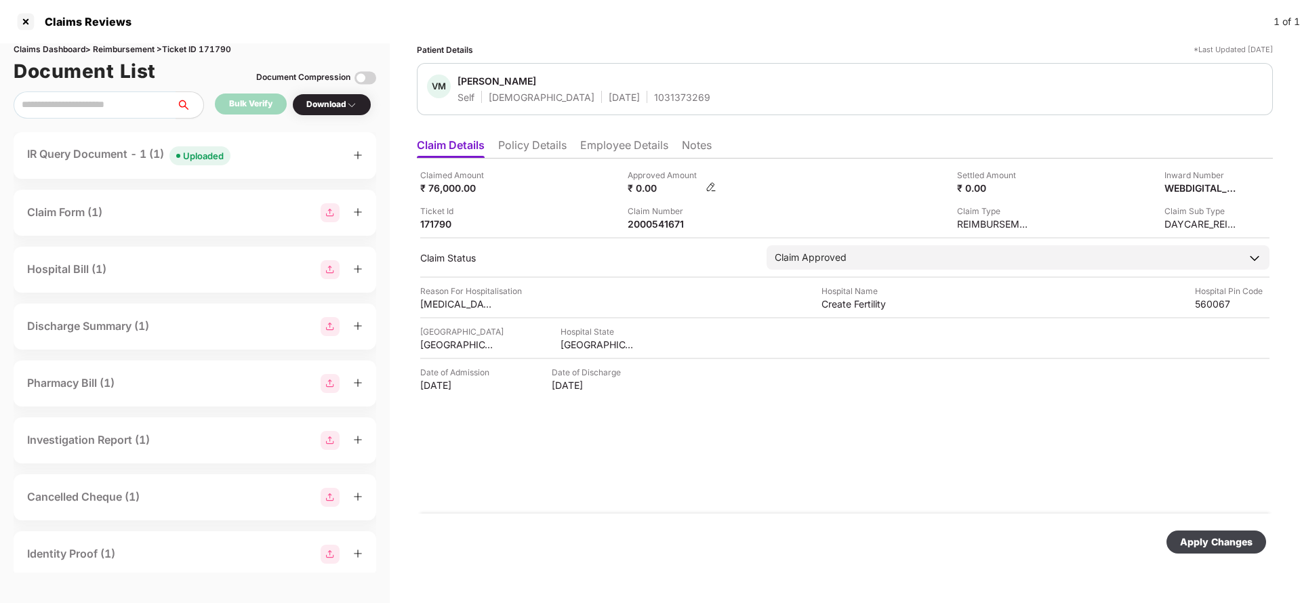
click at [710, 185] on img at bounding box center [711, 187] width 11 height 11
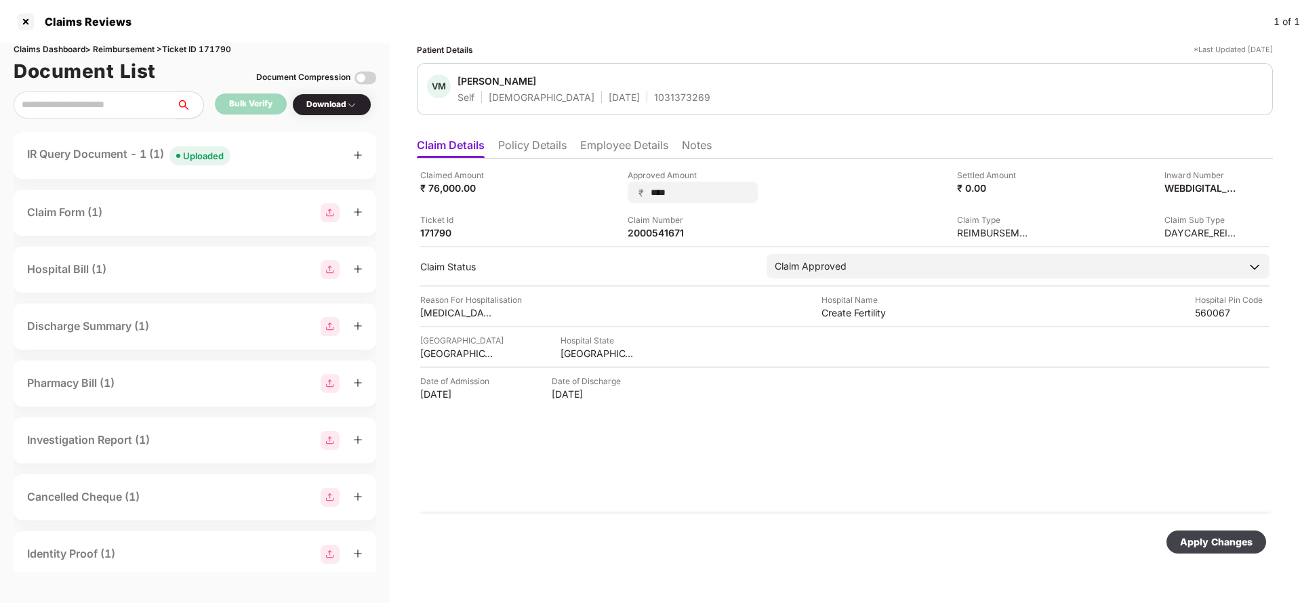
type input "*****"
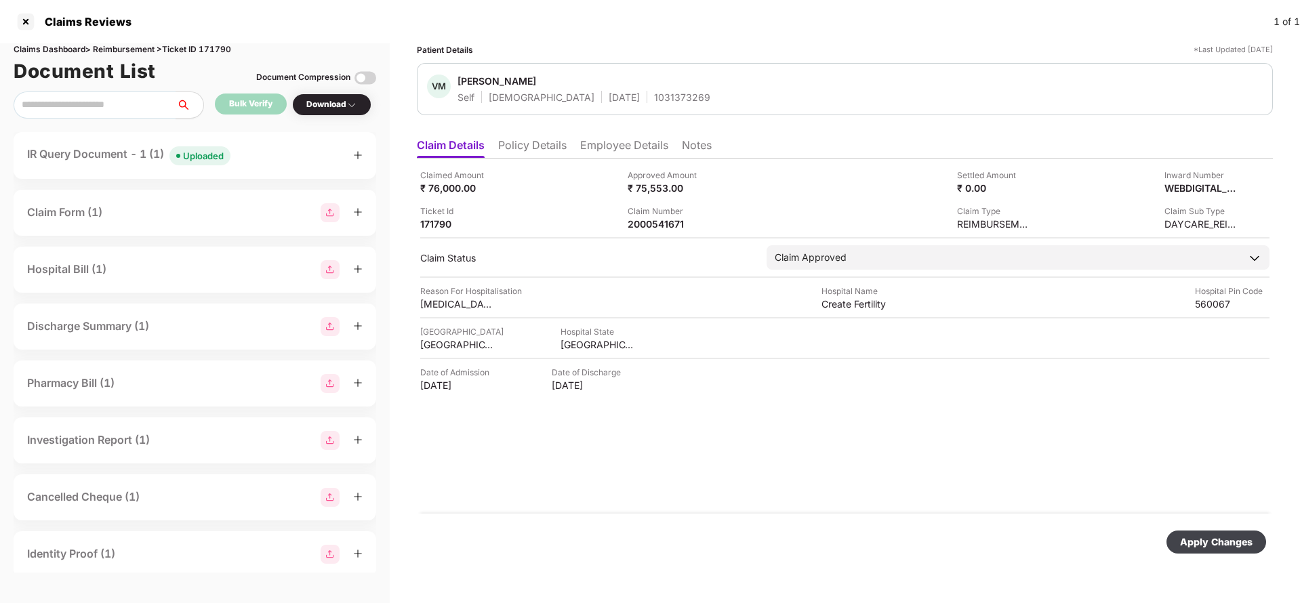
click at [1265, 535] on div "Apply Changes" at bounding box center [1216, 542] width 100 height 23
click at [659, 228] on div "2000541671" at bounding box center [665, 224] width 75 height 13
copy div "2000541671"
click at [1212, 548] on div "Apply Changes" at bounding box center [1216, 542] width 73 height 15
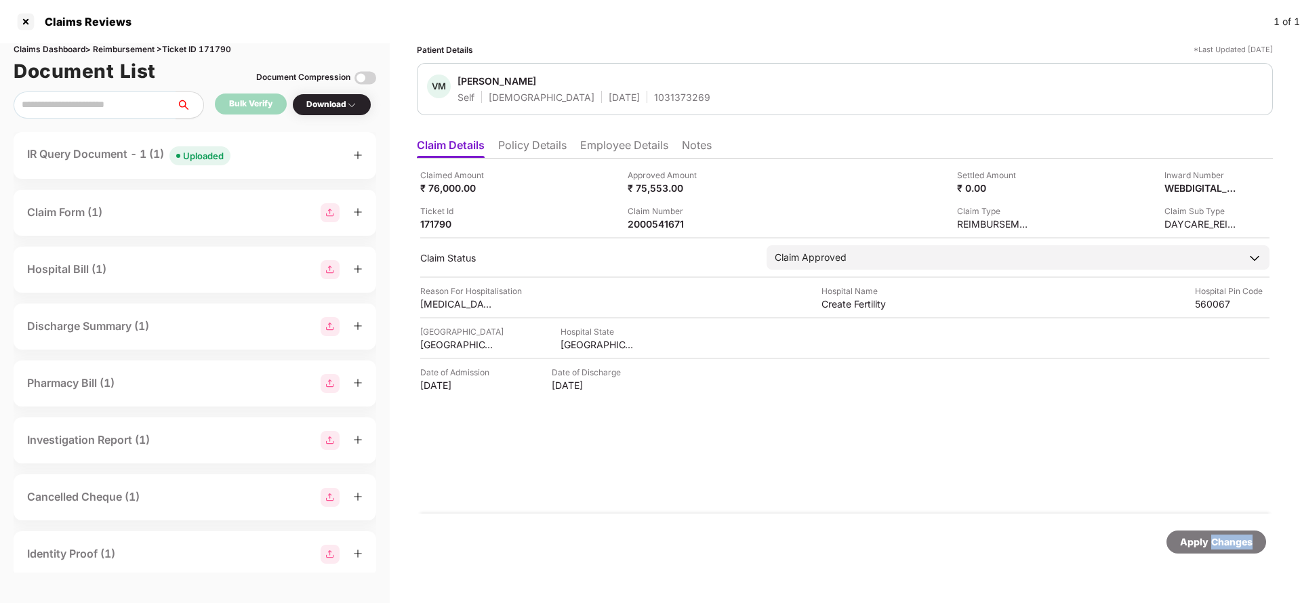
click at [1212, 548] on div "Apply Changes" at bounding box center [1216, 542] width 73 height 15
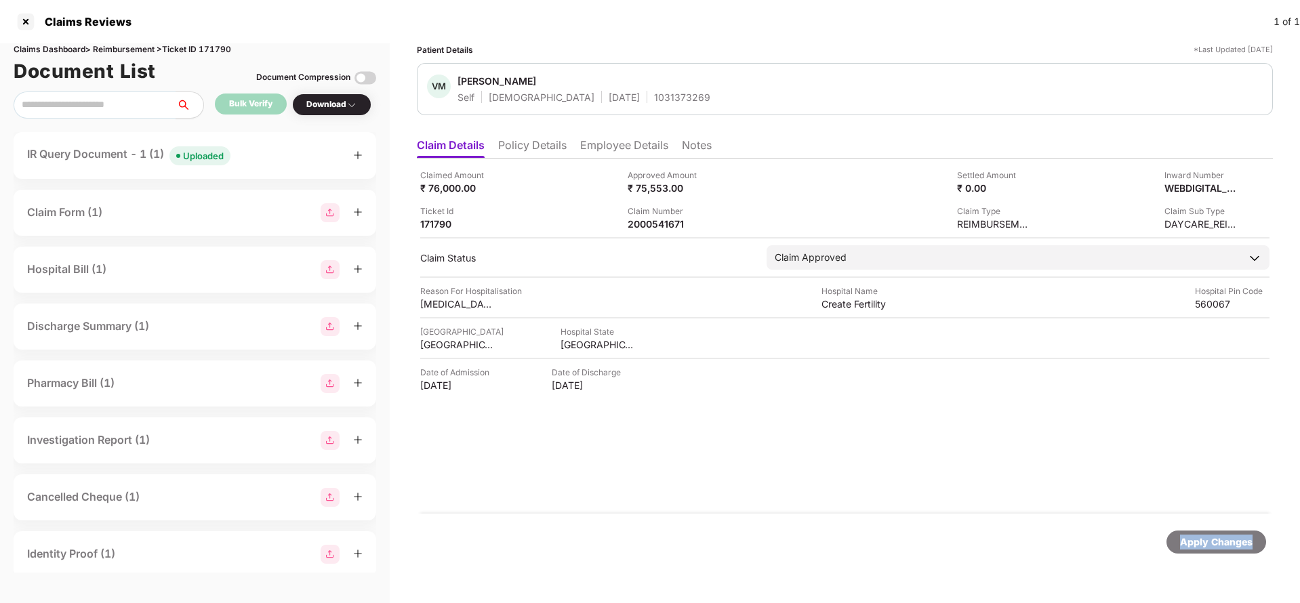
click at [1212, 548] on div "Apply Changes" at bounding box center [1216, 542] width 73 height 15
drag, startPoint x: 1210, startPoint y: 547, endPoint x: 1204, endPoint y: 540, distance: 9.6
click at [1209, 546] on div "Apply Changes" at bounding box center [1216, 542] width 73 height 15
click at [227, 56] on div "Document List Document Compression" at bounding box center [195, 71] width 363 height 30
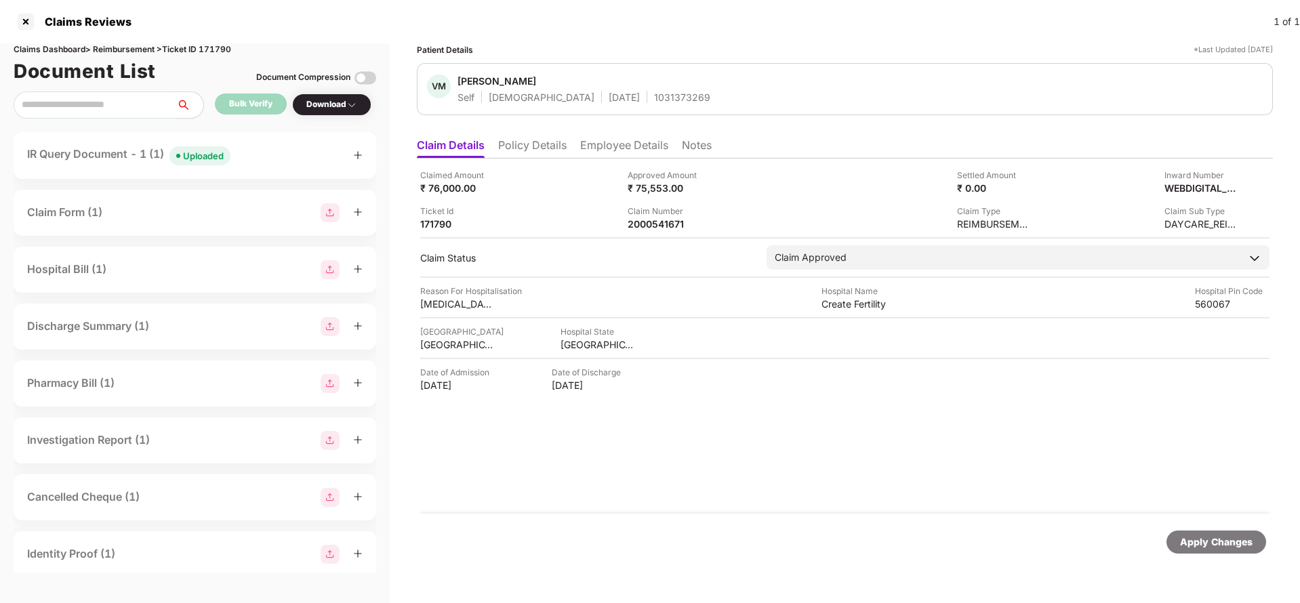
click at [225, 45] on div "Claims Dashboard > Reimbursement > Ticket ID 171790" at bounding box center [195, 49] width 363 height 13
copy div "171790"
click at [1223, 544] on div "Apply Changes" at bounding box center [1216, 542] width 73 height 15
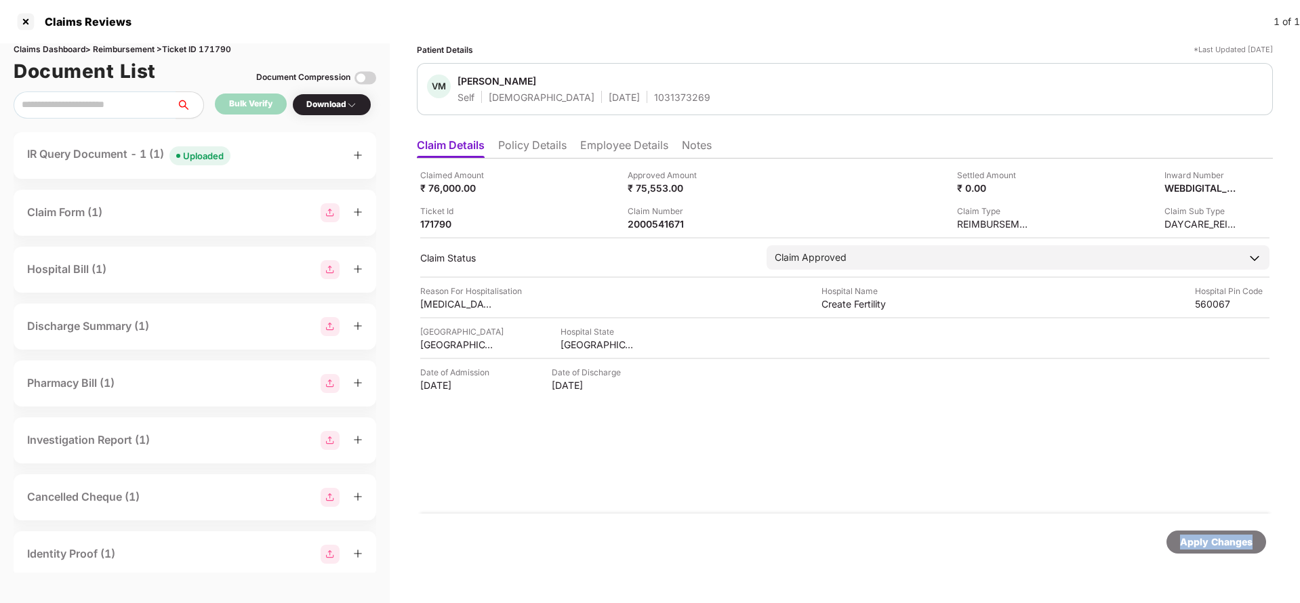
click at [1221, 544] on div "Apply Changes" at bounding box center [1216, 542] width 73 height 15
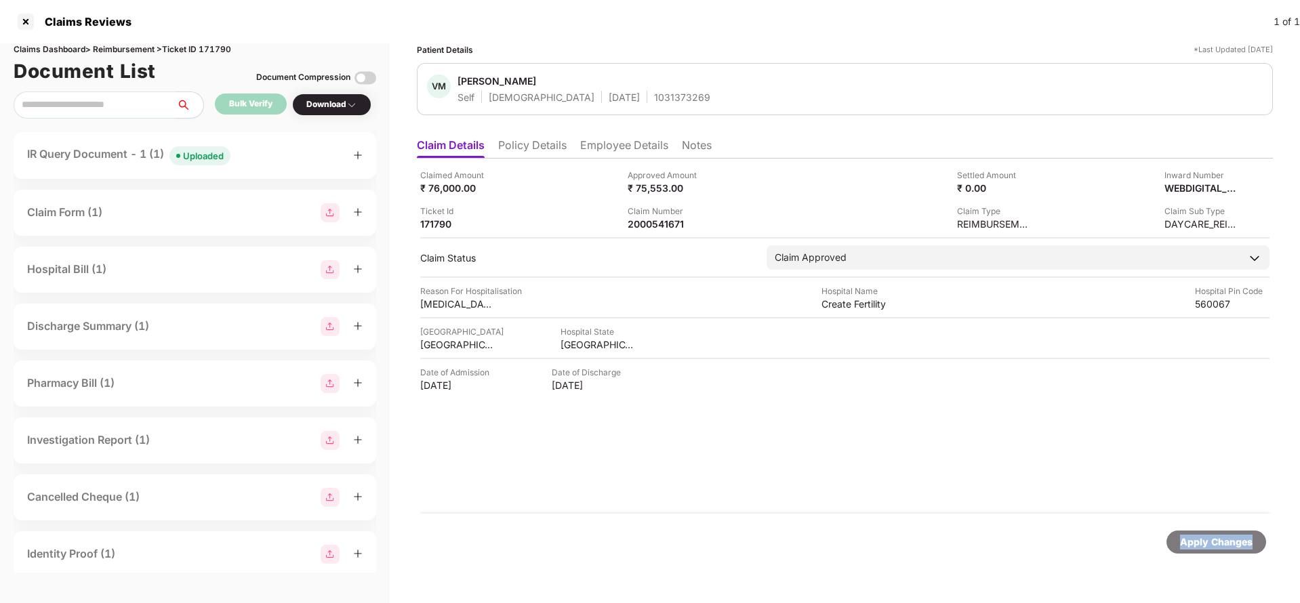
click at [1221, 544] on div "Apply Changes" at bounding box center [1216, 542] width 73 height 15
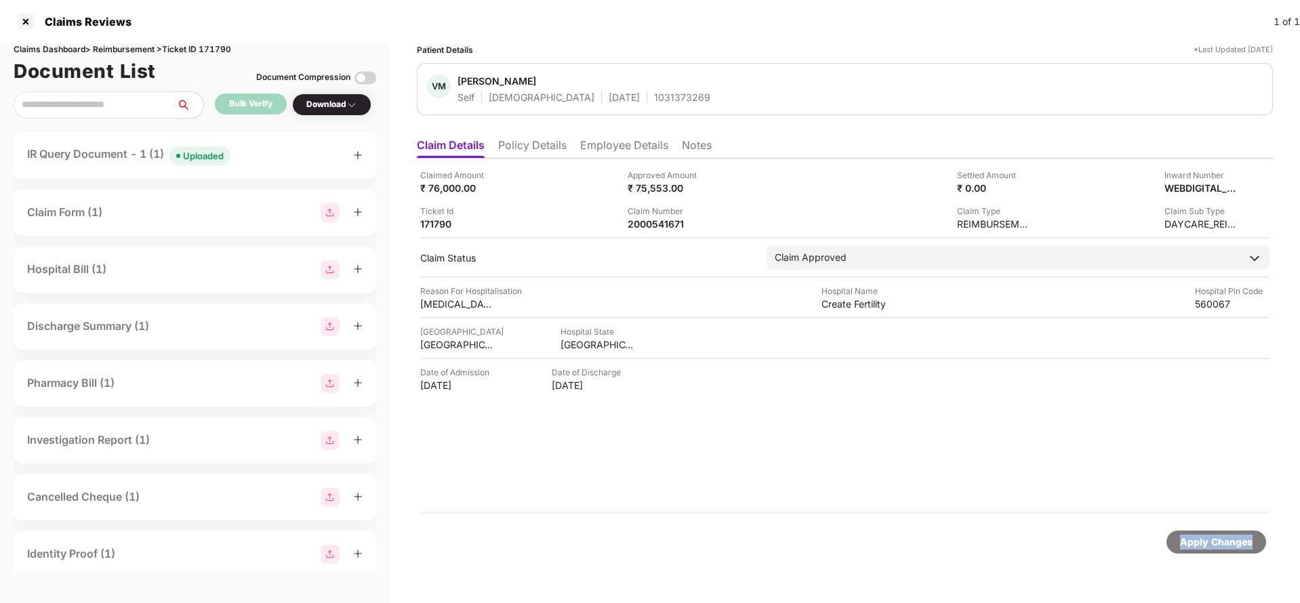
click at [1221, 544] on div "Apply Changes" at bounding box center [1216, 542] width 73 height 15
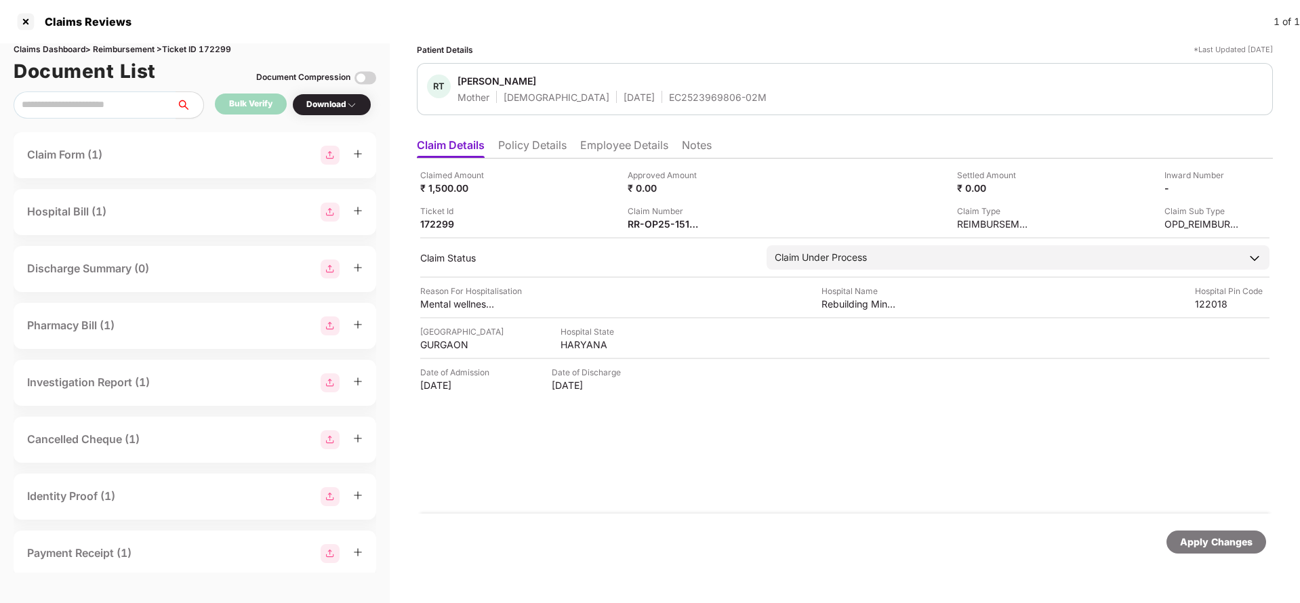
click at [546, 153] on li "Policy Details" at bounding box center [532, 148] width 68 height 20
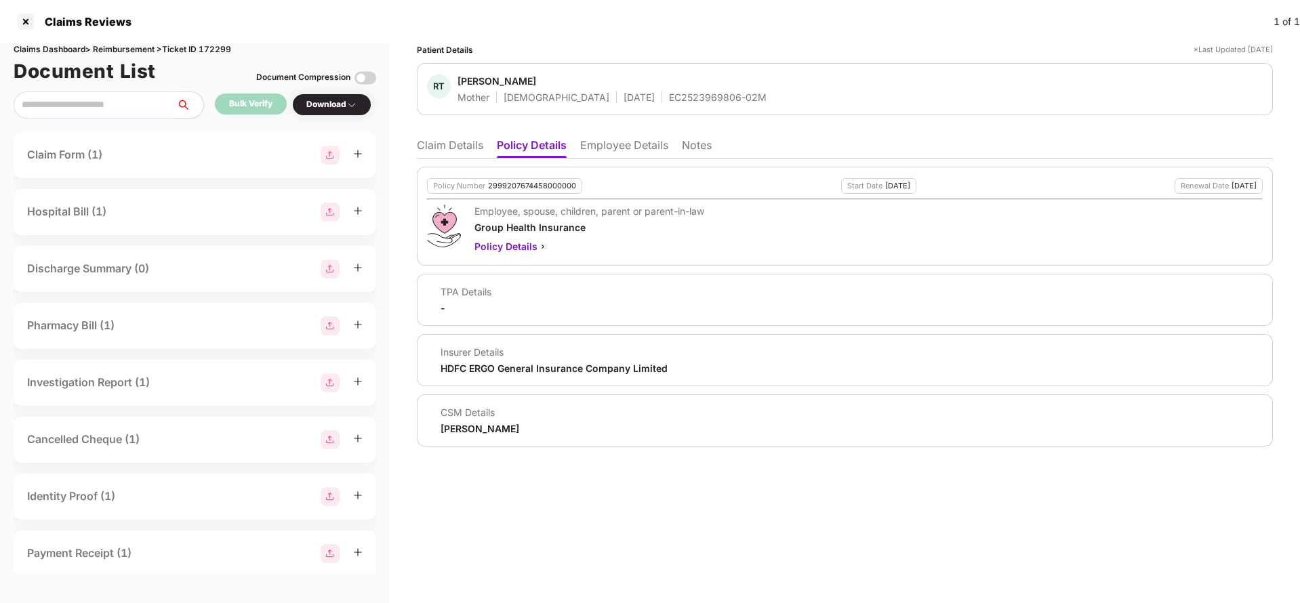
click at [621, 152] on li "Employee Details" at bounding box center [624, 148] width 88 height 20
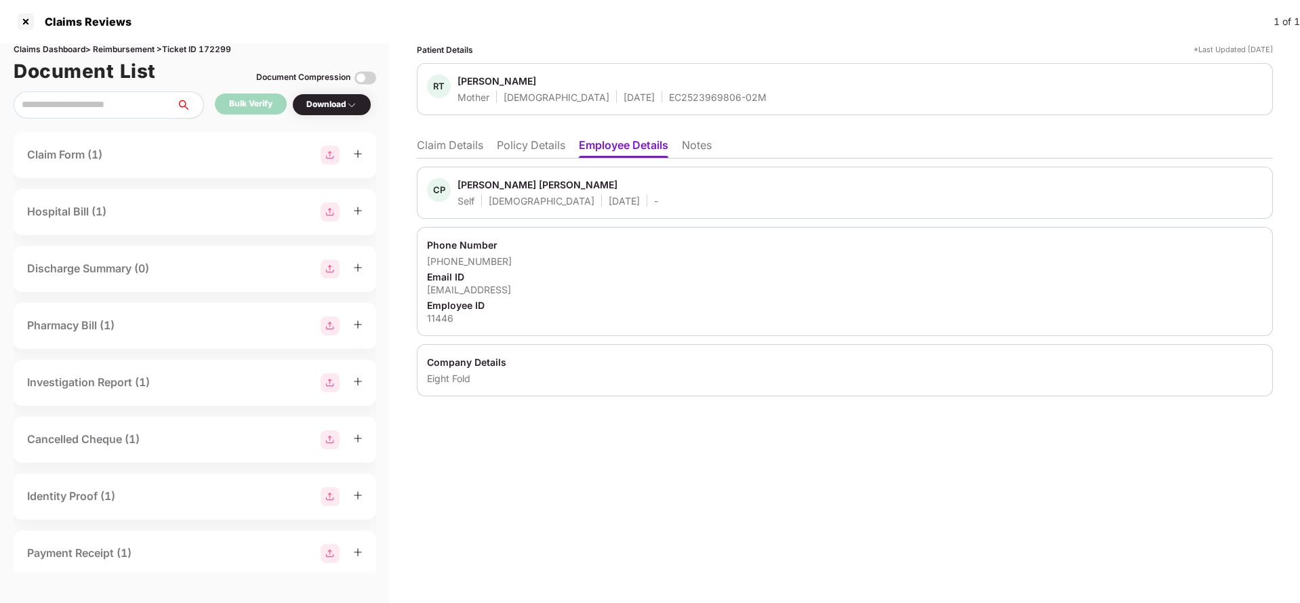
click at [443, 142] on li "Claim Details" at bounding box center [450, 148] width 66 height 20
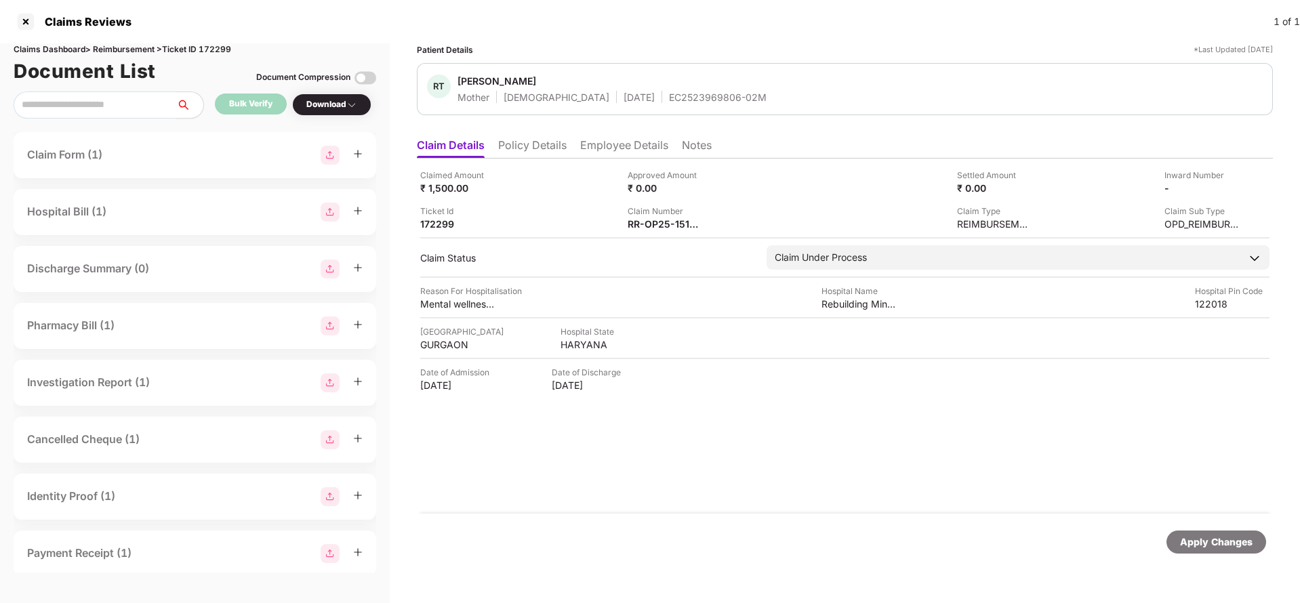
click at [618, 140] on li "Employee Details" at bounding box center [624, 148] width 88 height 20
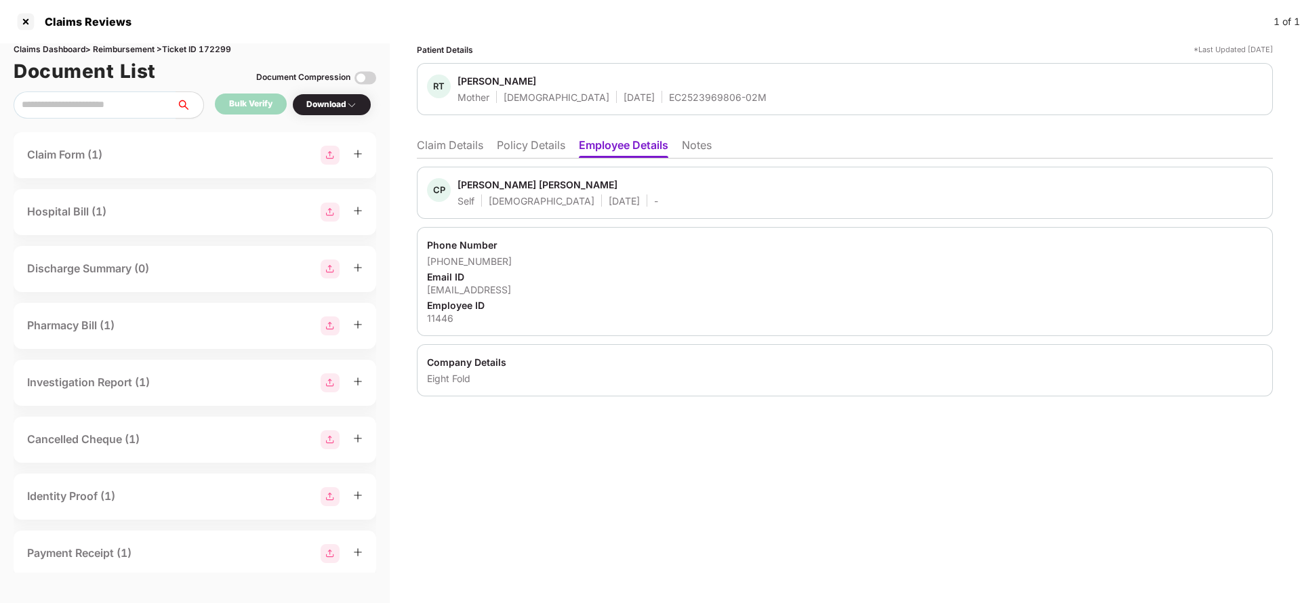
click at [438, 147] on li "Claim Details" at bounding box center [450, 148] width 66 height 20
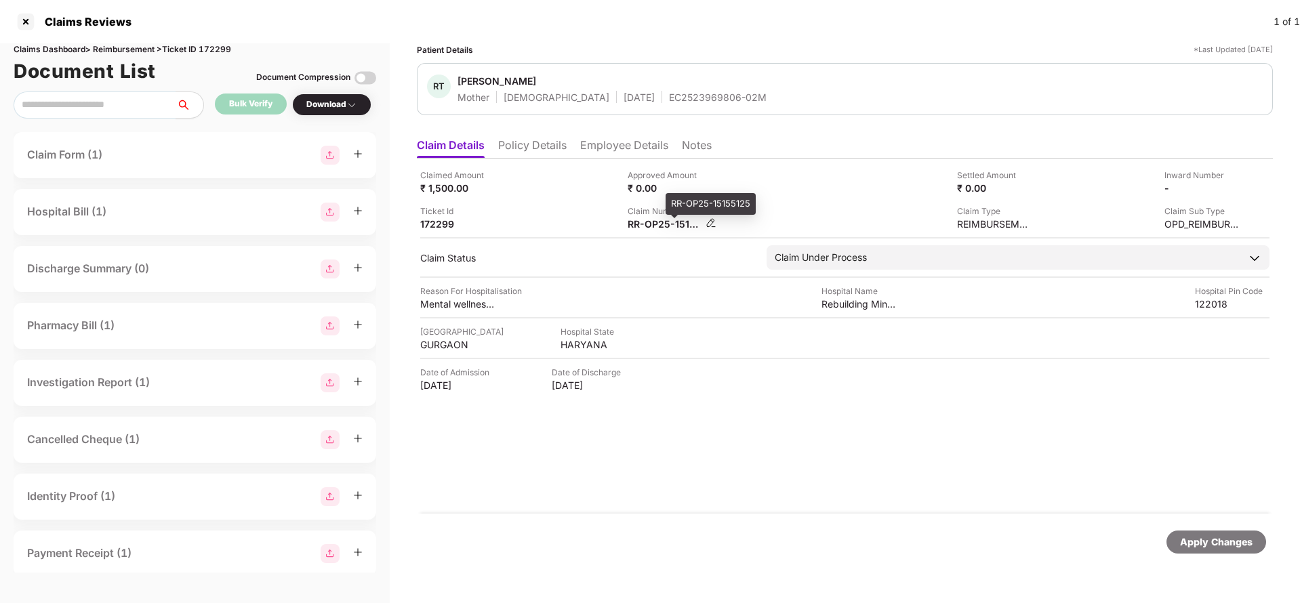
click at [668, 224] on div "RR-OP25-15155125" at bounding box center [665, 224] width 75 height 13
copy div
click at [669, 92] on div "EC2523969806-02M" at bounding box center [718, 97] width 98 height 13
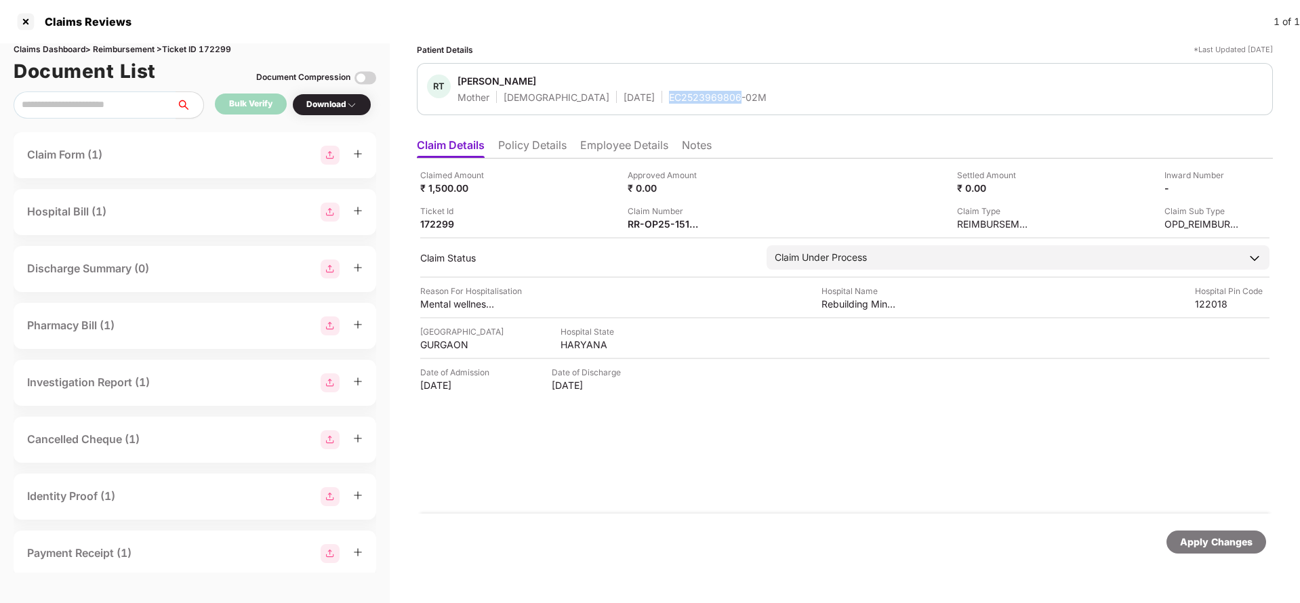
click at [669, 92] on div "EC2523969806-02M" at bounding box center [718, 97] width 98 height 13
copy div "EC2523969806-02M"
click at [661, 220] on div "RR-OP25-15155125" at bounding box center [665, 224] width 75 height 13
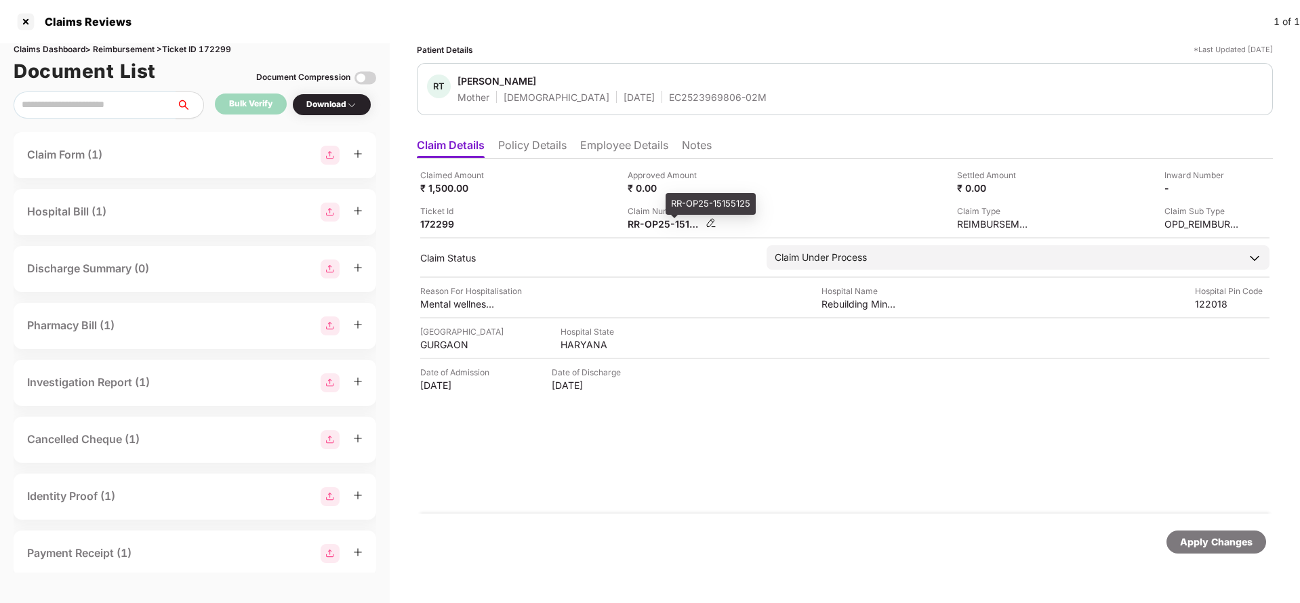
click at [661, 220] on div "RR-OP25-15155125" at bounding box center [665, 224] width 75 height 13
copy div
click at [1192, 540] on div "Apply Changes" at bounding box center [1216, 542] width 73 height 15
click at [1193, 539] on div "Apply Changes" at bounding box center [1216, 542] width 73 height 15
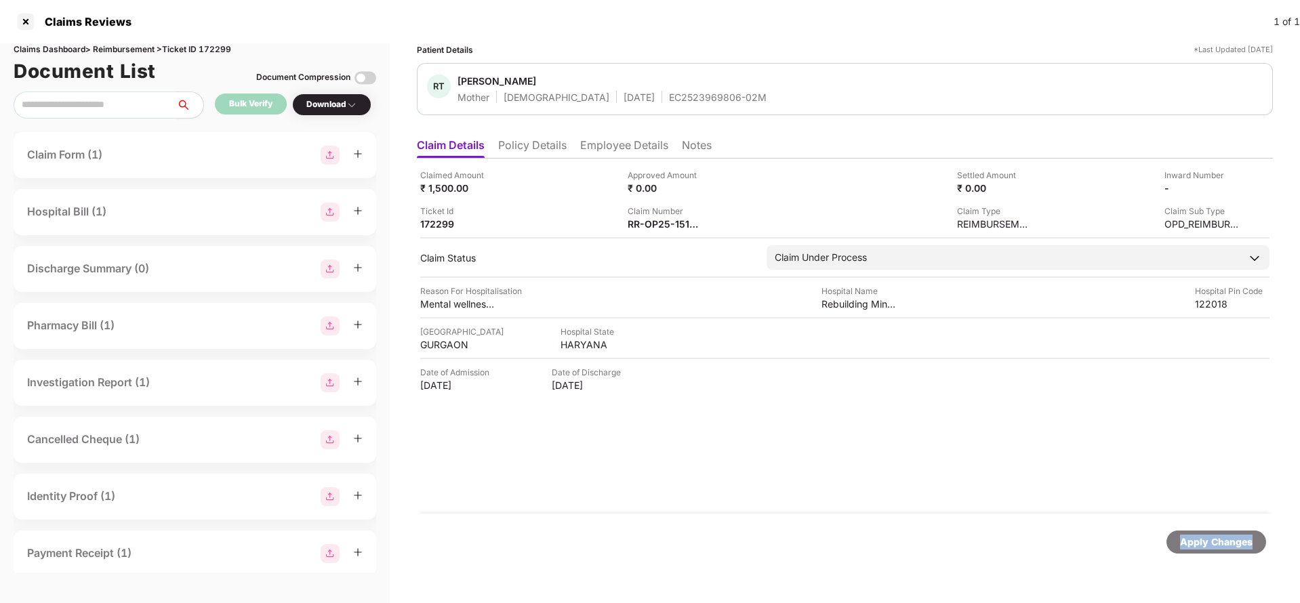
click at [1193, 539] on div "Apply Changes" at bounding box center [1216, 542] width 73 height 15
click at [224, 45] on div "Claims Dashboard > Reimbursement > Ticket ID 172299" at bounding box center [195, 49] width 363 height 13
copy div "172299"
click at [1191, 533] on div "Apply Changes" at bounding box center [1216, 542] width 100 height 23
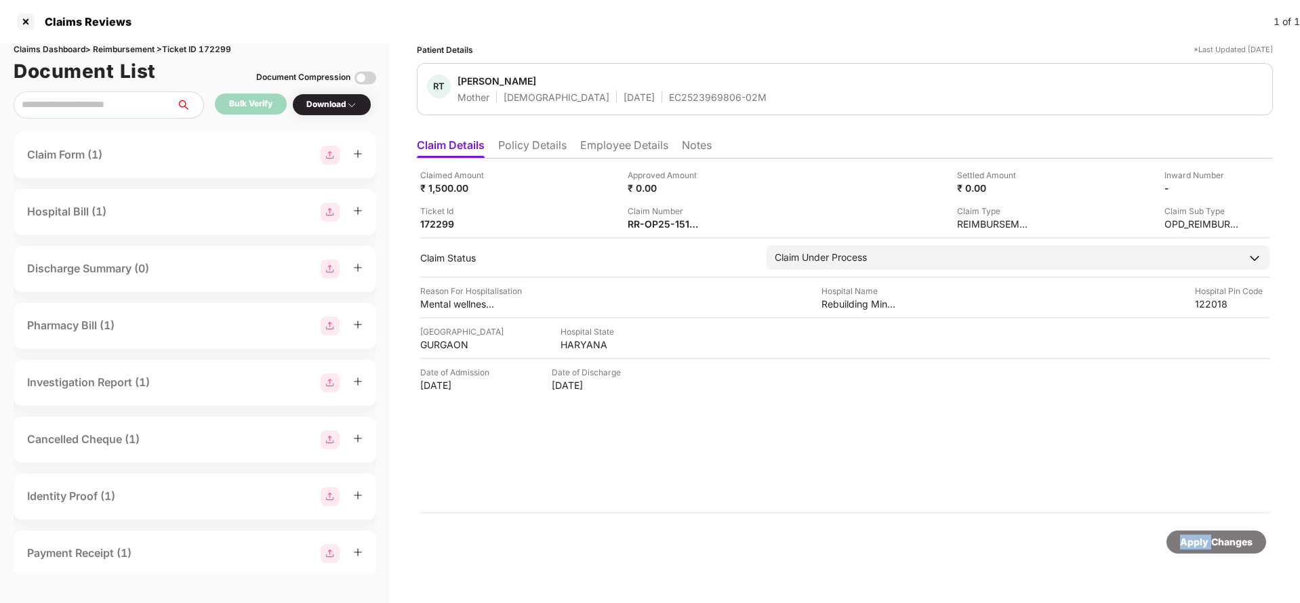
click at [1191, 533] on div "Apply Changes" at bounding box center [1216, 542] width 100 height 23
click at [539, 149] on li "Policy Details" at bounding box center [532, 148] width 68 height 20
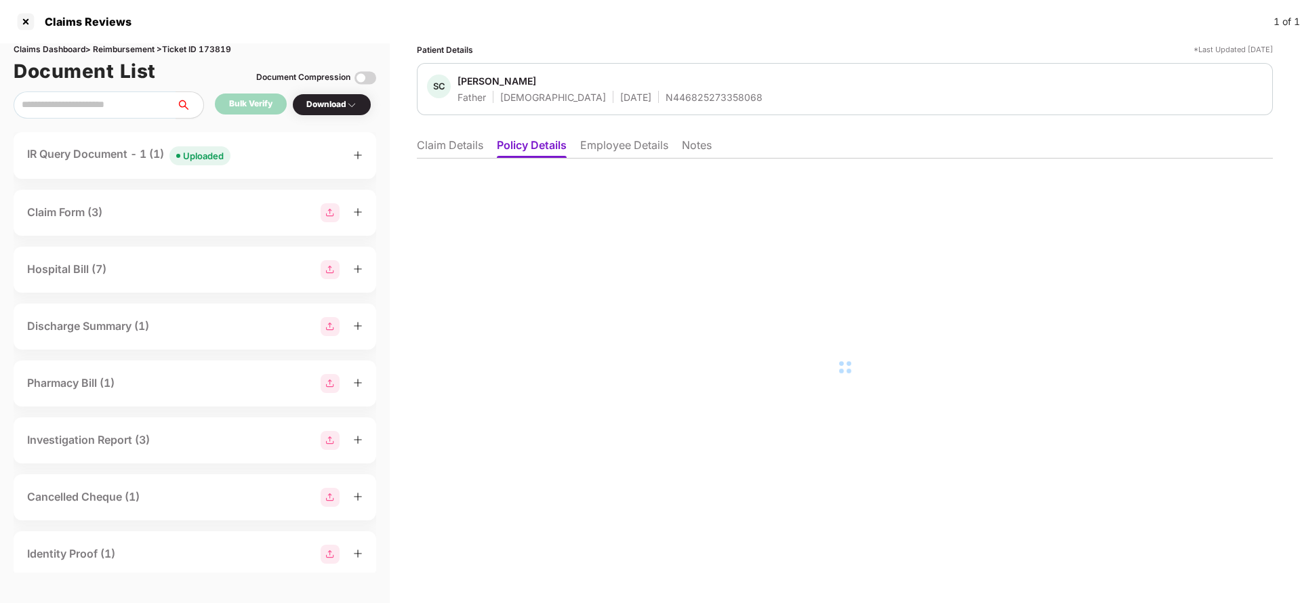
click at [613, 145] on li "Employee Details" at bounding box center [624, 148] width 88 height 20
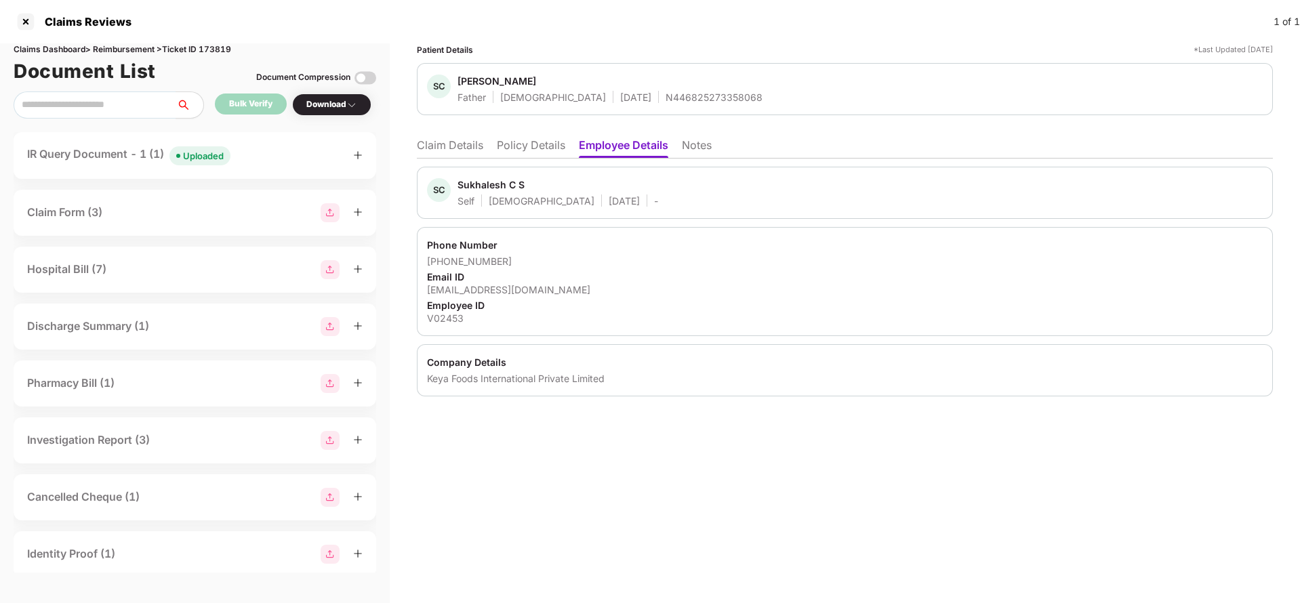
click at [448, 130] on div "Patient Details *Last Updated [DATE] SC [PERSON_NAME] Father [DEMOGRAPHIC_DATA]…" at bounding box center [845, 219] width 856 height 353
click at [520, 144] on li "Policy Details" at bounding box center [531, 148] width 68 height 20
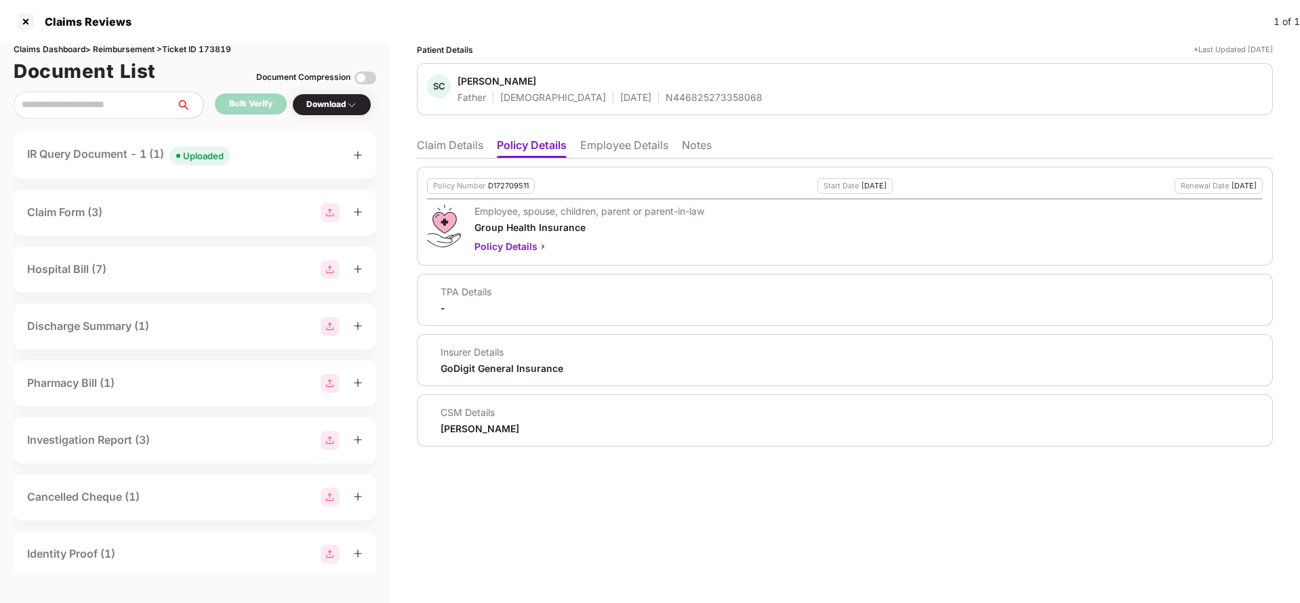
click at [455, 148] on li "Claim Details" at bounding box center [450, 148] width 66 height 20
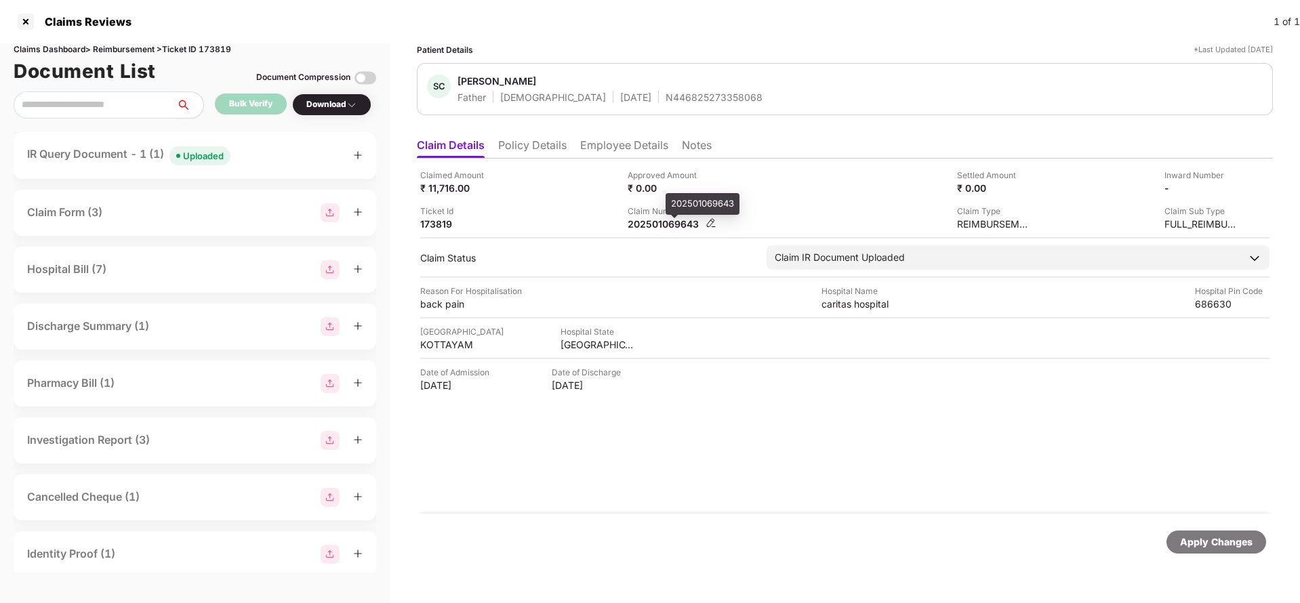
click at [657, 229] on div "202501069643" at bounding box center [665, 224] width 75 height 13
copy div "202501069643"
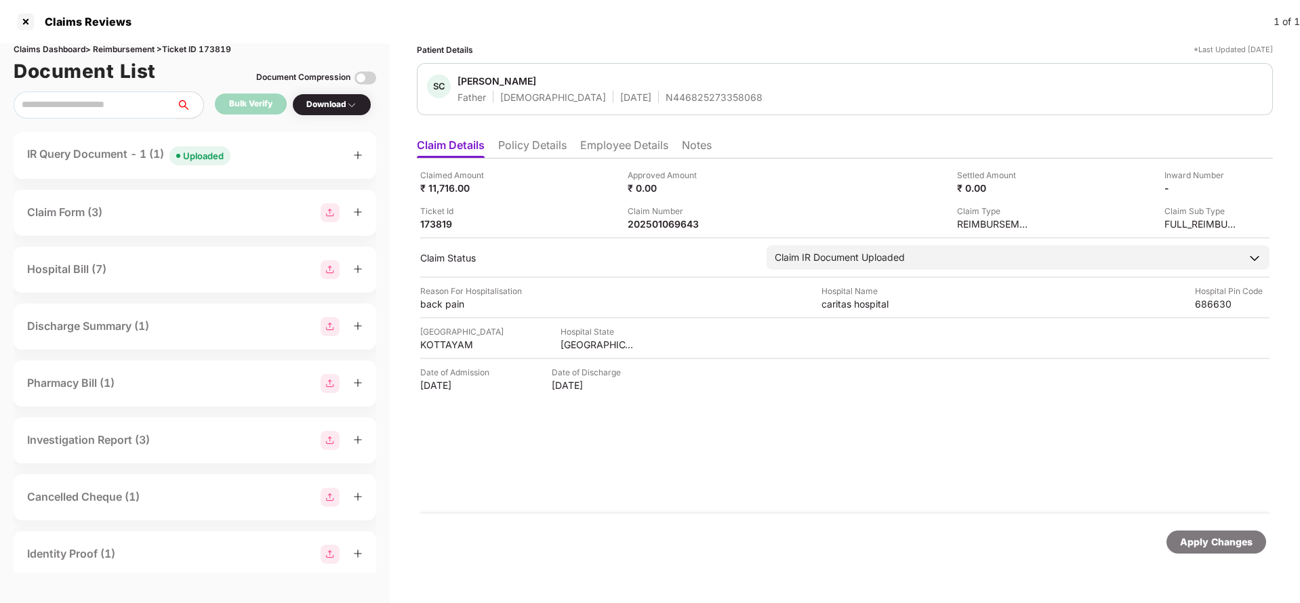
click at [666, 93] on div "N446825273358068" at bounding box center [714, 97] width 97 height 13
copy div "N446825273358068"
click at [647, 213] on div "Claim Number" at bounding box center [665, 211] width 75 height 13
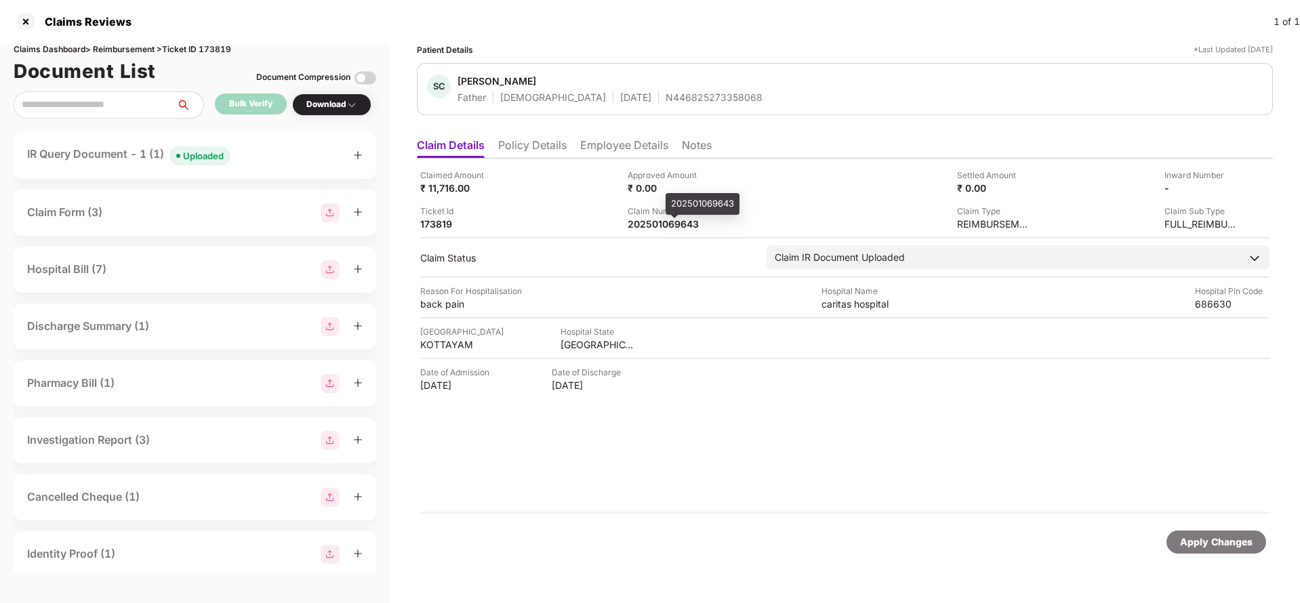
click at [655, 230] on div "Claimed Amount ₹ 11,716.00 Approved Amount ₹ 0.00 Settled Amount ₹ 0.00 Inward …" at bounding box center [845, 336] width 856 height 355
click at [666, 221] on div "202501069643" at bounding box center [665, 224] width 75 height 13
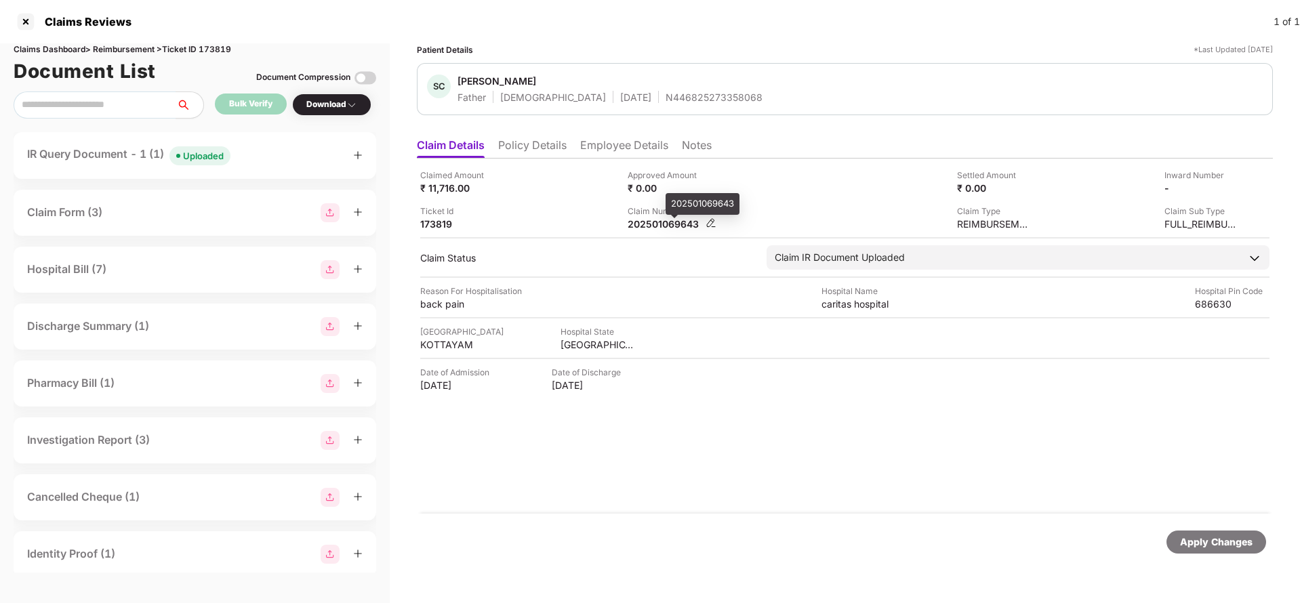
copy div
click at [183, 153] on span "Uploaded" at bounding box center [199, 155] width 61 height 19
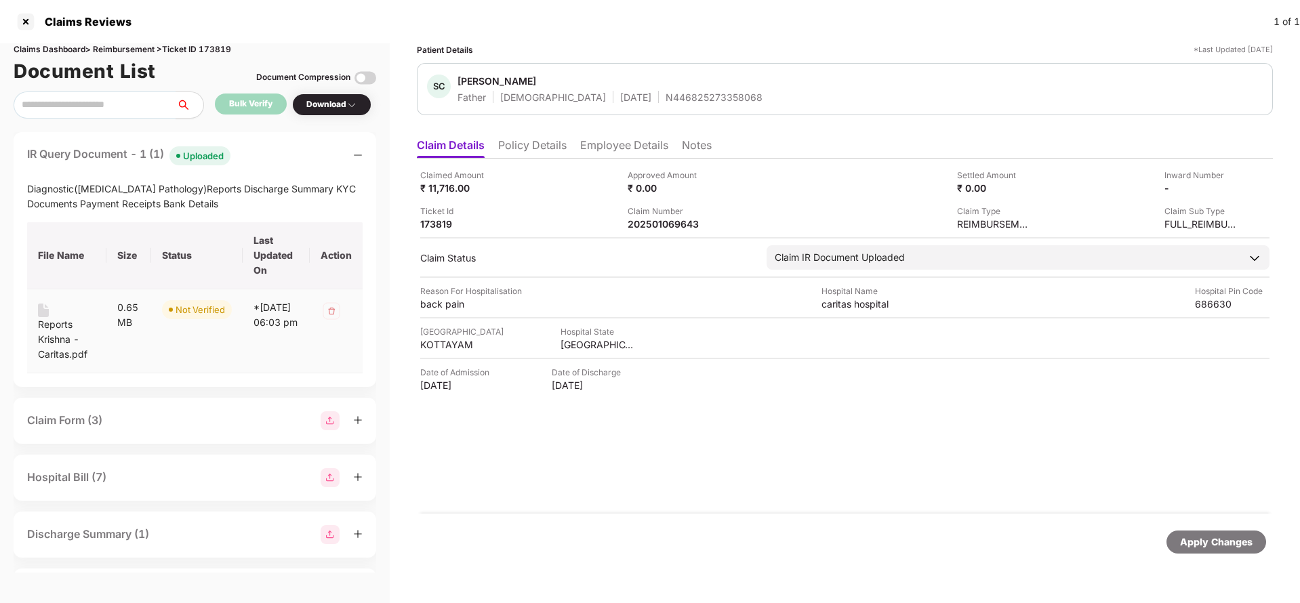
click at [48, 333] on div "Reports Krishna -Caritas.pdf" at bounding box center [67, 339] width 58 height 45
click at [671, 222] on div "202501069643" at bounding box center [665, 224] width 75 height 13
copy div "202501069643"
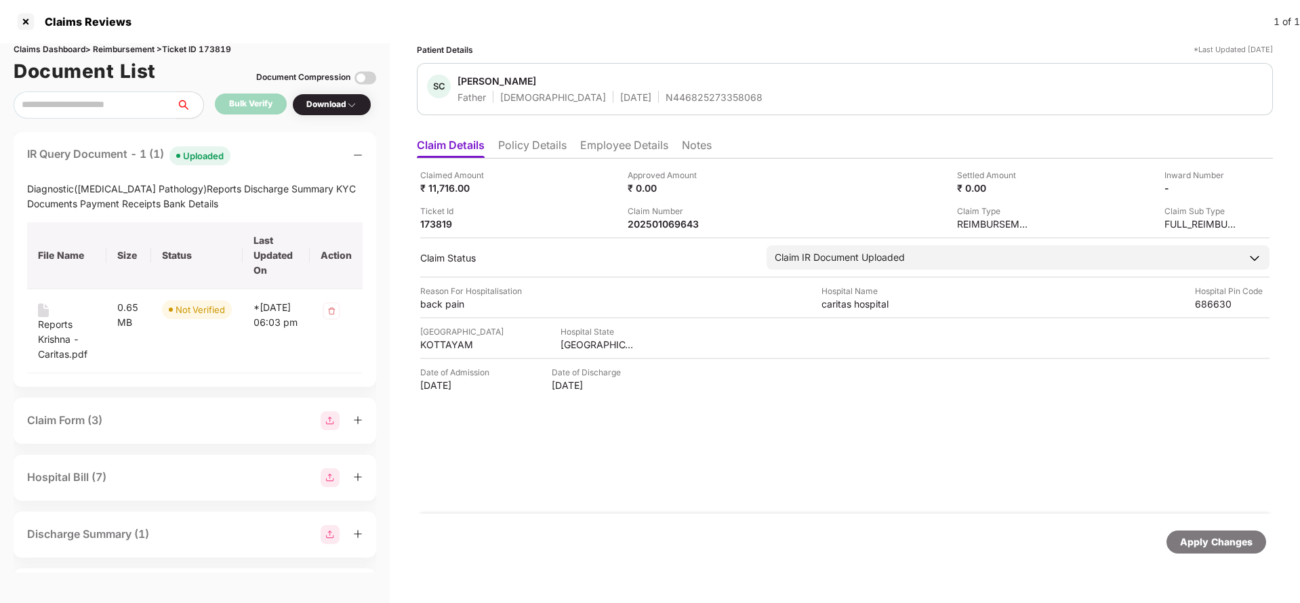
click at [666, 100] on div "N446825273358068" at bounding box center [714, 97] width 97 height 13
copy div "N446825273358068"
click at [1208, 542] on div "Apply Changes" at bounding box center [1216, 542] width 73 height 15
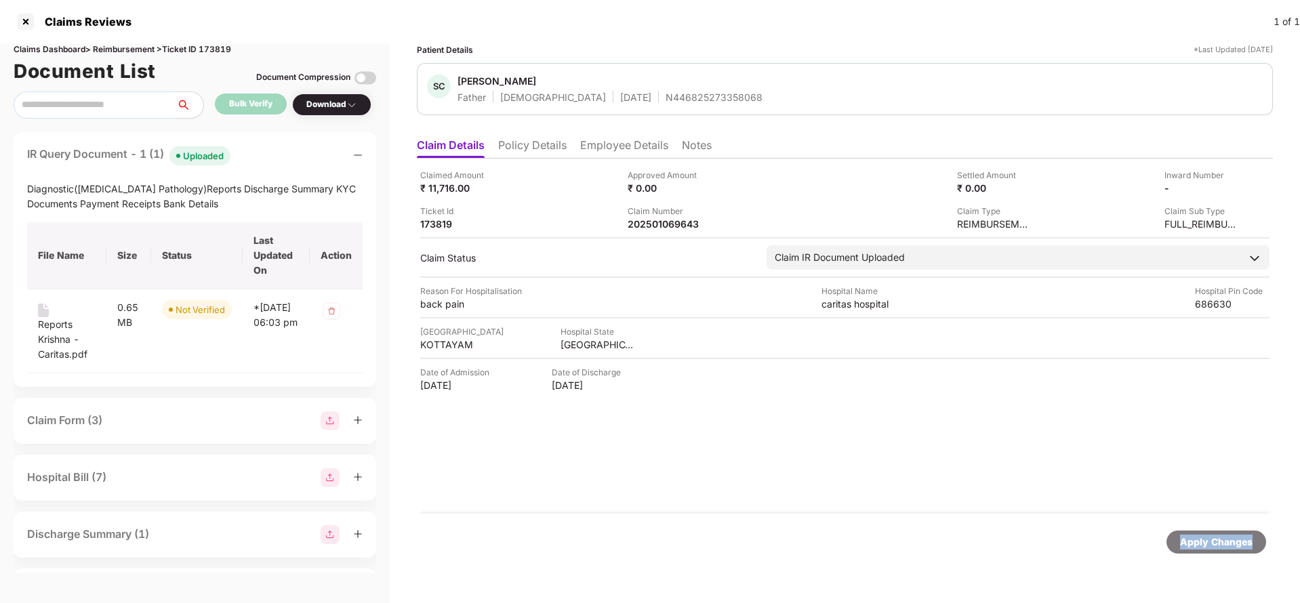
click at [1208, 542] on div "Apply Changes" at bounding box center [1216, 542] width 73 height 15
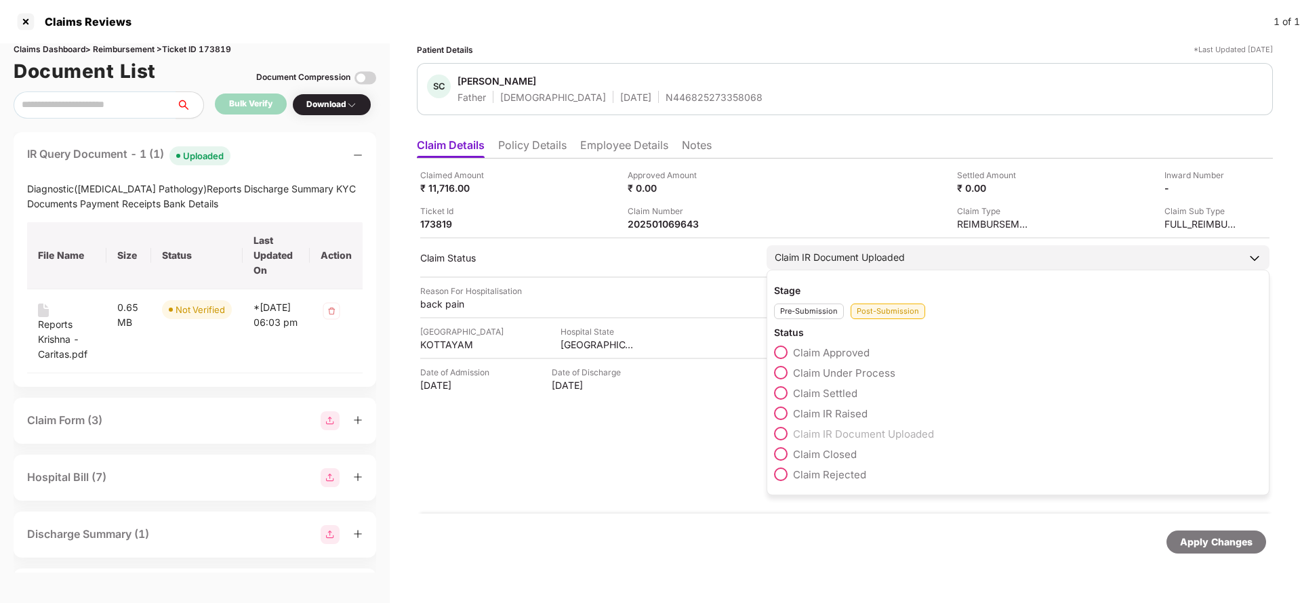
click at [869, 255] on div "Claim IR Document Uploaded" at bounding box center [840, 257] width 130 height 15
click at [822, 374] on span "Claim Under Process" at bounding box center [844, 373] width 102 height 13
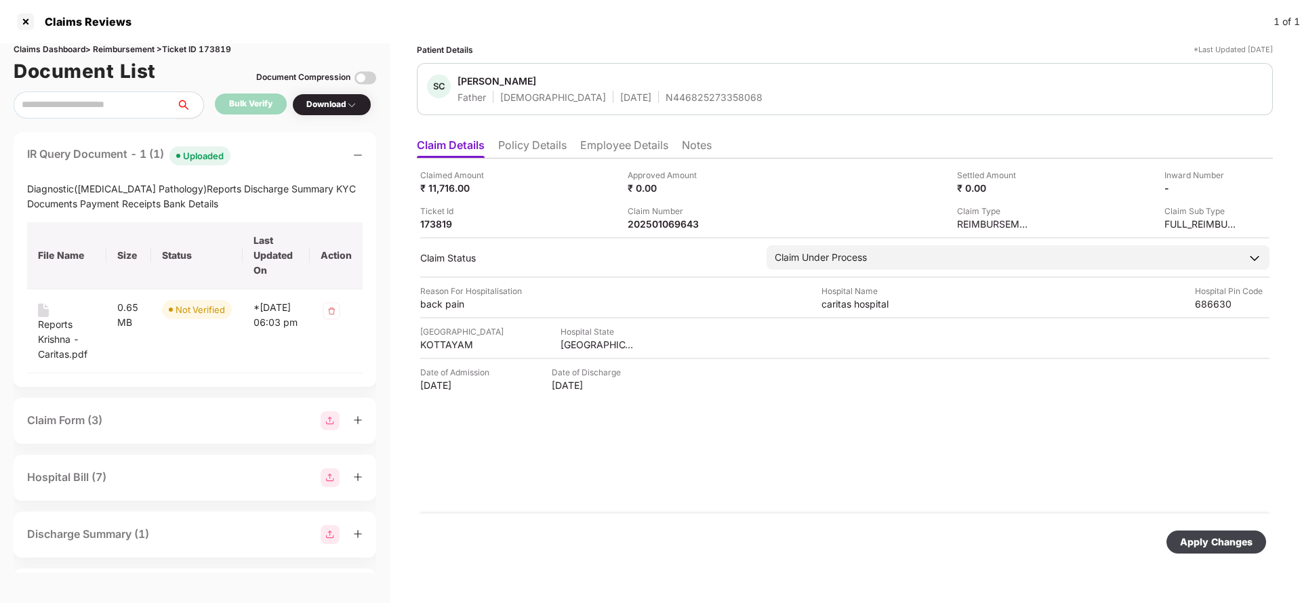
click at [1200, 539] on div "Apply Changes" at bounding box center [1216, 542] width 73 height 15
click at [1194, 546] on div "Apply Changes" at bounding box center [1216, 542] width 73 height 15
click at [215, 49] on div "Claims Dashboard > Reimbursement > Ticket ID 173819" at bounding box center [195, 49] width 363 height 13
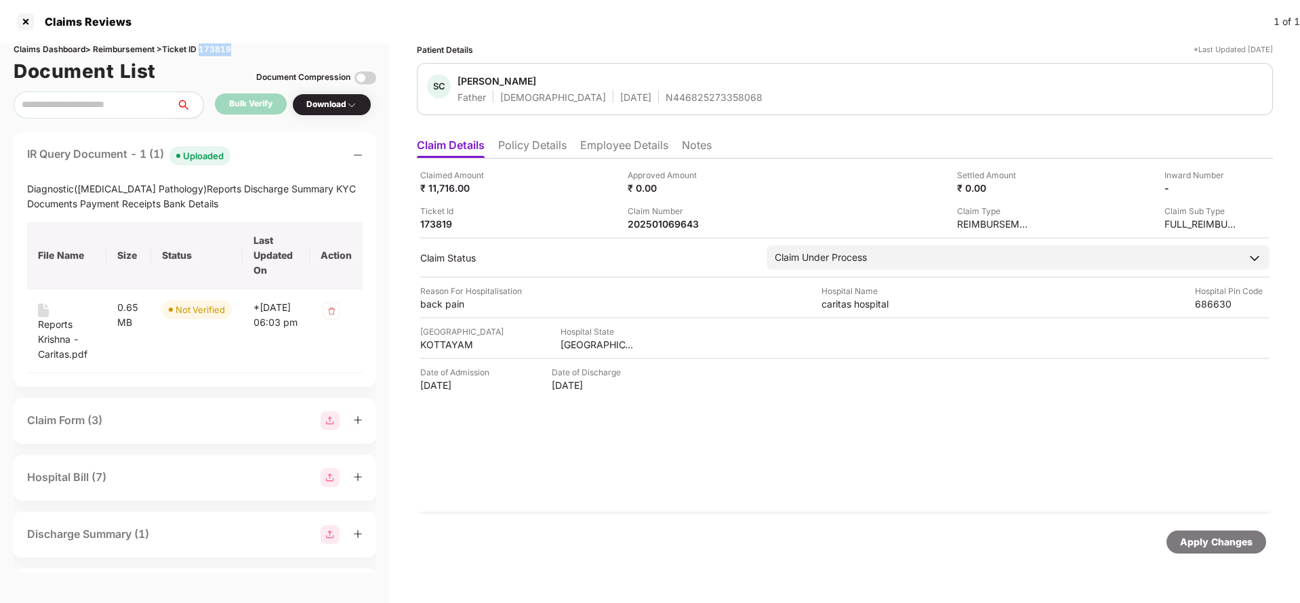
click at [215, 49] on div "Claims Dashboard > Reimbursement > Ticket ID 173819" at bounding box center [195, 49] width 363 height 13
copy div "173819"
click at [1220, 548] on div "Apply Changes" at bounding box center [1216, 542] width 73 height 15
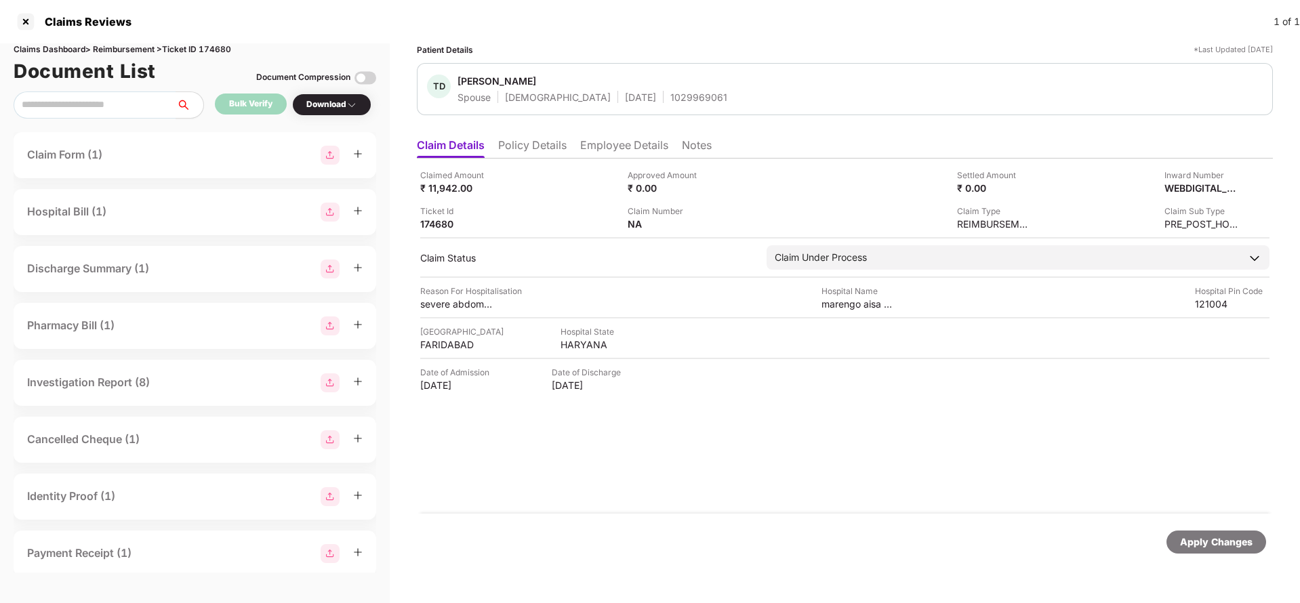
click at [670, 94] on div "1029969061" at bounding box center [698, 97] width 57 height 13
copy div "1029969061"
click at [1196, 184] on div "WEBDIGITAL_2392993" at bounding box center [1187, 188] width 75 height 13
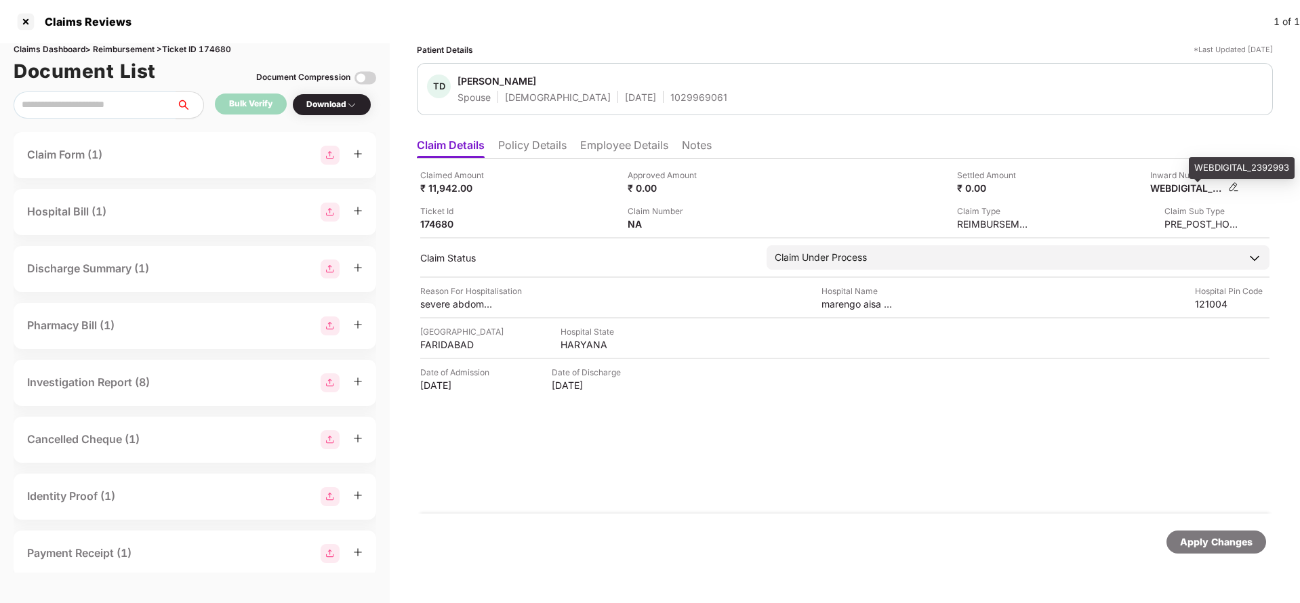
click at [1196, 184] on div "WEBDIGITAL_2392993" at bounding box center [1187, 188] width 75 height 13
copy div
click at [670, 96] on div "1029969061" at bounding box center [698, 97] width 57 height 13
copy div "1029969061"
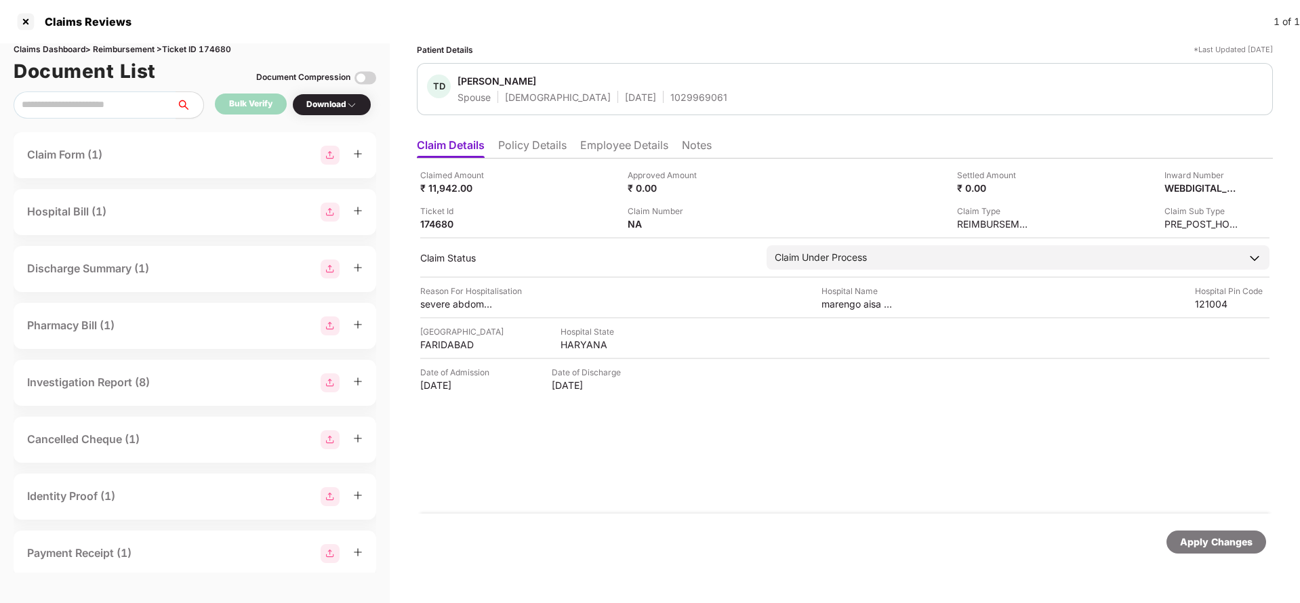
click at [1166, 180] on div "Inward Number" at bounding box center [1201, 175] width 75 height 13
click at [1185, 190] on div "WEBDIGITAL_2392993" at bounding box center [1187, 188] width 75 height 13
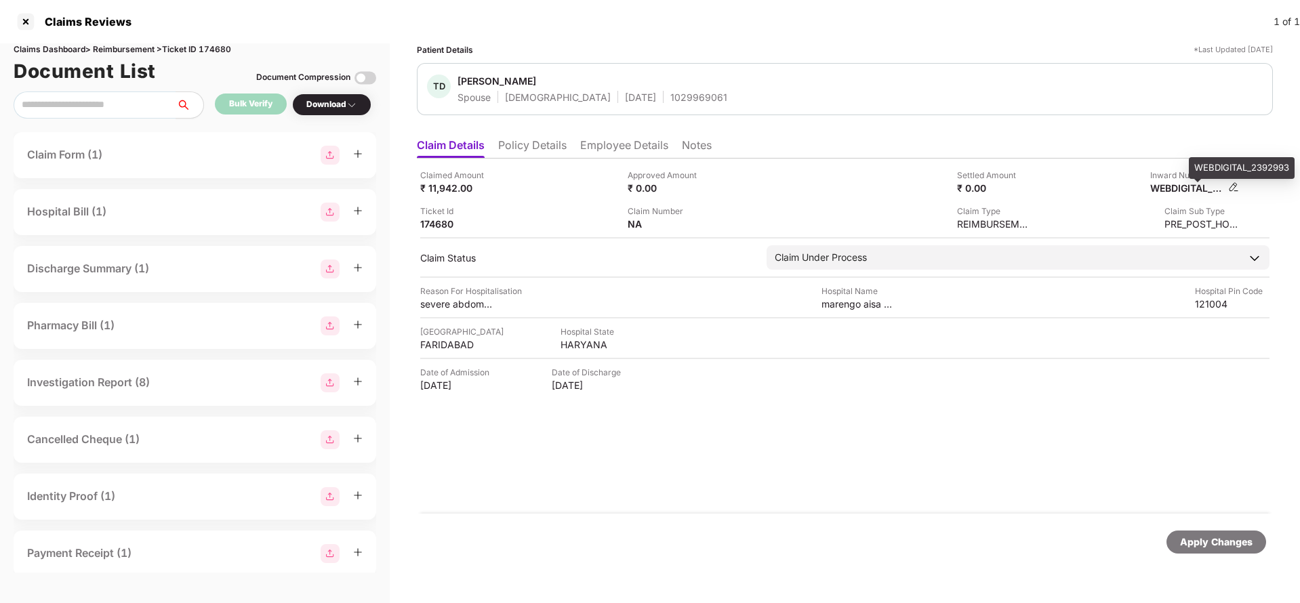
copy div
click at [1210, 544] on div "Apply Changes" at bounding box center [1216, 542] width 73 height 15
click at [216, 43] on div "Claims Dashboard > Reimbursement > Ticket ID 174680" at bounding box center [195, 49] width 363 height 13
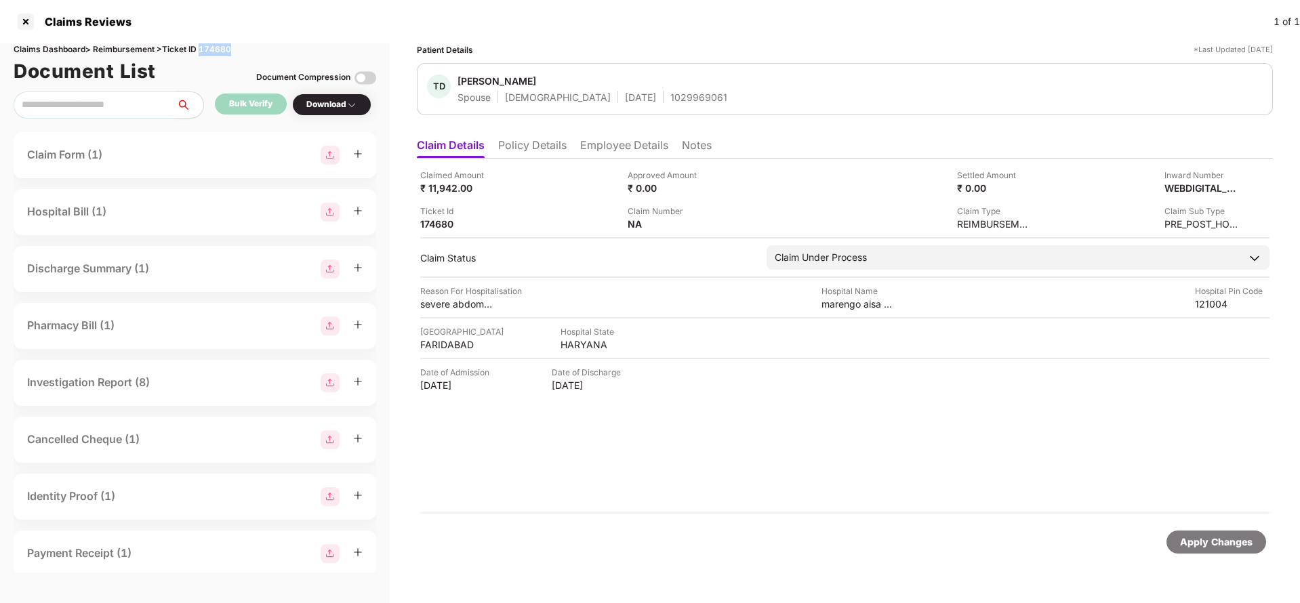
click at [216, 43] on div "Claims Dashboard > Reimbursement > Ticket ID 174680" at bounding box center [195, 49] width 363 height 13
copy div "174680"
click at [1193, 545] on div "Apply Changes" at bounding box center [1216, 542] width 73 height 15
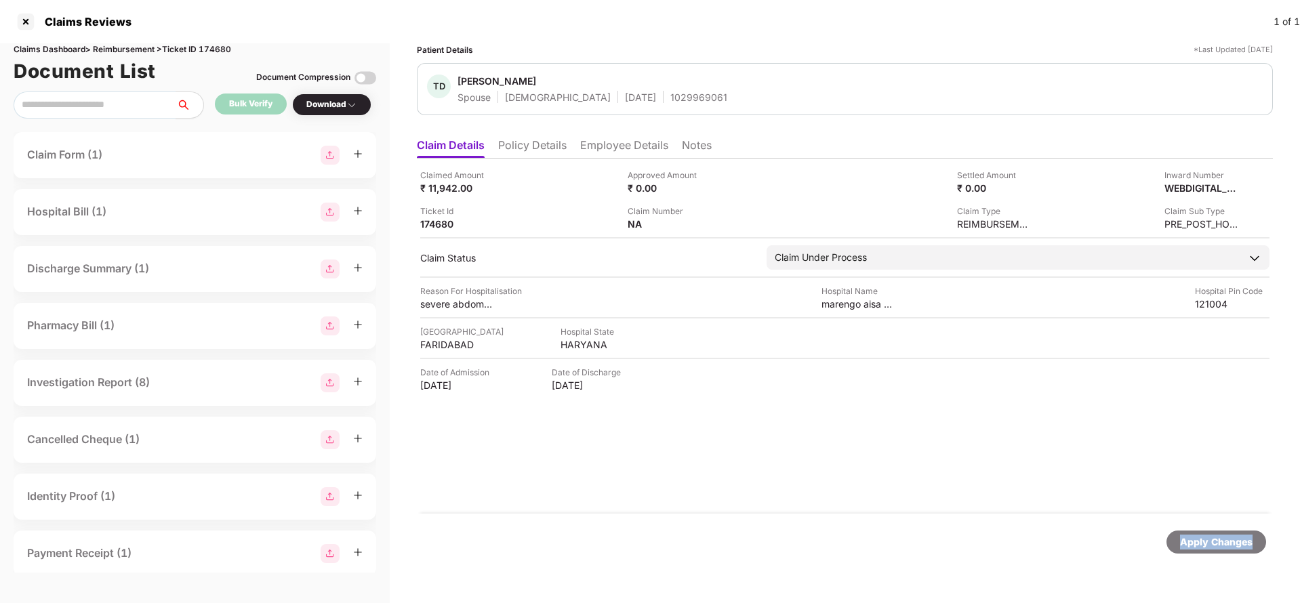
click at [1193, 545] on div "Apply Changes" at bounding box center [1216, 542] width 73 height 15
click at [518, 145] on li "Policy Details" at bounding box center [532, 148] width 68 height 20
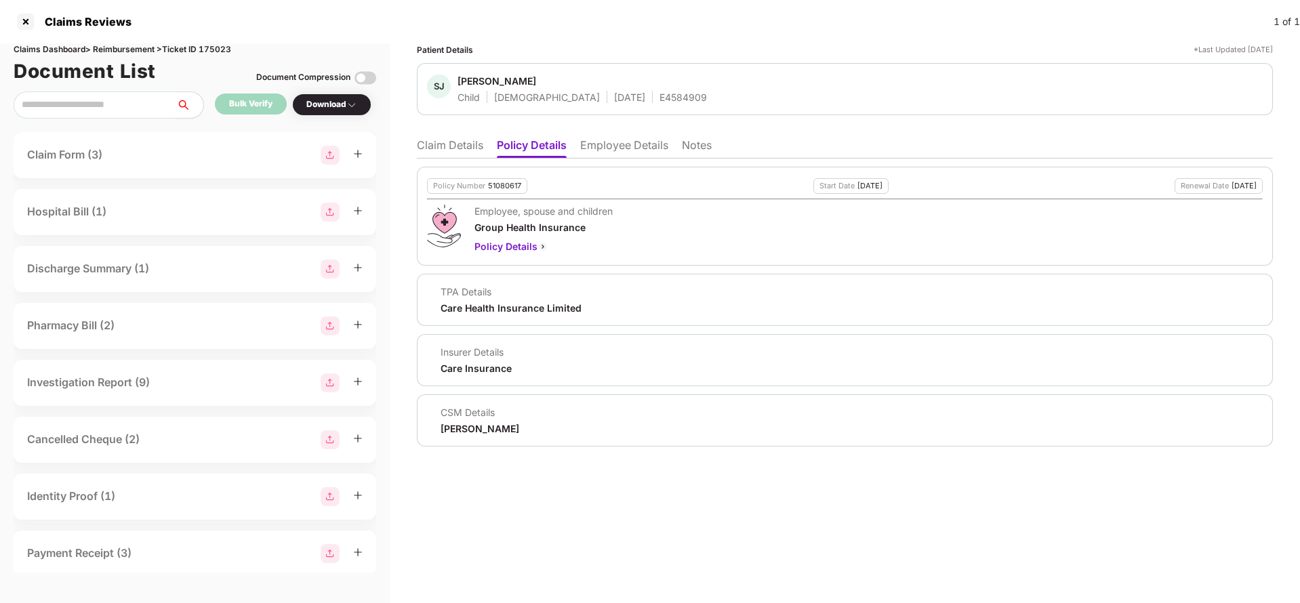
click at [509, 185] on div "51080617" at bounding box center [504, 186] width 33 height 9
copy div "51080617"
click at [659, 91] on div "E4584909" at bounding box center [682, 97] width 47 height 13
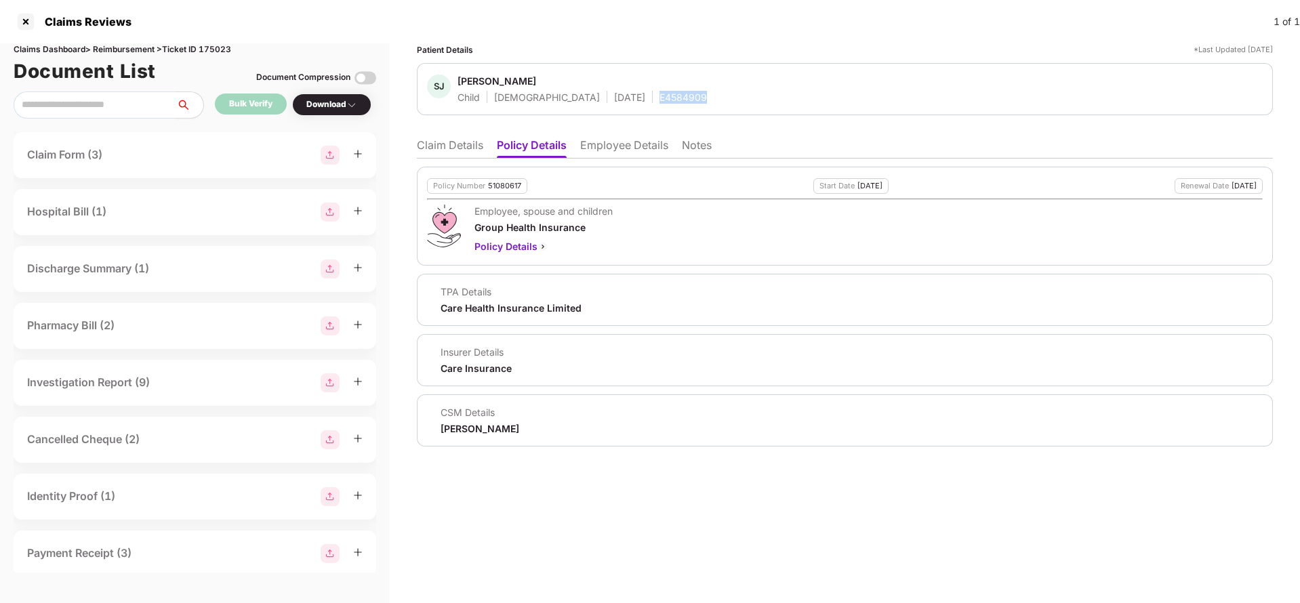
click at [659, 91] on div "E4584909" at bounding box center [682, 97] width 47 height 13
copy div "E4584909"
click at [443, 155] on li "Claim Details" at bounding box center [450, 148] width 66 height 20
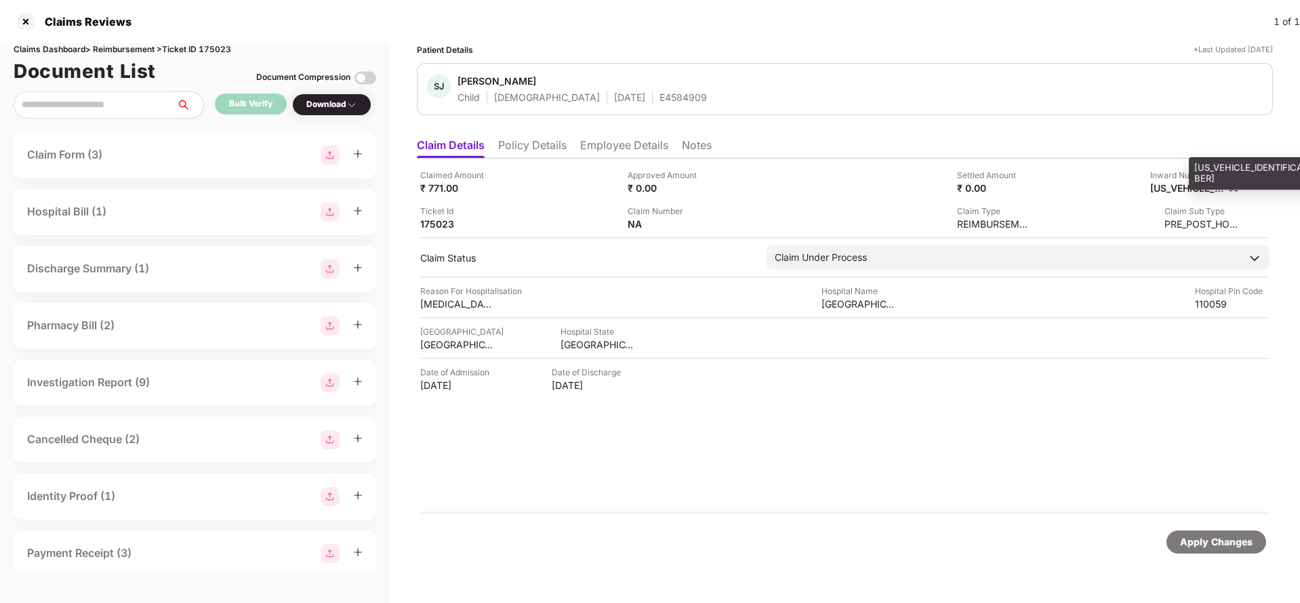
click at [1191, 189] on div "CPR19092025010277" at bounding box center [1187, 188] width 75 height 13
copy div
click at [659, 96] on div "E4584909" at bounding box center [682, 97] width 47 height 13
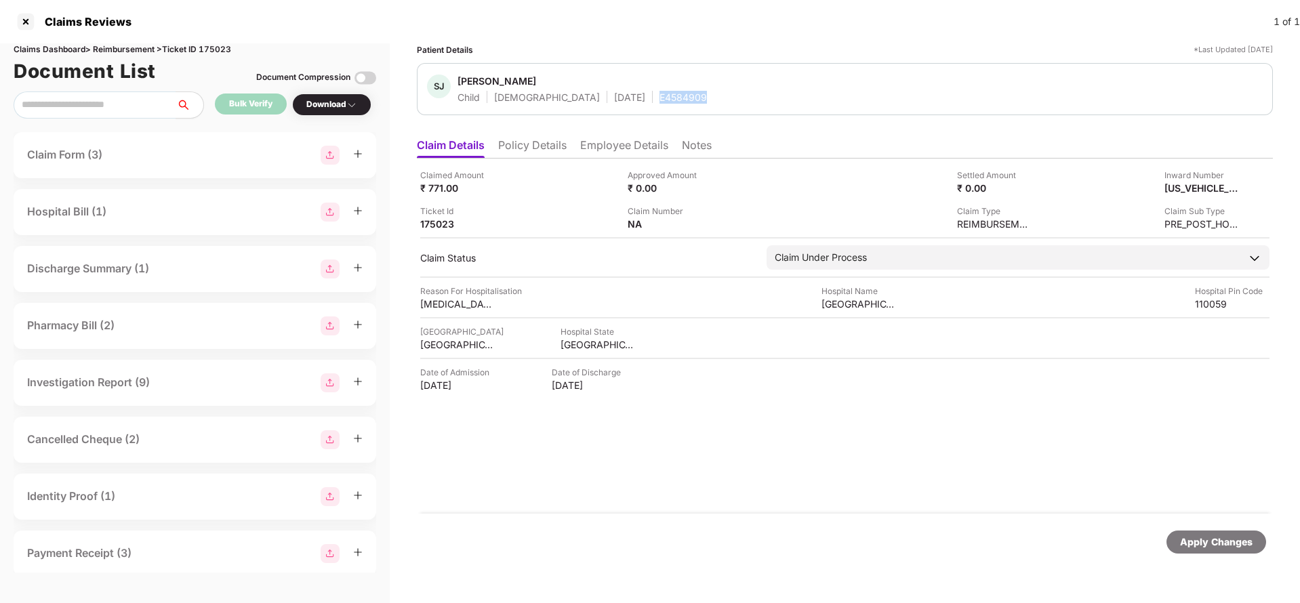
click at [659, 96] on div "E4584909" at bounding box center [682, 97] width 47 height 13
copy div "E4584909"
click at [1173, 185] on div "CPR19092025010277" at bounding box center [1187, 188] width 75 height 13
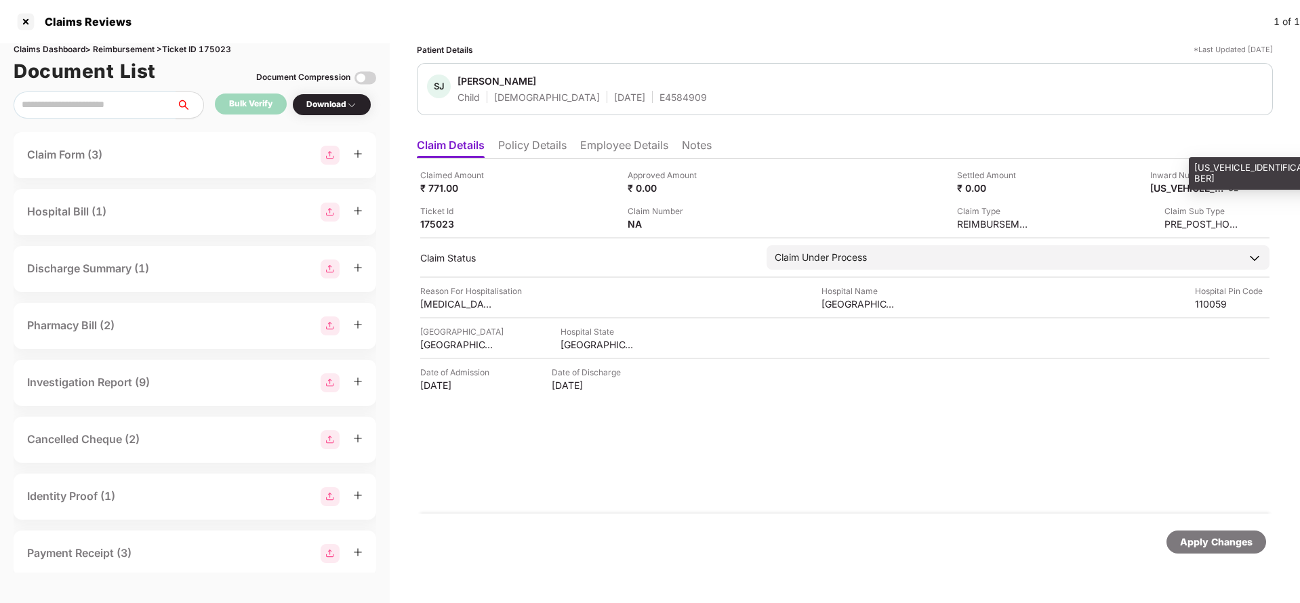
copy div
click at [1212, 535] on div "Apply Changes" at bounding box center [1216, 542] width 73 height 15
click at [230, 47] on div "Claims Dashboard > Reimbursement > Ticket ID 175023" at bounding box center [195, 49] width 363 height 13
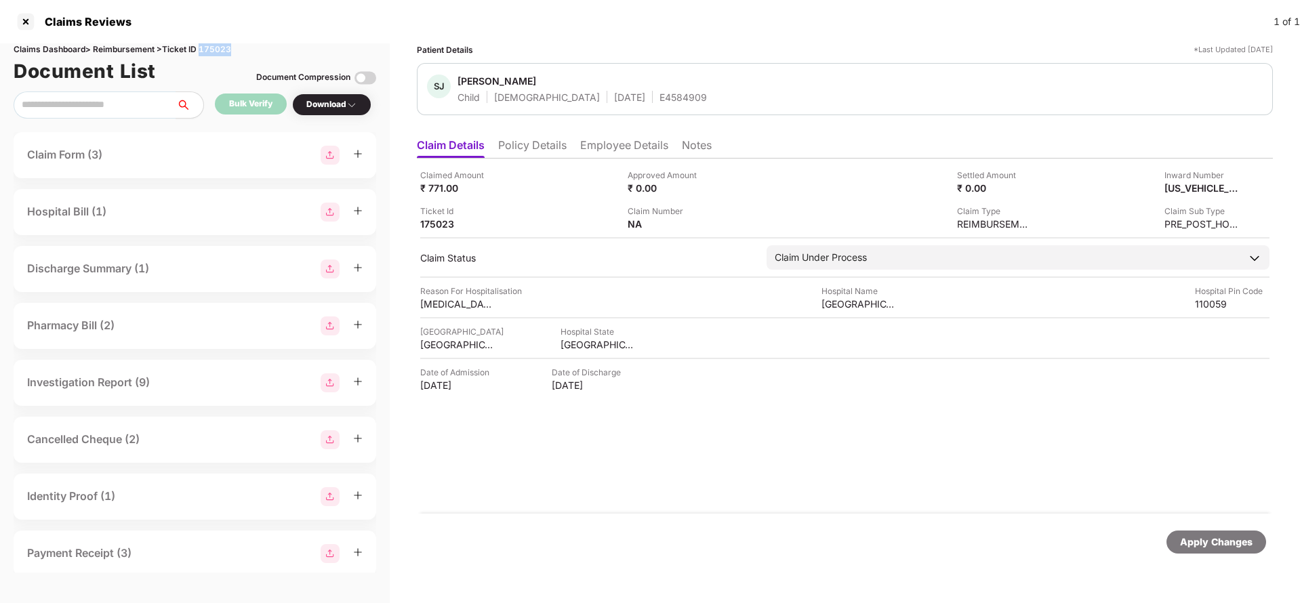
copy div "175023"
click at [1238, 535] on div "Apply Changes" at bounding box center [1216, 542] width 73 height 15
drag, startPoint x: 1238, startPoint y: 535, endPoint x: 1115, endPoint y: 412, distance: 174.0
click at [1237, 537] on div "Apply Changes" at bounding box center [1216, 542] width 73 height 15
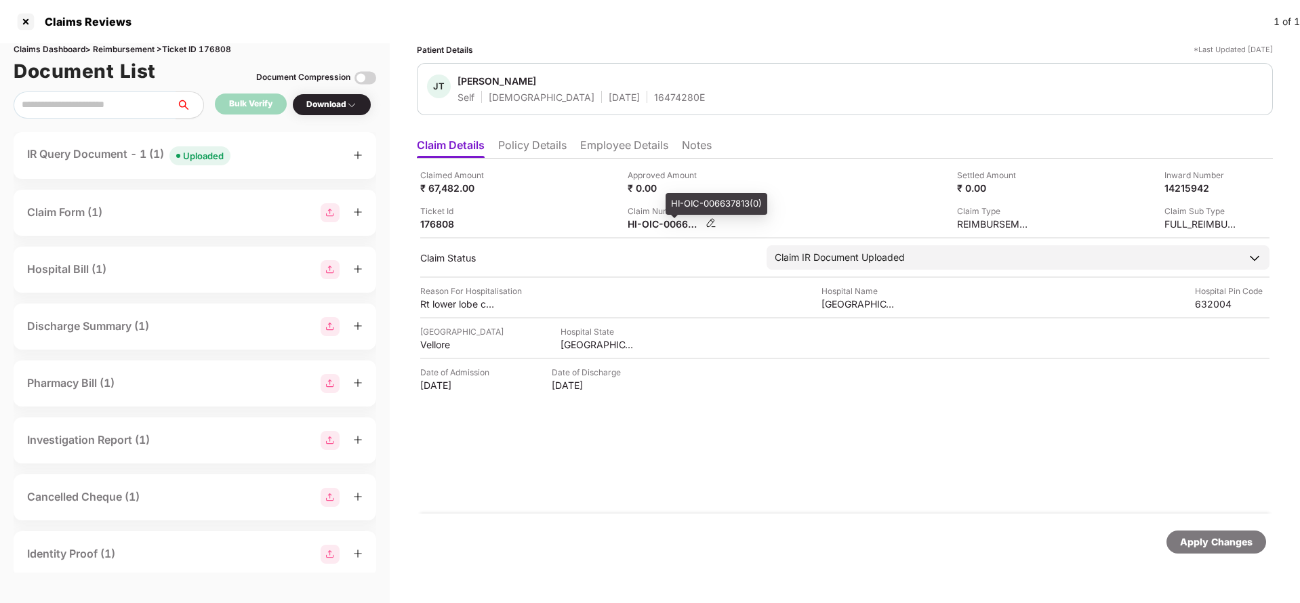
click at [651, 224] on div "HI-OIC-006637813(0)" at bounding box center [665, 224] width 75 height 13
copy div
click at [654, 93] on div "16474280E" at bounding box center [679, 97] width 51 height 13
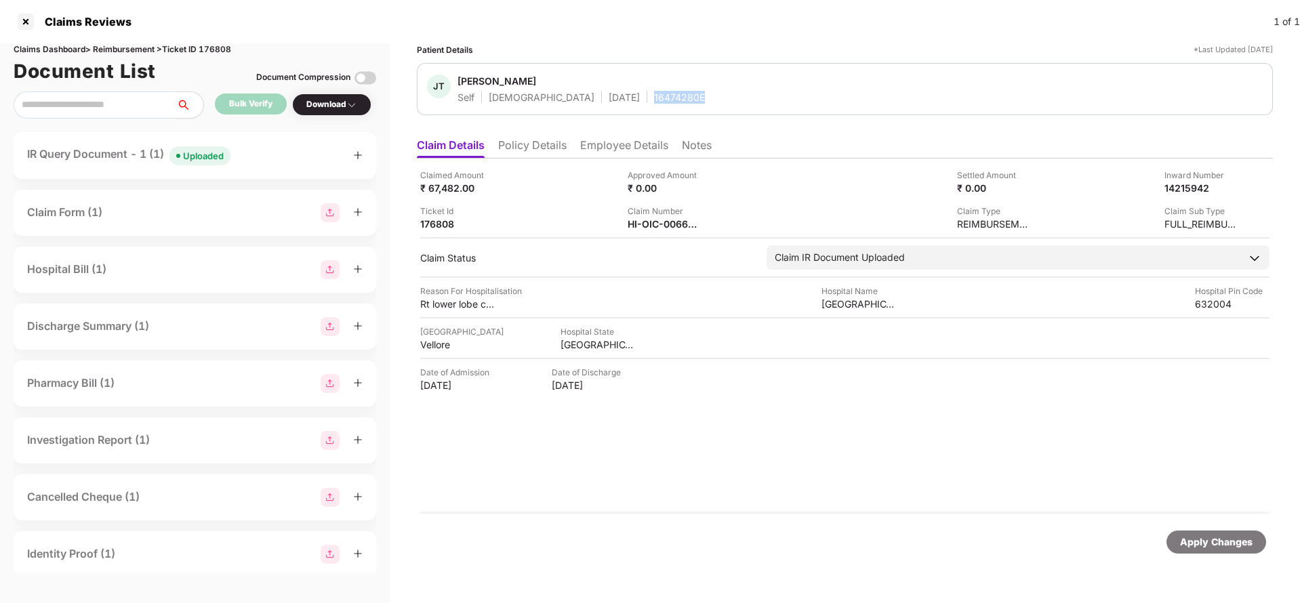
click at [654, 93] on div "16474280E" at bounding box center [679, 97] width 51 height 13
copy div "16474280E"
click at [186, 158] on span "Uploaded" at bounding box center [199, 155] width 61 height 19
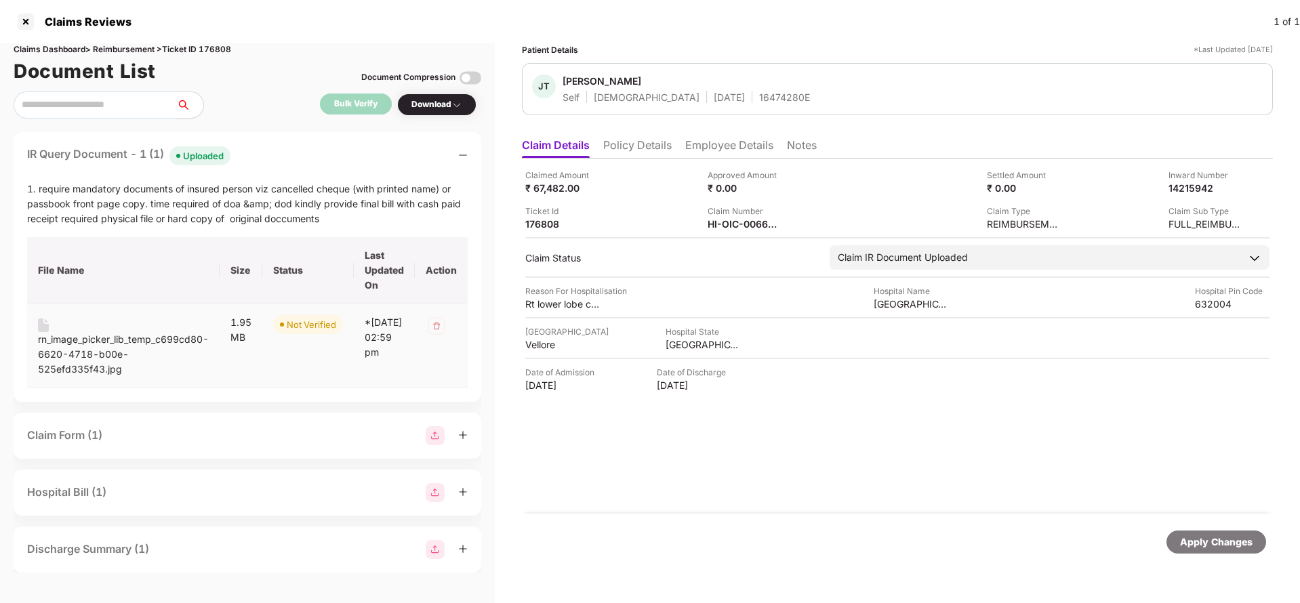
click at [97, 361] on div "rn_image_picker_lib_temp_c699cd80-6620-4718-b00e-525efd335f43.jpg" at bounding box center [123, 354] width 171 height 45
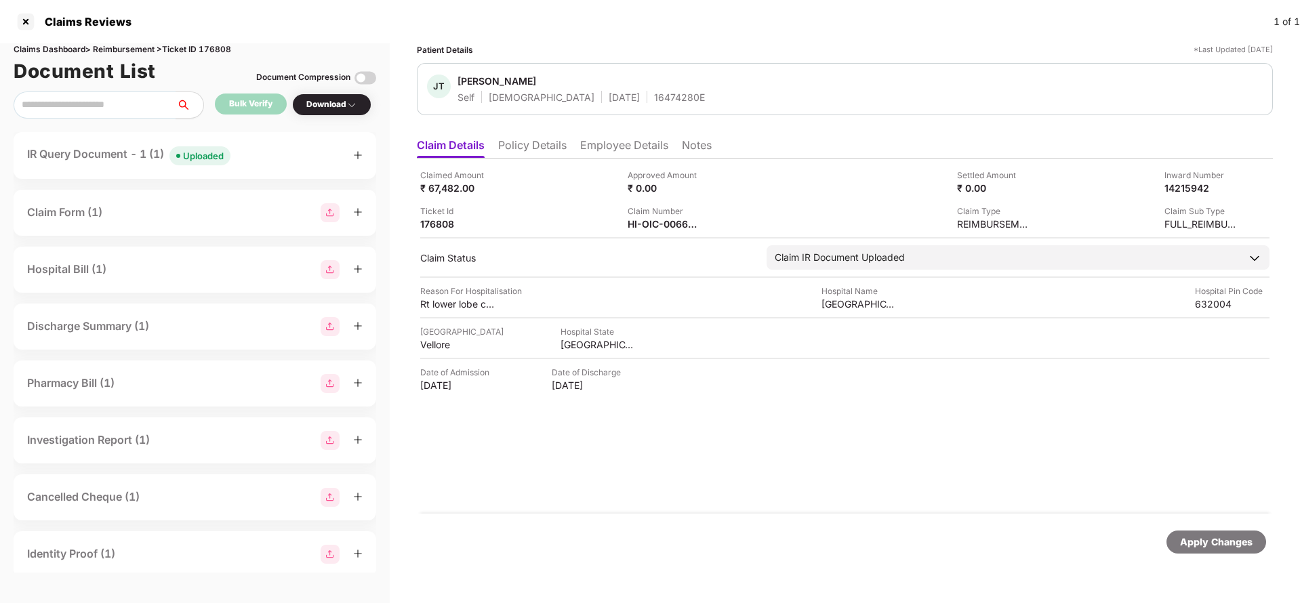
click at [224, 52] on div "Claims Dashboard > Reimbursement > Ticket ID 176808" at bounding box center [195, 49] width 363 height 13
copy div "176808"
click at [1213, 531] on div "Apply Changes" at bounding box center [1216, 542] width 100 height 23
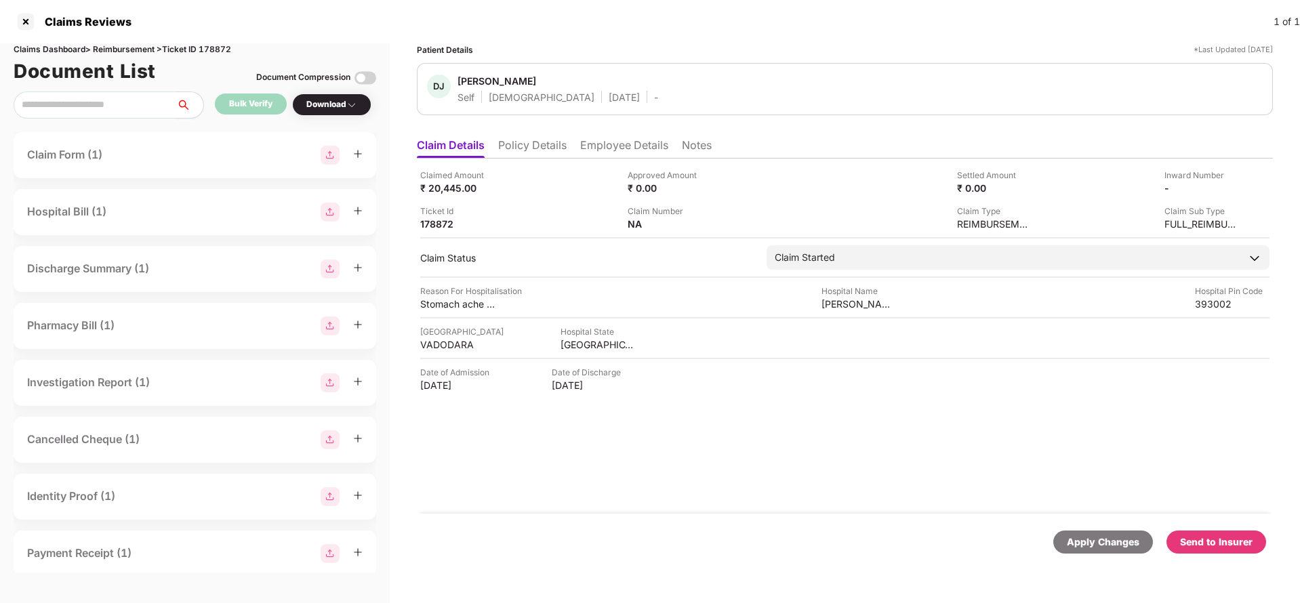
click at [1105, 538] on div "Apply Changes" at bounding box center [1103, 542] width 73 height 15
click at [1105, 539] on div "Apply Changes" at bounding box center [1103, 542] width 73 height 15
click at [230, 41] on div "Claims Reviews 1 of 1" at bounding box center [650, 21] width 1300 height 43
click at [220, 49] on div "Claims Dashboard > Reimbursement > Ticket ID 178872" at bounding box center [195, 49] width 363 height 13
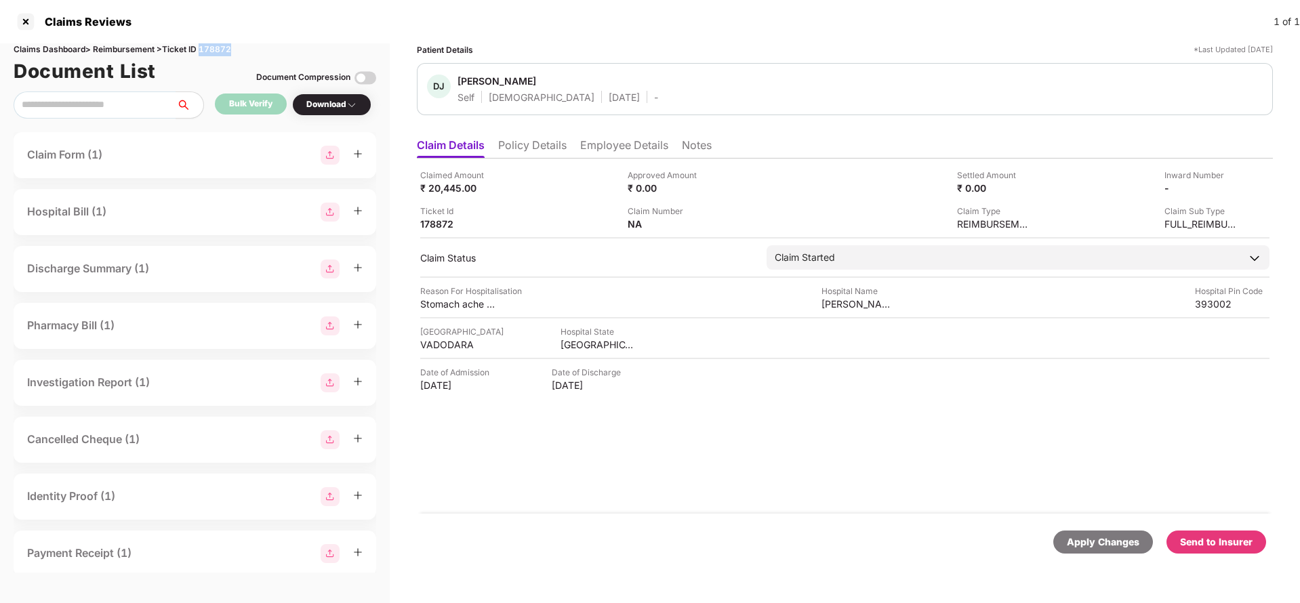
click at [220, 49] on div "Claims Dashboard > Reimbursement > Ticket ID 178872" at bounding box center [195, 49] width 363 height 13
copy div "178872"
click at [1084, 547] on div "Apply Changes" at bounding box center [1103, 542] width 73 height 15
